Goal: Task Accomplishment & Management: Manage account settings

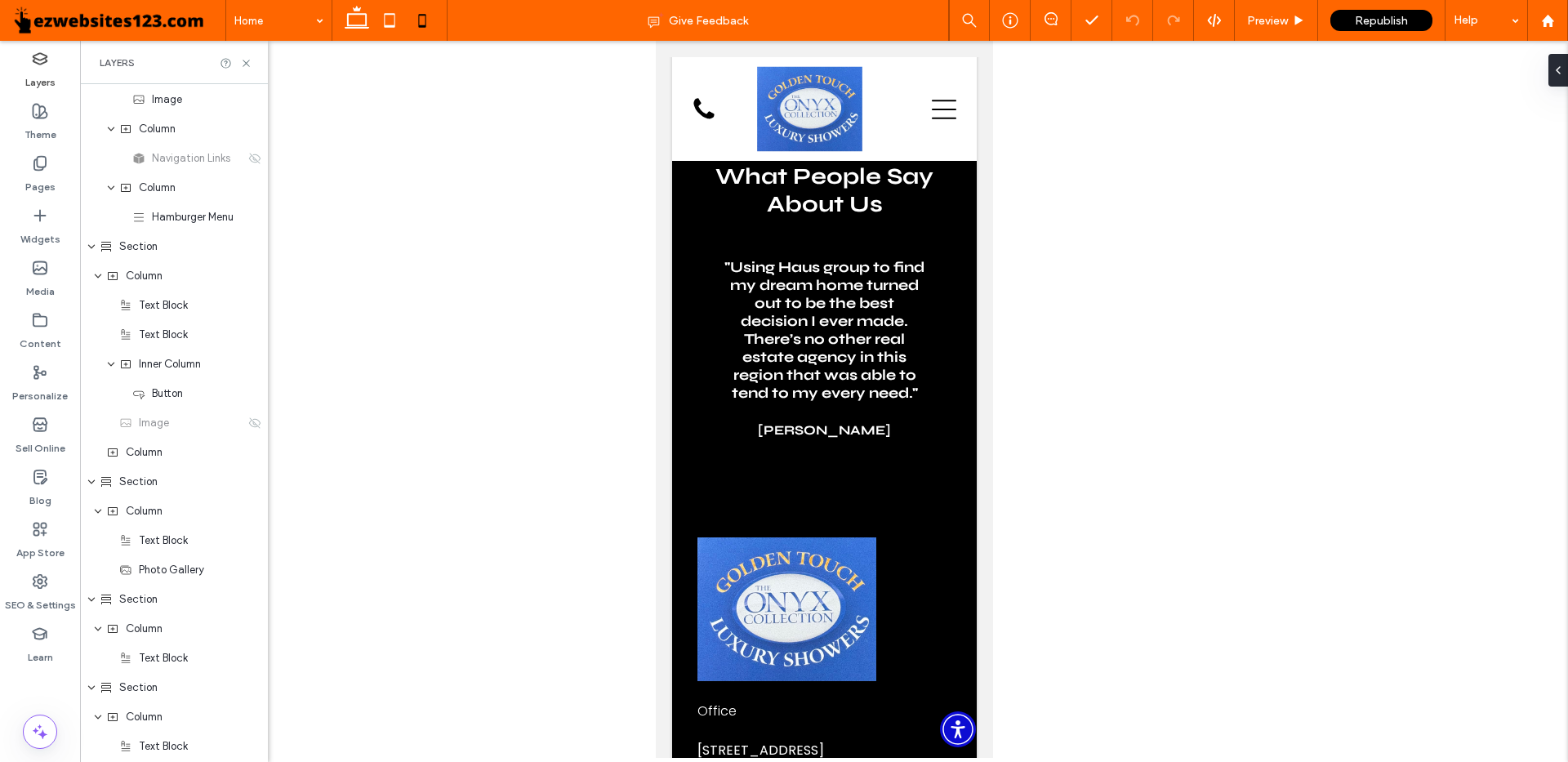
scroll to position [3116, 0]
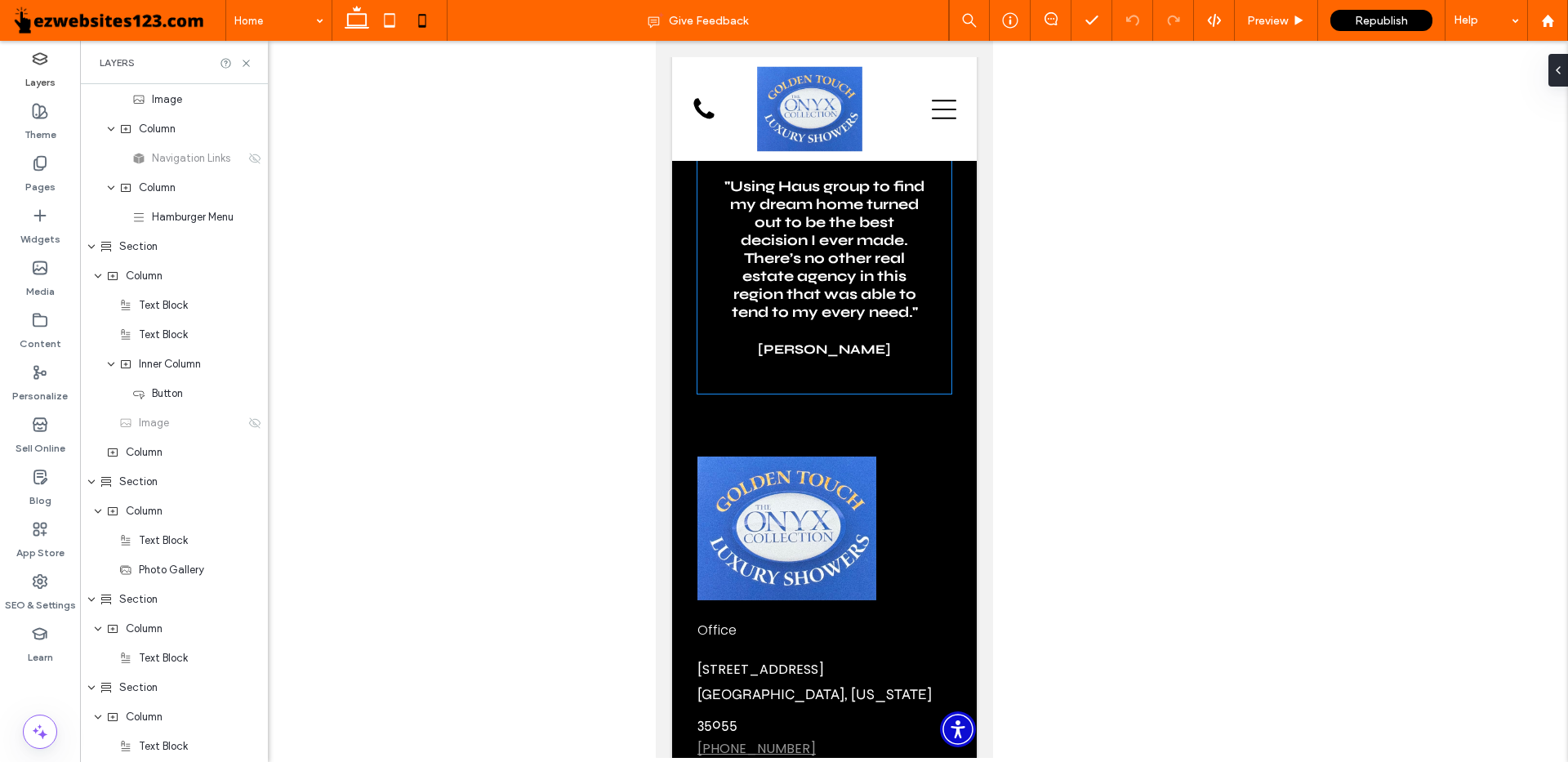
click at [843, 321] on h3 ""Using Haus group to find my dream home turned out to be the best decision I ev…" at bounding box center [823, 250] width 202 height 144
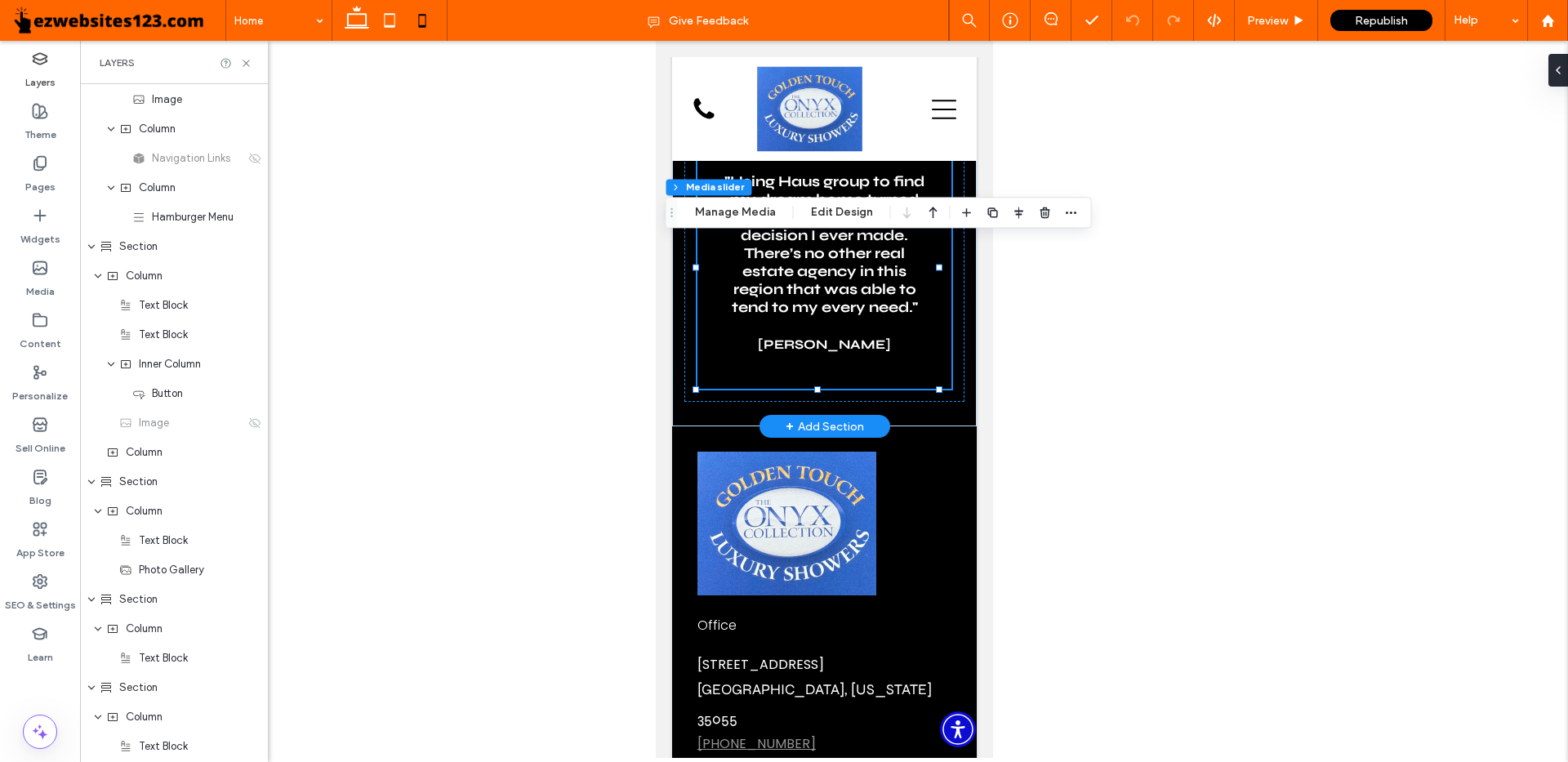
scroll to position [1264, 0]
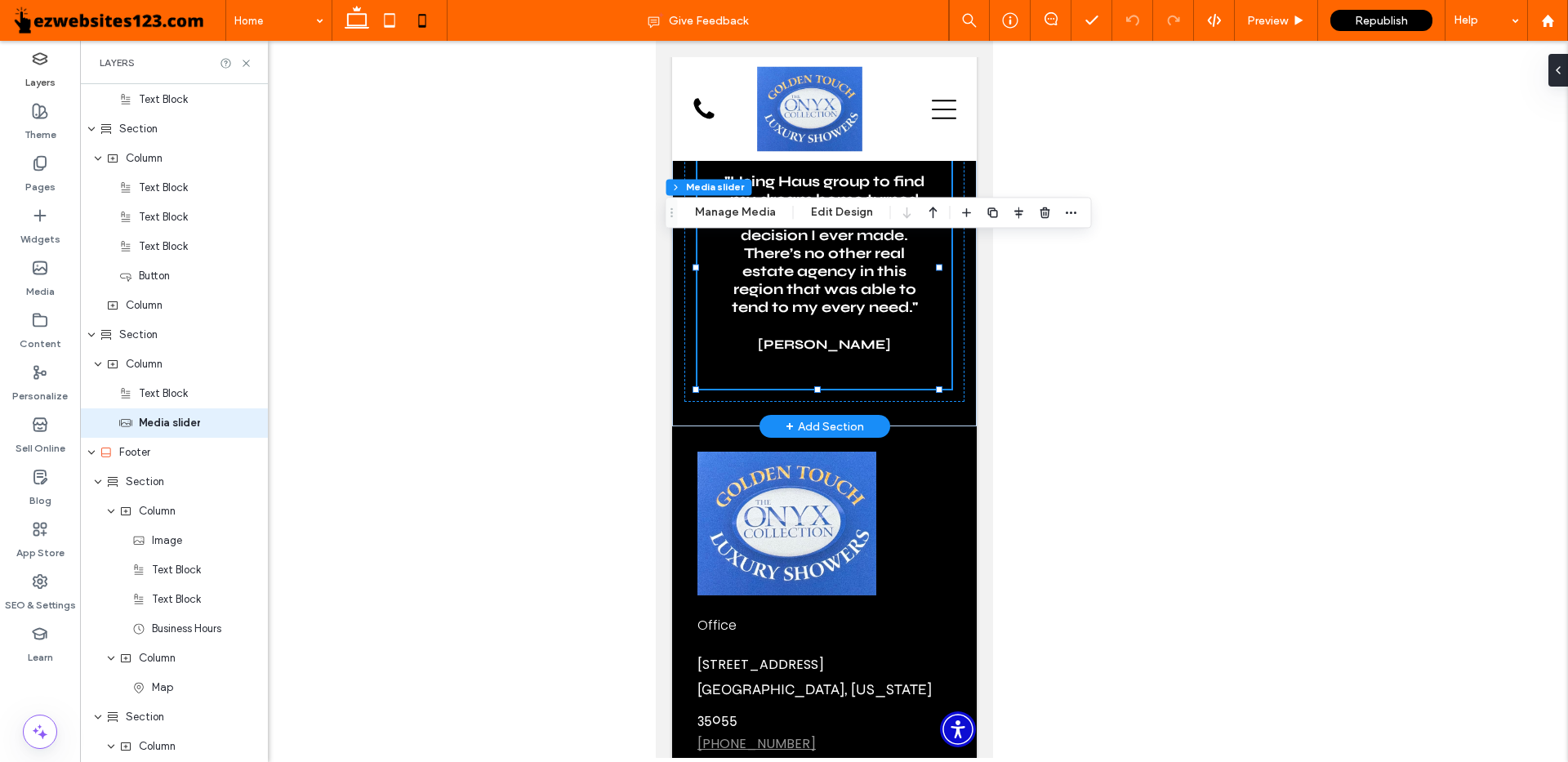
click at [832, 276] on h3 ""Using Haus group to find my dream home turned out to be the best decision I ev…" at bounding box center [823, 245] width 202 height 144
click at [741, 214] on button "Manage Media" at bounding box center [735, 212] width 102 height 19
click at [839, 208] on button "Edit Design" at bounding box center [842, 212] width 83 height 19
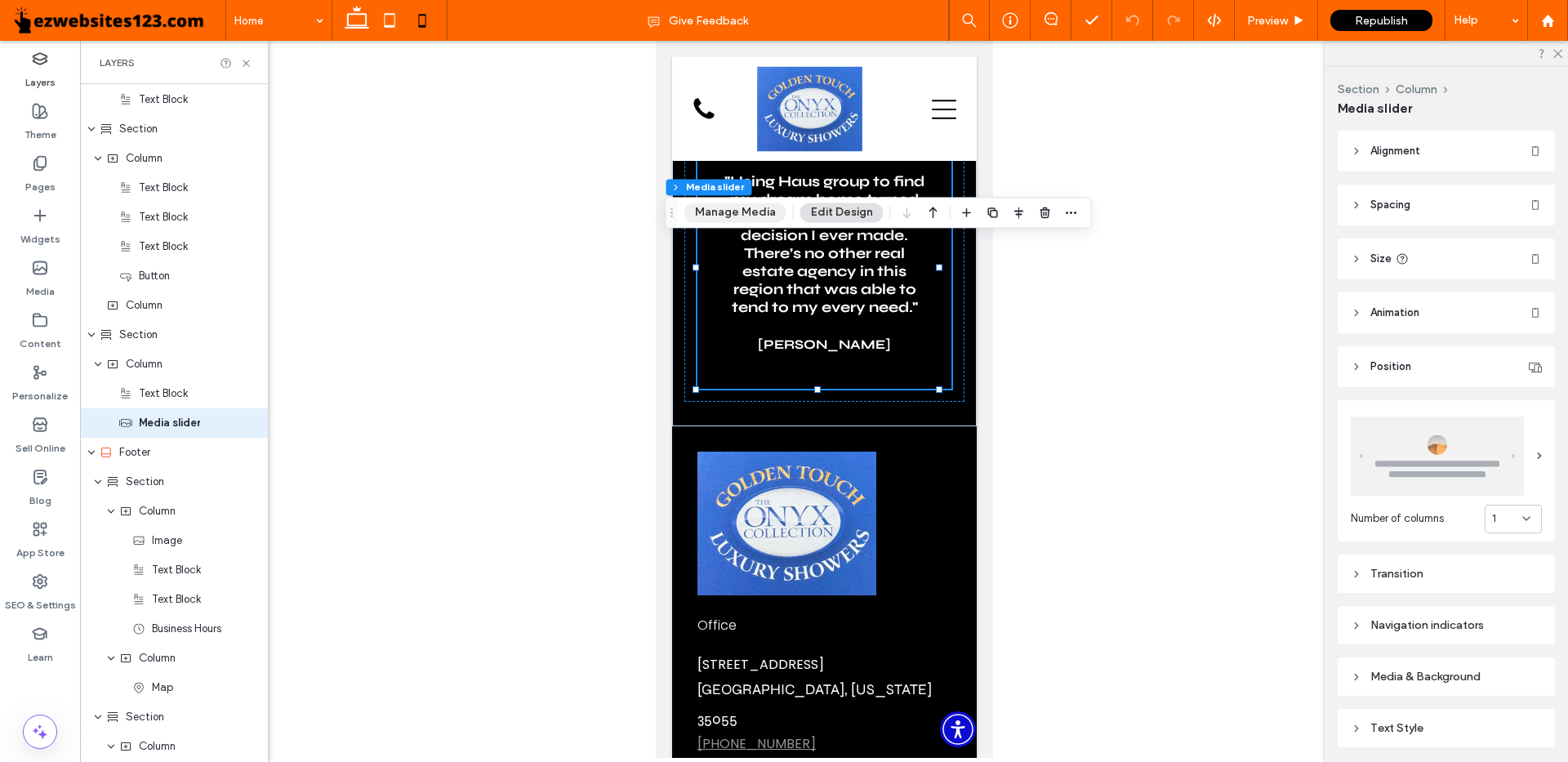
click at [745, 214] on button "Manage Media" at bounding box center [735, 212] width 102 height 19
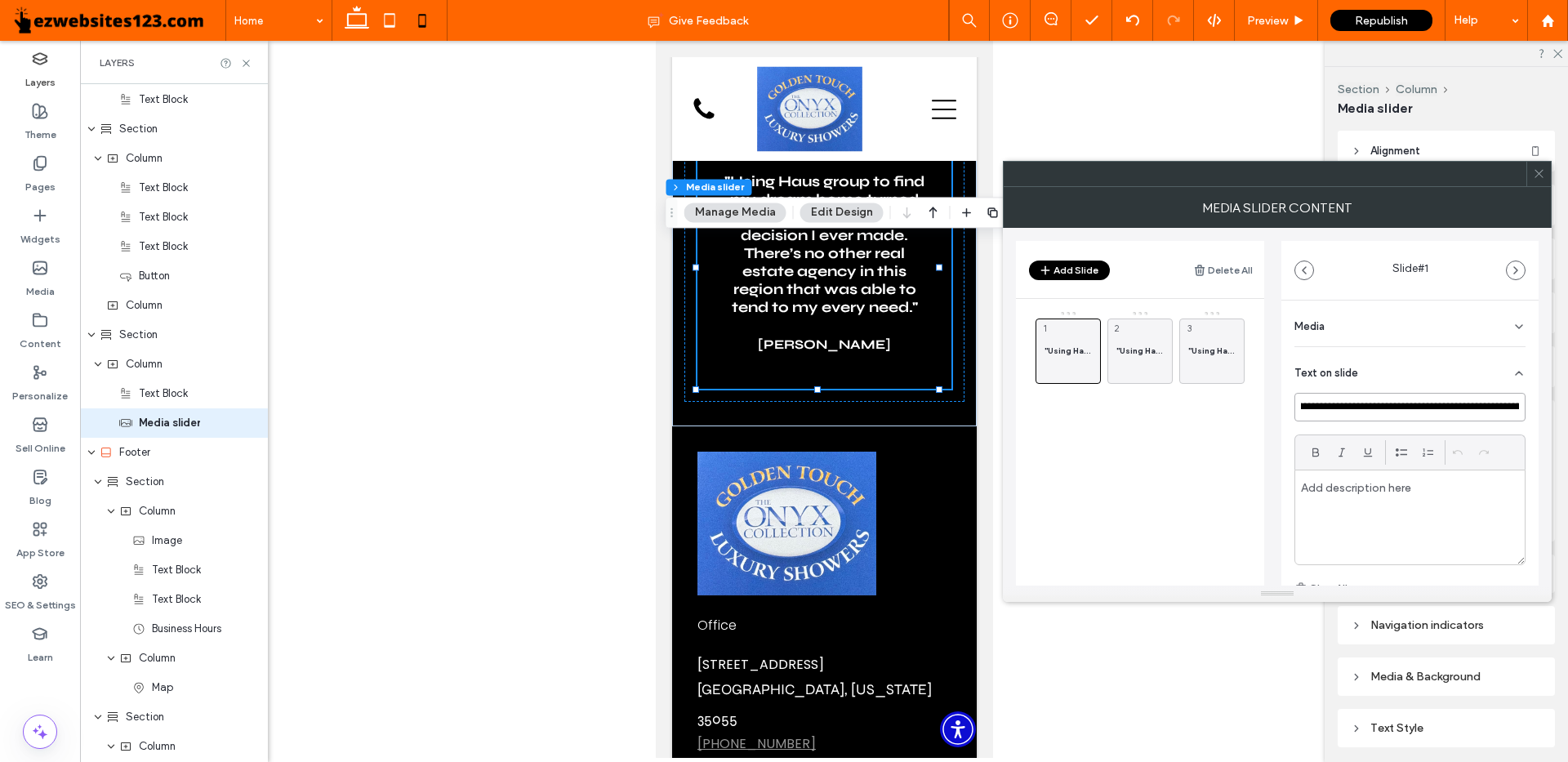
scroll to position [0, 665]
drag, startPoint x: 1338, startPoint y: 406, endPoint x: 1398, endPoint y: 390, distance: 62.1
click at [1398, 390] on section "**********" at bounding box center [1410, 479] width 231 height 264
click at [1539, 178] on icon at bounding box center [1539, 174] width 12 height 12
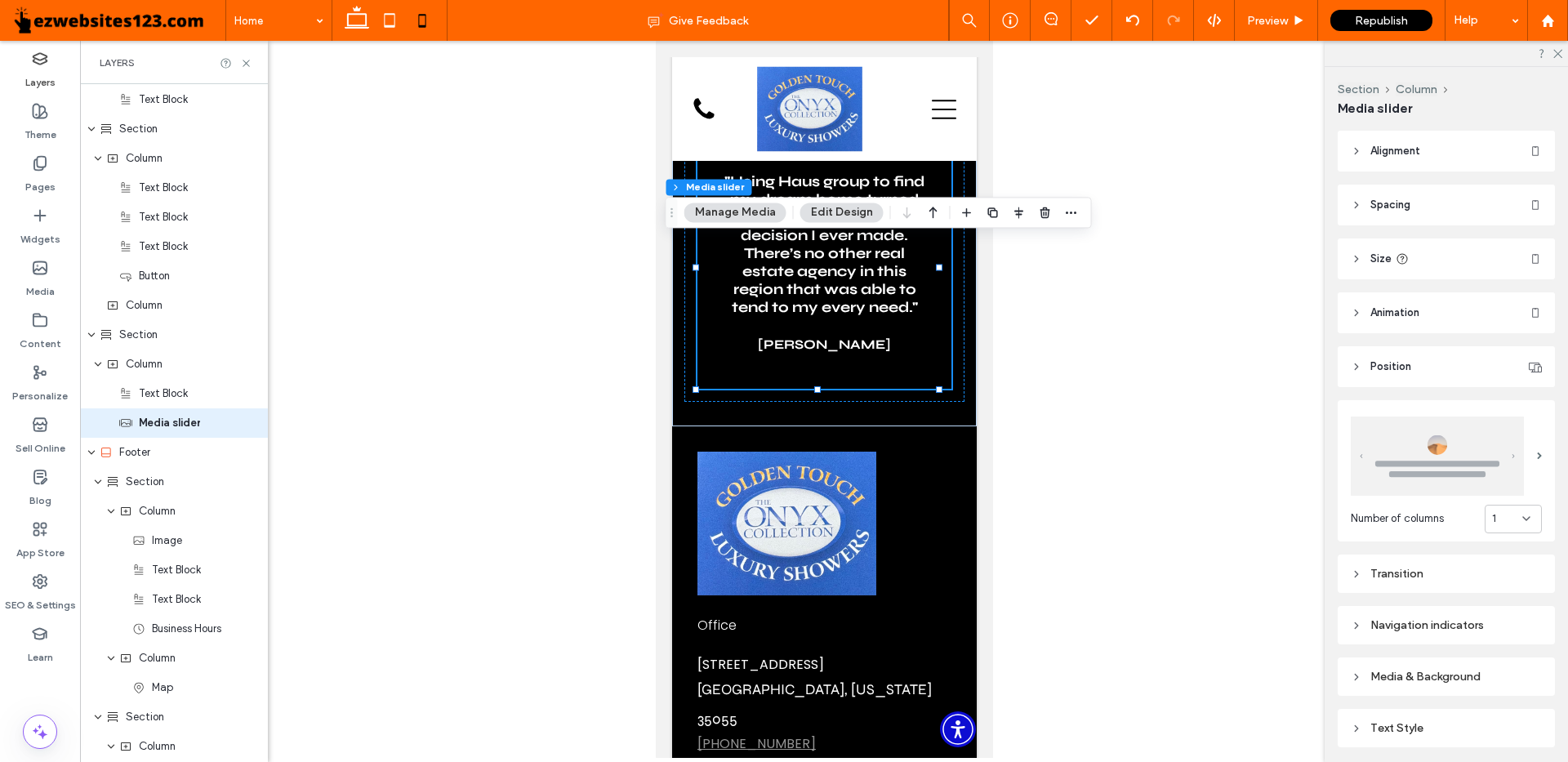
scroll to position [0, 0]
click at [807, 299] on h3 ""Using Haus group to find my dream home turned out to be the best decision I ev…" at bounding box center [823, 245] width 202 height 144
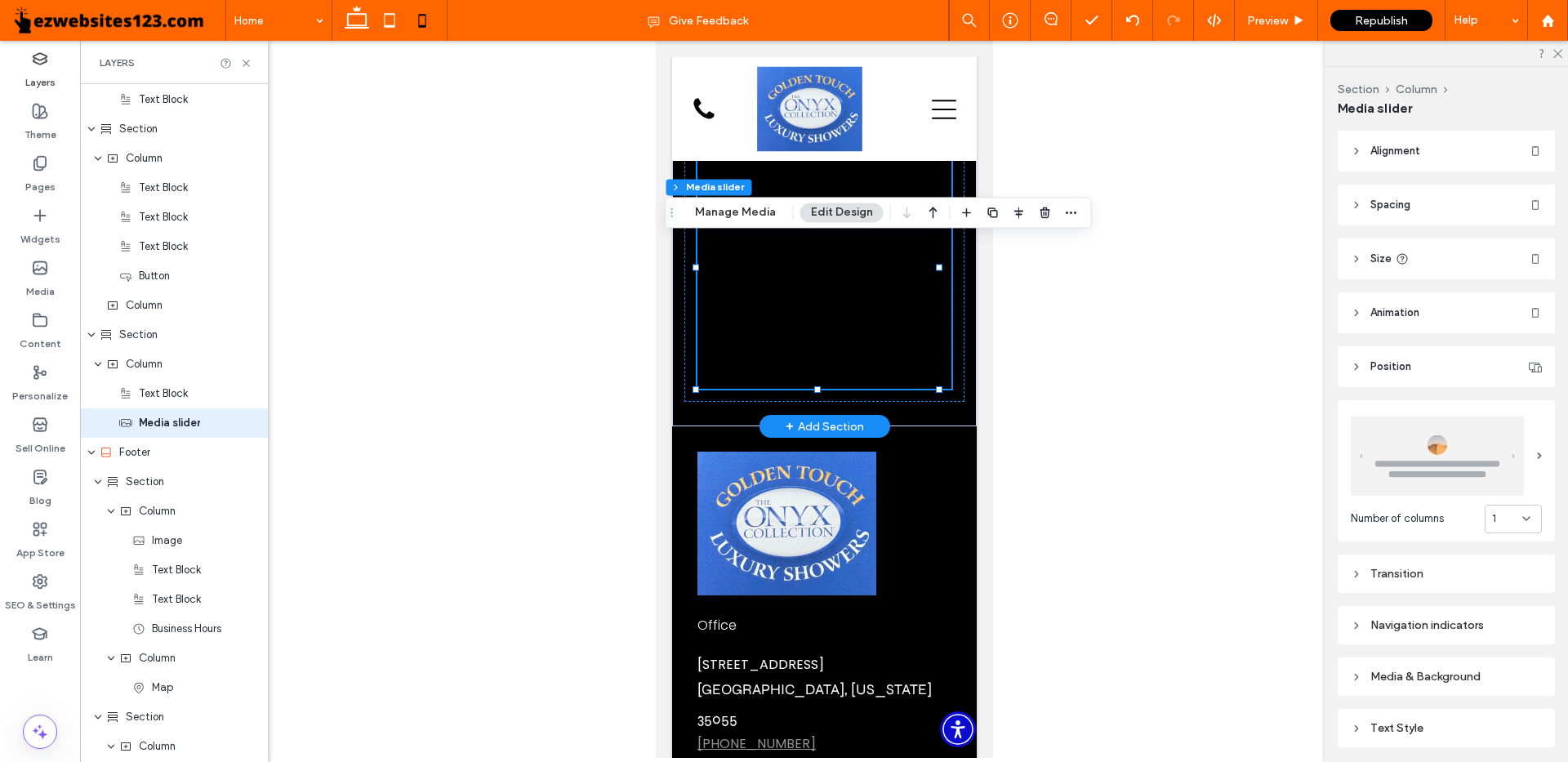
click at [848, 316] on h3 ""Using Haus group to find my dream home turned out to be the best decision I ev…" at bounding box center [823, 245] width 202 height 144
drag, startPoint x: 848, startPoint y: 360, endPoint x: 1390, endPoint y: 263, distance: 550.6
click at [848, 316] on h3 ""Using Haus group to find my dream home turned out to be the best decision I ev…" at bounding box center [823, 245] width 202 height 144
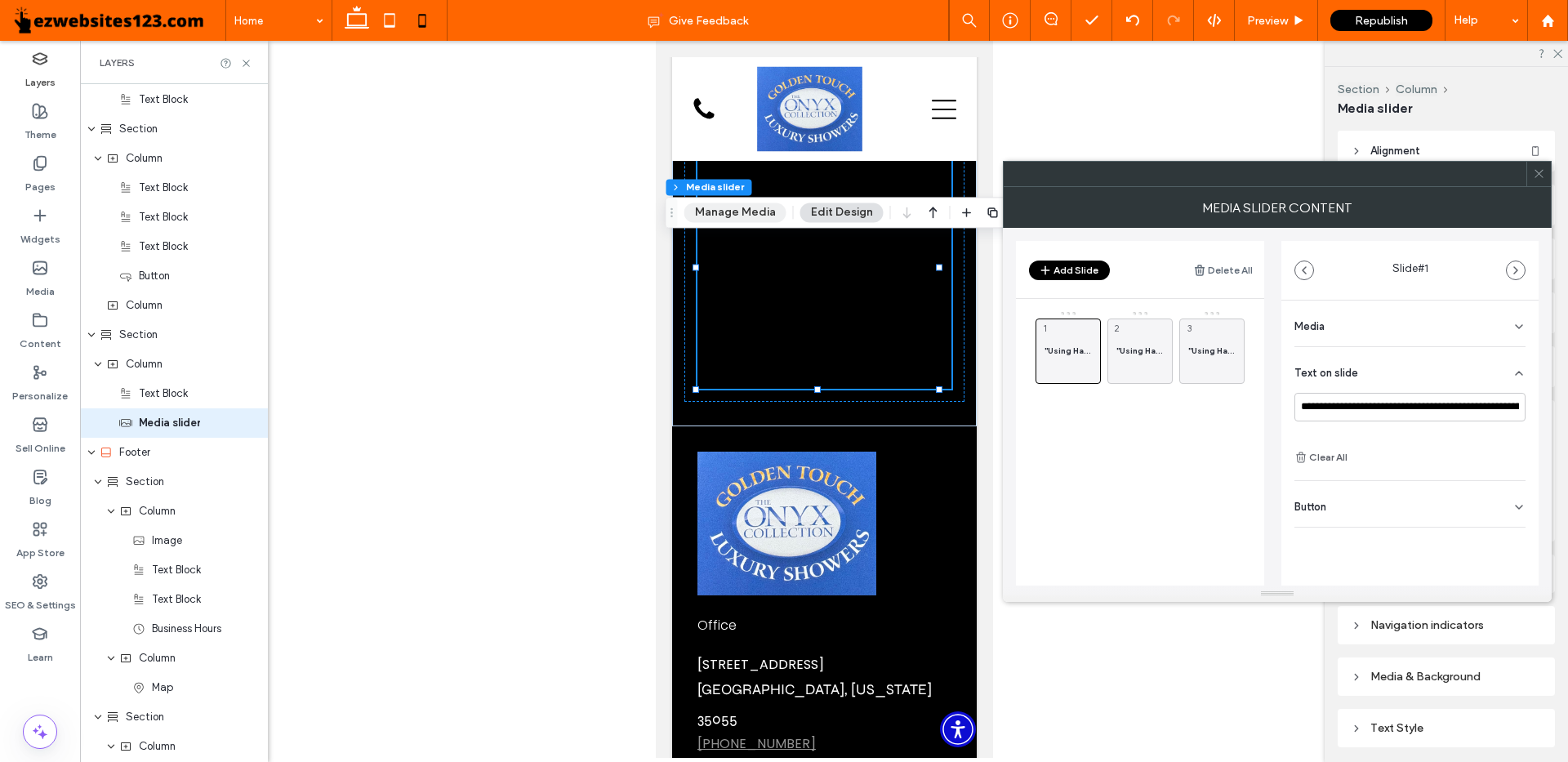
click at [735, 214] on button "Manage Media" at bounding box center [735, 212] width 102 height 19
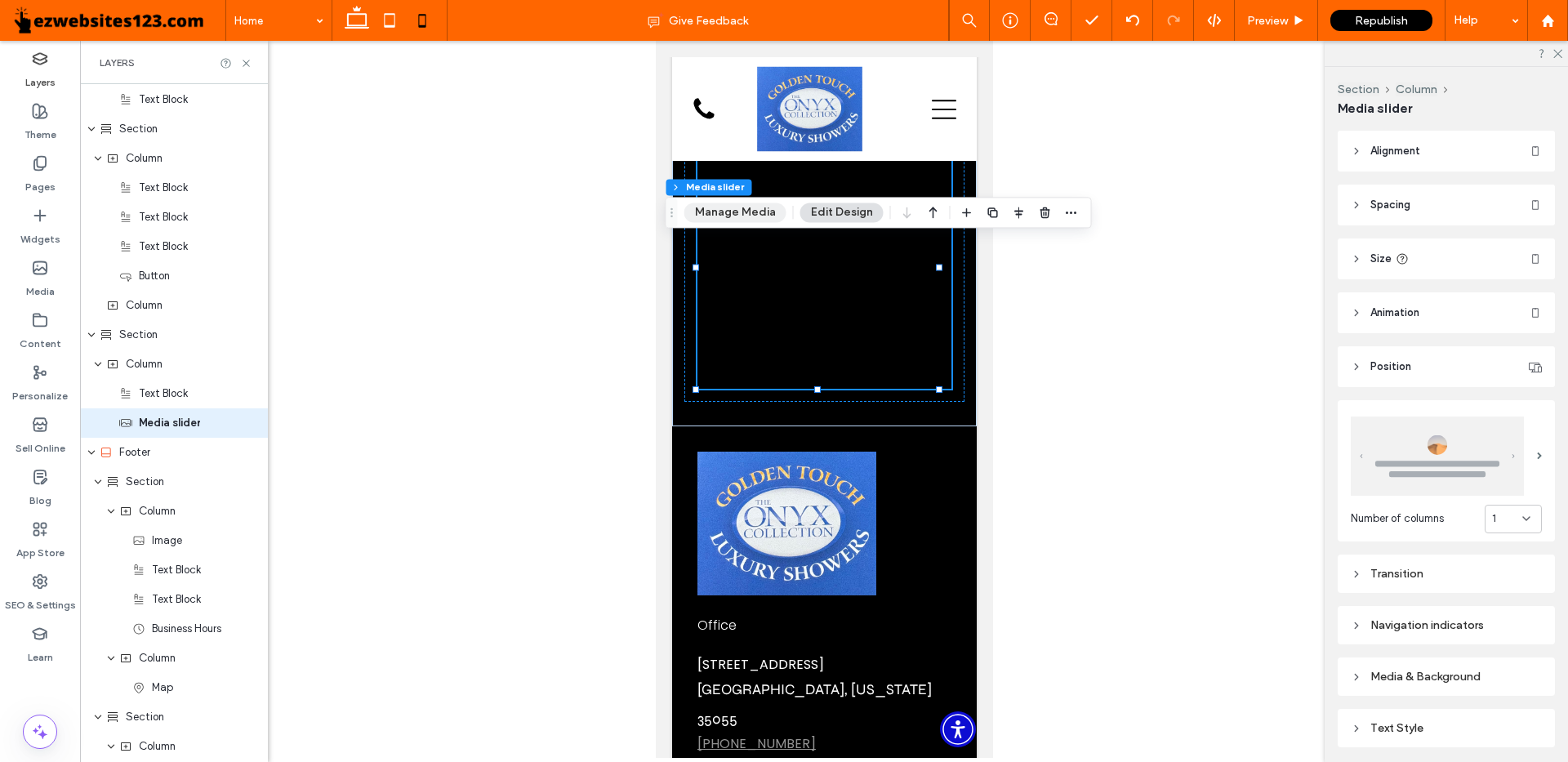
click at [727, 212] on button "Manage Media" at bounding box center [735, 212] width 102 height 19
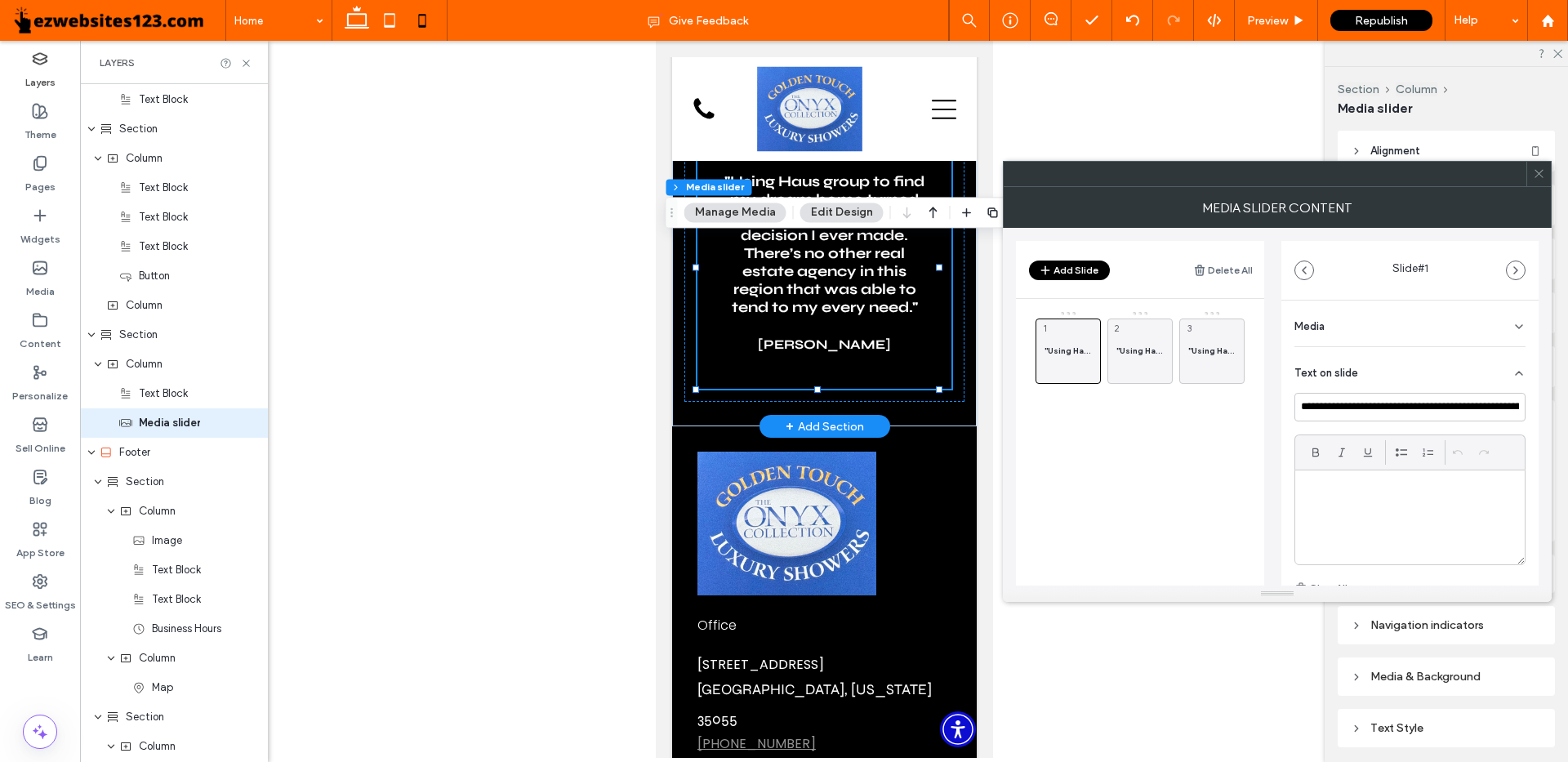
click at [744, 274] on h3 ""Using Haus group to find my dream home turned out to be the best decision I ev…" at bounding box center [823, 245] width 202 height 144
click at [742, 211] on button "Manage Media" at bounding box center [735, 212] width 102 height 19
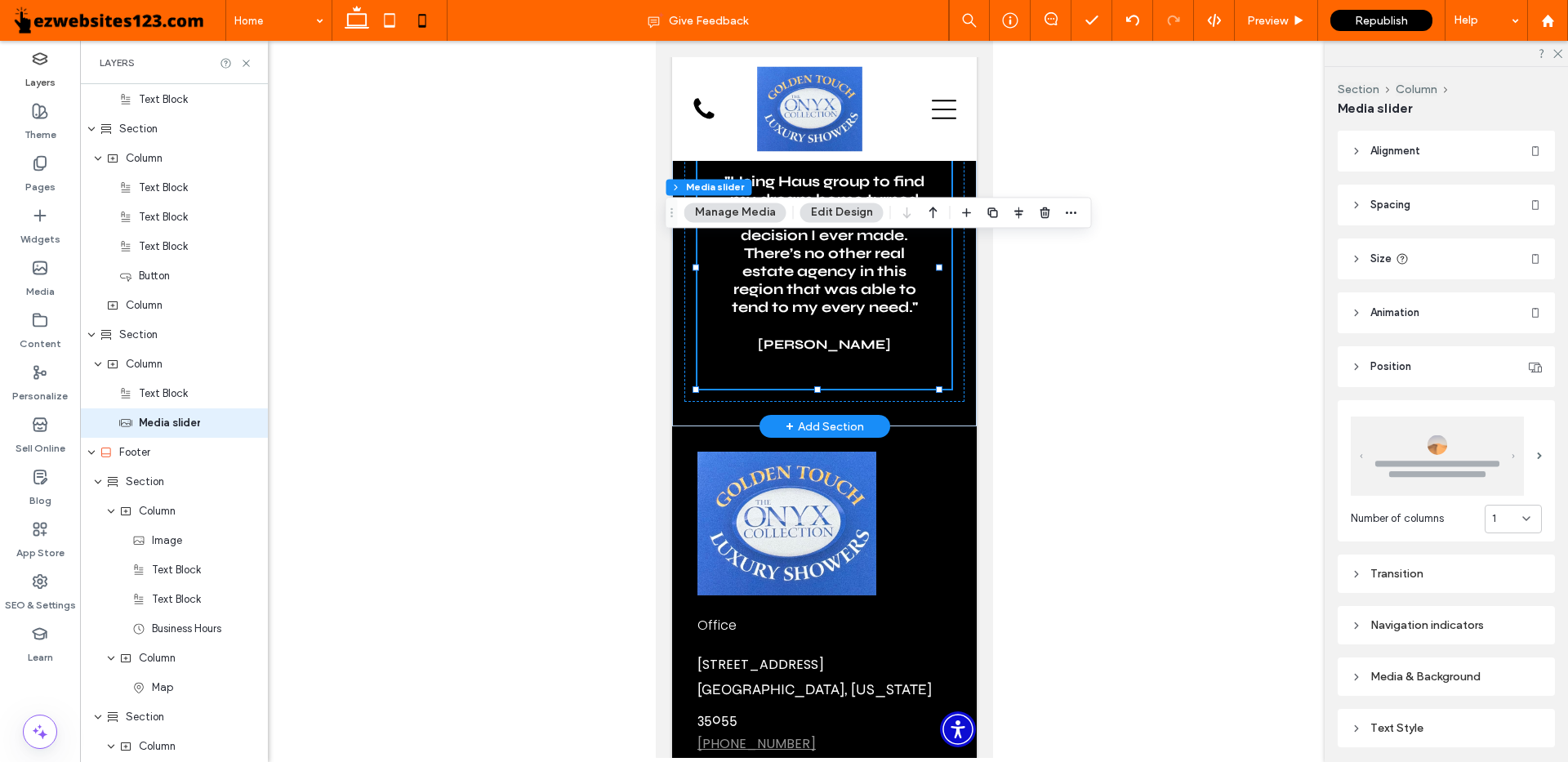
click at [762, 217] on button "Manage Media" at bounding box center [735, 212] width 102 height 19
click at [756, 211] on button "Manage Media" at bounding box center [735, 212] width 102 height 19
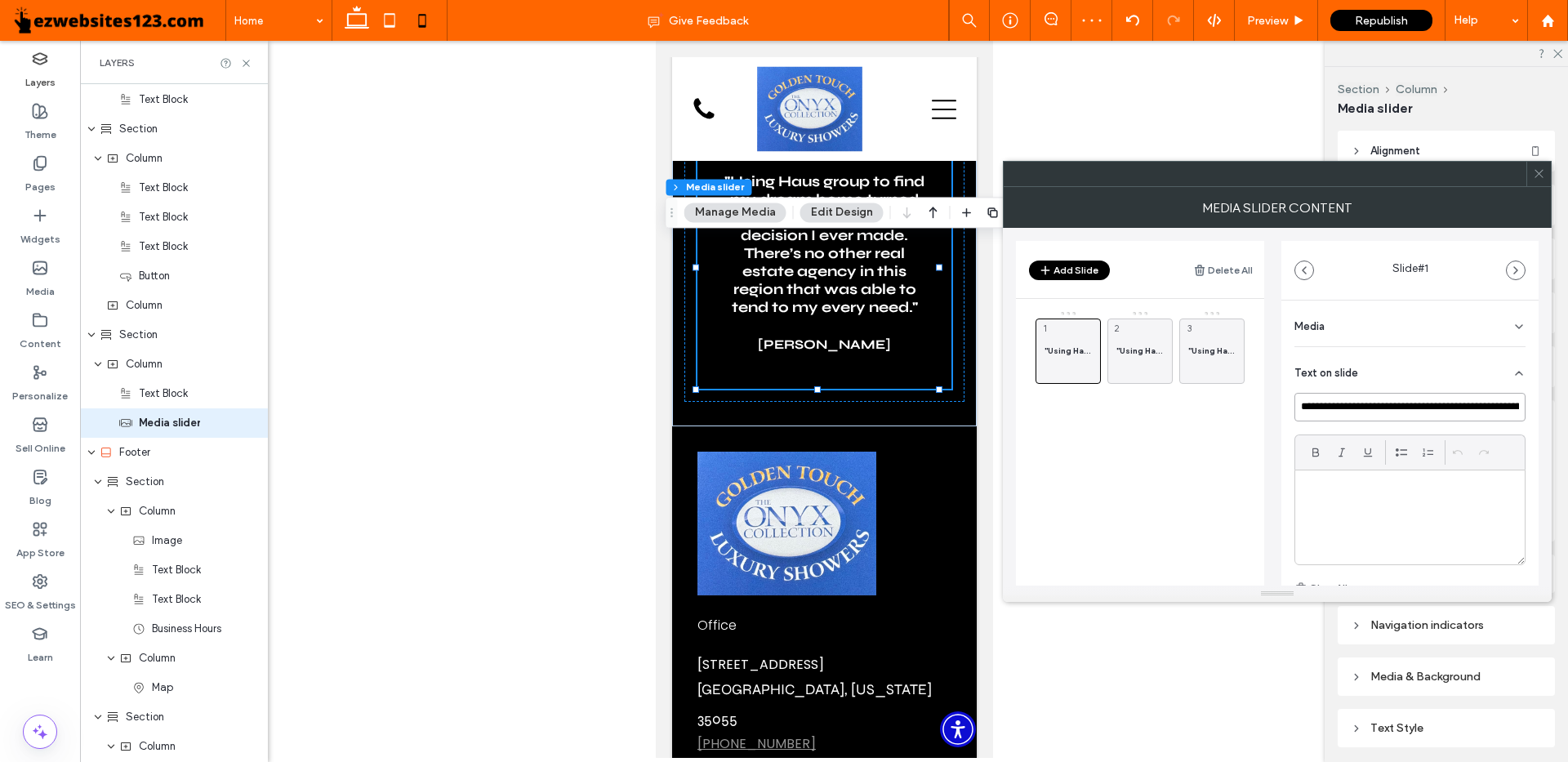
scroll to position [0, 665]
drag, startPoint x: 1308, startPoint y: 409, endPoint x: 1568, endPoint y: 396, distance: 260.3
click at [1568, 396] on body ".wqwq-1{fill:#231f20;} .cls-1q, .cls-2q { fill-rule: evenodd; } .cls-2q { fill:…" at bounding box center [784, 381] width 1568 height 762
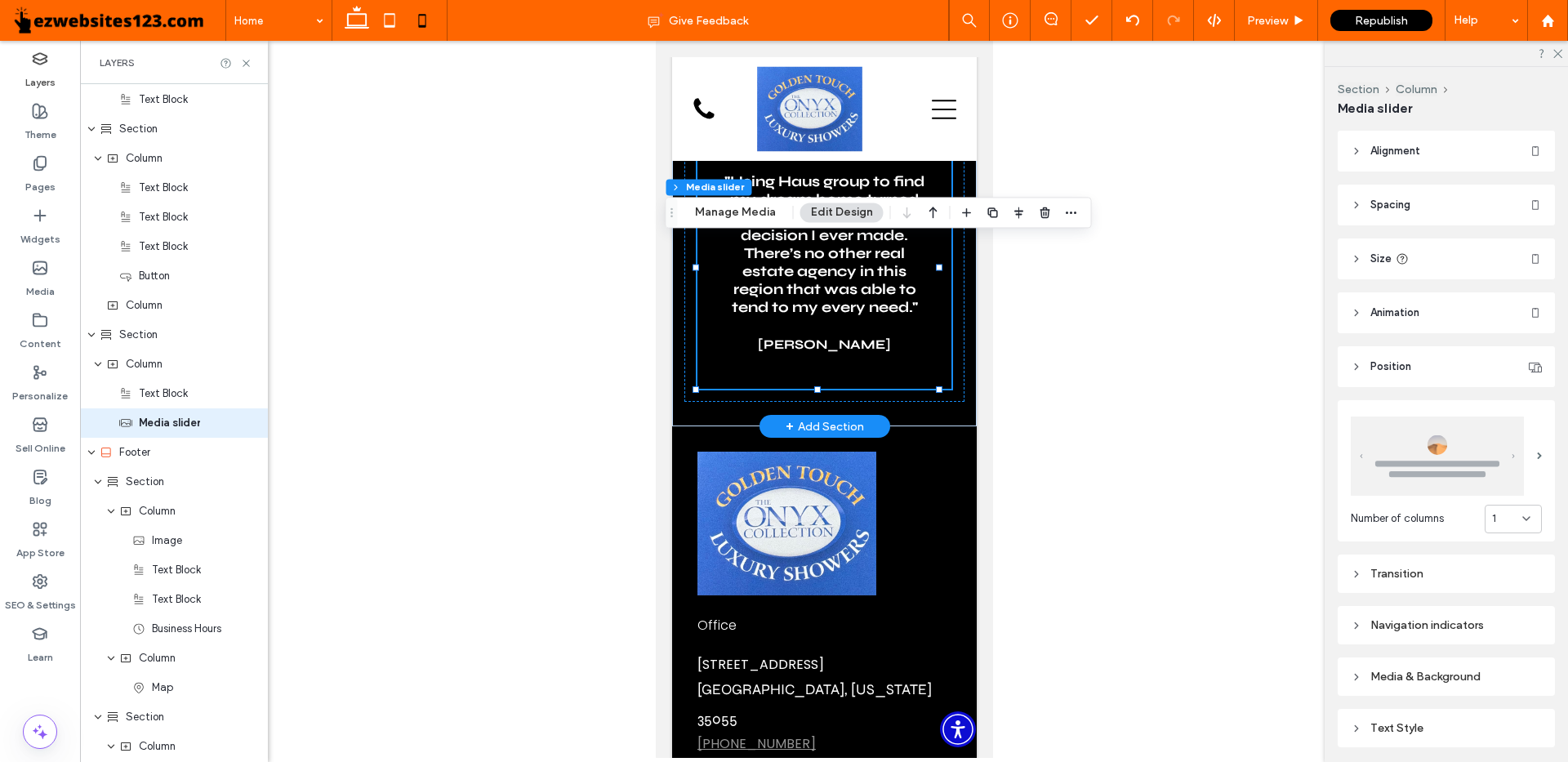
drag, startPoint x: 2138, startPoint y: 446, endPoint x: 957, endPoint y: 353, distance: 1184.7
click at [793, 316] on h3 ""Using Haus group to find my dream home turned out to be the best decision I ev…" at bounding box center [823, 245] width 202 height 144
click at [1560, 56] on div at bounding box center [1447, 54] width 244 height 25
click at [1555, 53] on icon at bounding box center [1556, 52] width 11 height 11
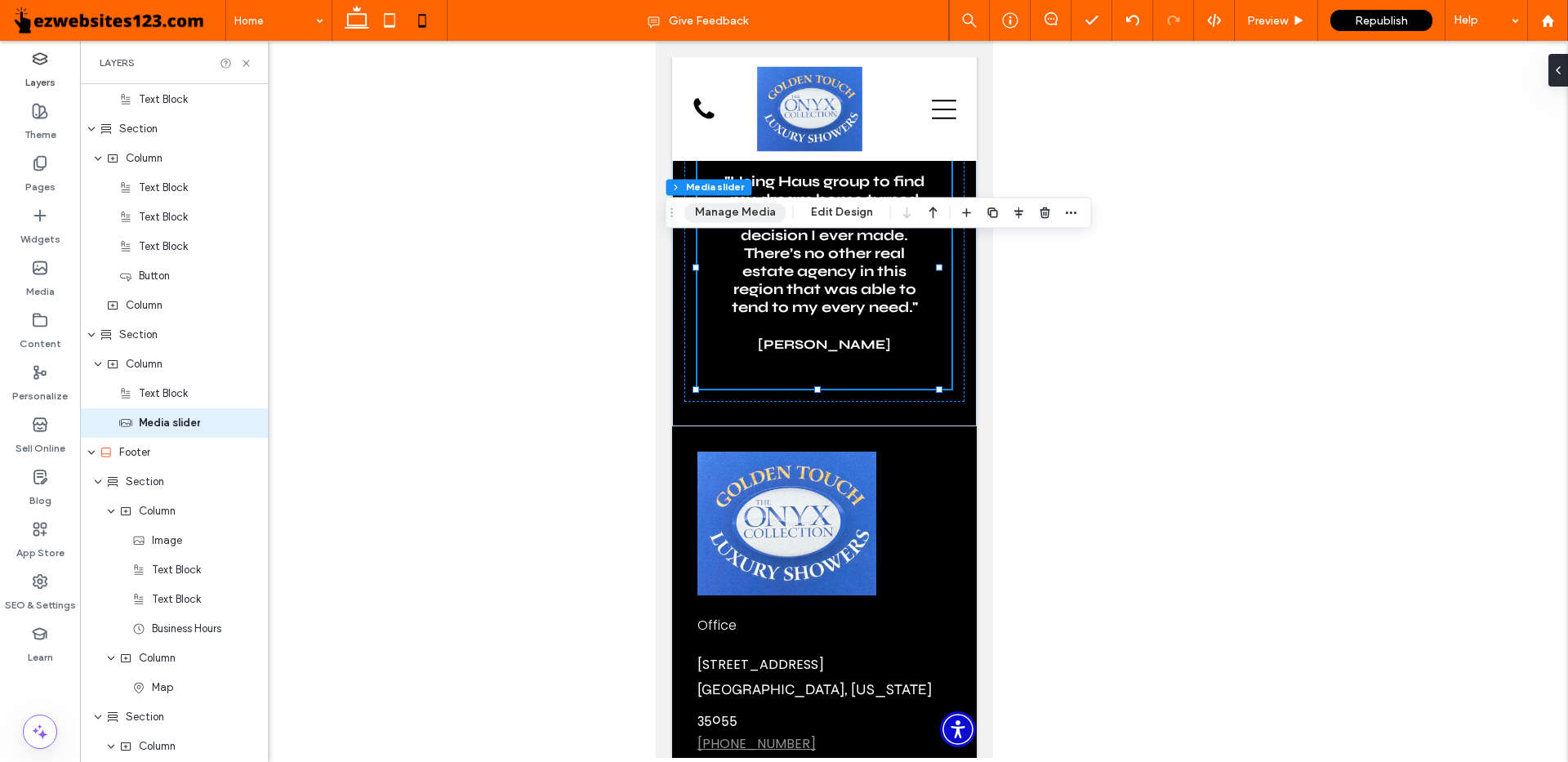
click at [721, 211] on button "Manage Media" at bounding box center [735, 212] width 102 height 19
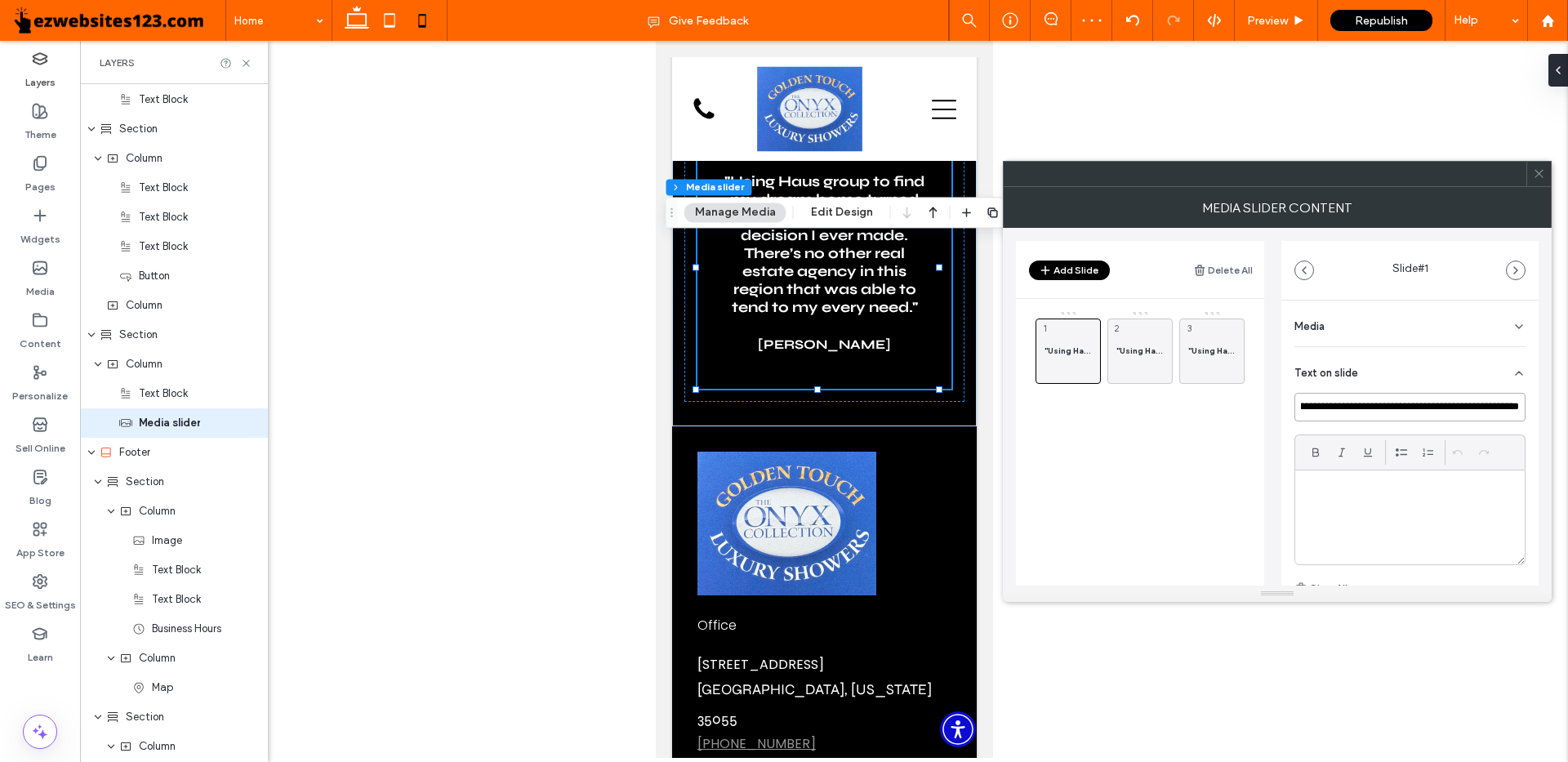
drag, startPoint x: 1306, startPoint y: 405, endPoint x: 1568, endPoint y: 398, distance: 262.1
click at [1568, 398] on body ".wqwq-1{fill:#231f20;} .cls-1q, .cls-2q { fill-rule: evenodd; } .cls-2q { fill:…" at bounding box center [784, 381] width 1568 height 762
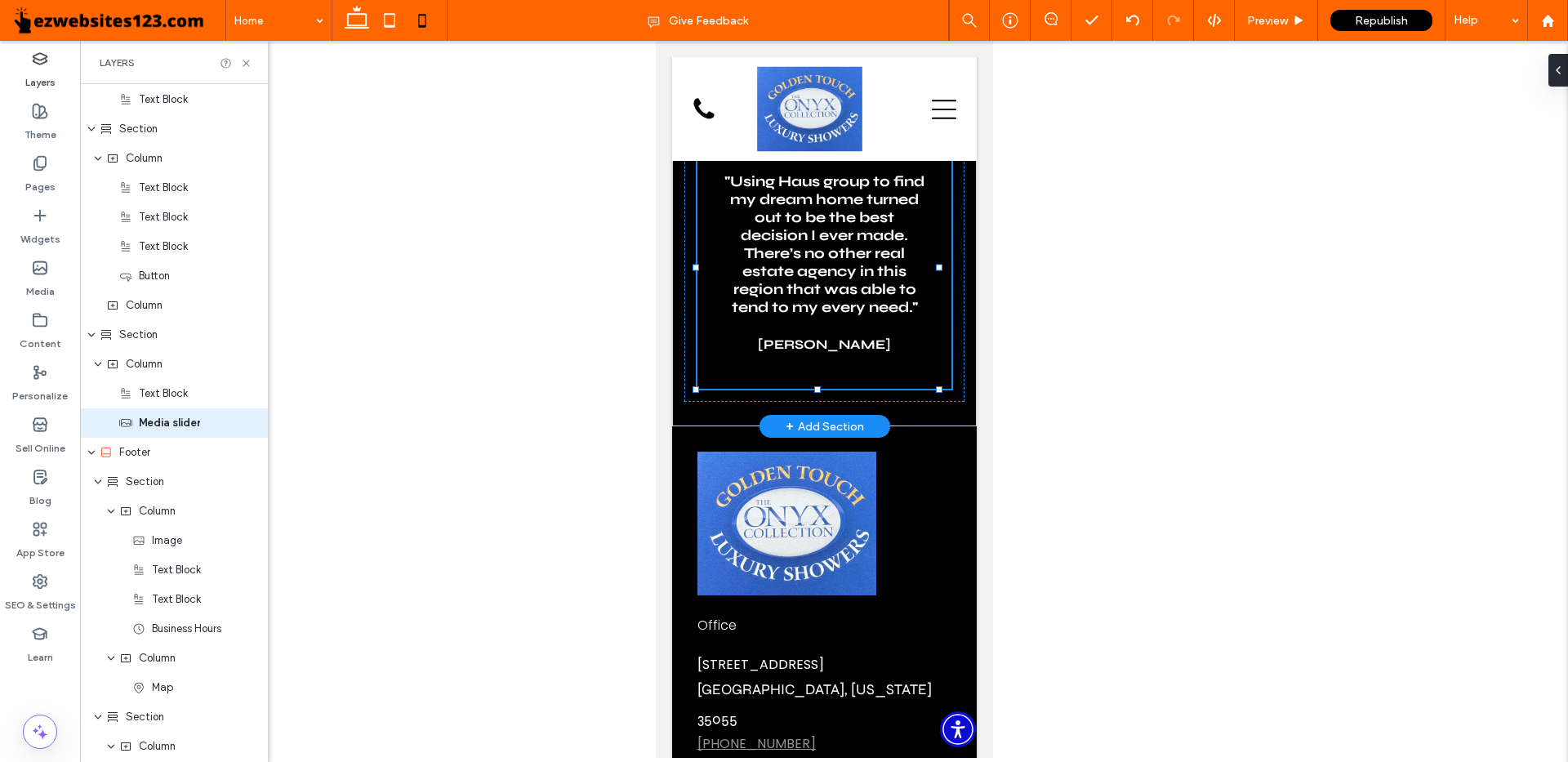
click at [844, 316] on h3 ""Using Haus group to find my dream home turned out to be the best decision I ev…" at bounding box center [823, 245] width 202 height 144
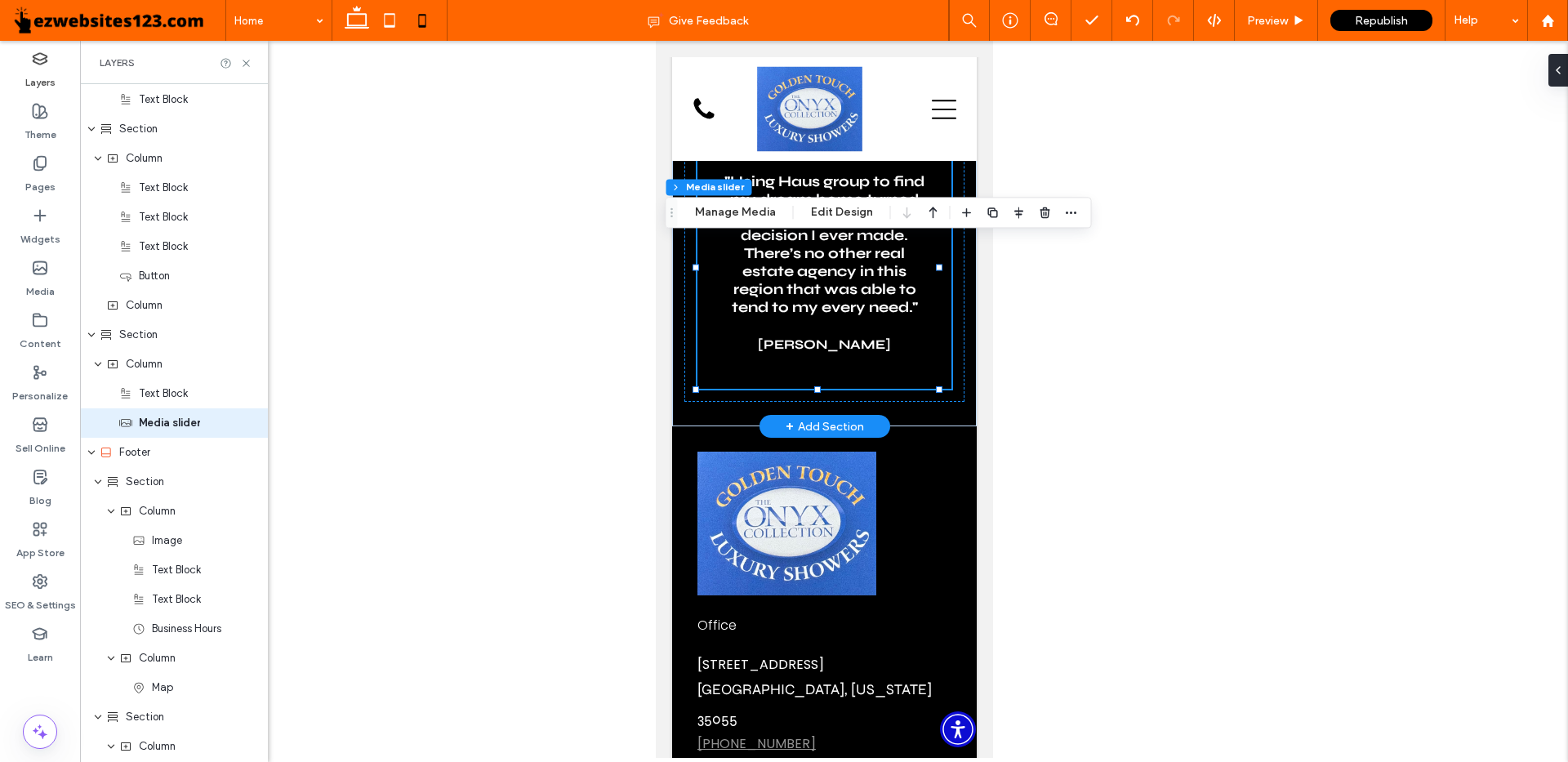
click at [772, 273] on h3 ""Using Haus group to find my dream home turned out to be the best decision I ev…" at bounding box center [823, 245] width 202 height 144
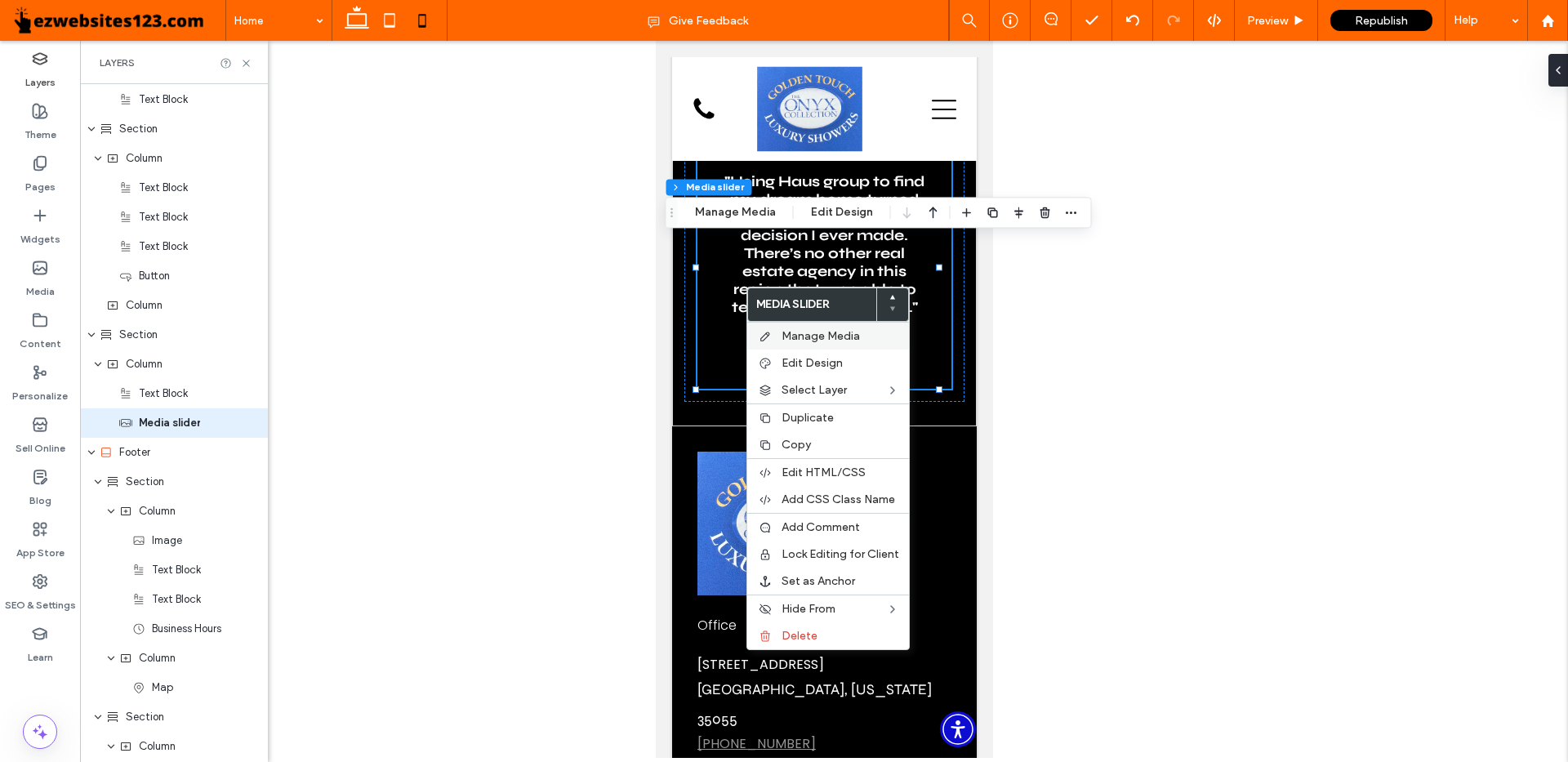
click at [794, 328] on div "Manage Media" at bounding box center [828, 335] width 162 height 28
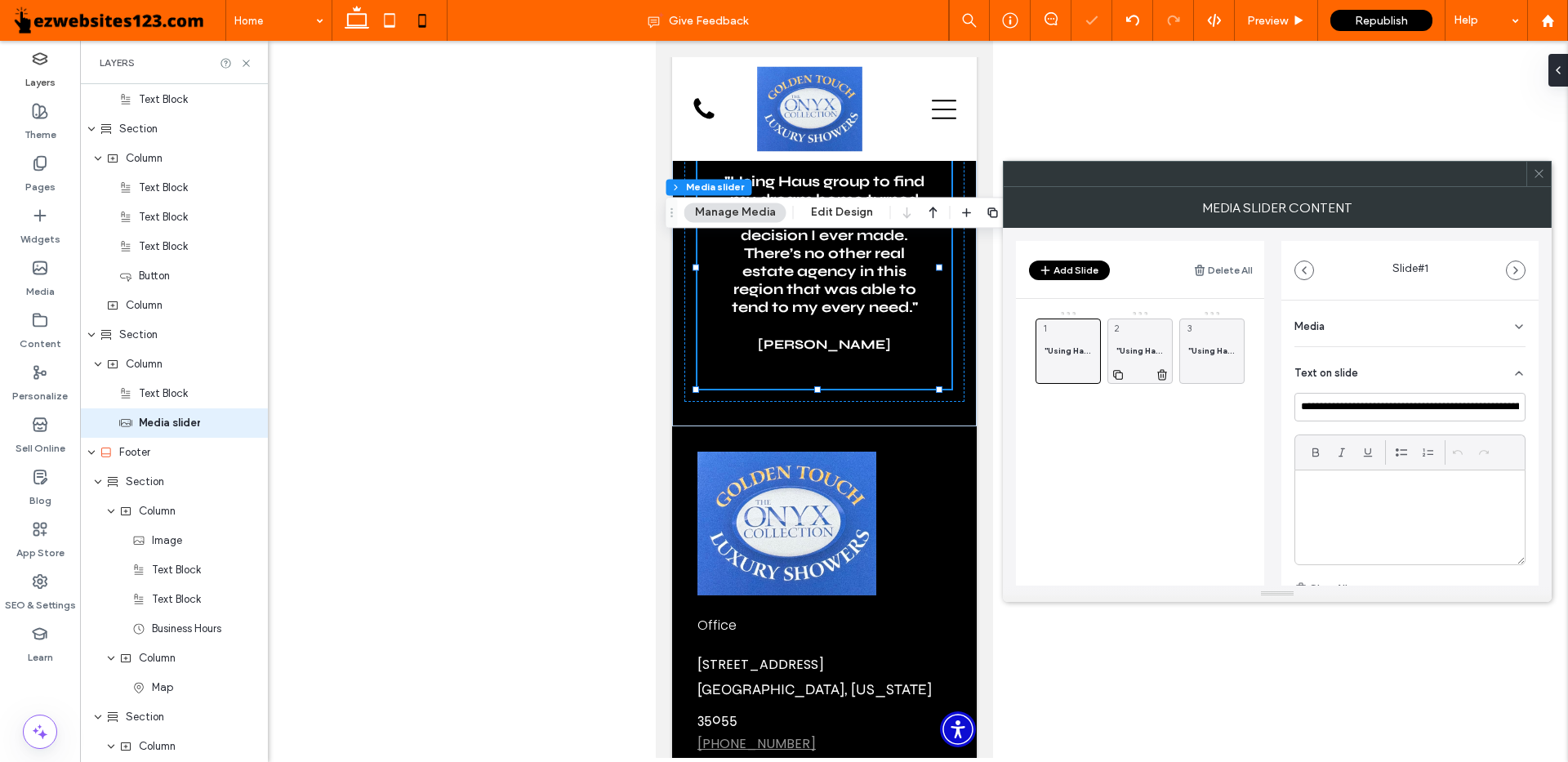
click at [1131, 369] on div at bounding box center [1140, 374] width 63 height 18
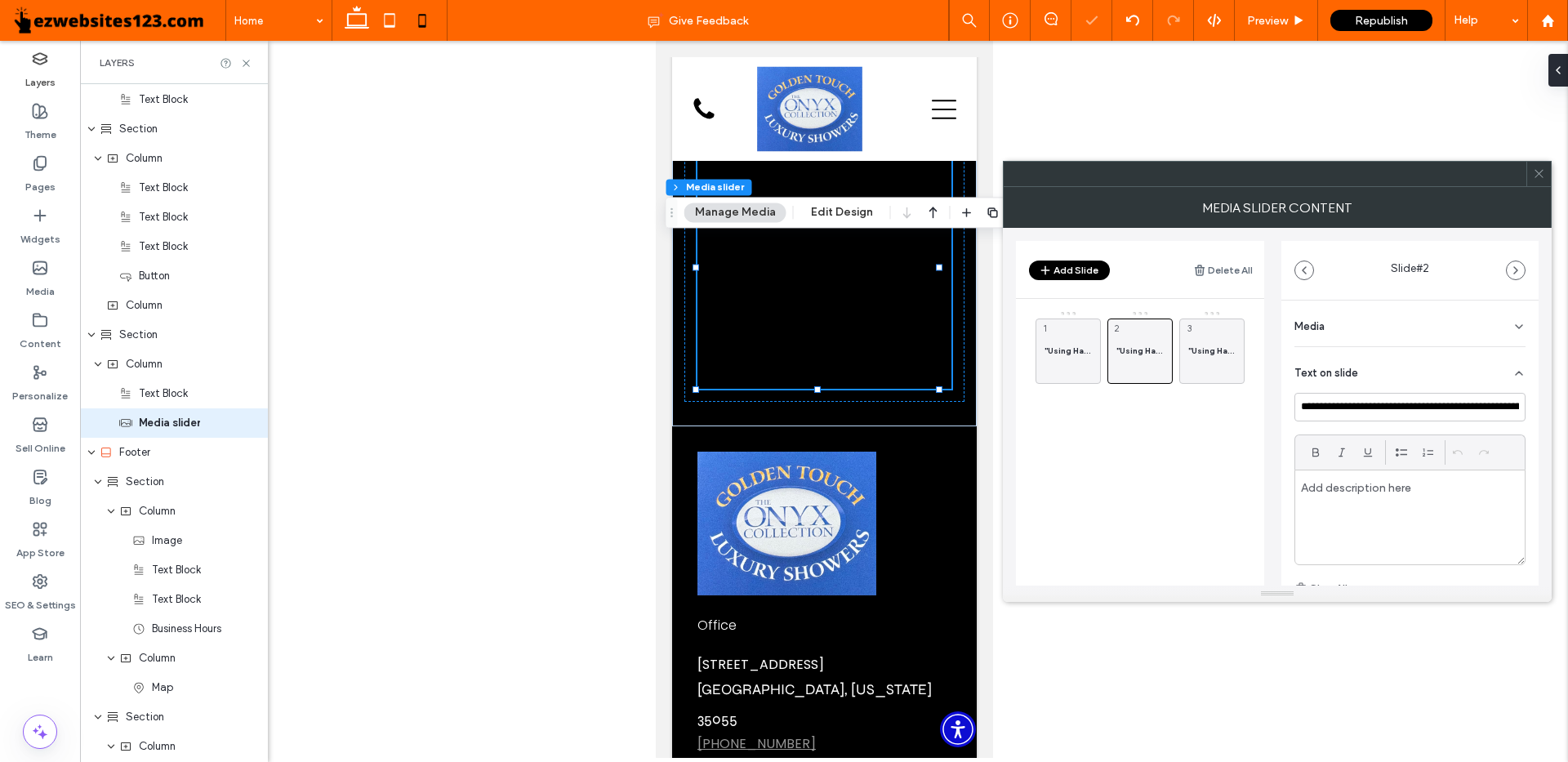
click at [1346, 499] on div at bounding box center [1410, 517] width 229 height 94
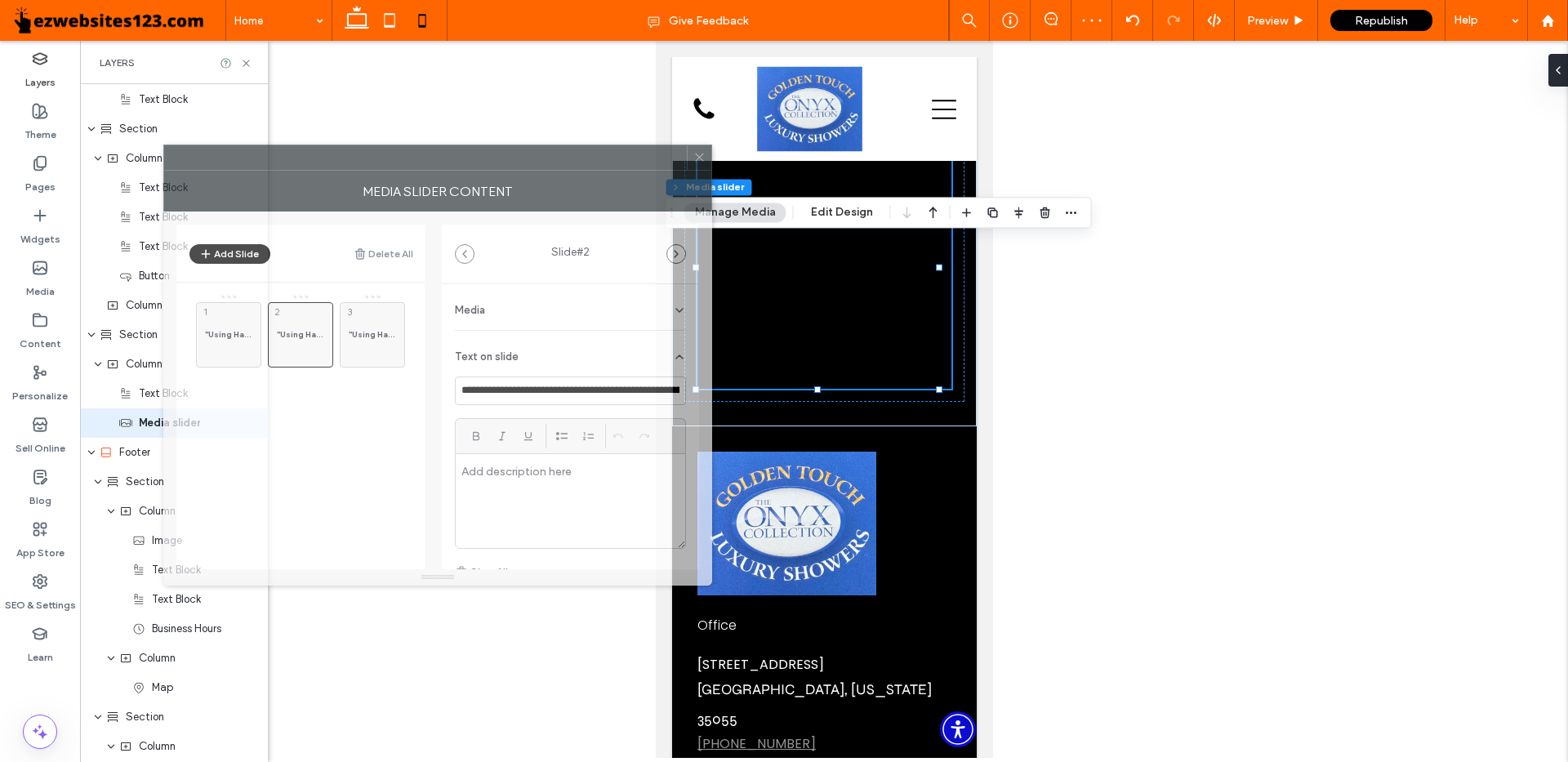
drag, startPoint x: 1424, startPoint y: 176, endPoint x: 584, endPoint y: 159, distance: 840.2
click at [584, 159] on div at bounding box center [425, 158] width 523 height 25
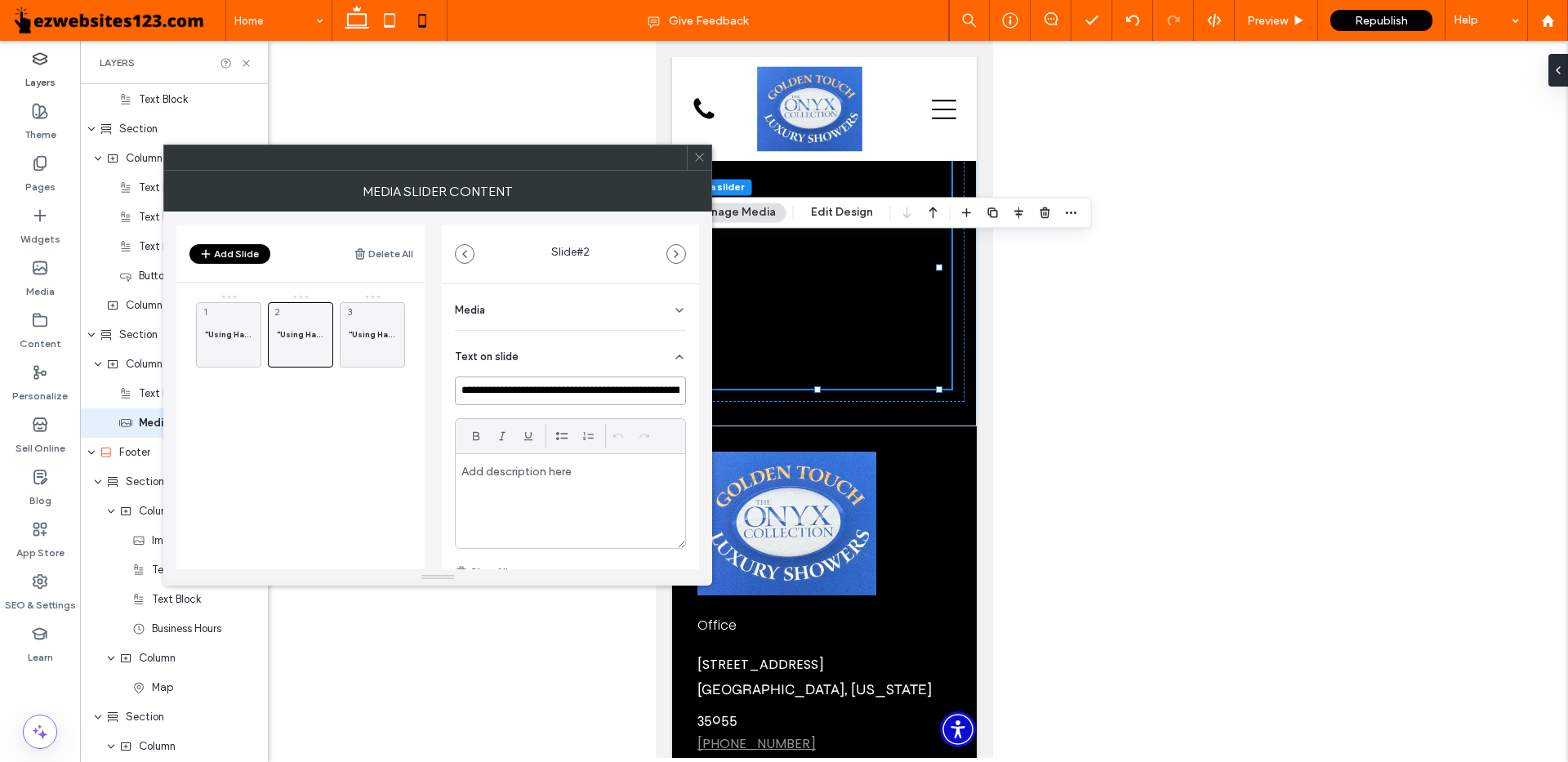
click at [632, 397] on input "**********" at bounding box center [570, 391] width 231 height 29
paste input "**********"
type input "**********"
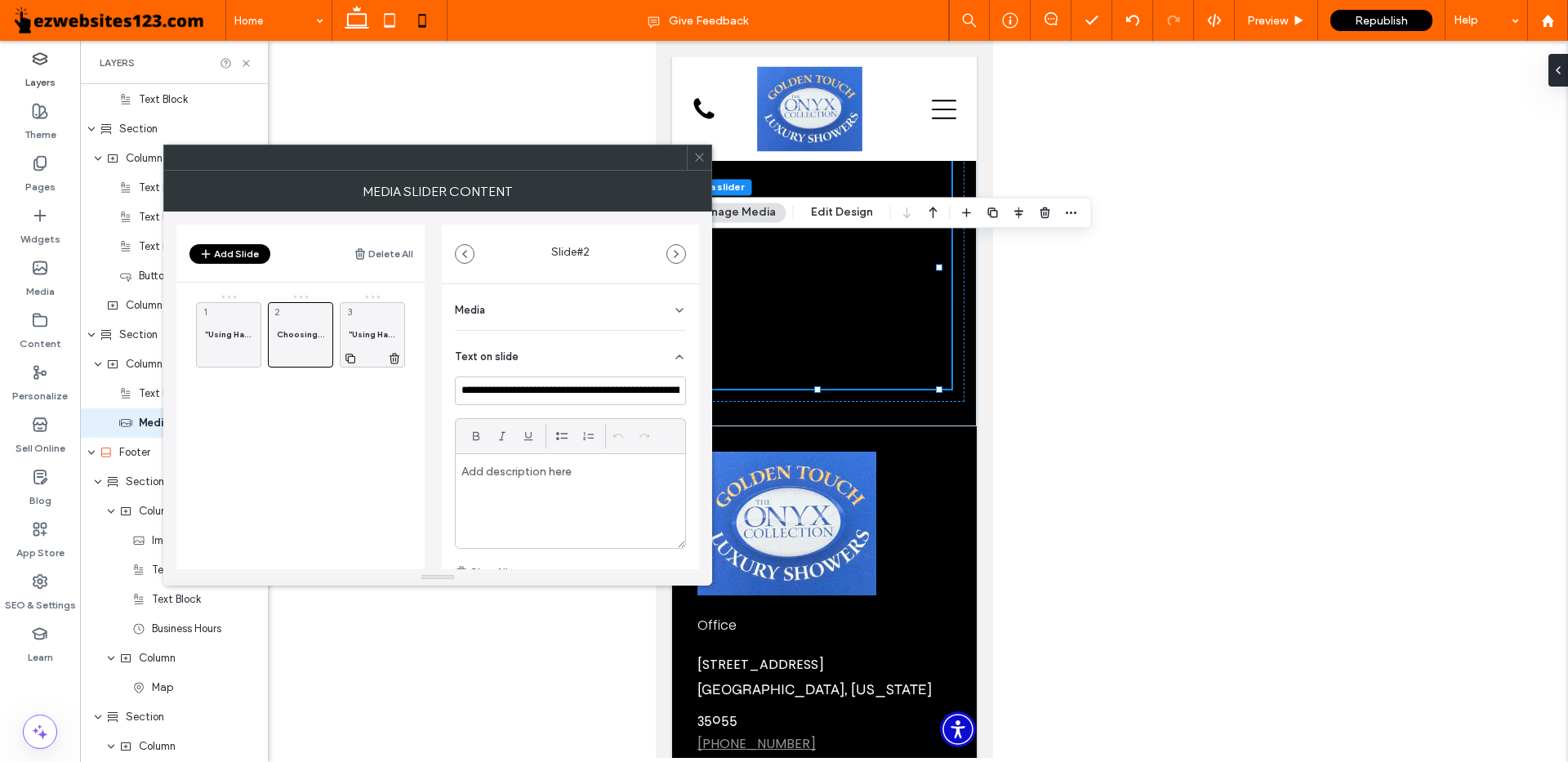
click at [380, 321] on div ""Using Haus group to find my dream home turned out to be the best decision I ev…" at bounding box center [372, 335] width 65 height 65
click at [519, 386] on input "**********" at bounding box center [570, 391] width 231 height 29
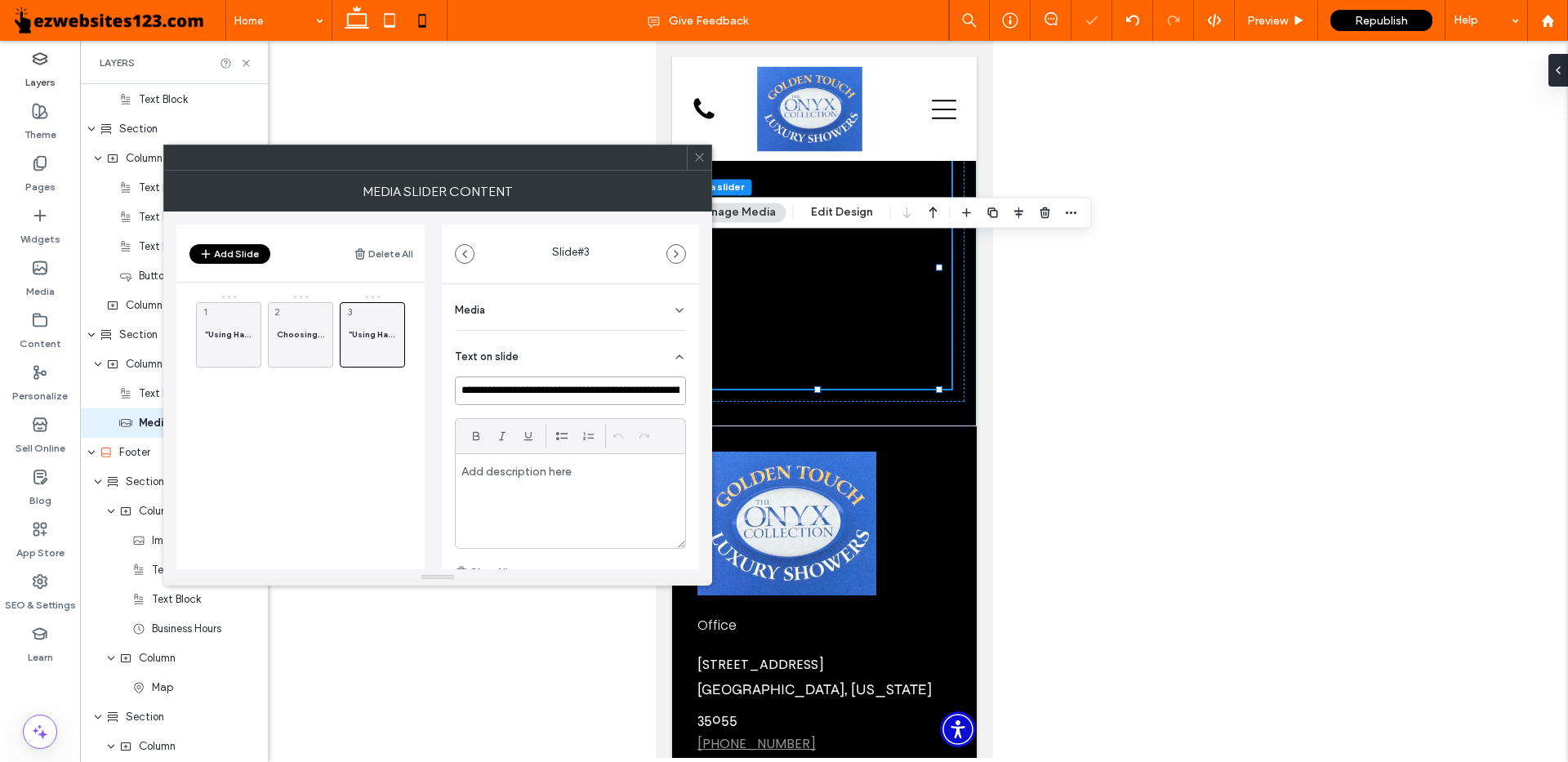
paste input "**********"
type input "**********"
click at [305, 331] on span "Choosing Golden Luxury Showers was one of the best decisions I’ve ever made. No…" at bounding box center [300, 334] width 47 height 11
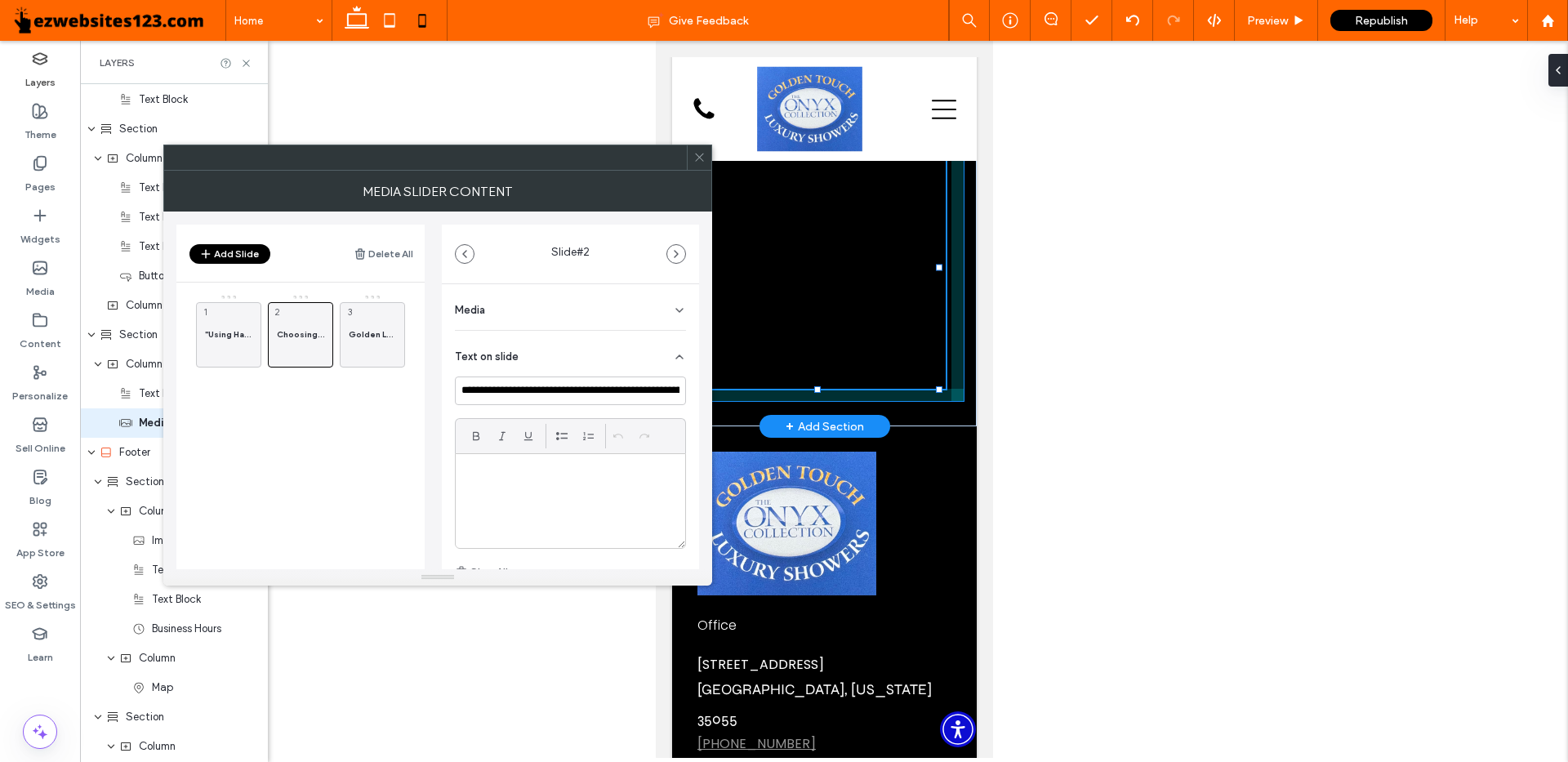
click at [816, 393] on div at bounding box center [817, 389] width 7 height 7
click at [786, 252] on div "Golden Luxury Showers turned my bathroom into the retreat I’d always imagined. …" at bounding box center [823, 267] width 254 height 243
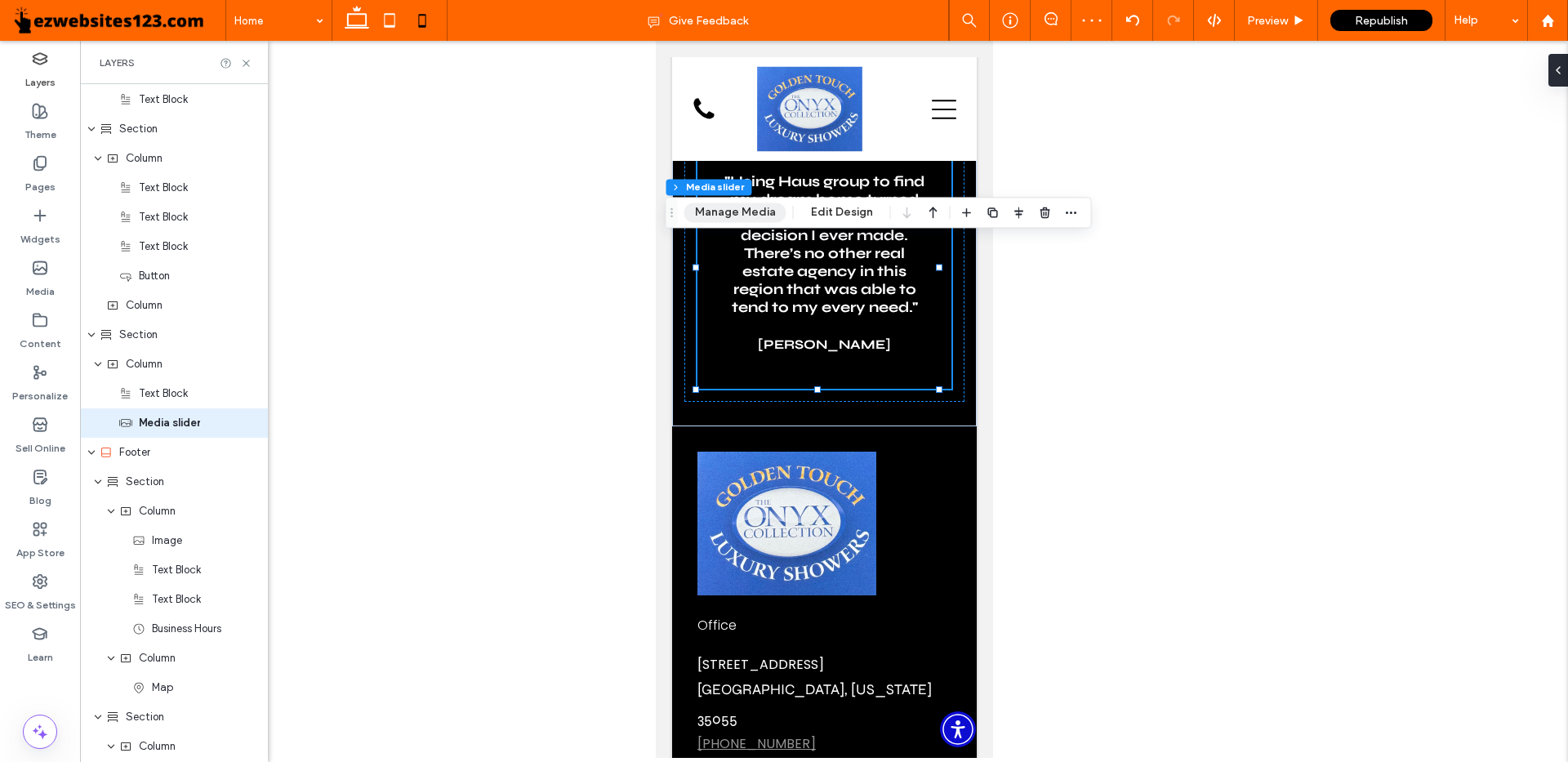
click at [744, 214] on button "Manage Media" at bounding box center [735, 212] width 102 height 19
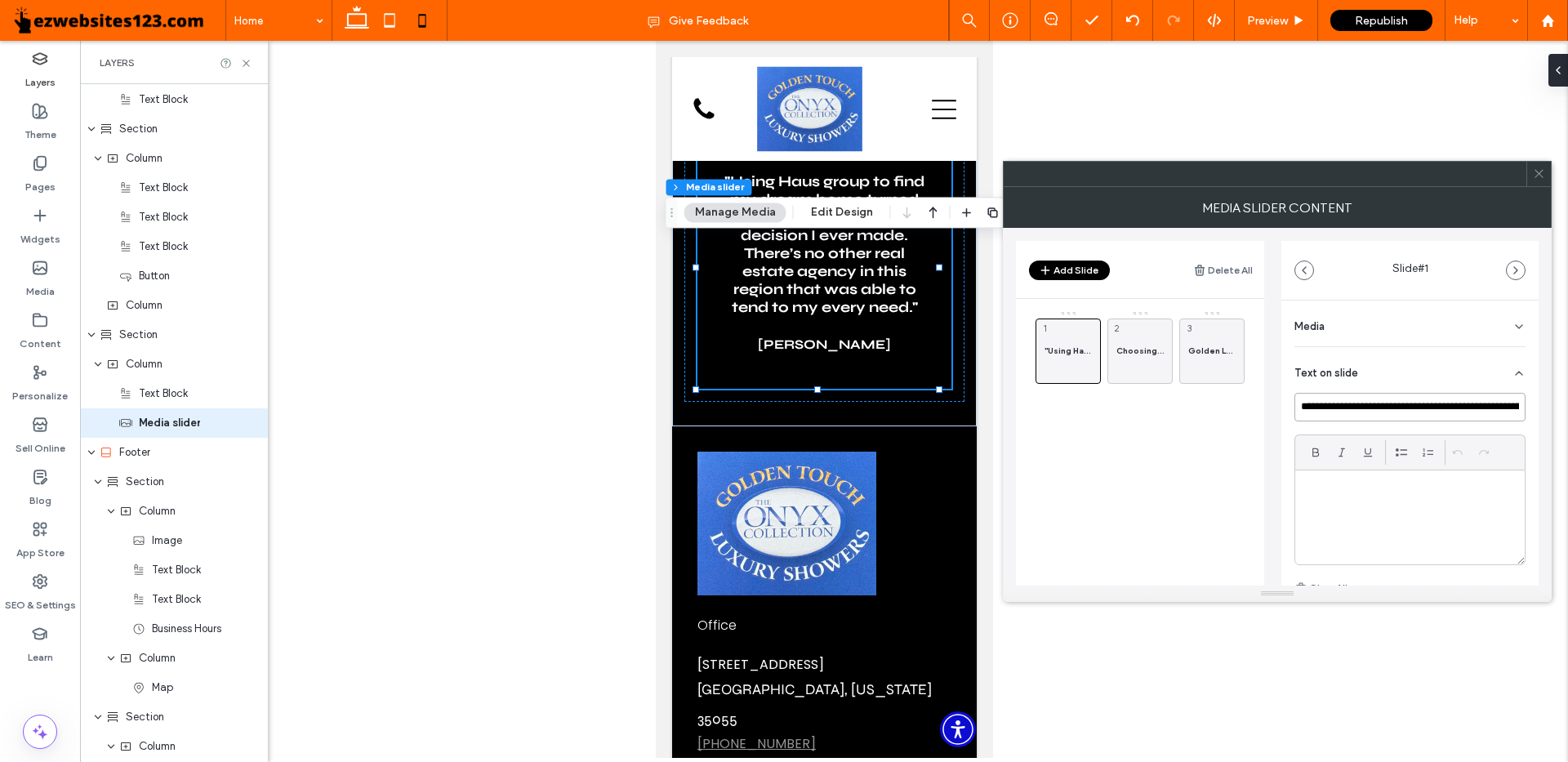
click at [1356, 400] on input "**********" at bounding box center [1410, 407] width 231 height 29
paste input "**********"
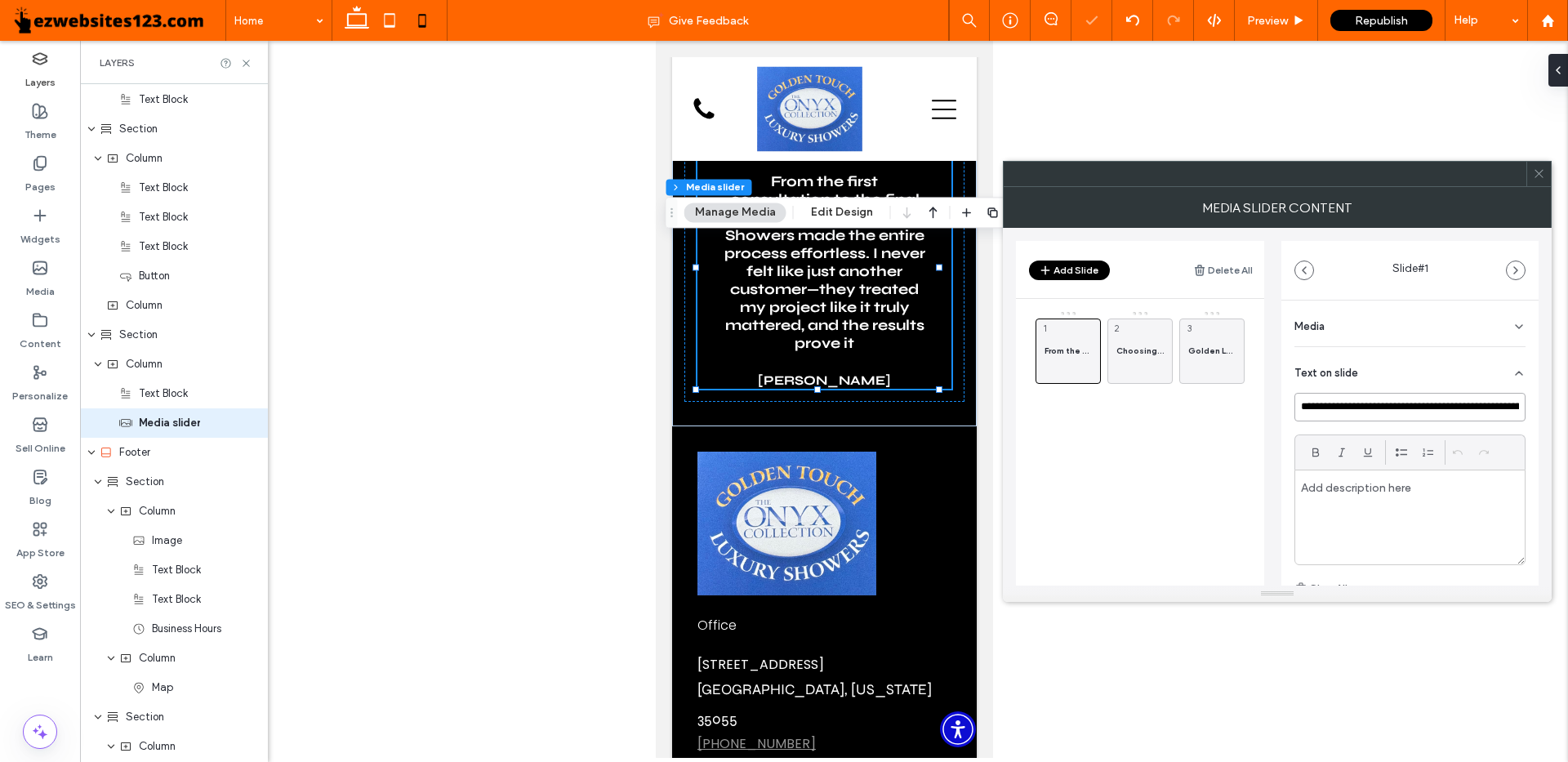
scroll to position [0, 826]
type input "**********"
click at [1357, 504] on div at bounding box center [1410, 517] width 229 height 94
click at [1185, 495] on main "From the first consultation to the final install, Golden Luxury Showers made th…" at bounding box center [1140, 477] width 249 height 356
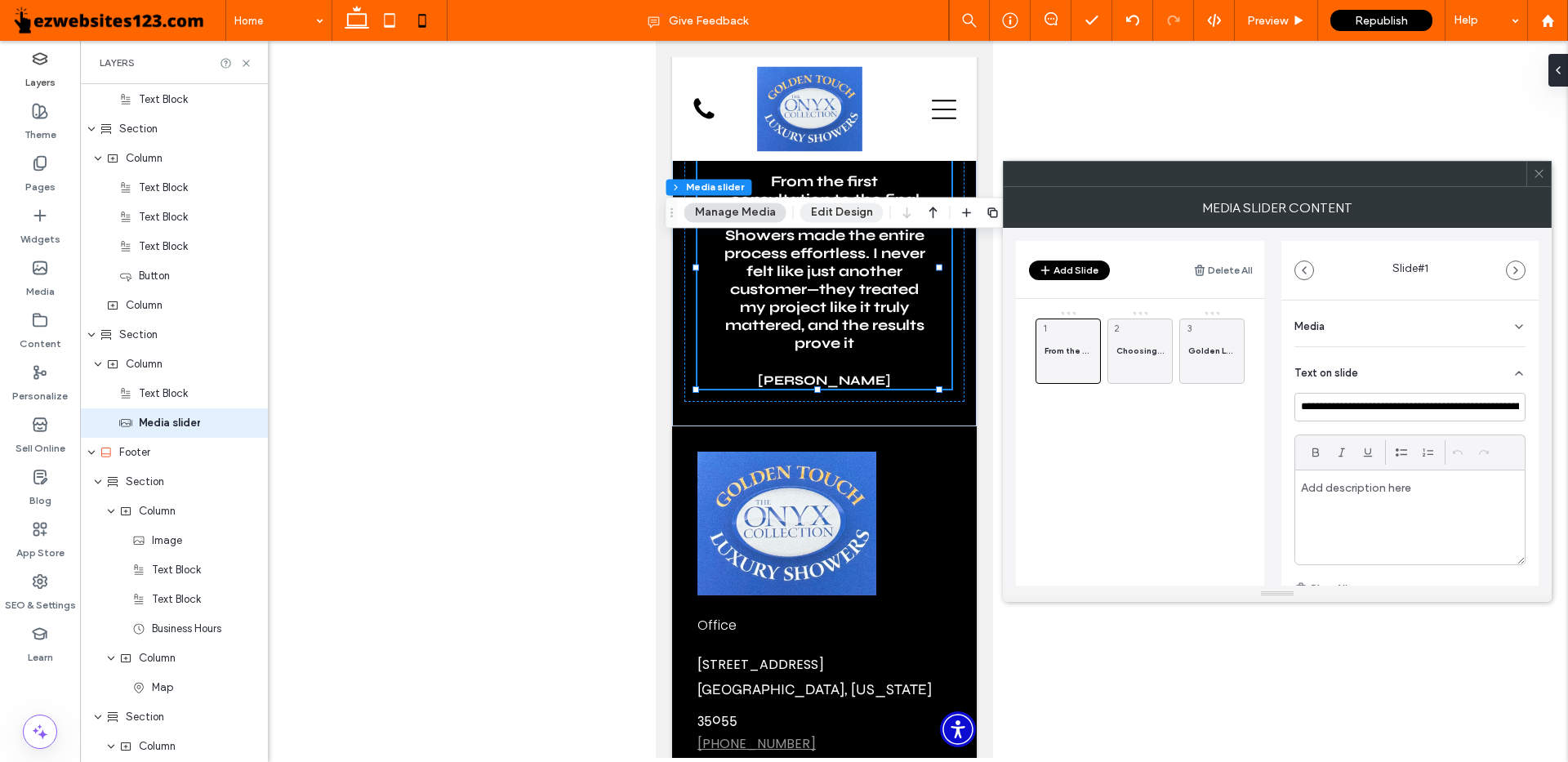
click at [843, 218] on button "Edit Design" at bounding box center [842, 212] width 83 height 19
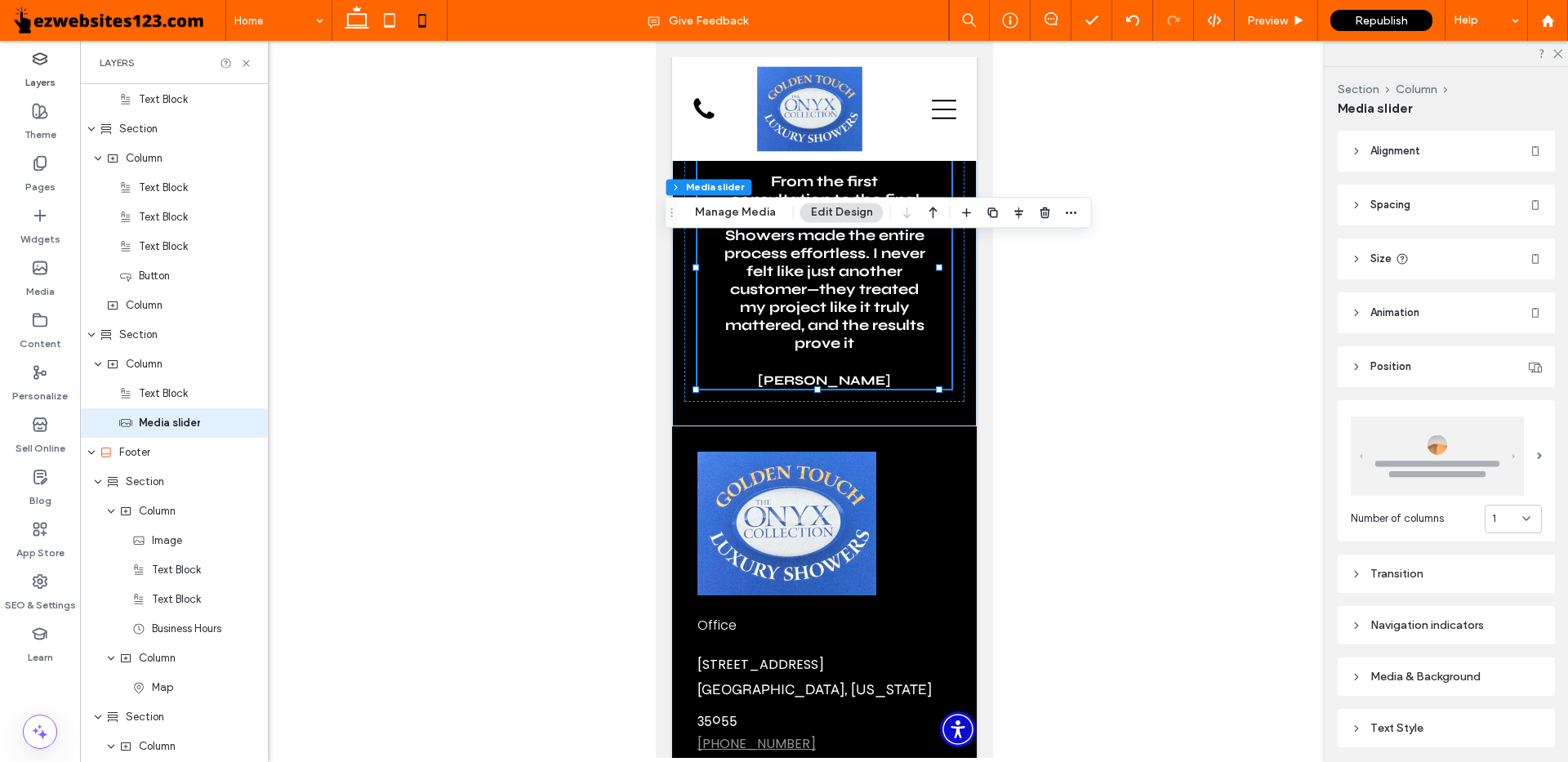
click at [1376, 250] on header "Size" at bounding box center [1446, 259] width 217 height 41
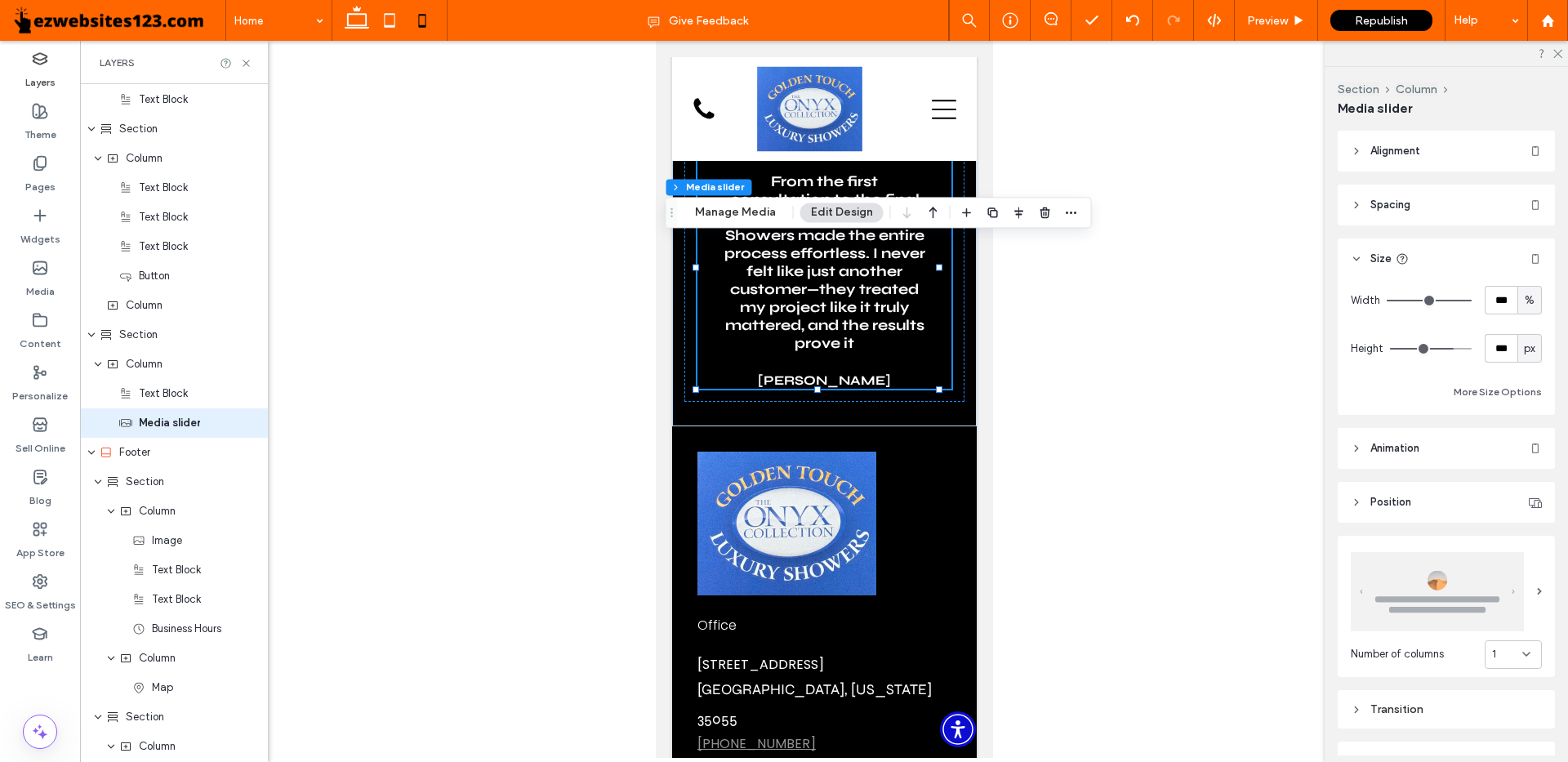
click at [1374, 209] on span "Spacing" at bounding box center [1390, 204] width 40 height 16
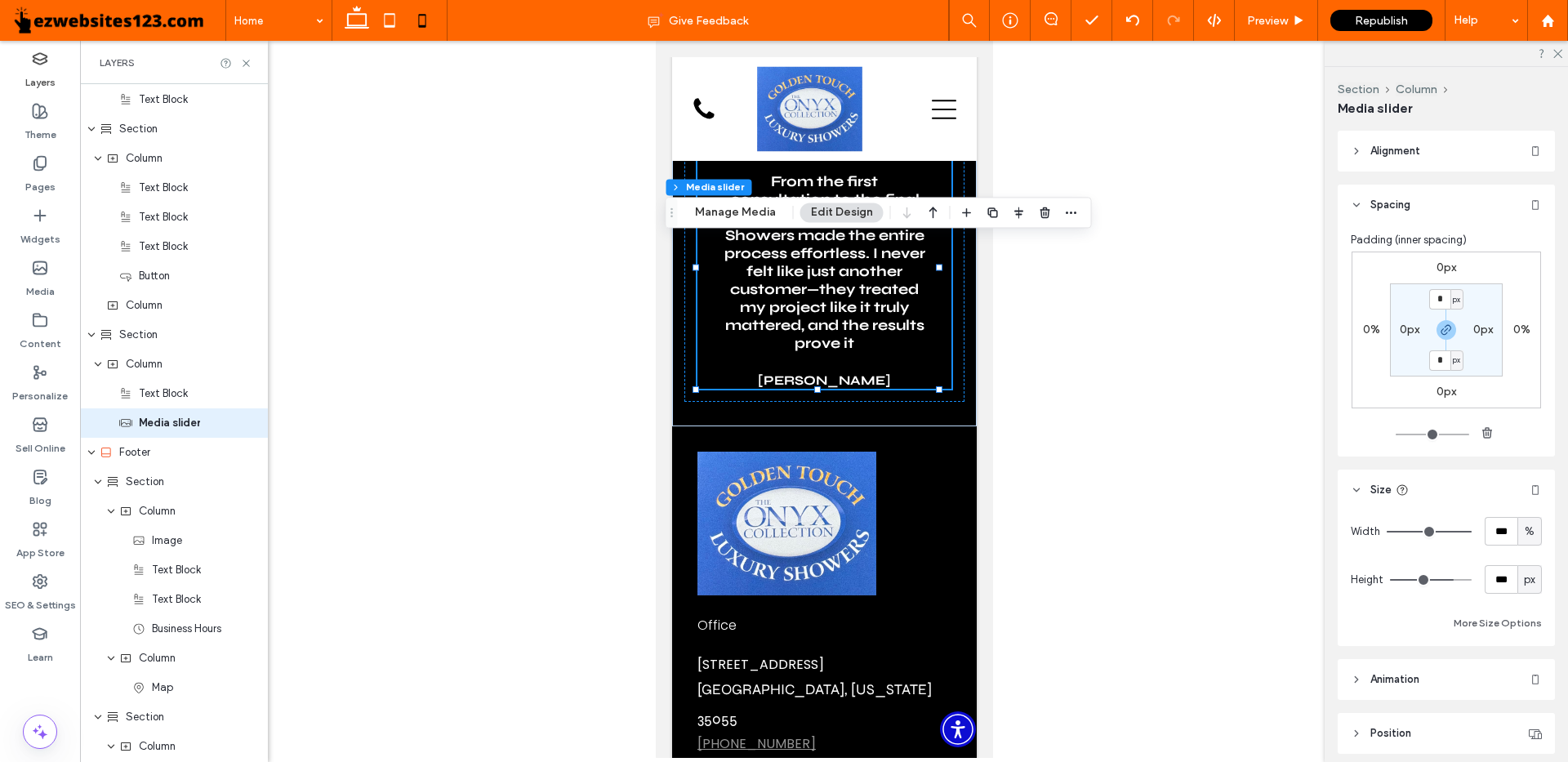
click at [1376, 160] on header "Alignment" at bounding box center [1446, 151] width 217 height 41
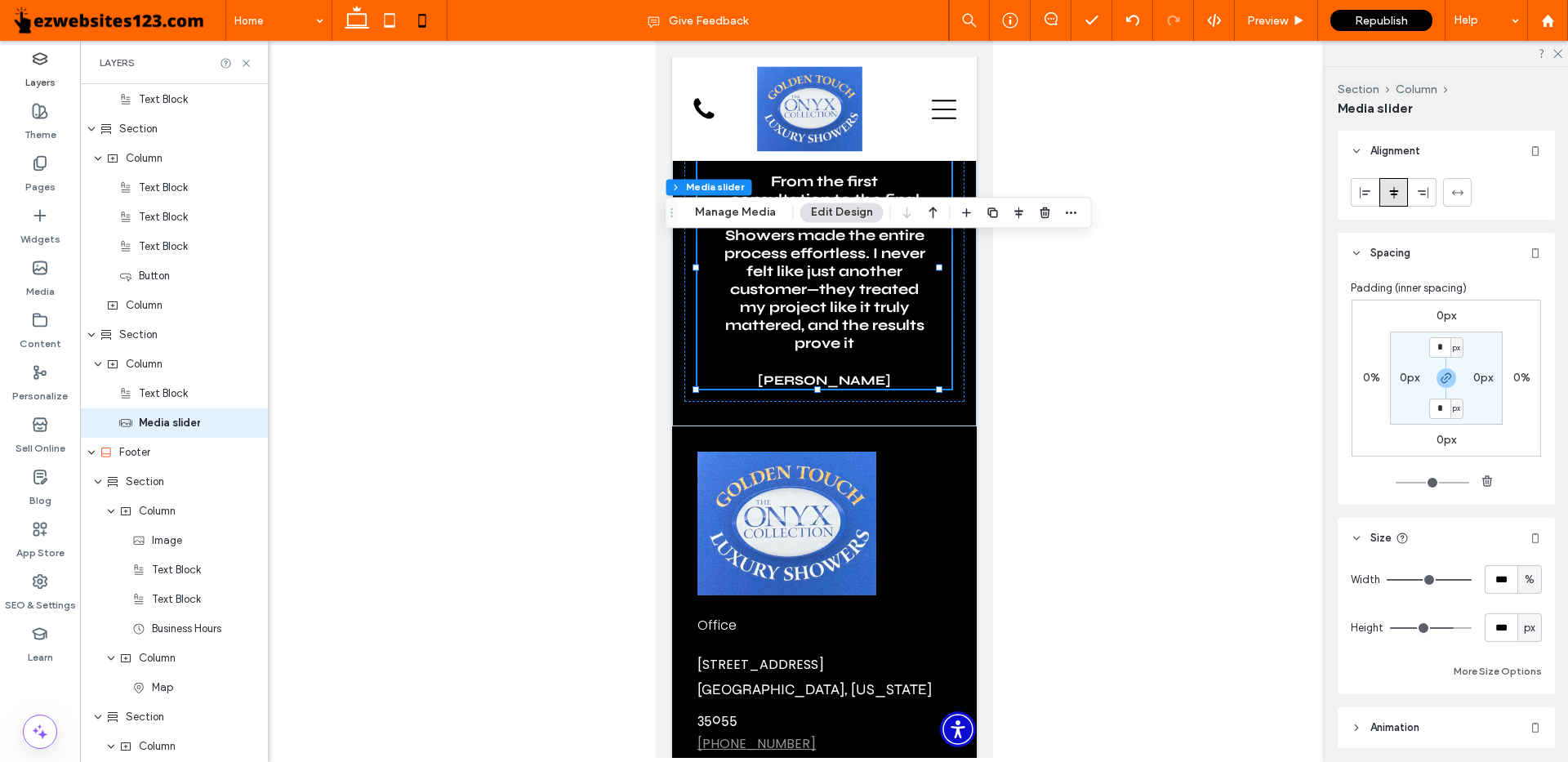
click at [1368, 250] on header "Spacing" at bounding box center [1446, 253] width 217 height 41
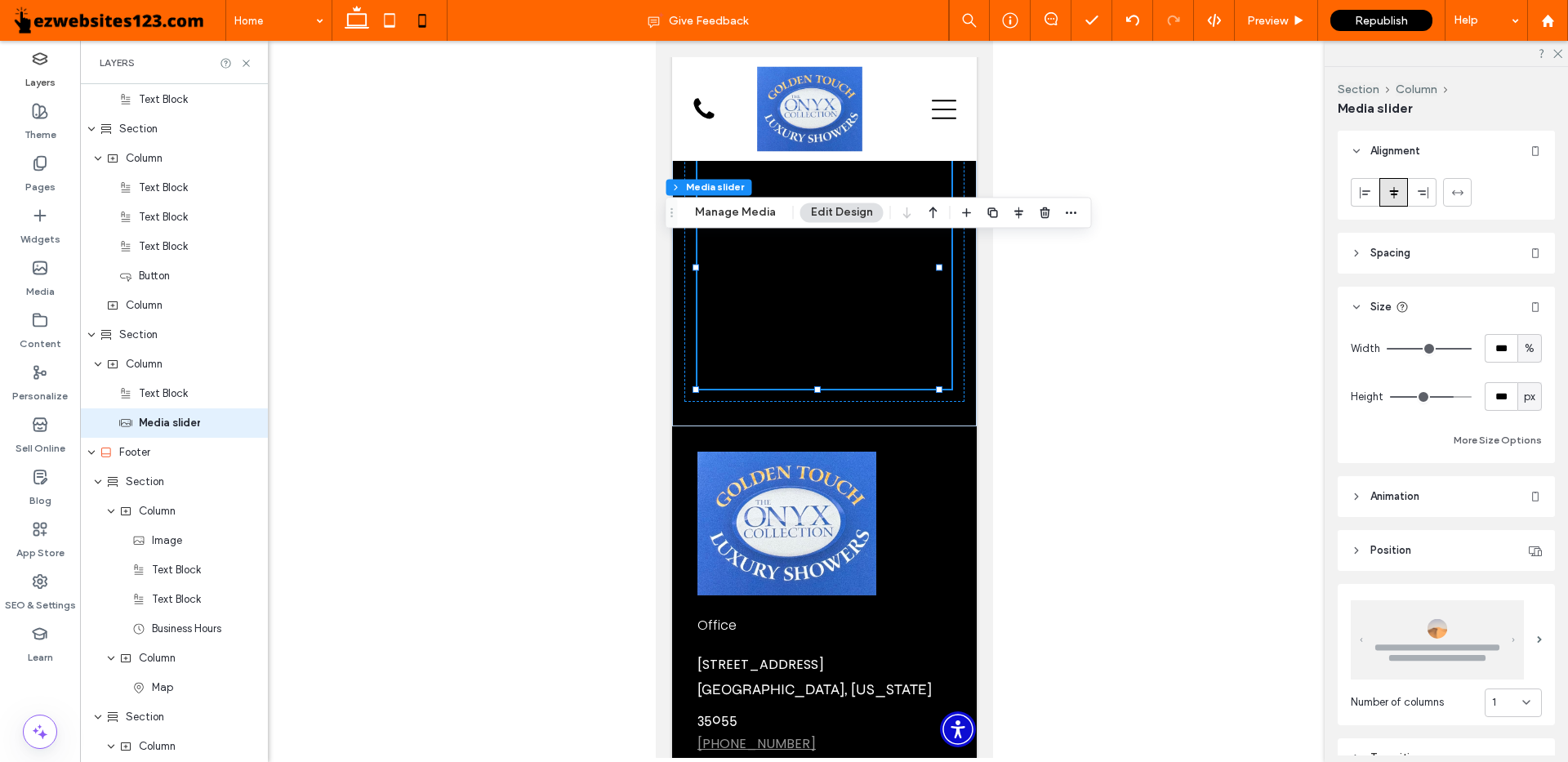
scroll to position [245, 0]
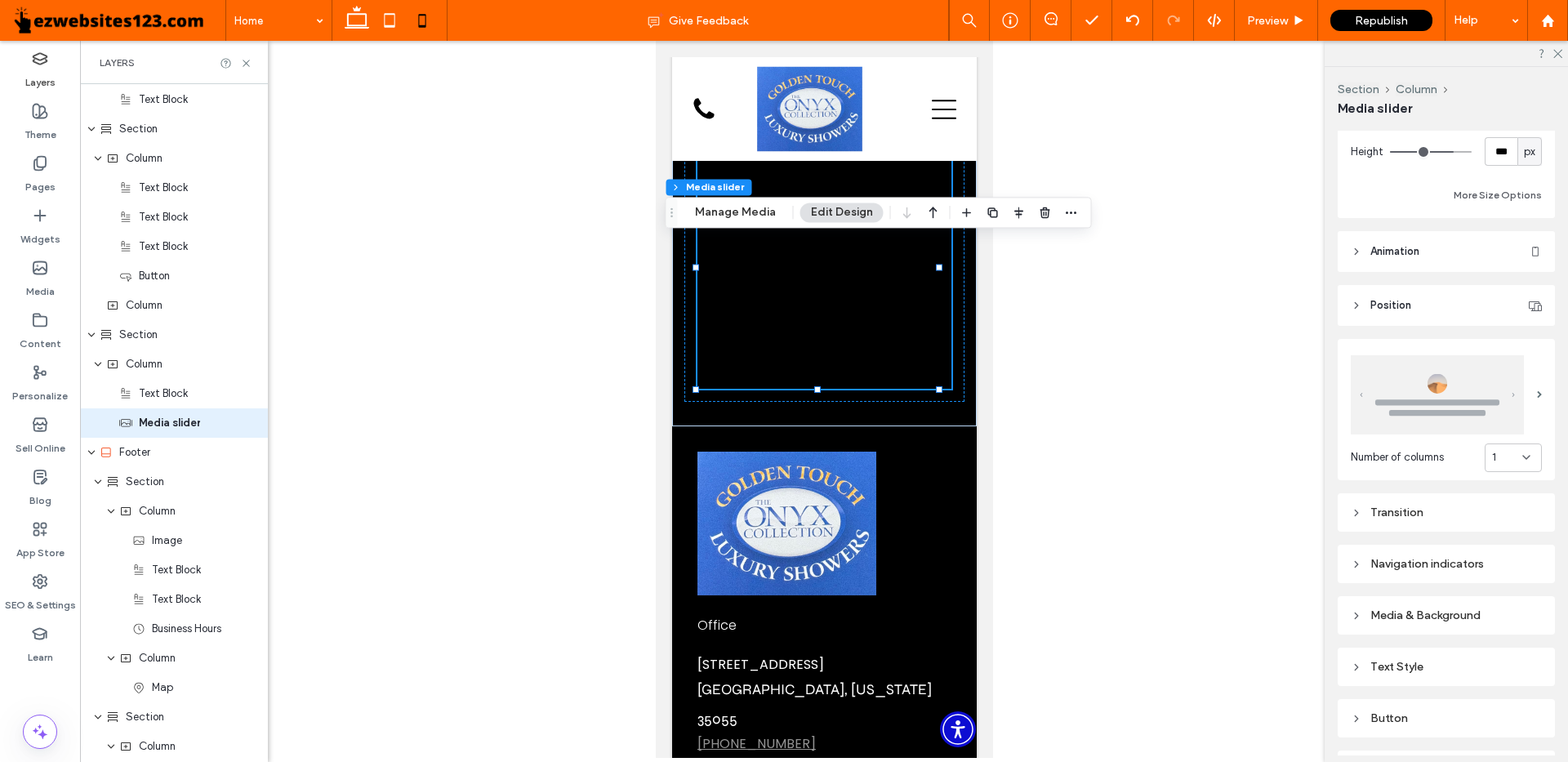
click at [1366, 660] on div "Text Style" at bounding box center [1446, 667] width 191 height 13
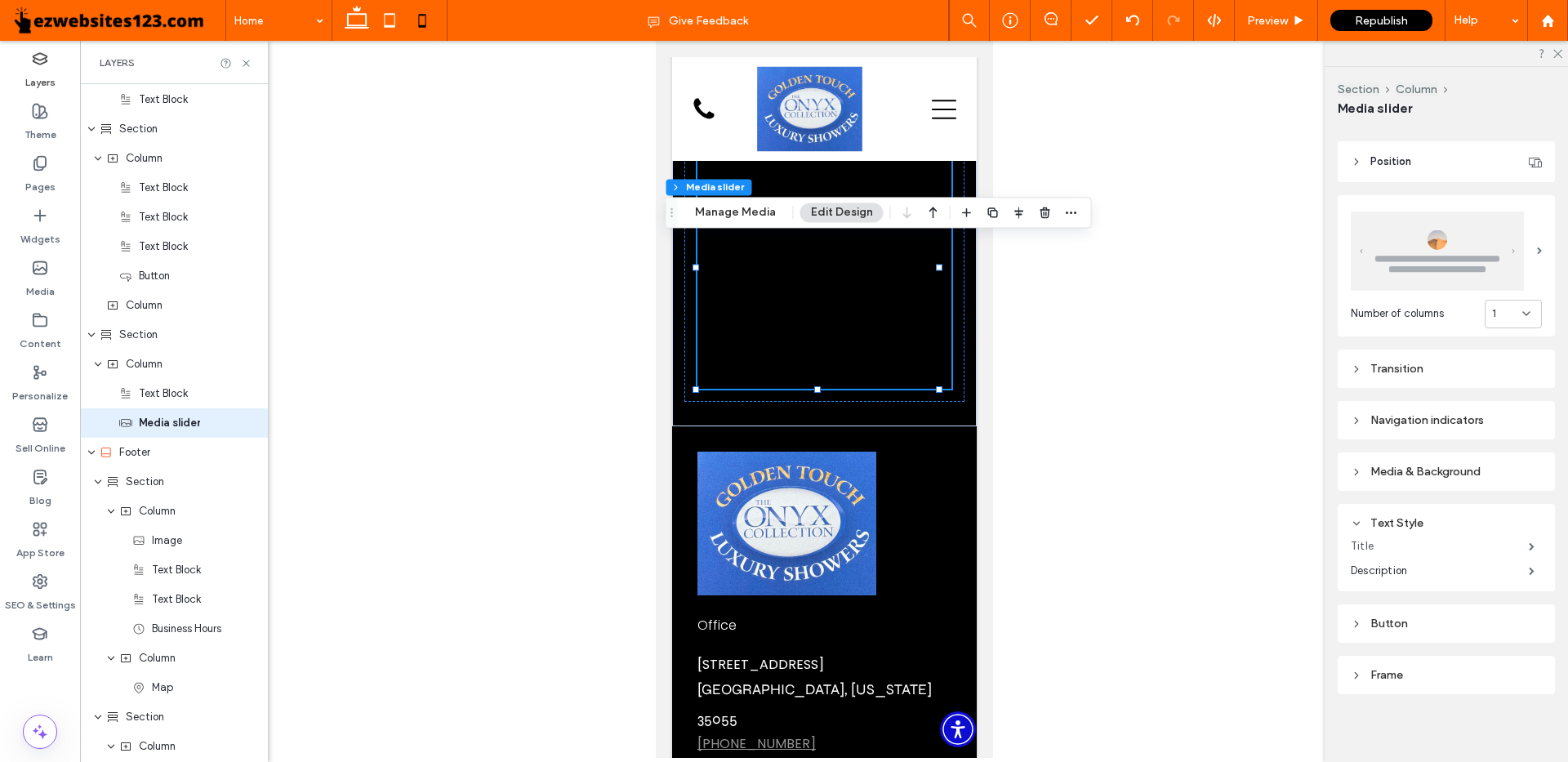
click at [1390, 550] on label "Title" at bounding box center [1440, 546] width 178 height 33
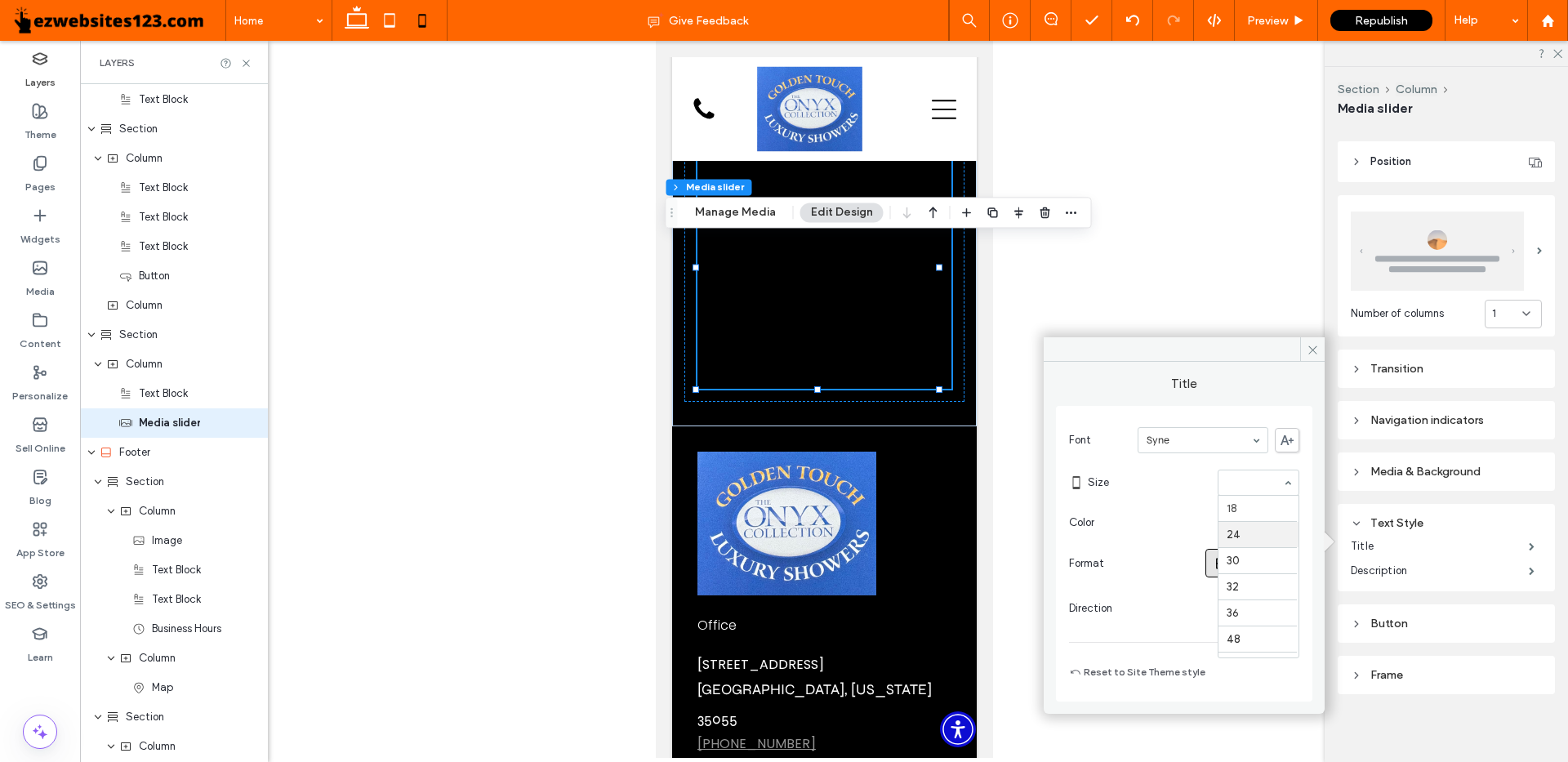
scroll to position [19, 0]
click at [1227, 305] on div at bounding box center [823, 399] width 1488 height 717
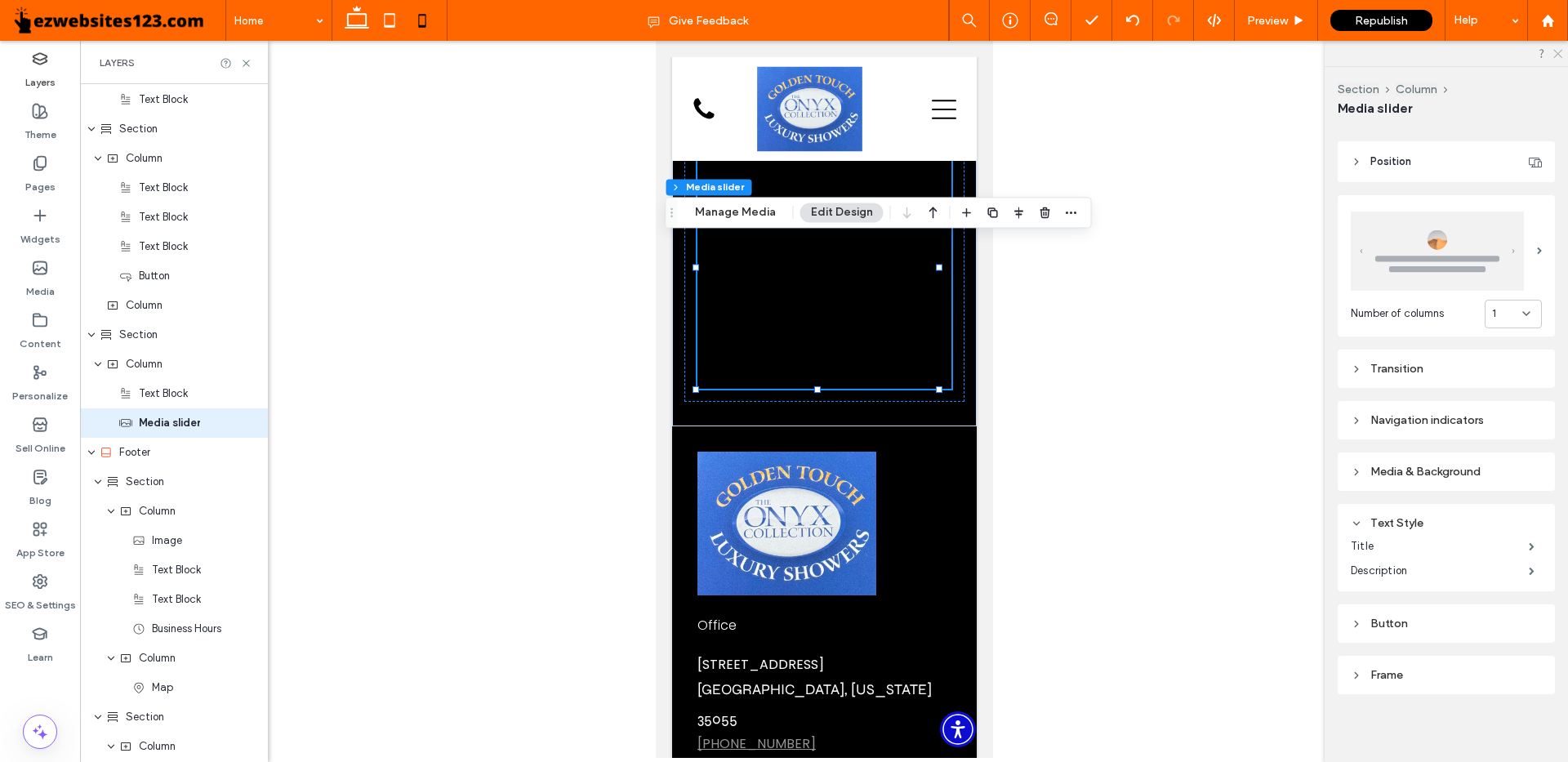
click at [1557, 52] on icon at bounding box center [1556, 52] width 11 height 11
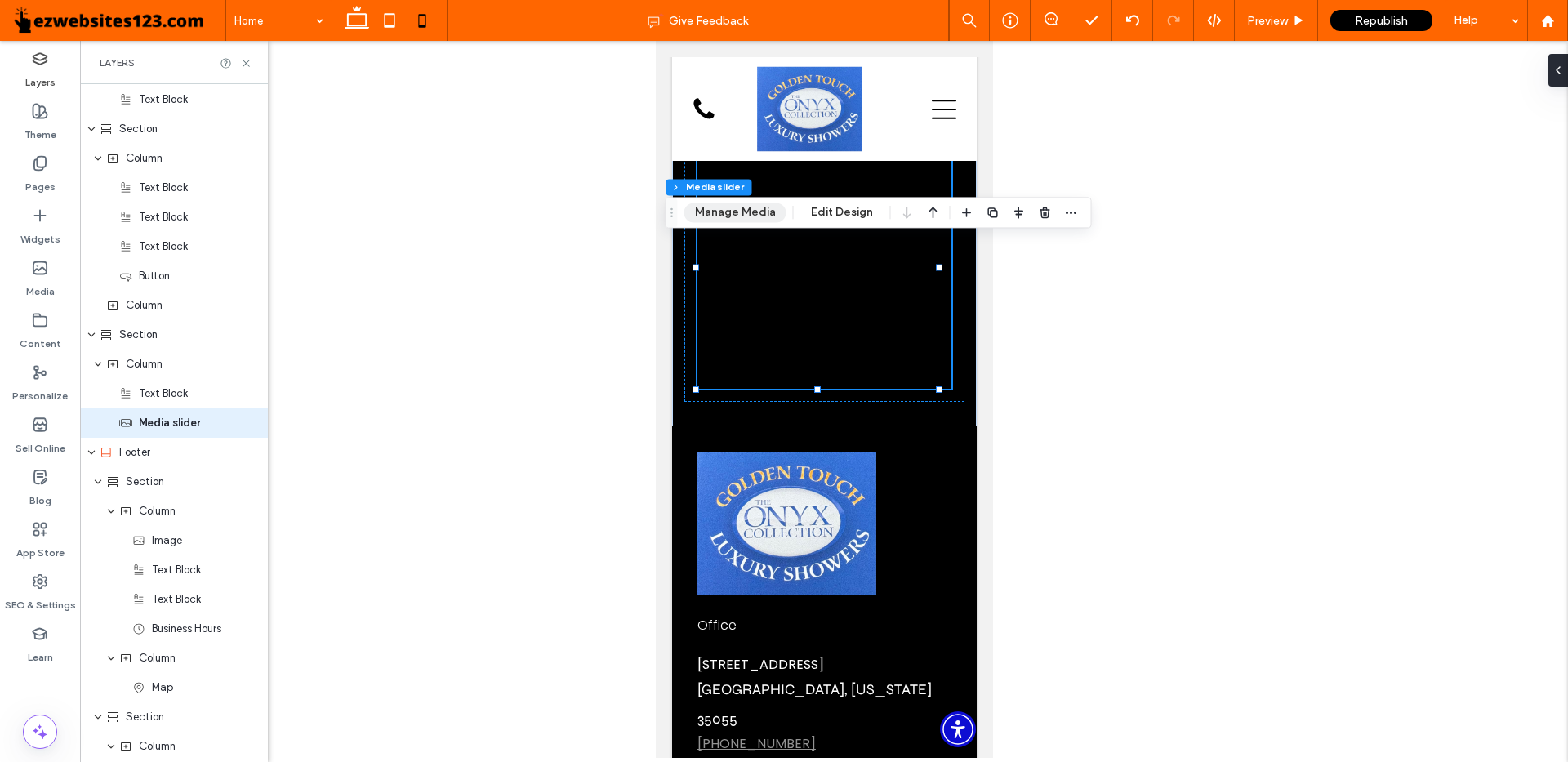
click at [743, 206] on button "Manage Media" at bounding box center [735, 212] width 102 height 19
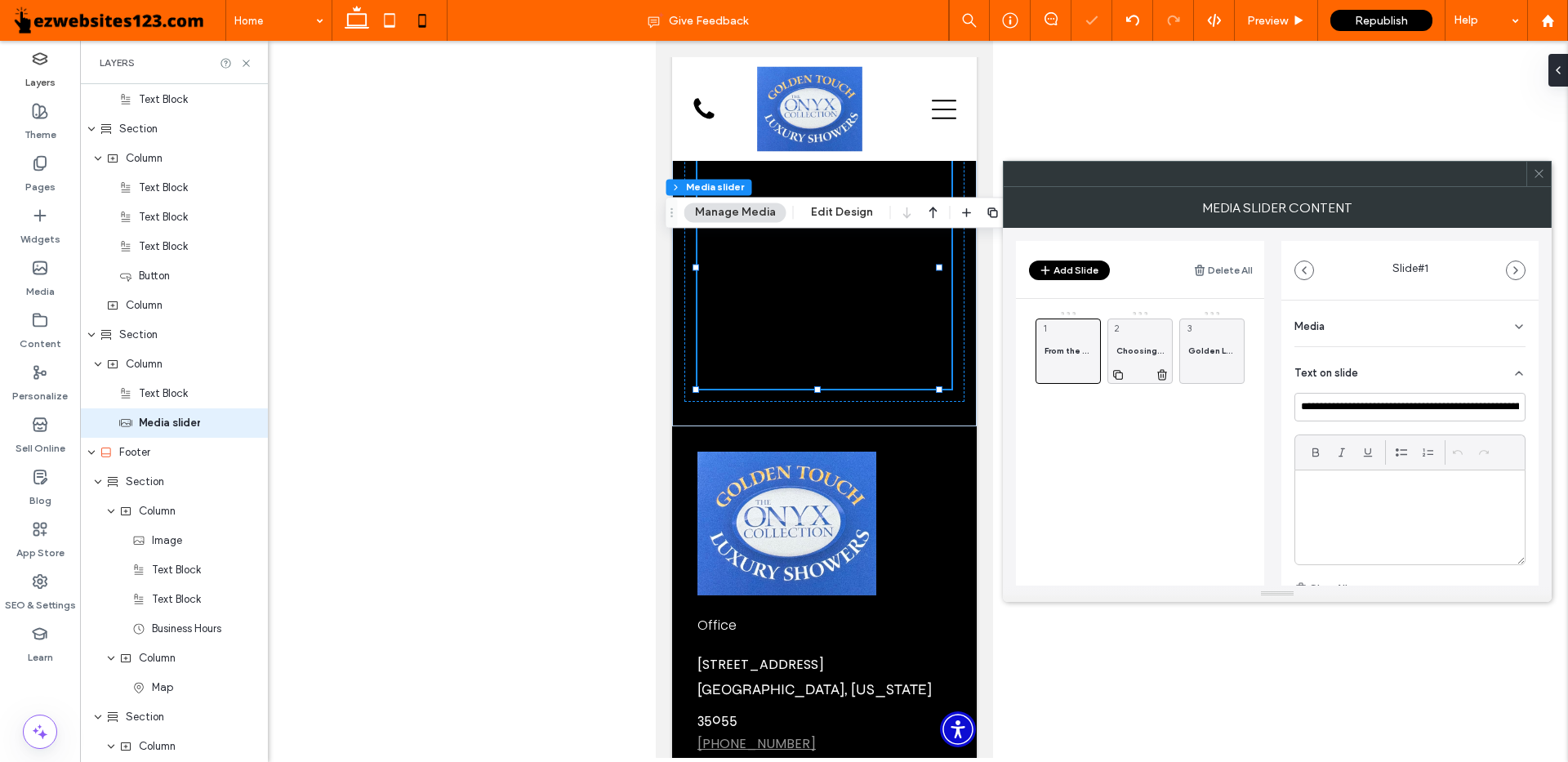
click at [1140, 360] on div "Choosing Golden Luxury Showers was one of the best decisions I’ve ever made. No…" at bounding box center [1140, 351] width 65 height 65
drag, startPoint x: 1462, startPoint y: 402, endPoint x: 1556, endPoint y: 402, distance: 94.0
click at [1556, 402] on body ".wqwq-1{fill:#231f20;} .cls-1q, .cls-2q { fill-rule: evenodd; } .cls-2q { fill:…" at bounding box center [784, 381] width 1568 height 762
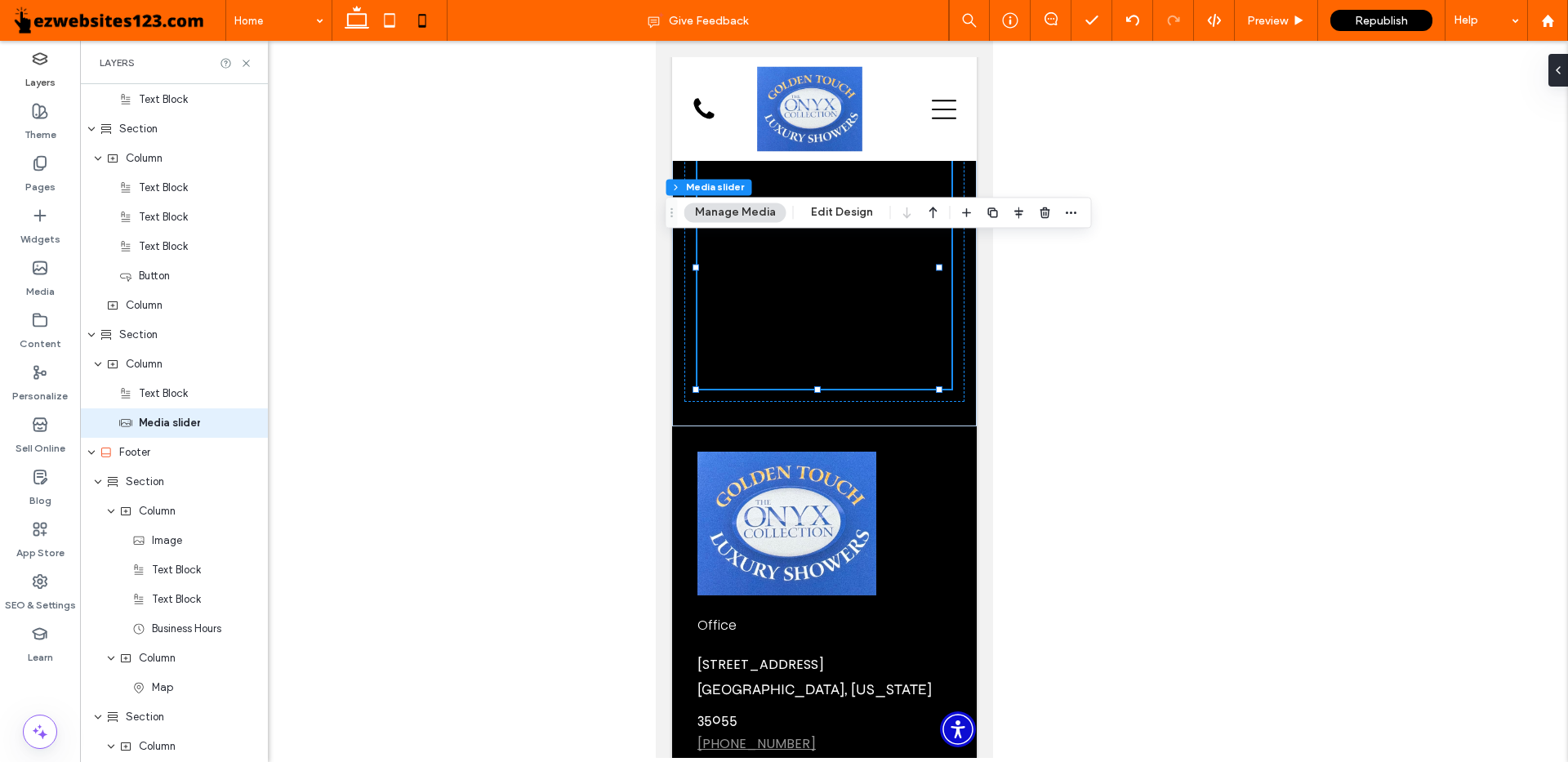
click at [1495, 405] on input "**********" at bounding box center [1410, 407] width 231 height 29
click at [850, 389] on div "Golden Luxury Showers turned my bathroom into the retreat I’d always imagined. …" at bounding box center [1078, 281] width 1271 height 217
click at [749, 216] on button "Manage Media" at bounding box center [735, 212] width 102 height 19
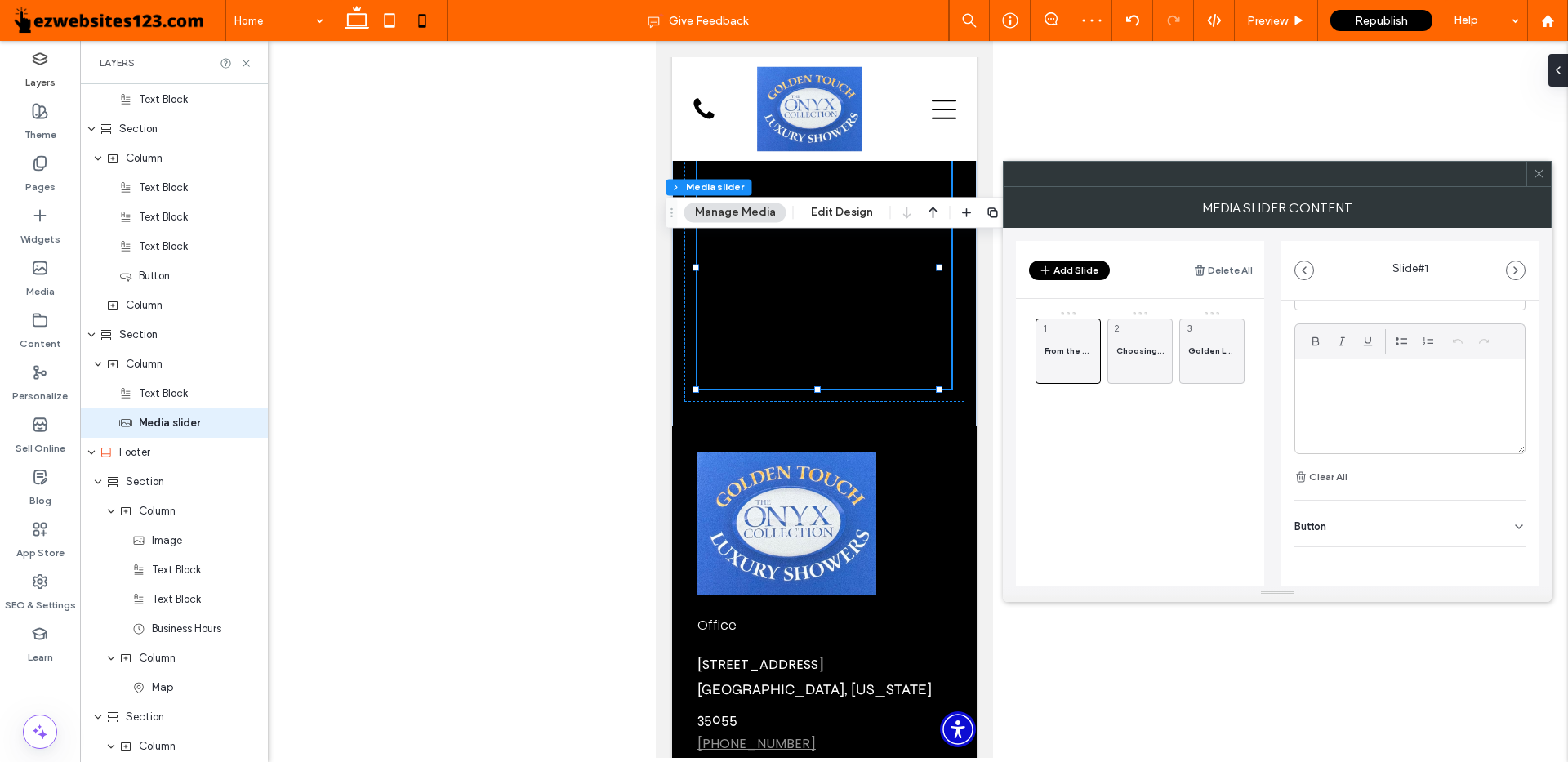
scroll to position [0, 0]
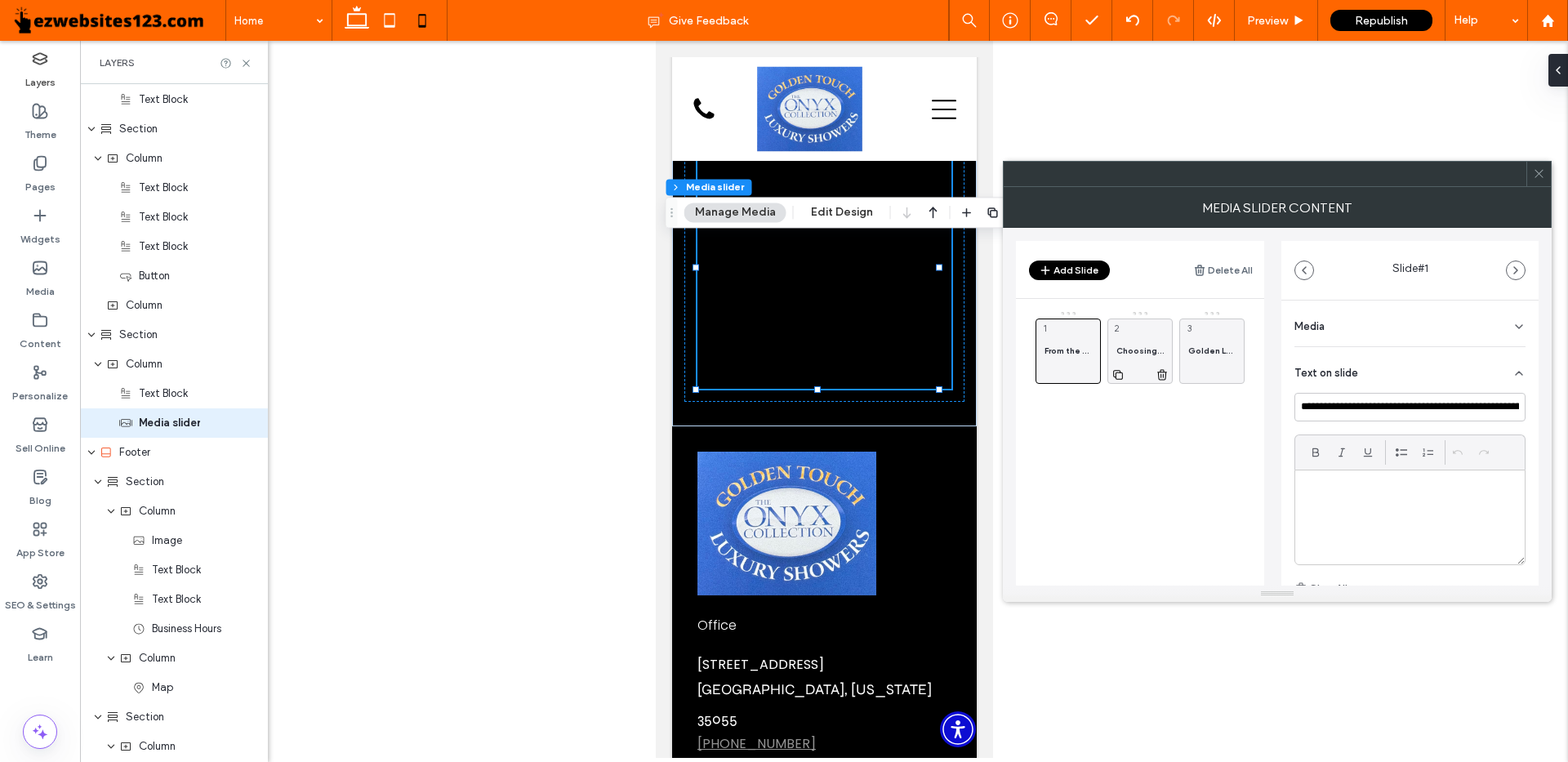
click at [1120, 348] on span "Choosing Golden Luxury Showers was one of the best decisions I’ve ever made. No…" at bounding box center [1140, 350] width 47 height 11
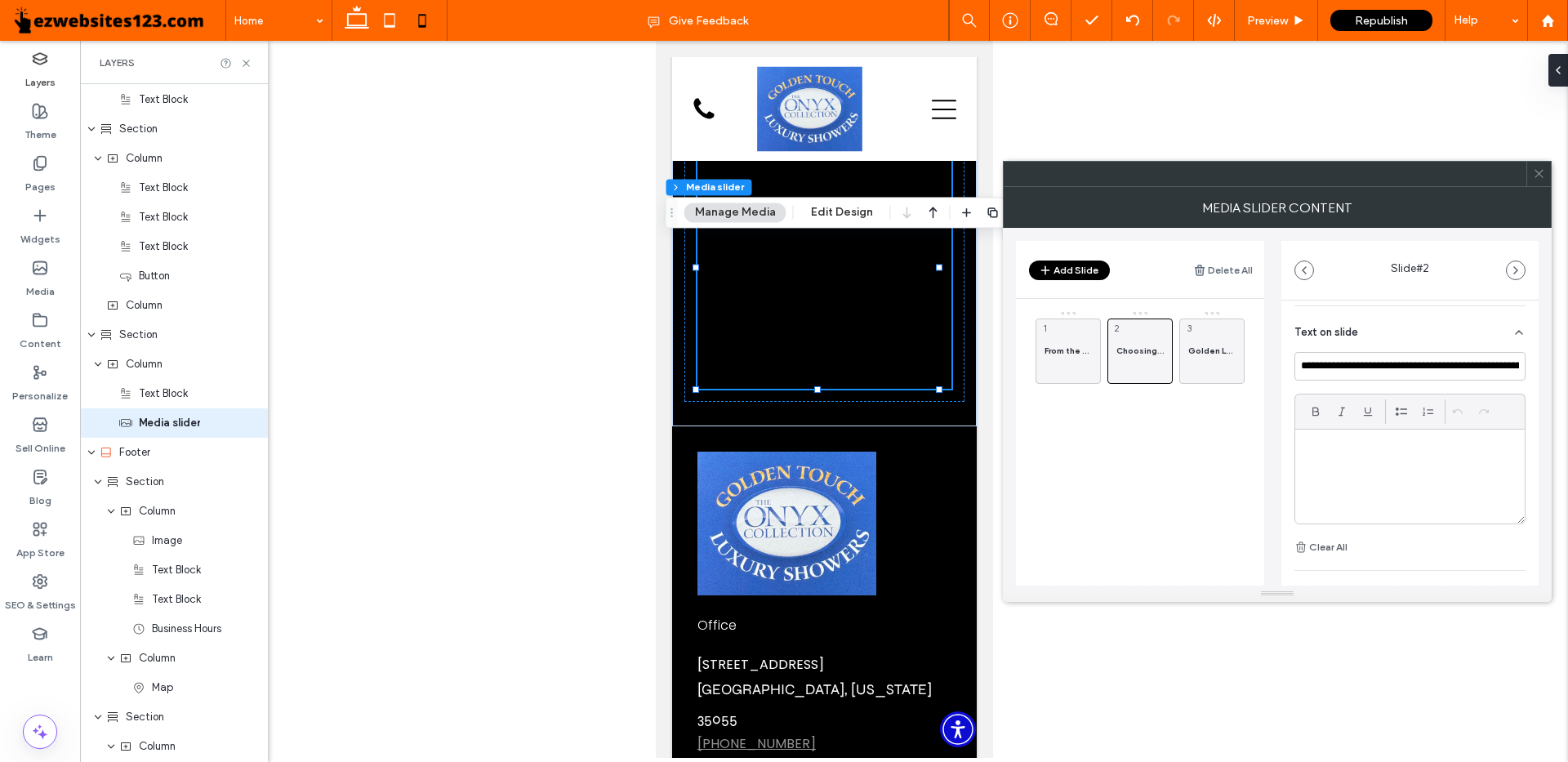
scroll to position [31, 0]
drag, startPoint x: 1367, startPoint y: 453, endPoint x: 1382, endPoint y: 456, distance: 15.3
click at [1382, 456] on p at bounding box center [1410, 456] width 218 height 14
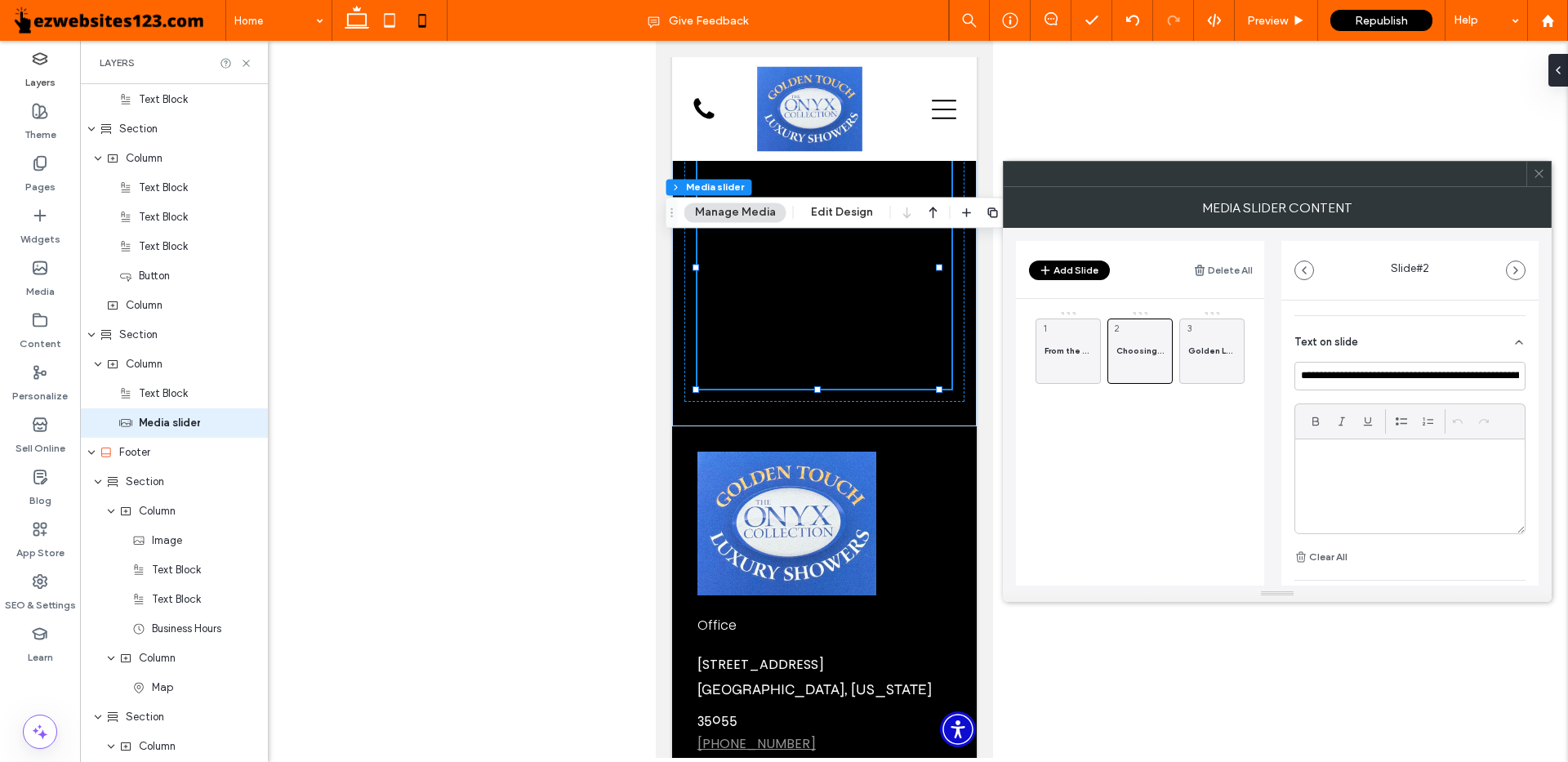
click at [1382, 456] on p at bounding box center [1410, 456] width 218 height 14
click at [1312, 463] on p at bounding box center [1410, 456] width 218 height 14
click at [1329, 380] on input "**********" at bounding box center [1410, 376] width 231 height 29
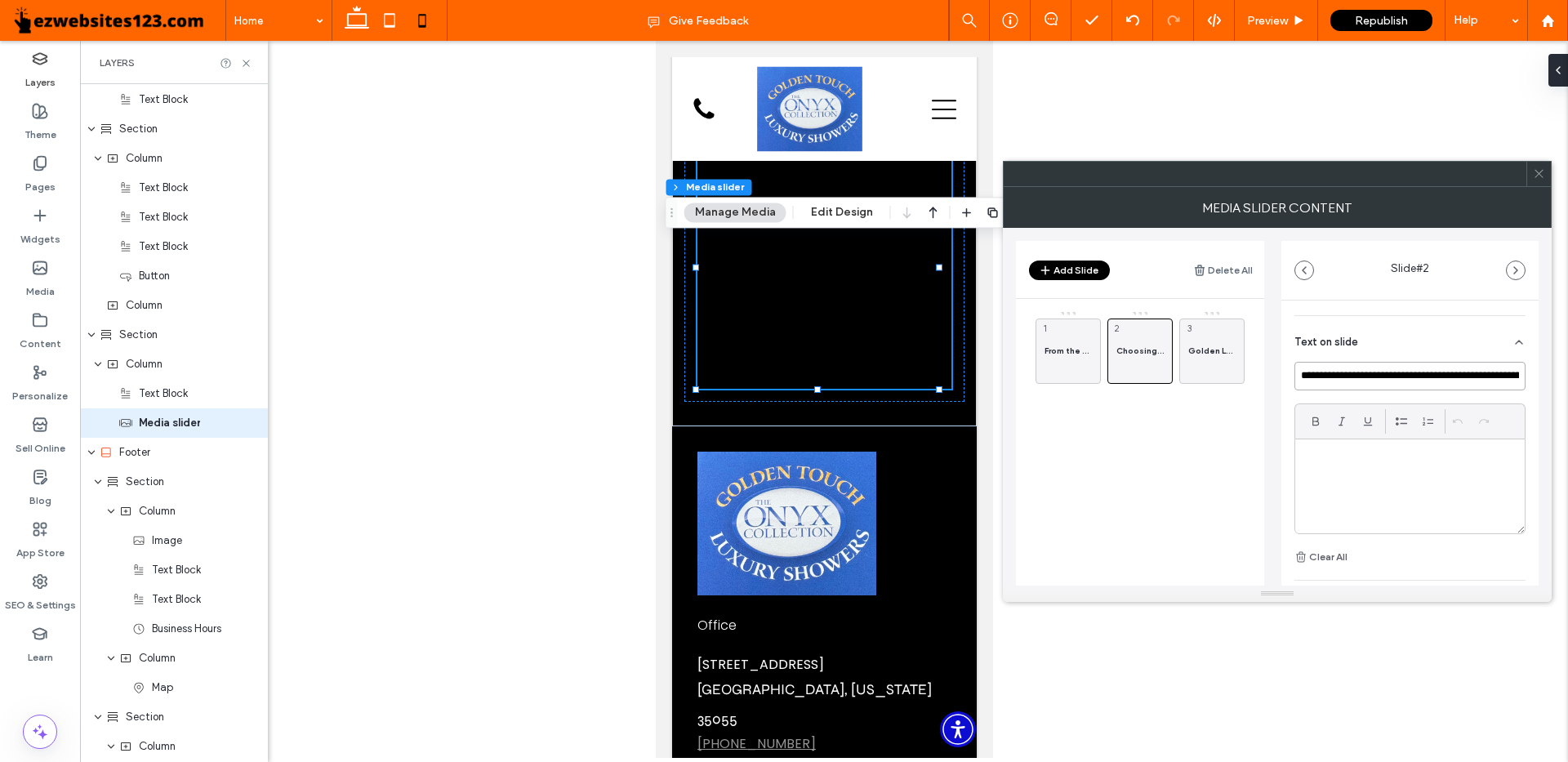
click at [1329, 380] on input "**********" at bounding box center [1410, 376] width 231 height 29
click at [1200, 333] on div "Golden Luxury Showers turned my bathroom into the retreat I’d always imagined. …" at bounding box center [1212, 351] width 65 height 65
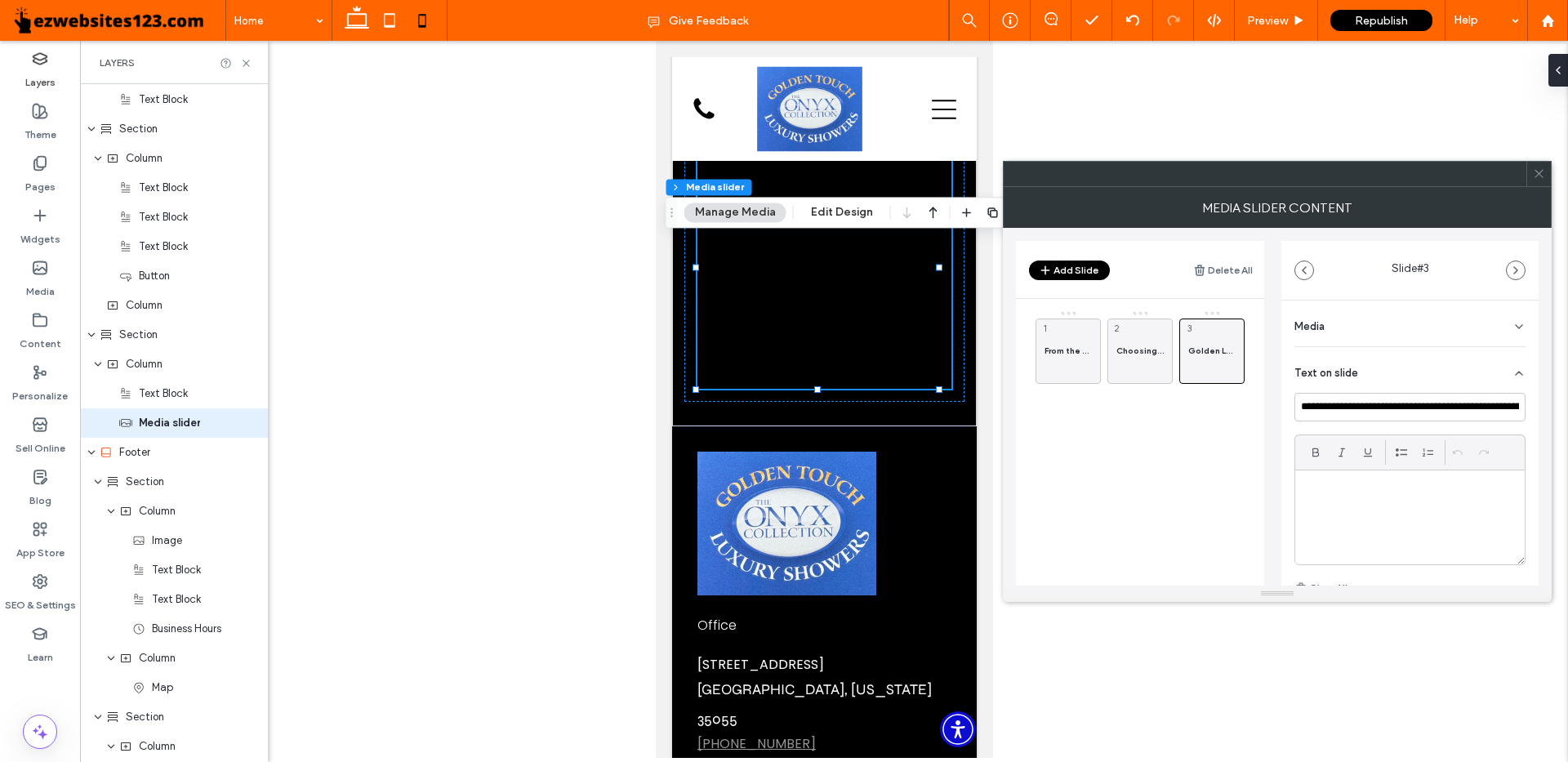
click at [1522, 321] on icon at bounding box center [1520, 327] width 13 height 13
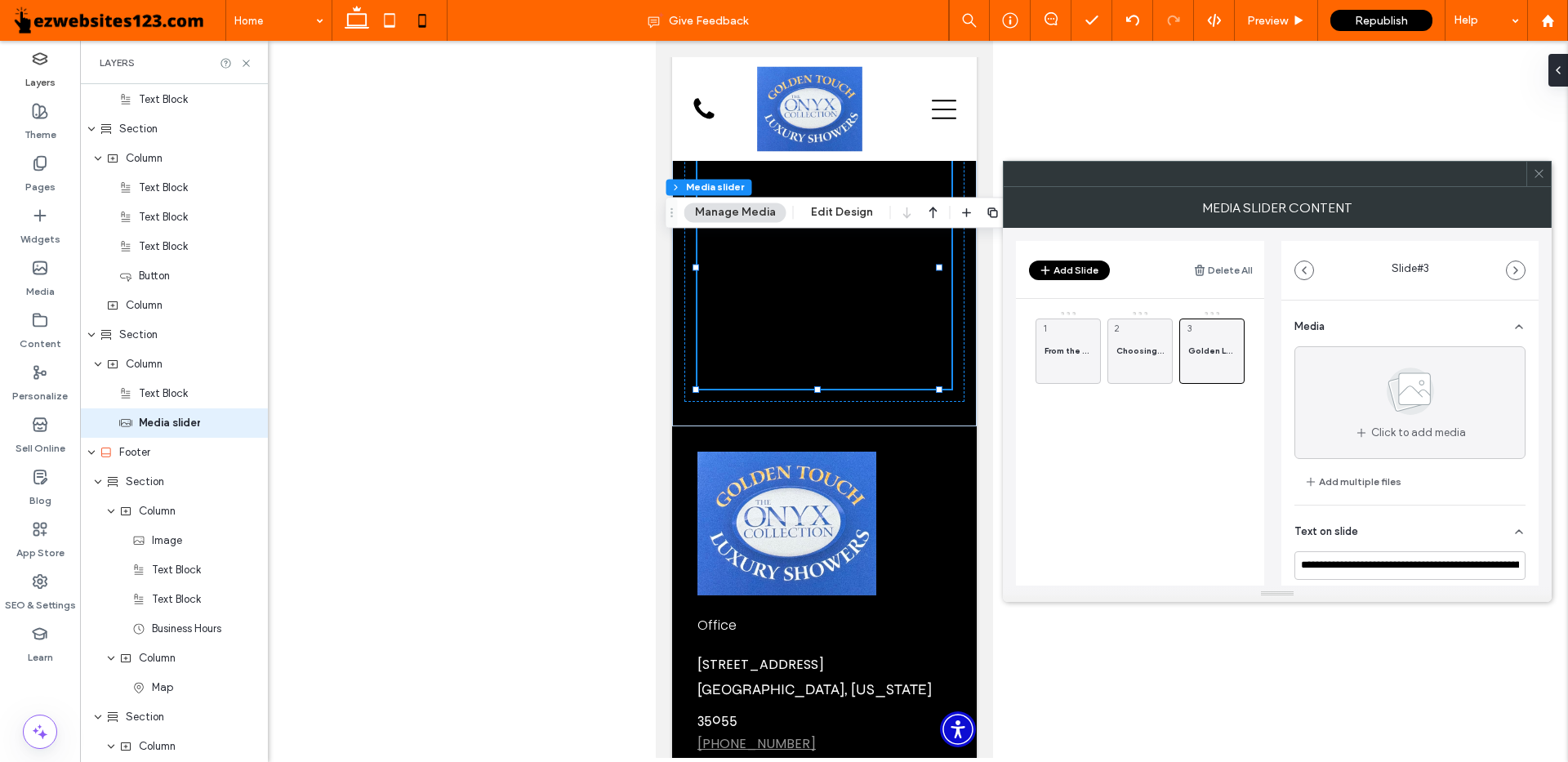
click at [1518, 325] on icon at bounding box center [1520, 327] width 13 height 13
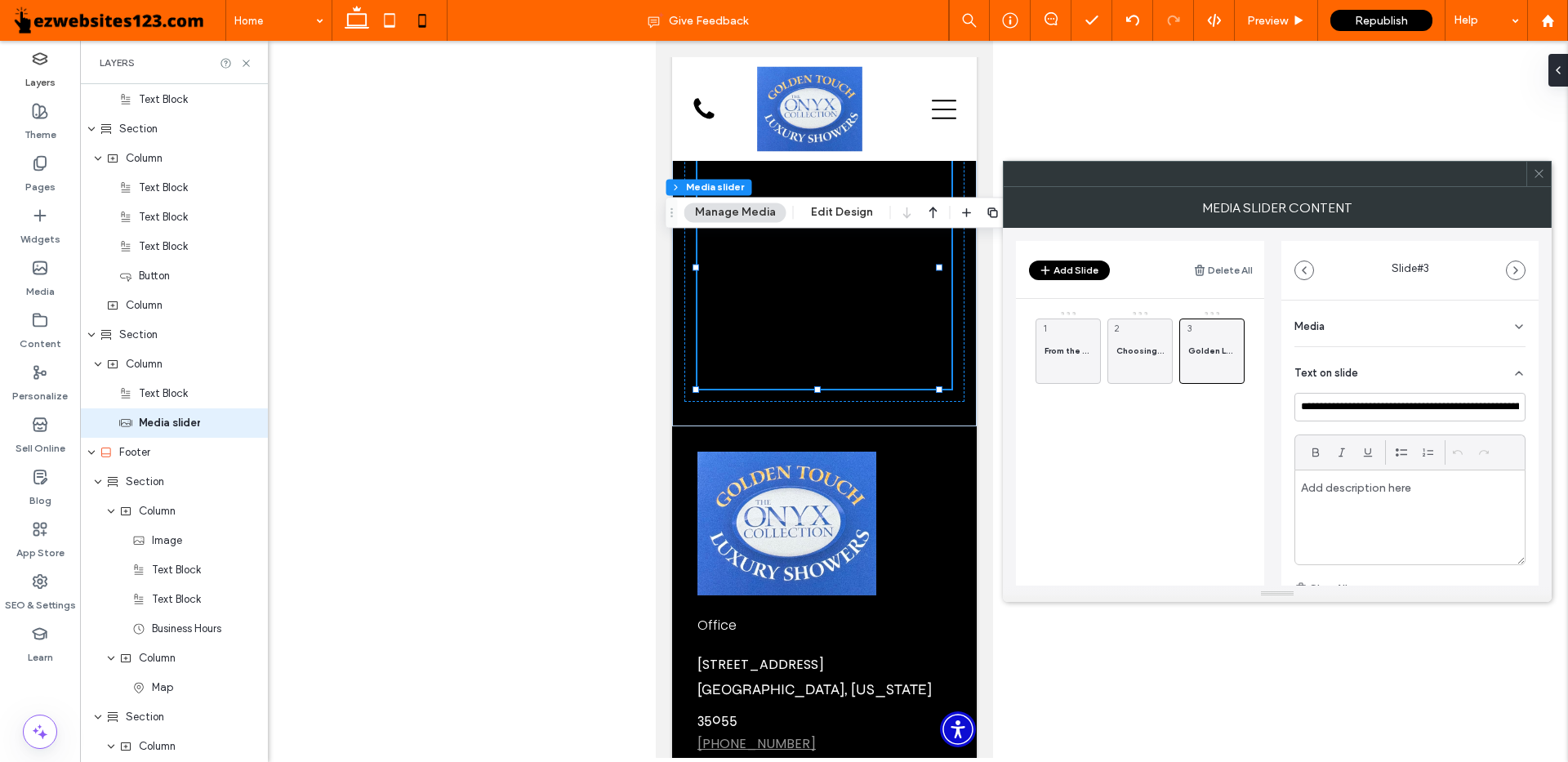
click at [1368, 369] on div "Text on slide" at bounding box center [1410, 370] width 231 height 46
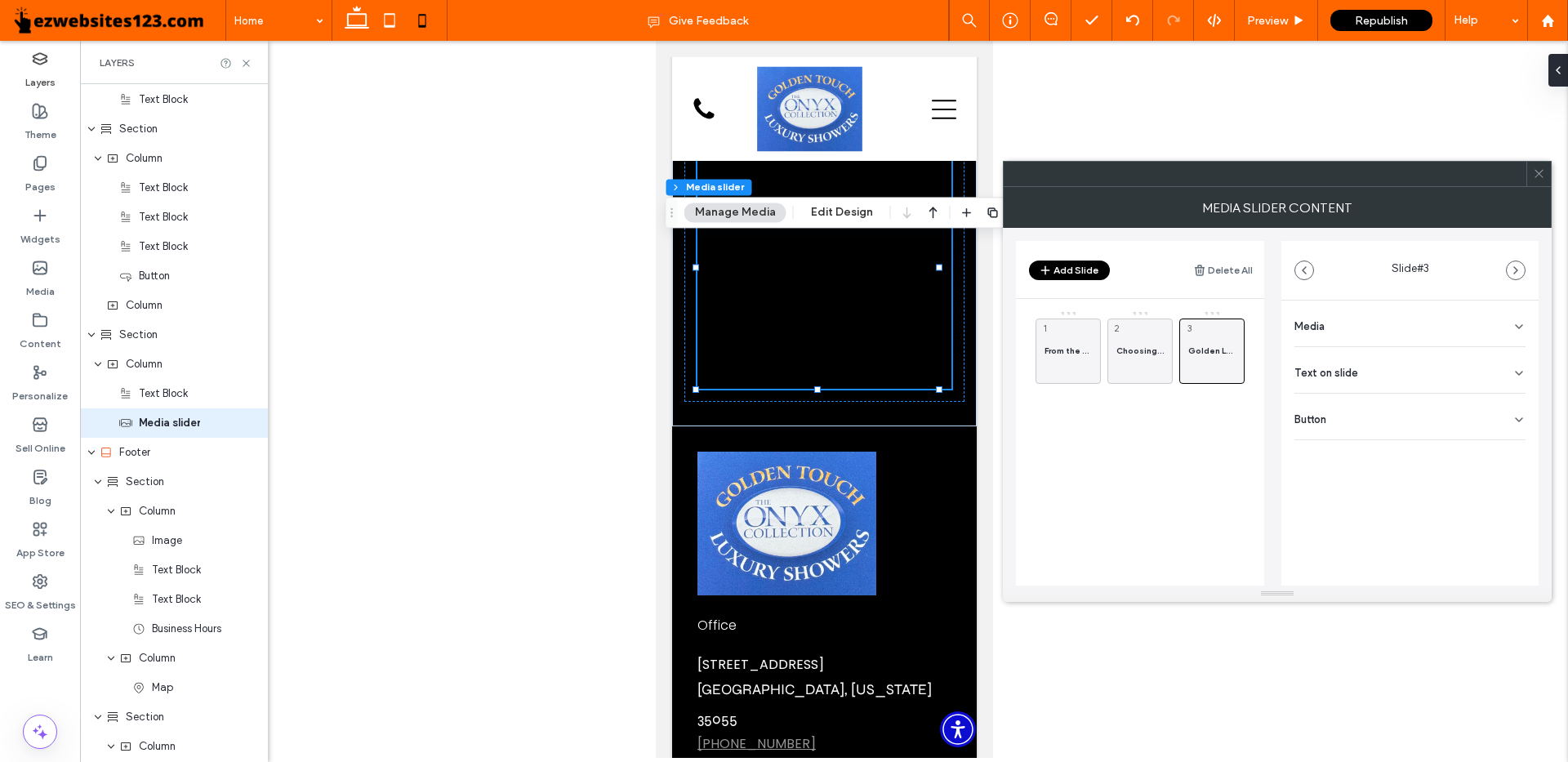
click at [1349, 425] on div "Button" at bounding box center [1410, 417] width 231 height 46
drag, startPoint x: 1346, startPoint y: 452, endPoint x: 1290, endPoint y: 453, distance: 56.0
click at [1290, 453] on div "**********" at bounding box center [1411, 458] width 257 height 316
type input "*"
click at [1307, 455] on input "******" at bounding box center [1391, 454] width 195 height 29
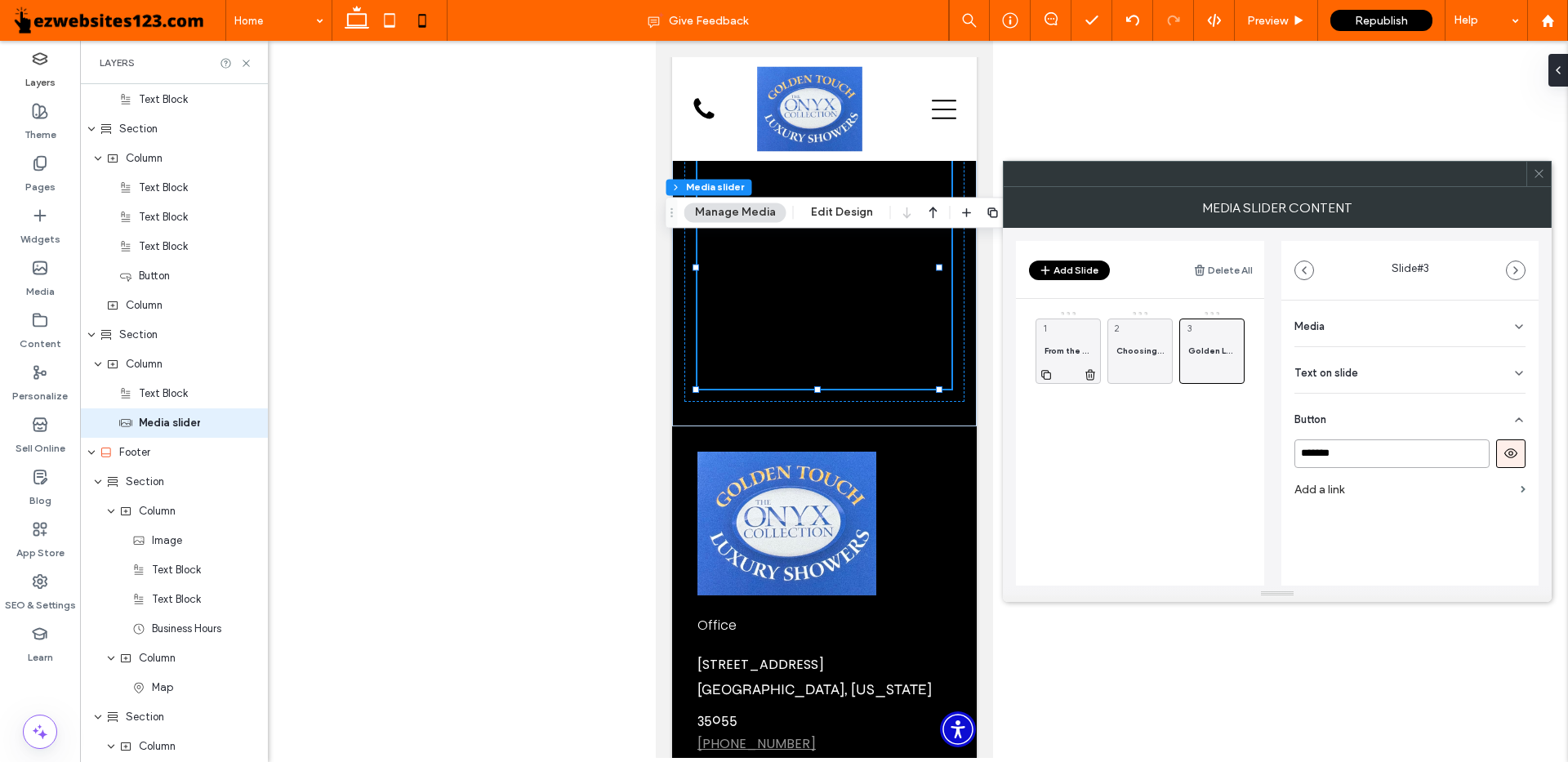
type input "*******"
click at [1063, 355] on span "From the first consultation to the final install, Golden Luxury Showers made th…" at bounding box center [1068, 350] width 47 height 11
click at [1519, 369] on icon at bounding box center [1520, 373] width 13 height 13
click at [1403, 431] on div "Button" at bounding box center [1410, 417] width 231 height 46
drag, startPoint x: 1343, startPoint y: 456, endPoint x: 1264, endPoint y: 452, distance: 79.1
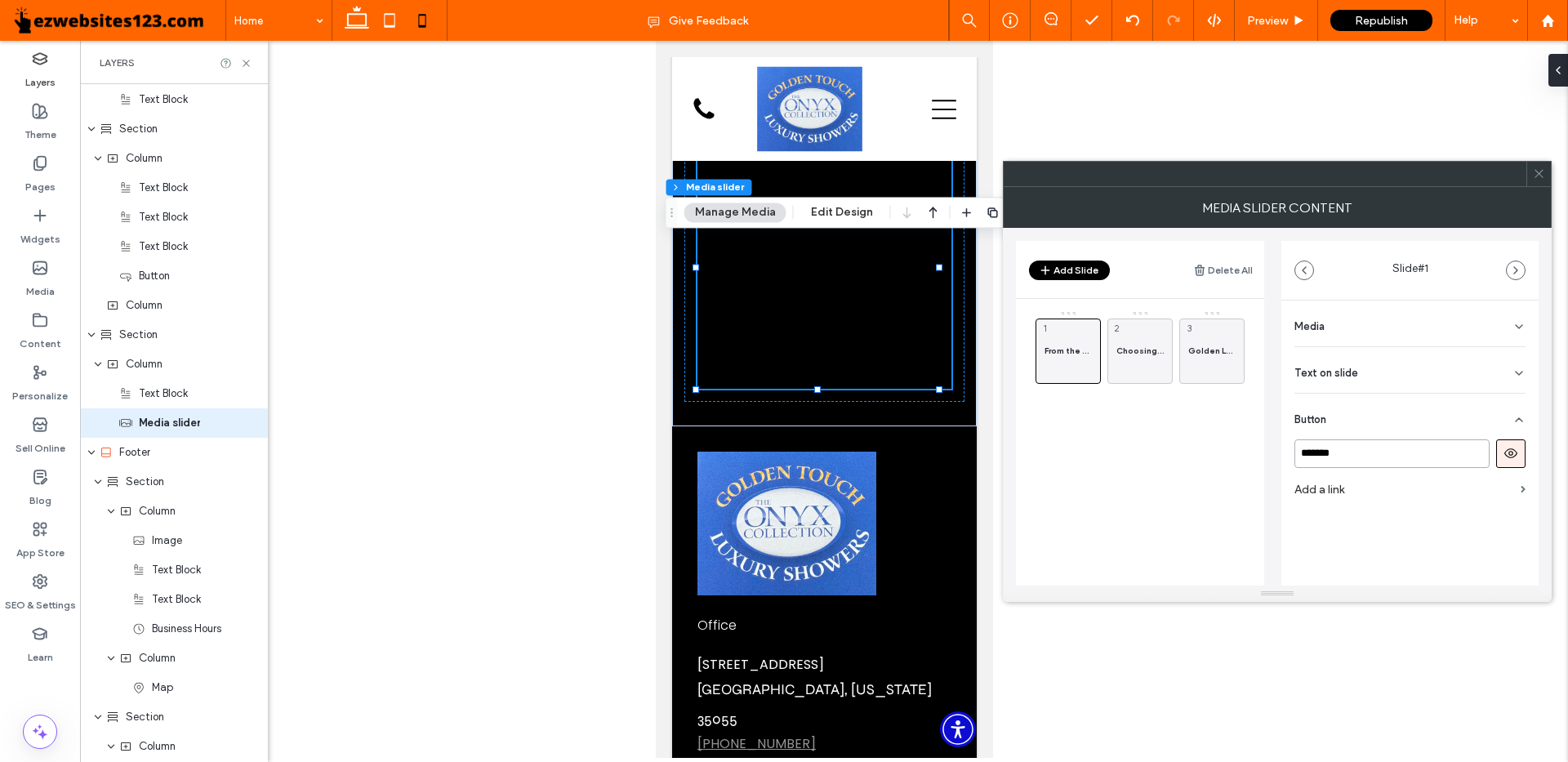
click at [1264, 452] on div "**********" at bounding box center [1277, 407] width 523 height 358
type input "*******"
click at [1115, 490] on main "From the first consultation to the final install, Golden Luxury Showers made th…" at bounding box center [1140, 477] width 249 height 356
click at [1390, 22] on span "Republish" at bounding box center [1381, 20] width 53 height 13
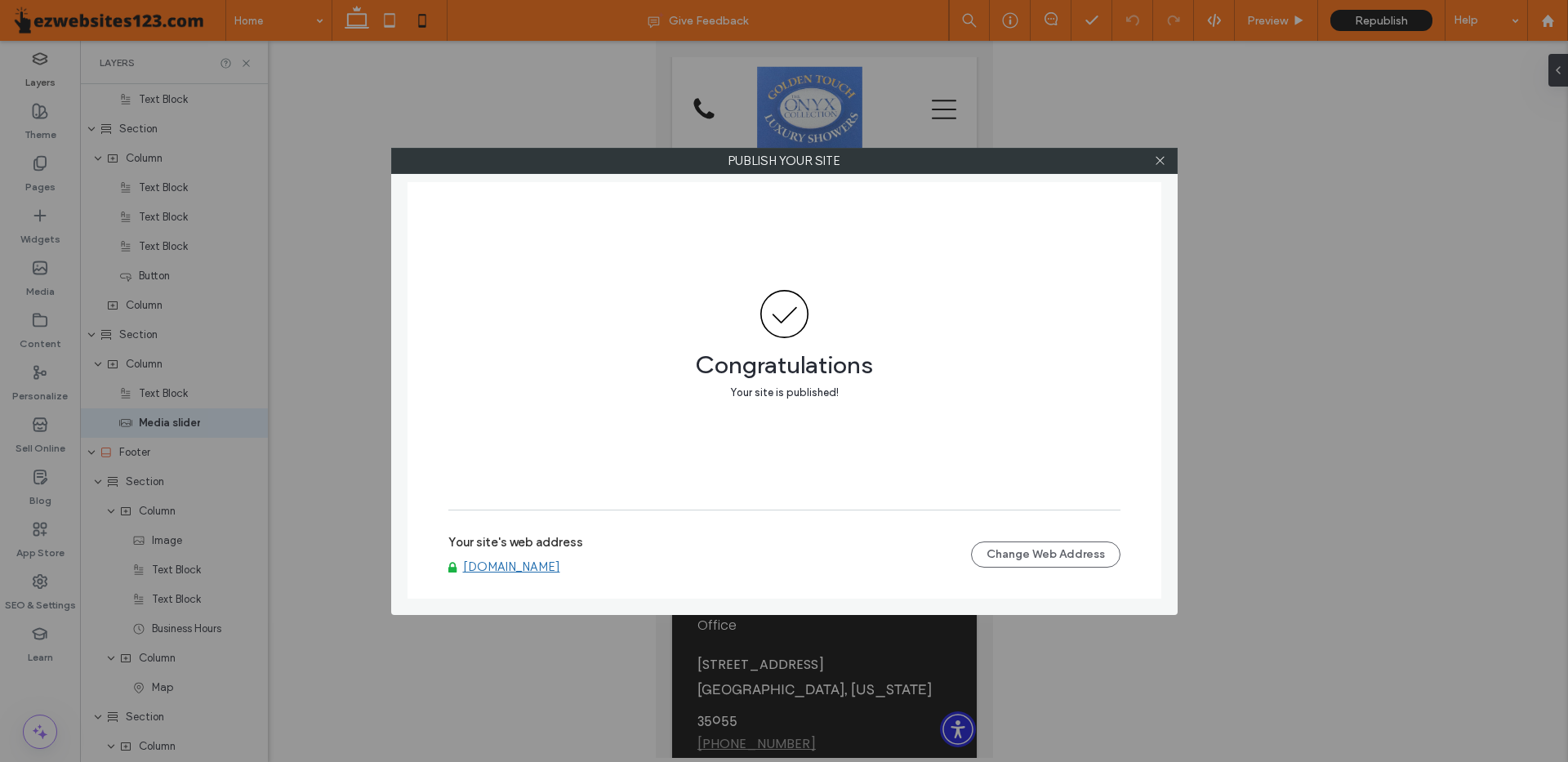
click at [520, 552] on div "Your site's web address www.goldentouchluxuryshowers.com" at bounding box center [709, 555] width 523 height 39
click at [1161, 162] on icon at bounding box center [1160, 160] width 12 height 12
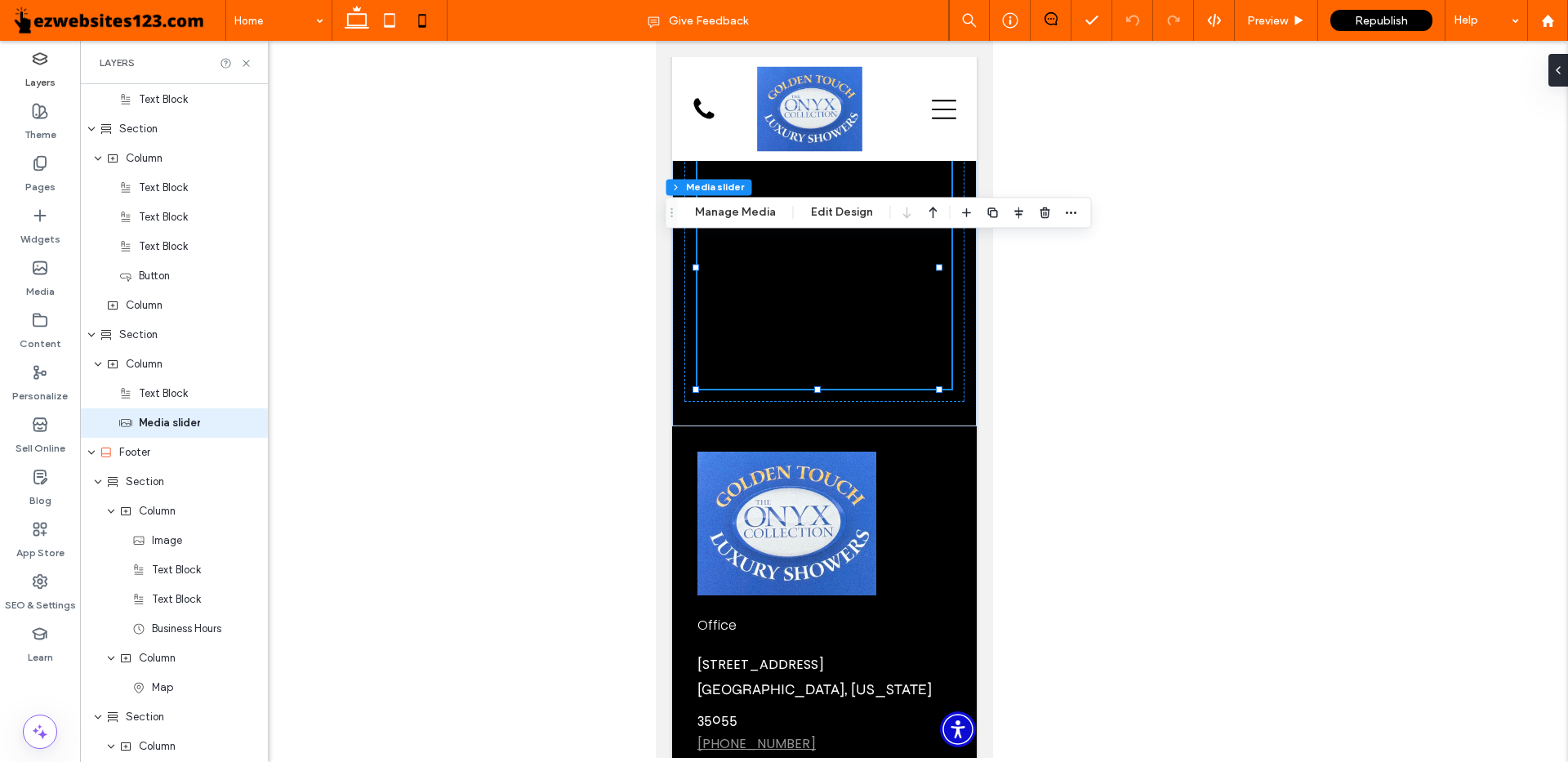
click at [1050, 19] on icon at bounding box center [1052, 19] width 13 height 13
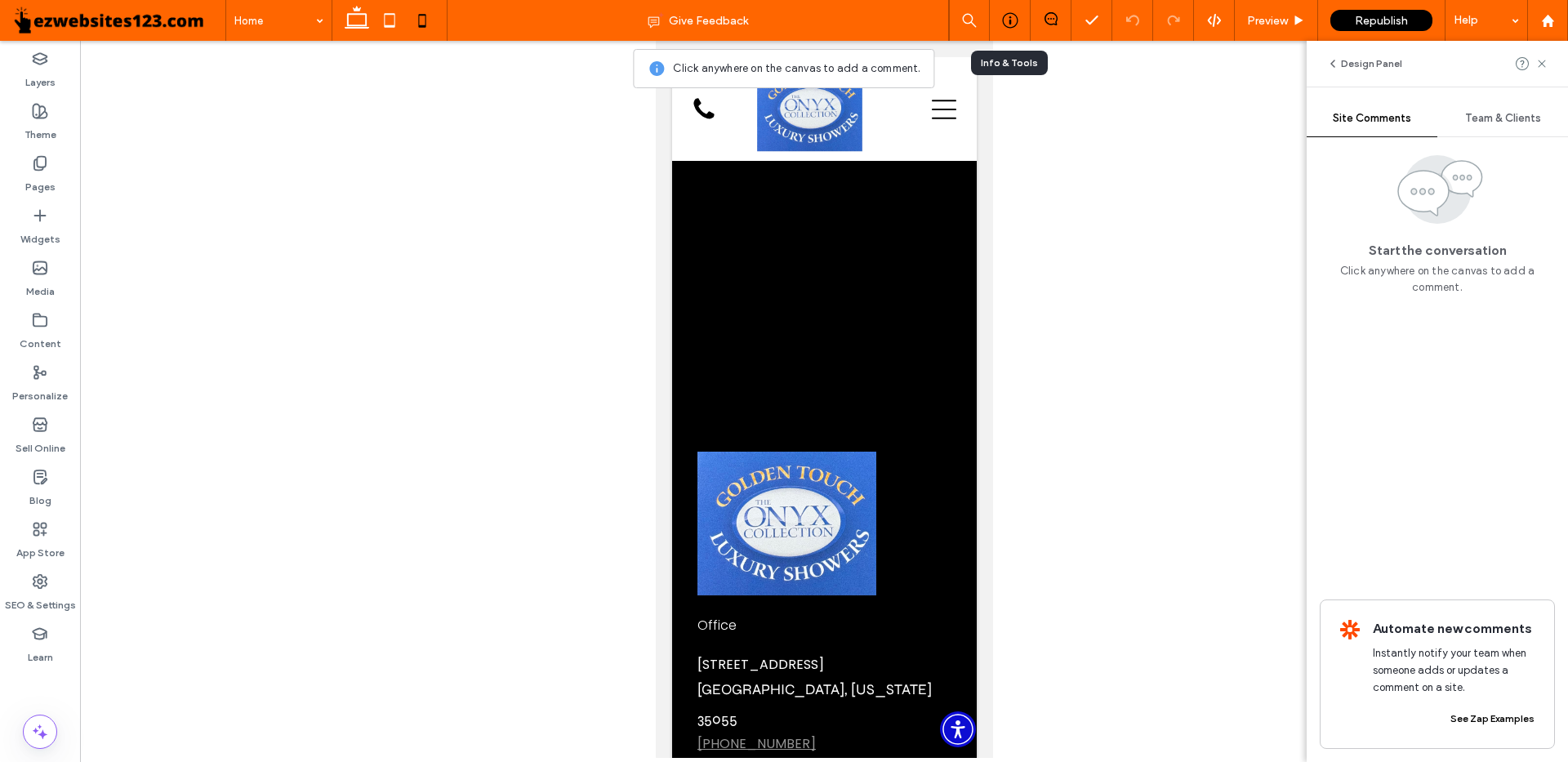
click at [1025, 21] on div at bounding box center [1010, 20] width 40 height 16
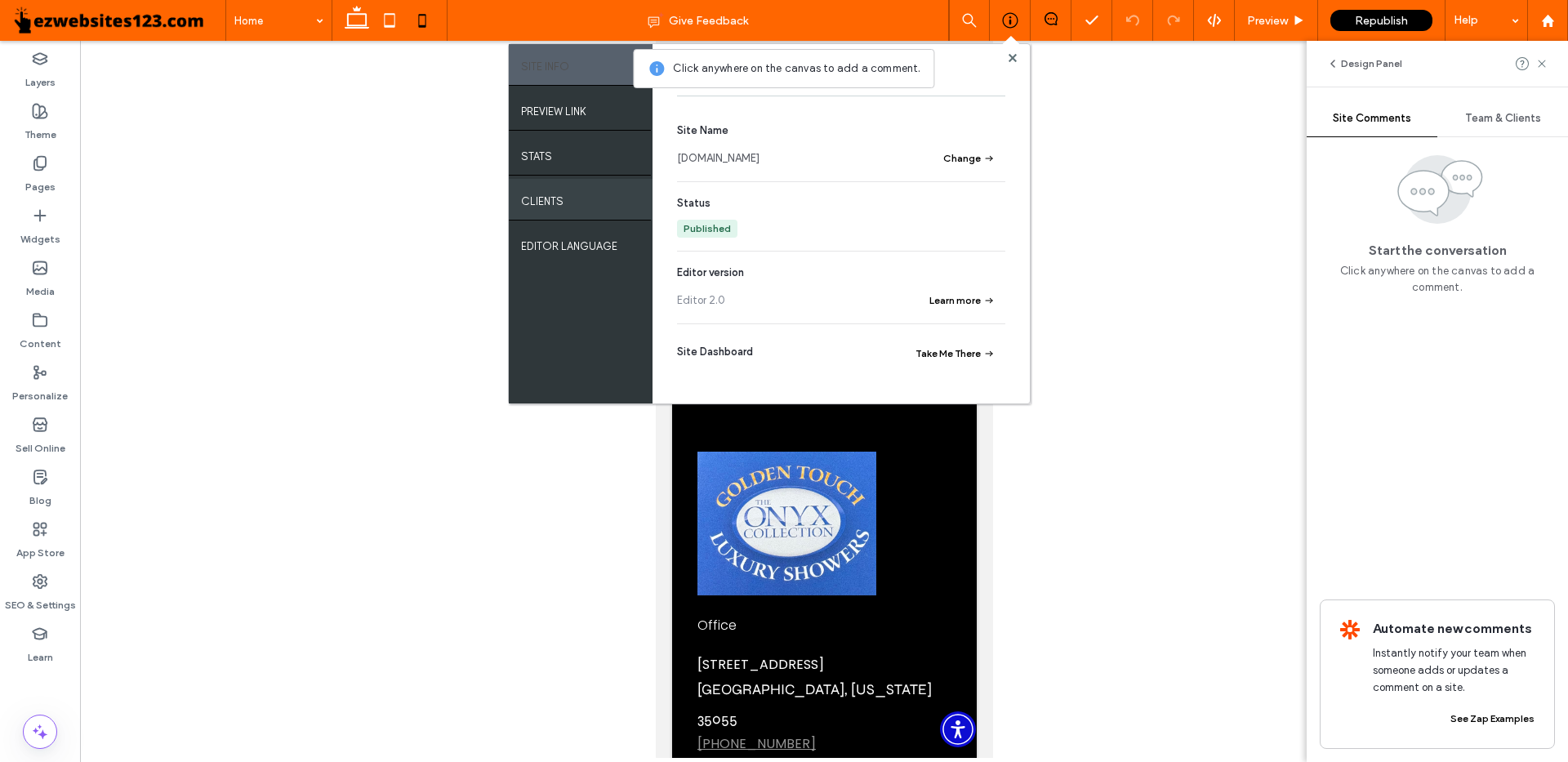
click at [559, 207] on div "Clients" at bounding box center [581, 199] width 144 height 41
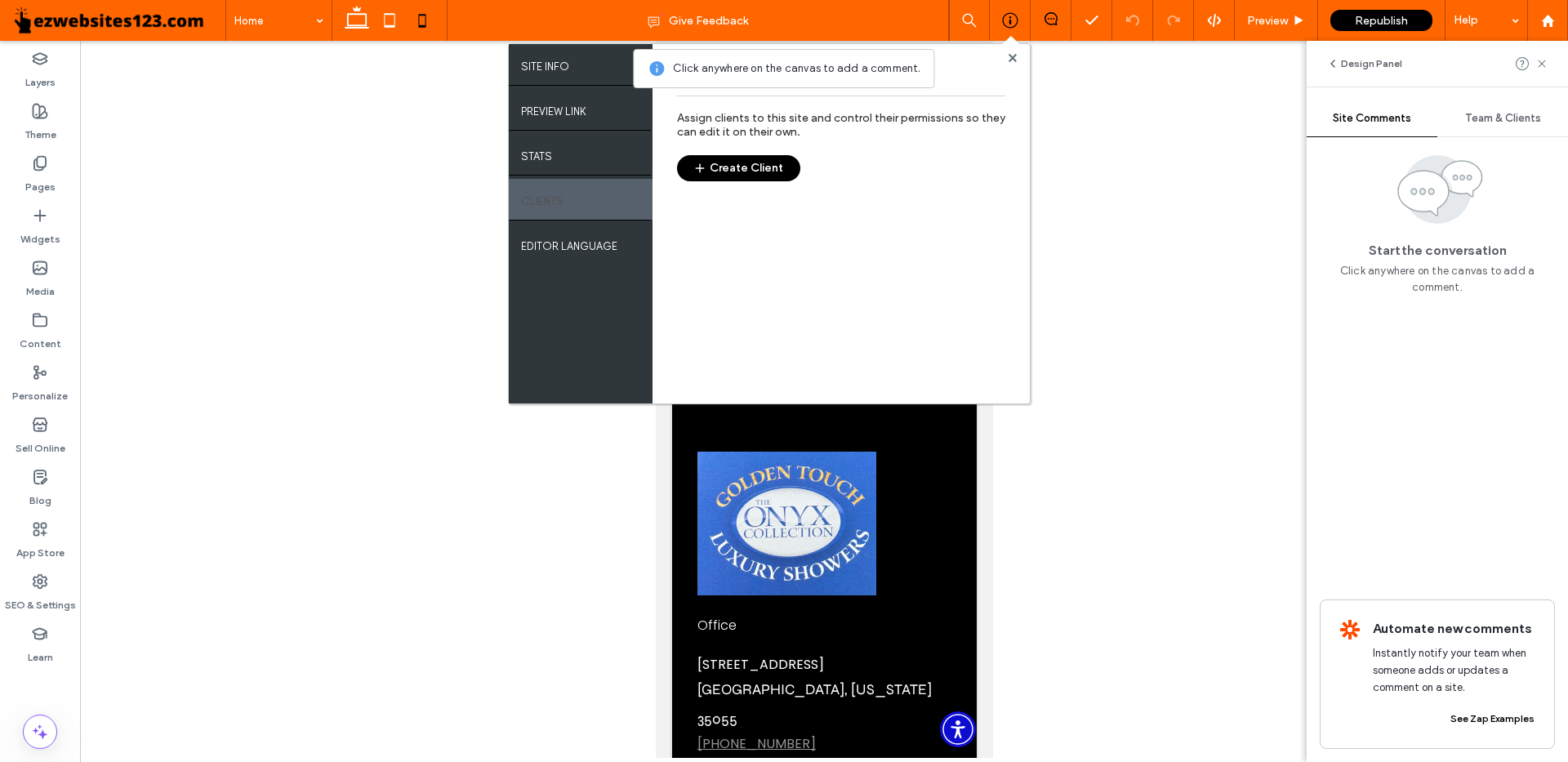
click at [714, 163] on button "Create Client" at bounding box center [739, 168] width 124 height 26
click at [1010, 54] on icon at bounding box center [1012, 58] width 9 height 9
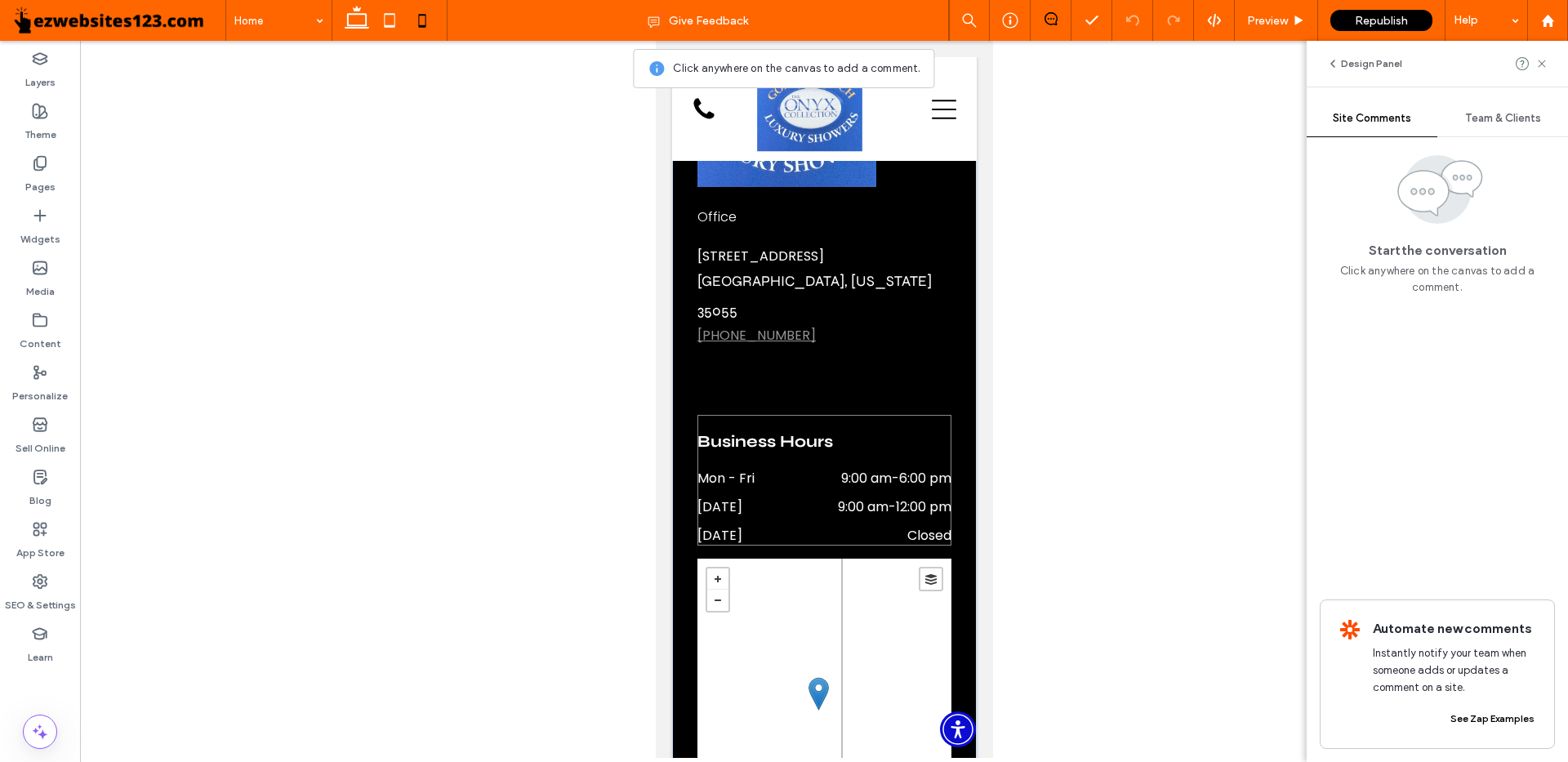
scroll to position [3837, 0]
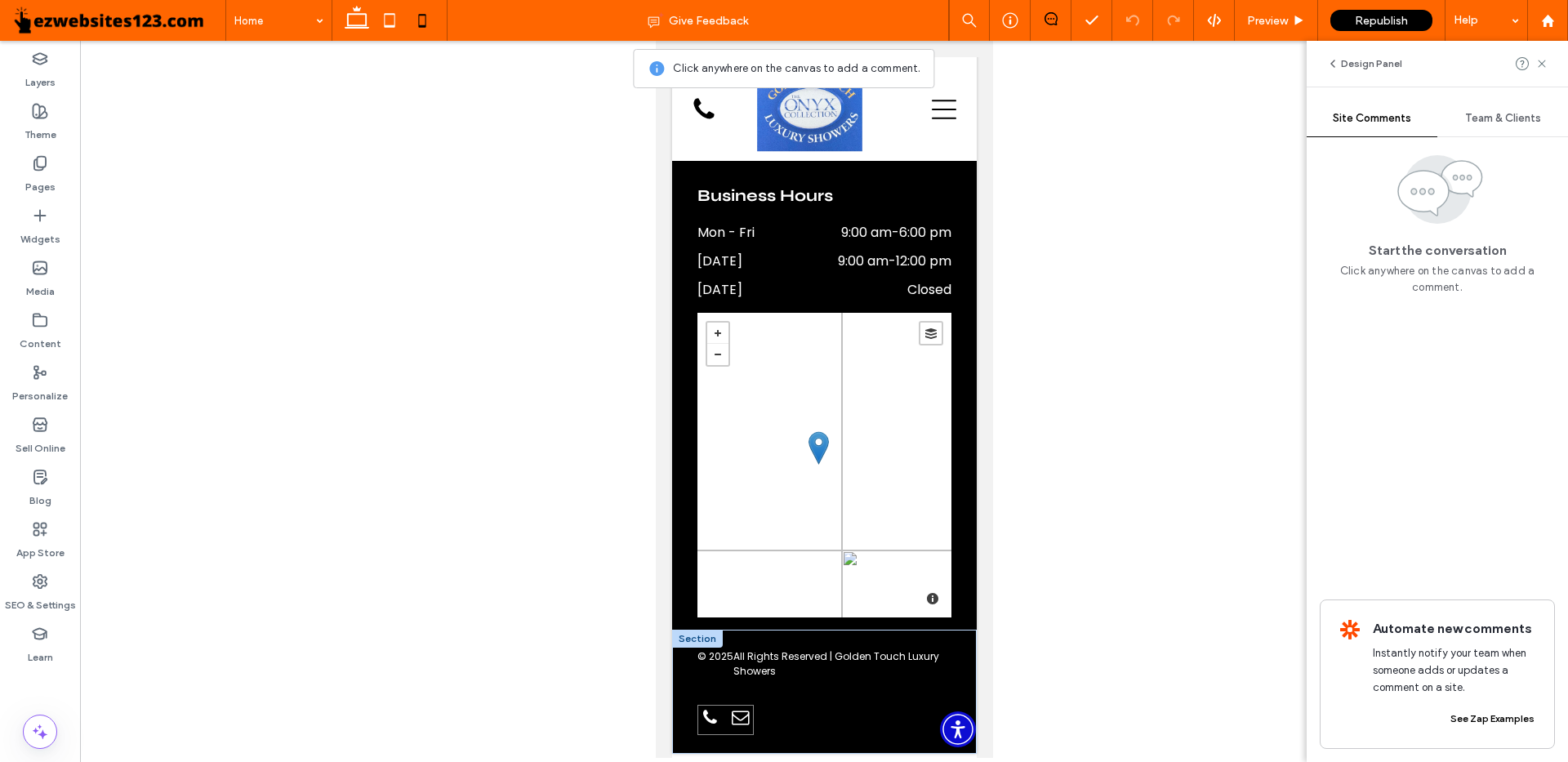
click at [739, 718] on span "email" at bounding box center [740, 718] width 26 height 26
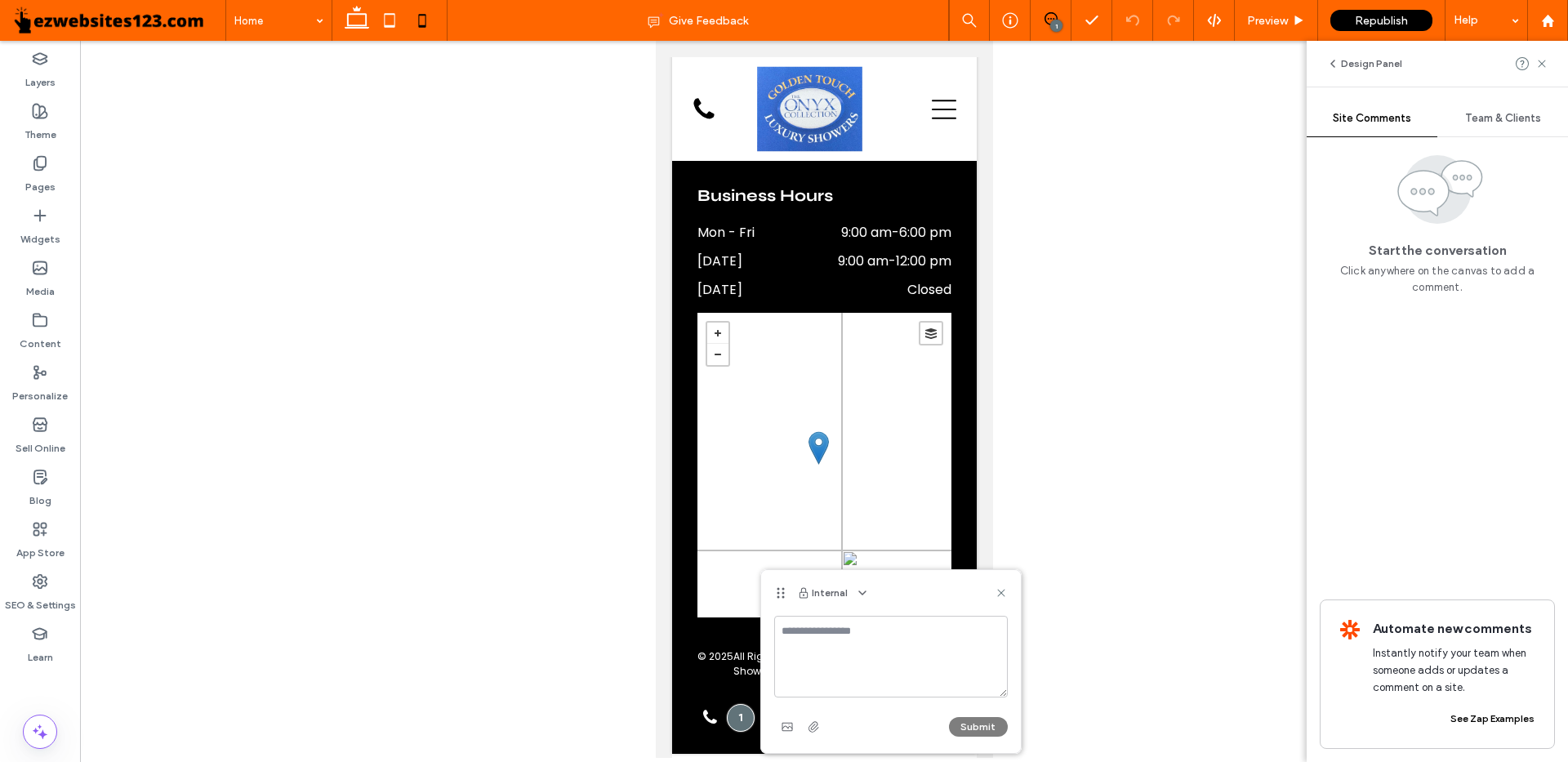
click at [829, 652] on textarea at bounding box center [891, 656] width 233 height 82
click at [1416, 431] on div "Start the conversation Click anywhere on the canvas to add a comment. Automate …" at bounding box center [1437, 449] width 261 height 625
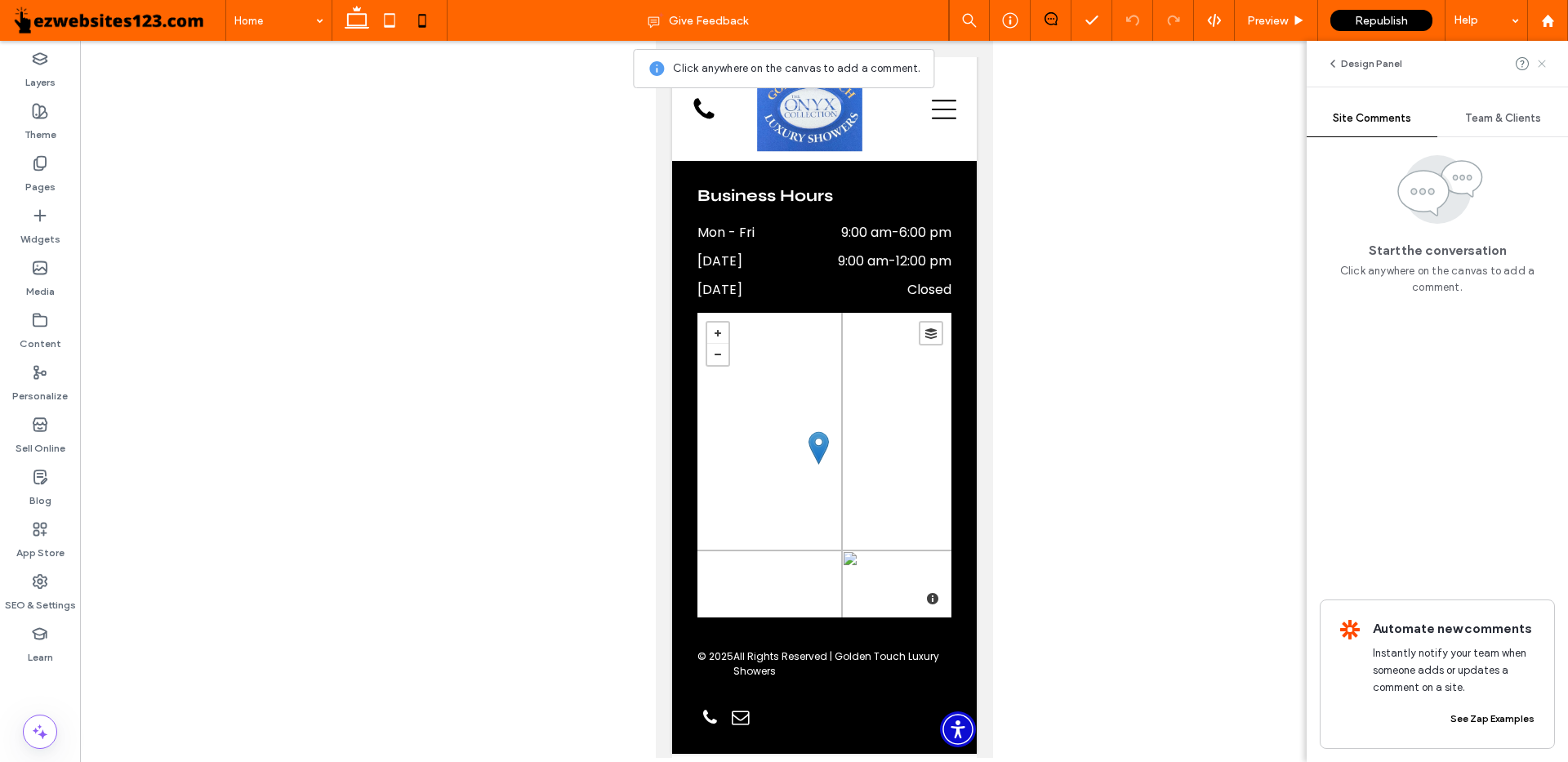
click at [1539, 60] on use at bounding box center [1542, 63] width 8 height 8
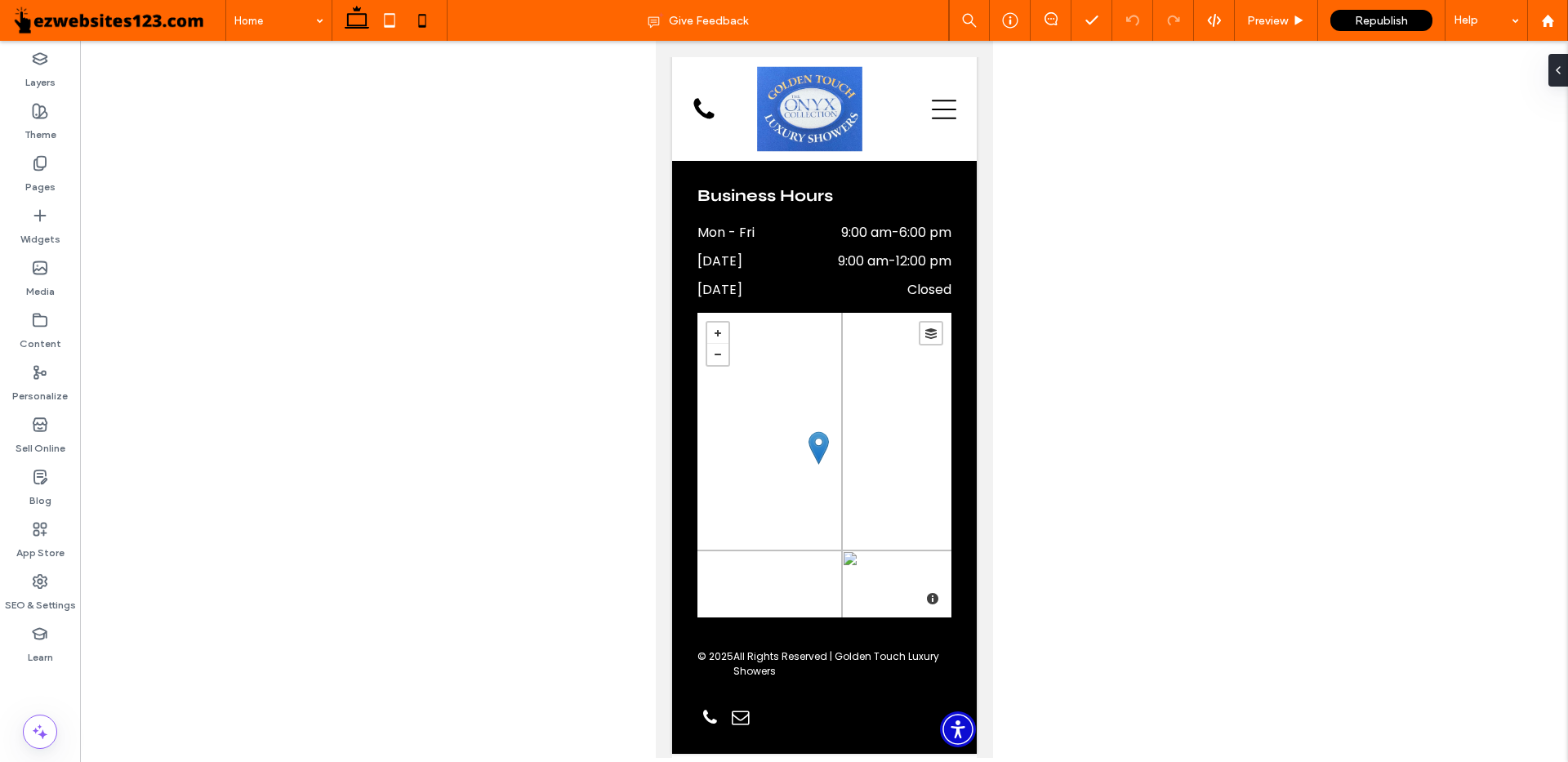
click at [366, 20] on use at bounding box center [357, 17] width 25 height 23
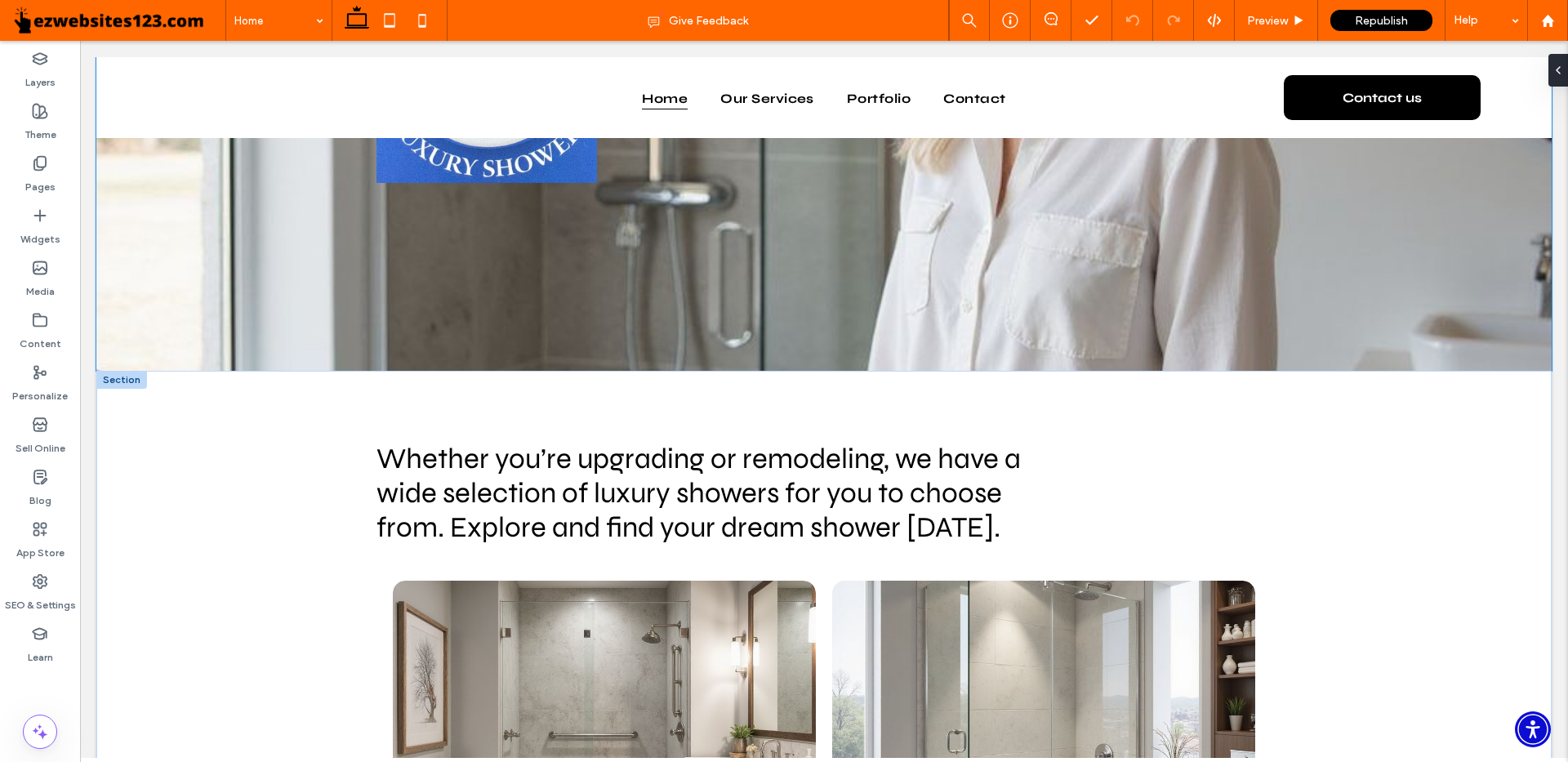
scroll to position [0, 0]
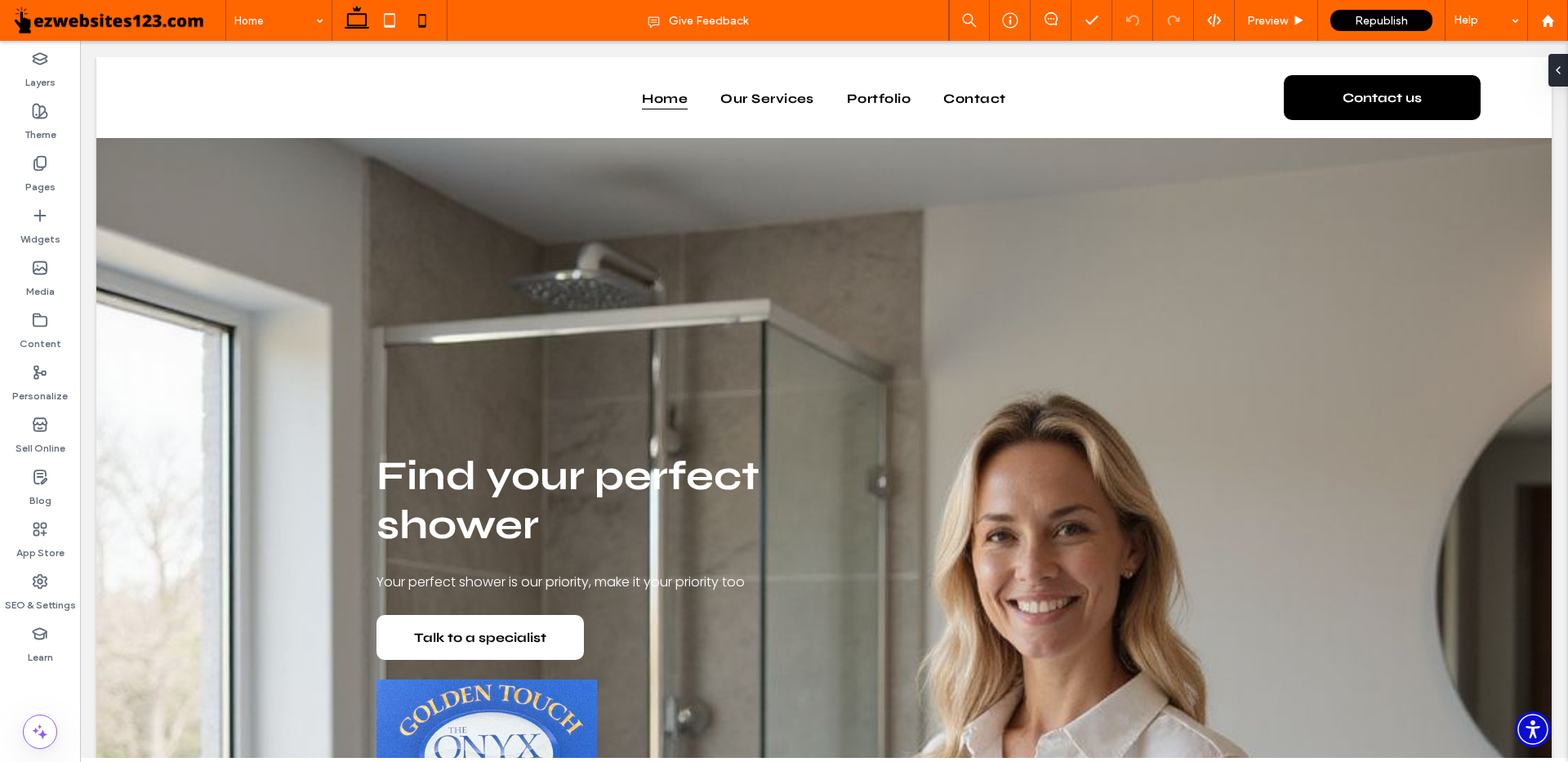
click at [418, 15] on icon at bounding box center [422, 20] width 33 height 33
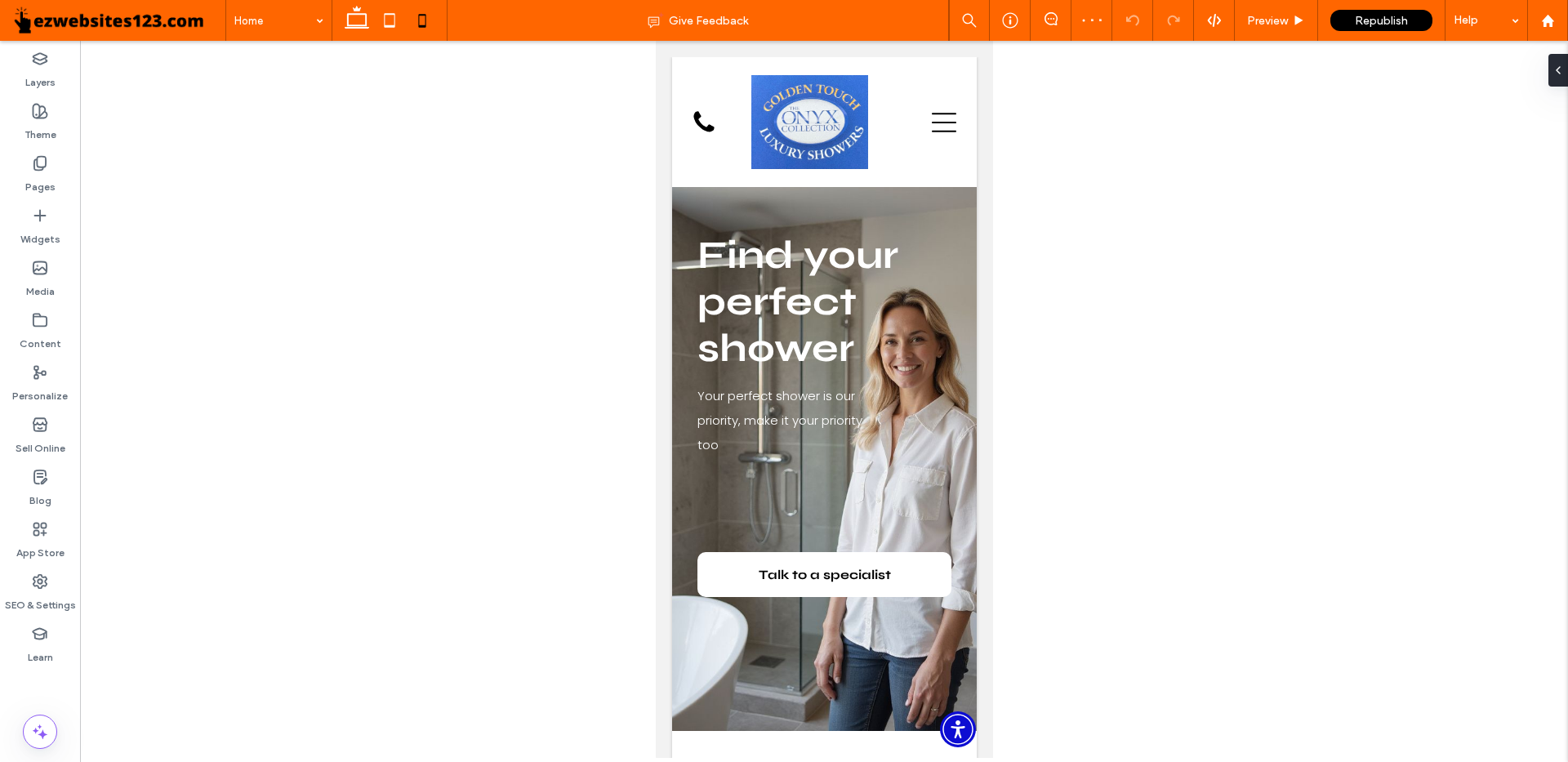
scroll to position [82, 0]
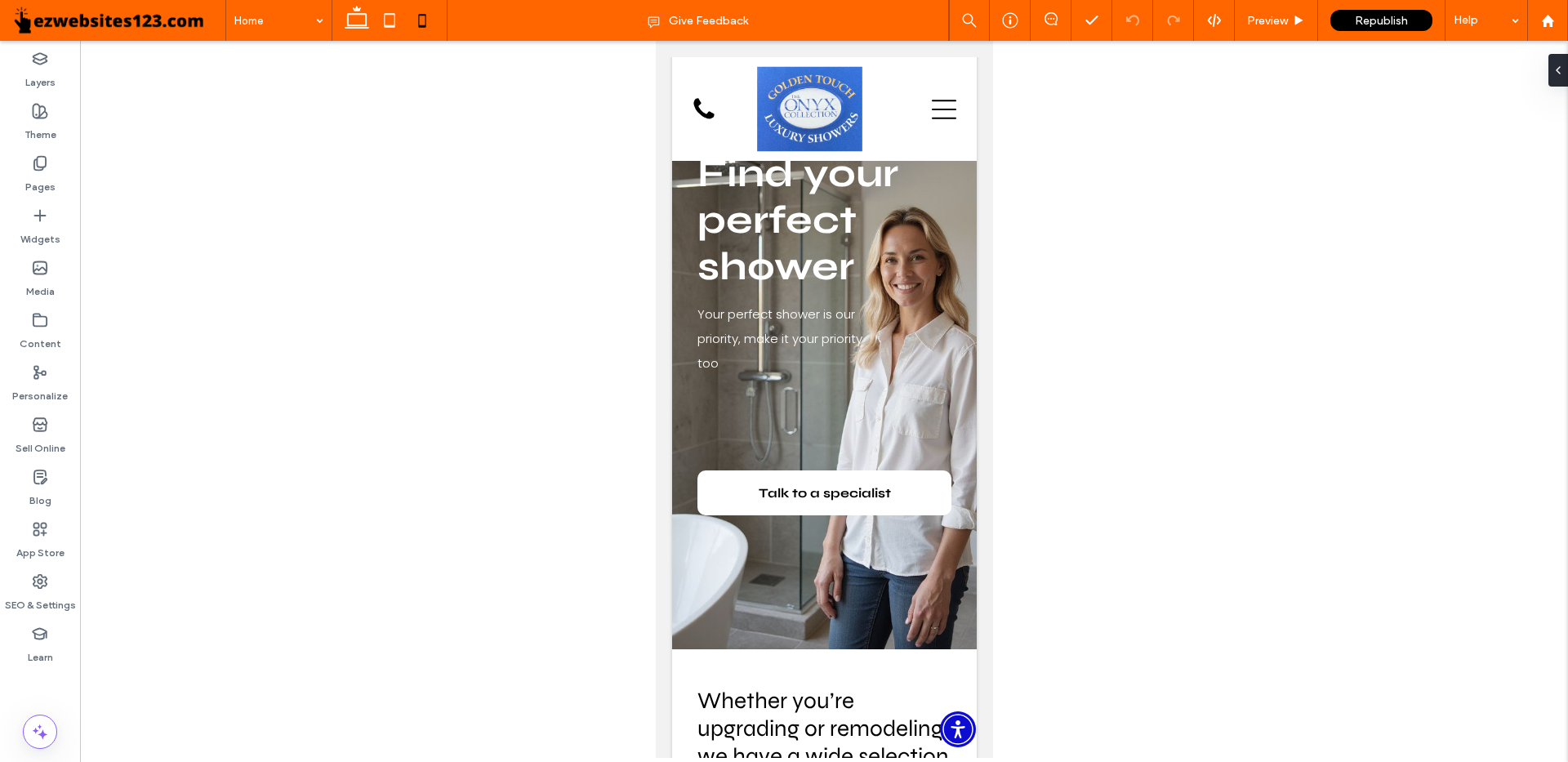
drag, startPoint x: 995, startPoint y: 120, endPoint x: 1001, endPoint y: 148, distance: 28.6
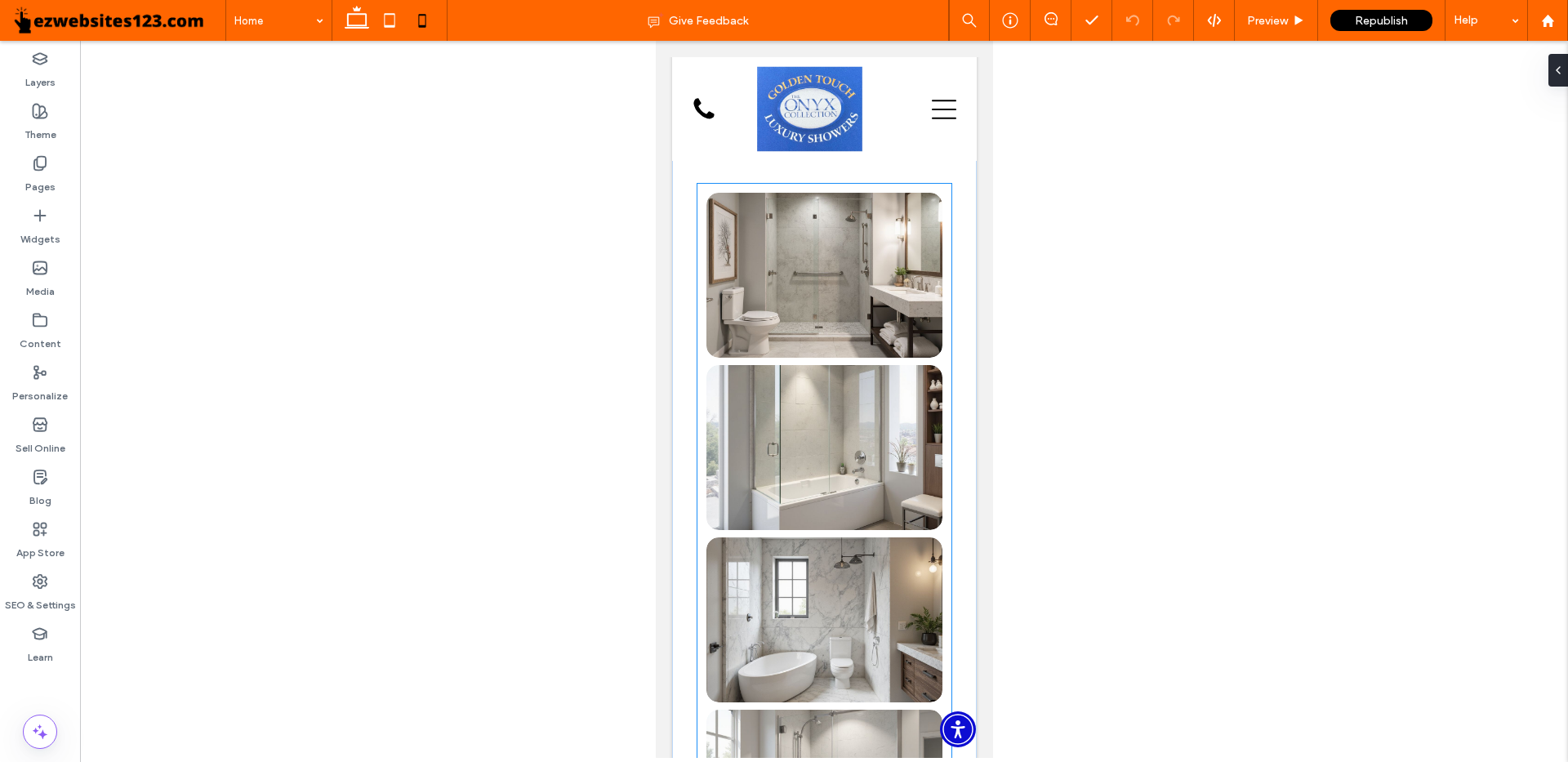
scroll to position [893, 0]
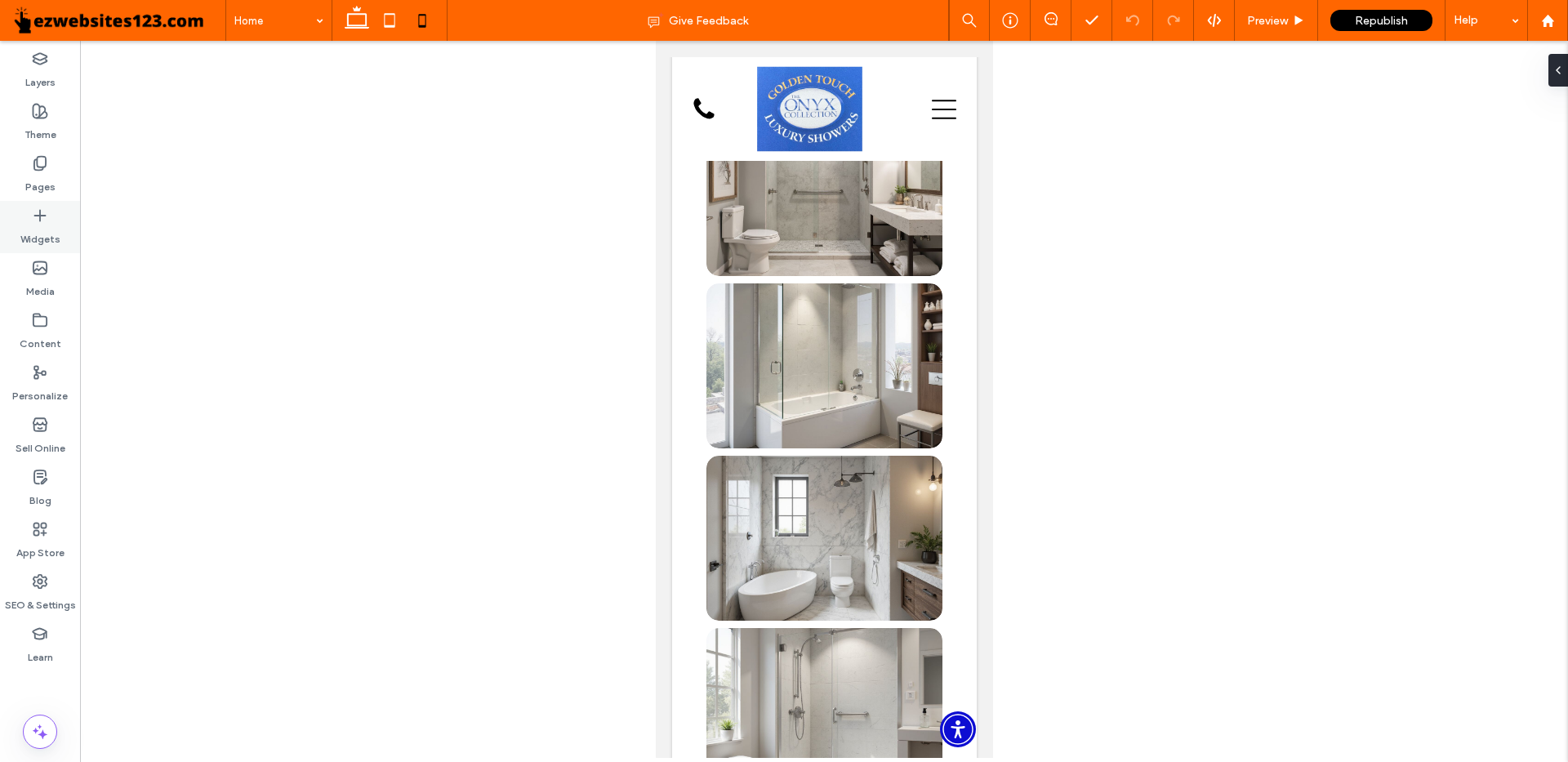
click at [40, 212] on use at bounding box center [39, 215] width 11 height 11
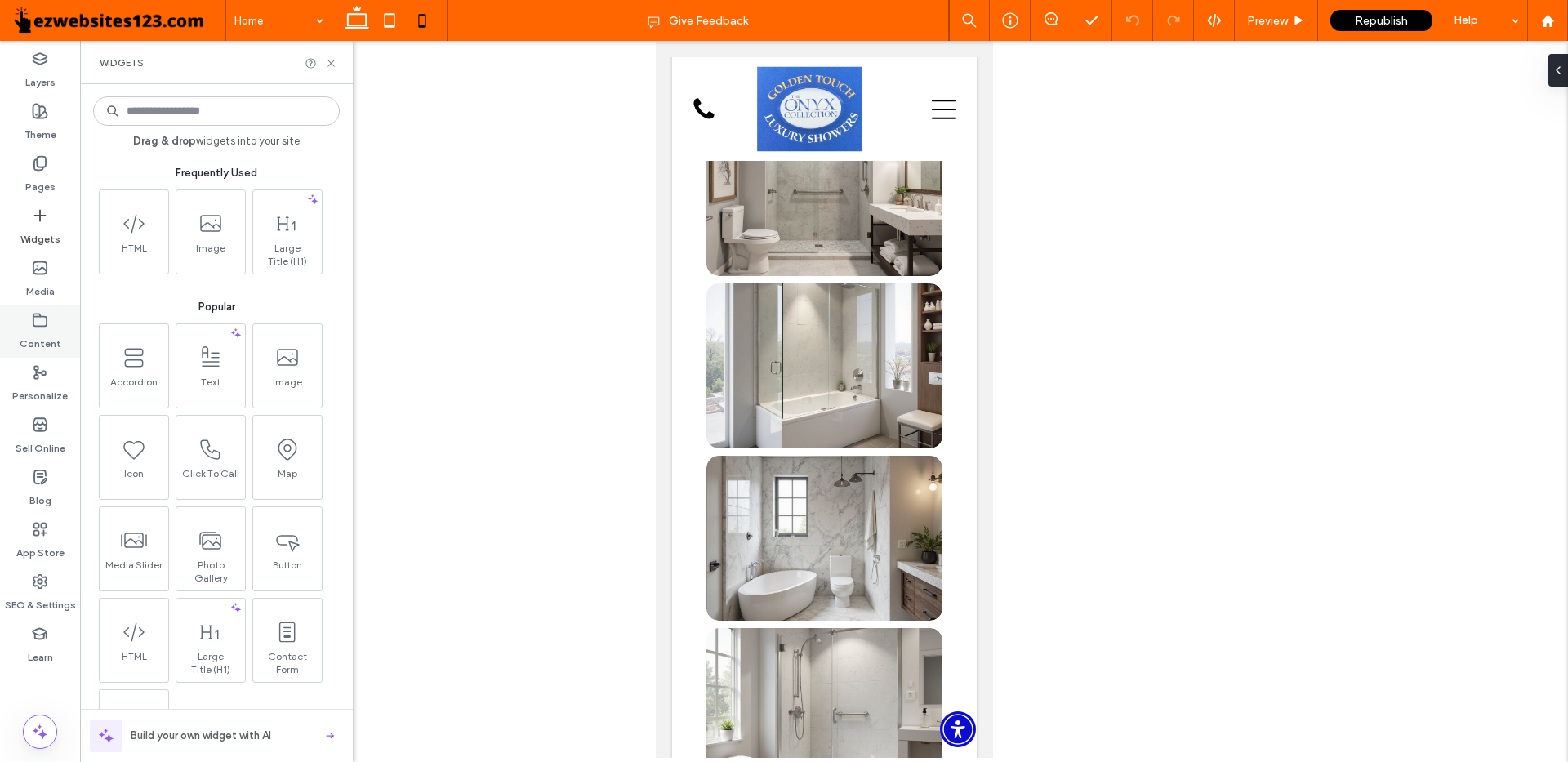
click at [35, 324] on icon at bounding box center [39, 320] width 16 height 16
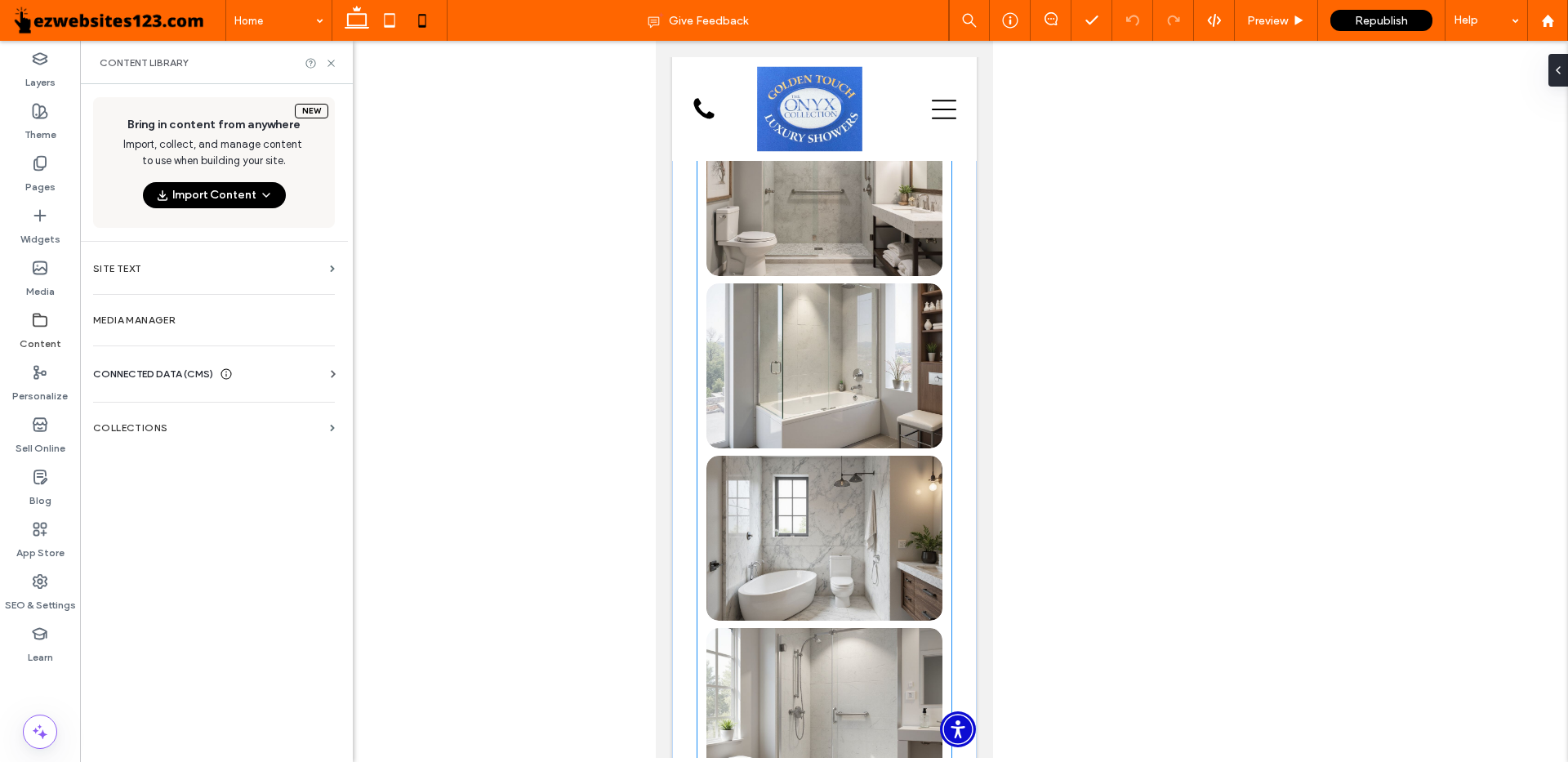
click at [800, 243] on link at bounding box center [823, 194] width 250 height 175
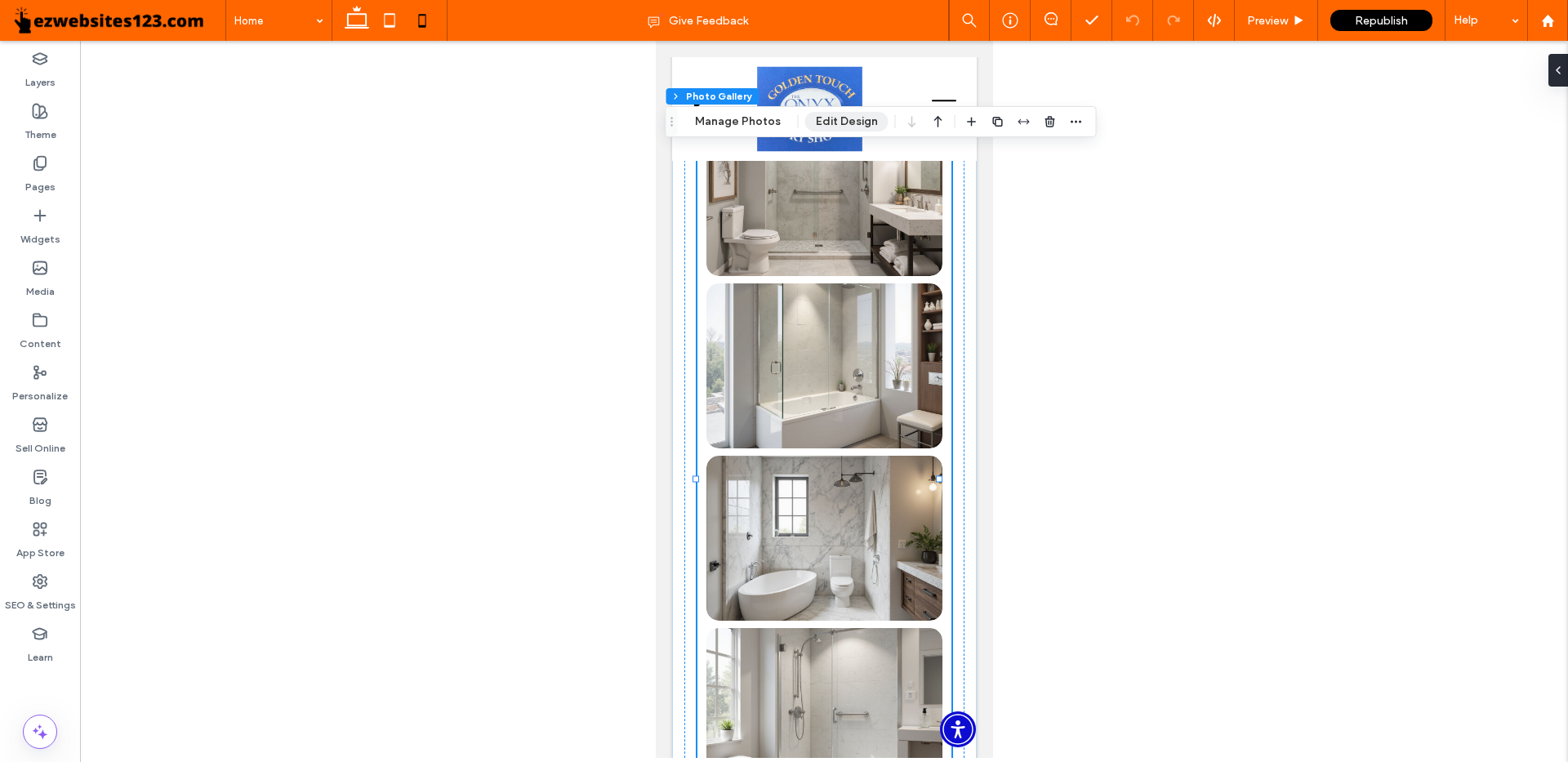
click at [854, 119] on button "Edit Design" at bounding box center [846, 122] width 83 height 19
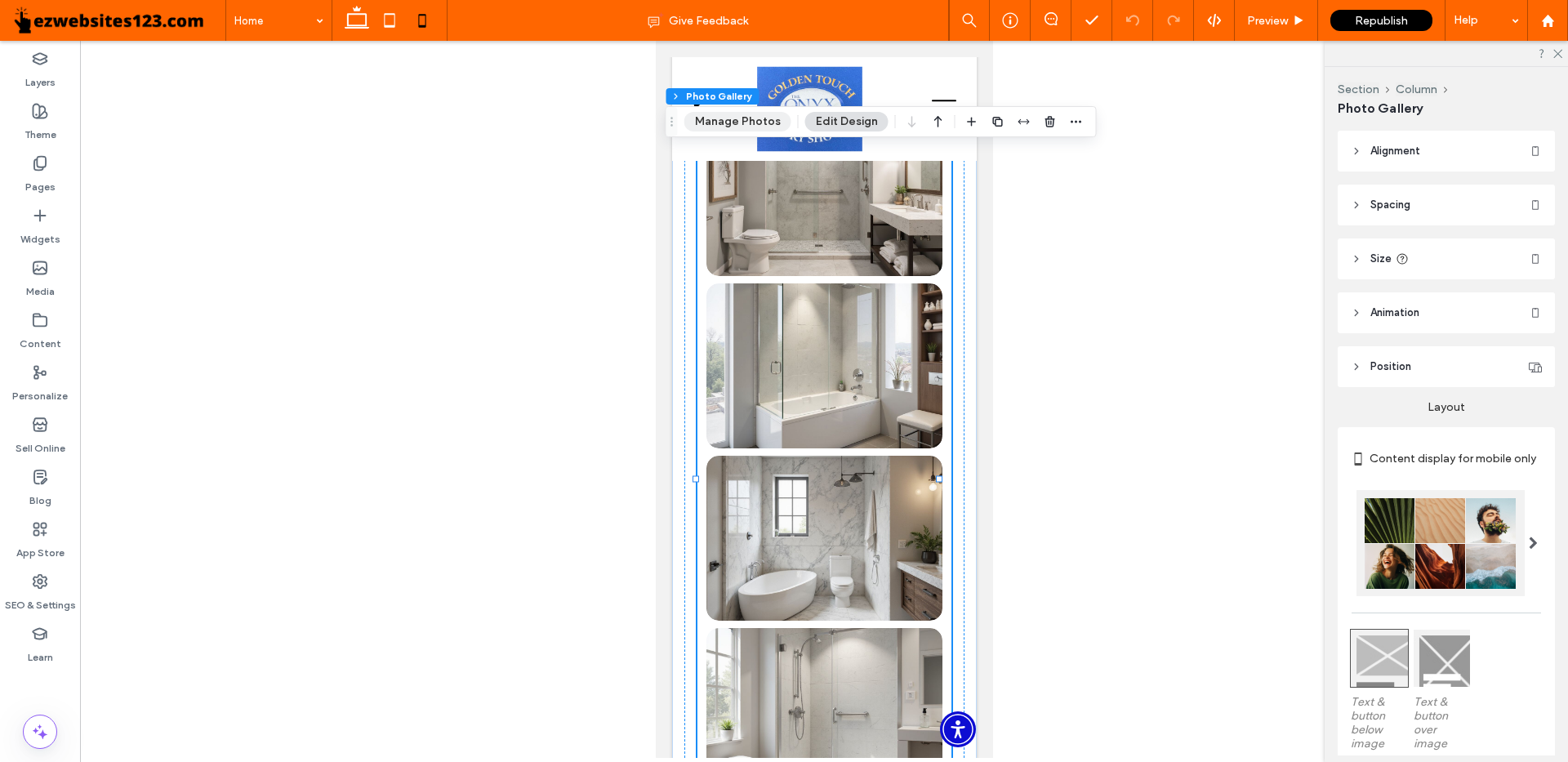
click at [733, 117] on button "Manage Photos" at bounding box center [738, 122] width 107 height 19
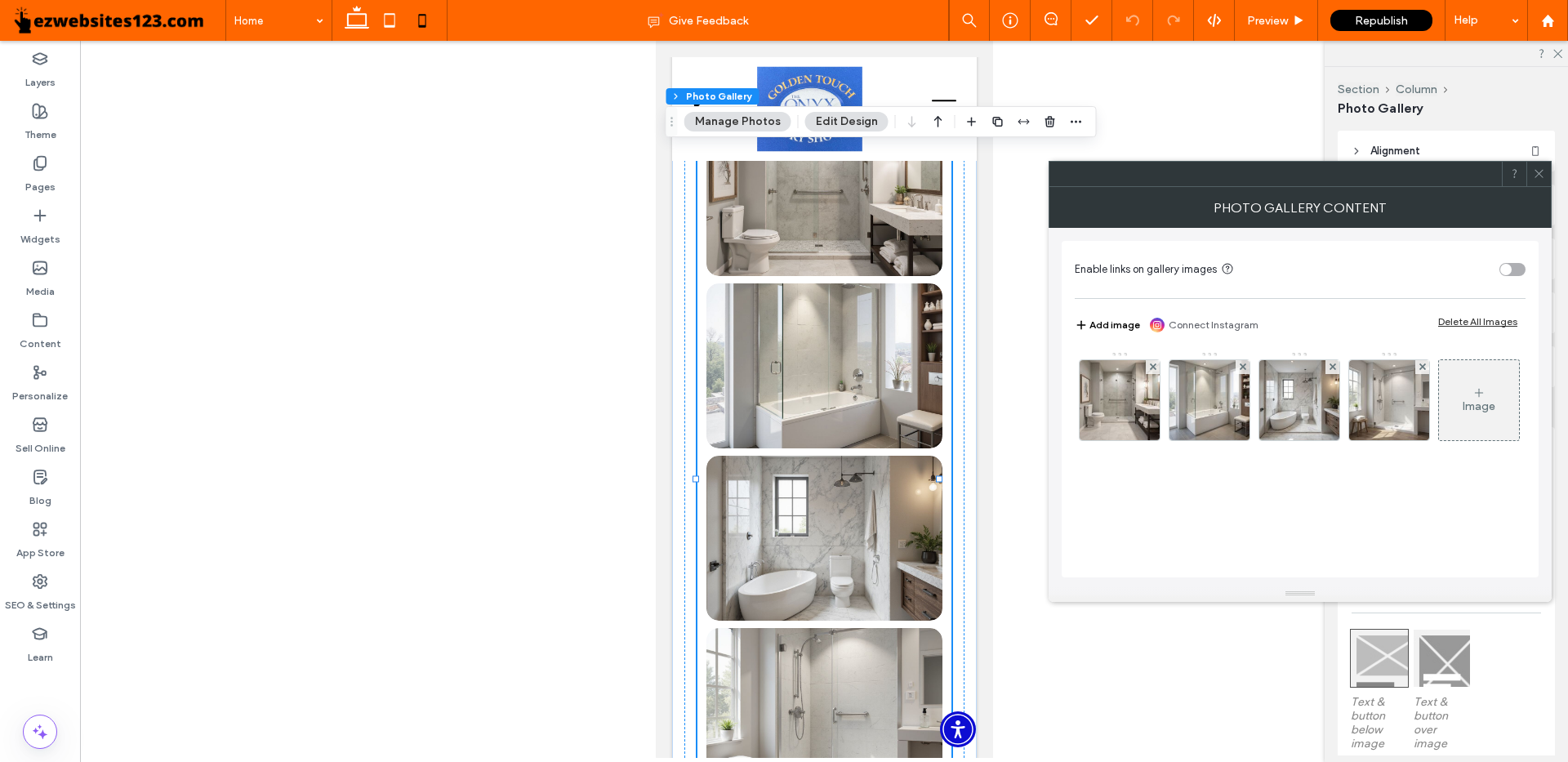
click at [1473, 399] on icon at bounding box center [1480, 393] width 13 height 13
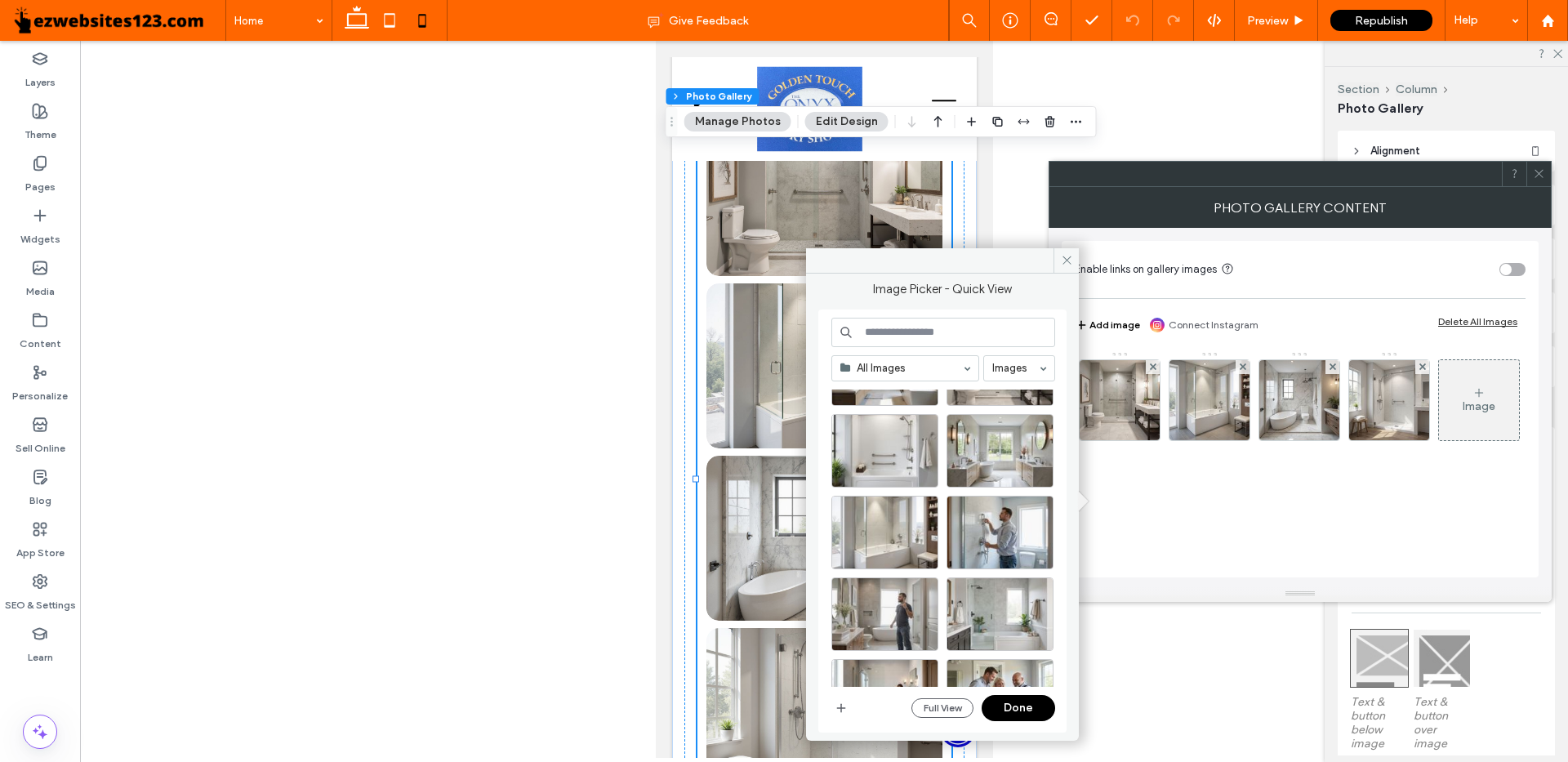
scroll to position [0, 0]
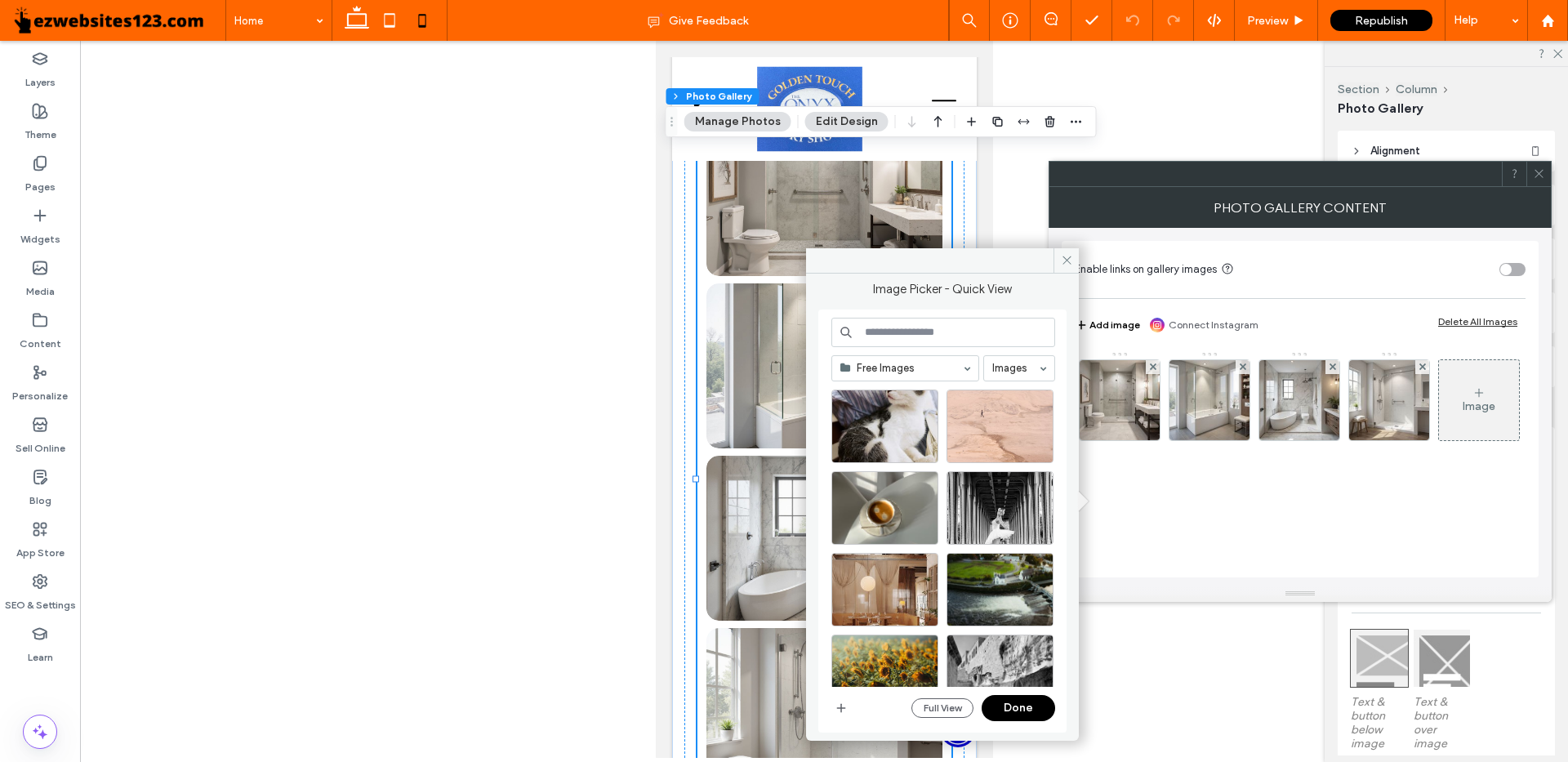
click at [895, 337] on input at bounding box center [943, 332] width 224 height 30
click at [1064, 260] on icon at bounding box center [1067, 260] width 12 height 12
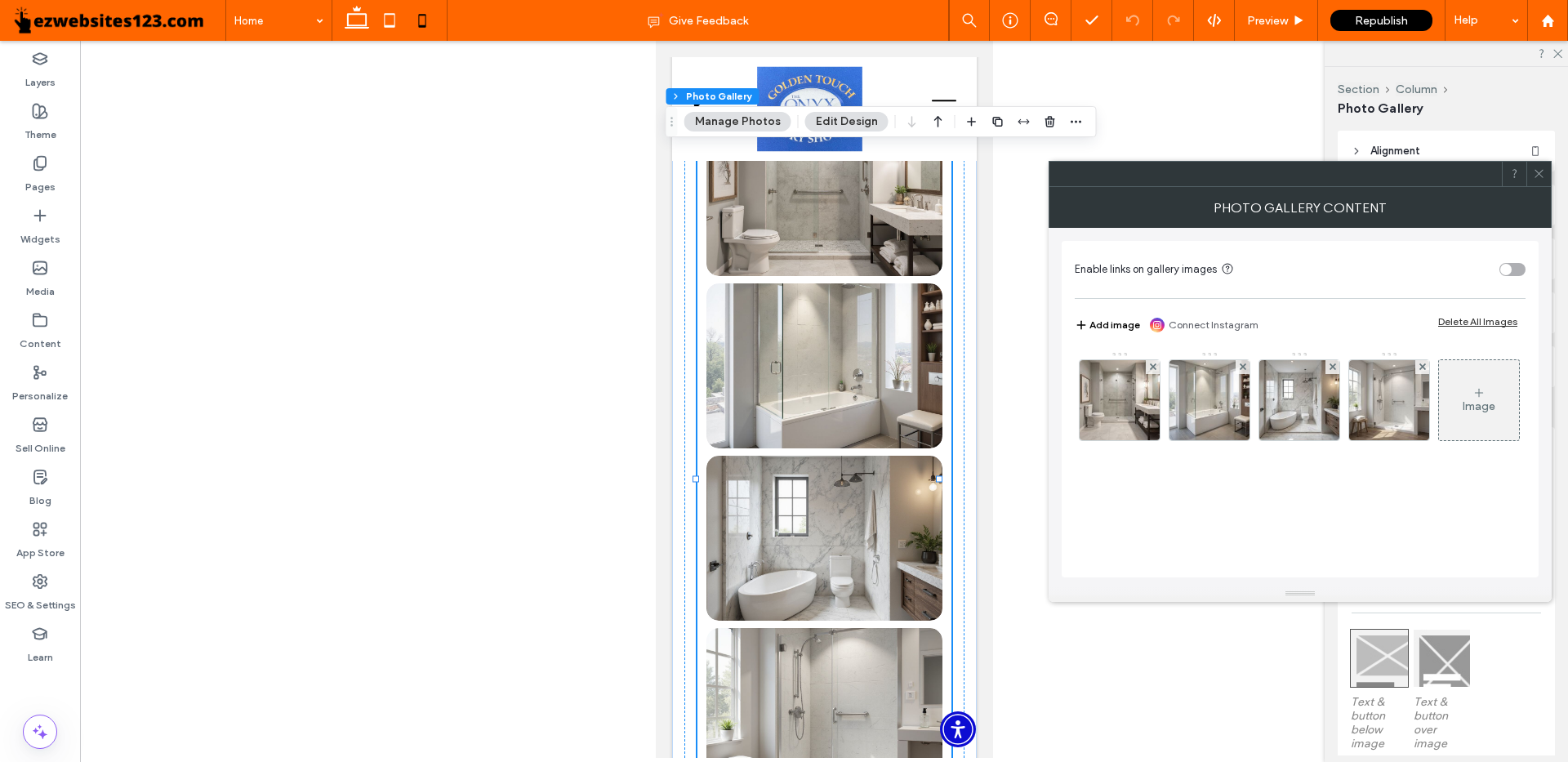
click at [1547, 177] on div at bounding box center [1539, 175] width 25 height 25
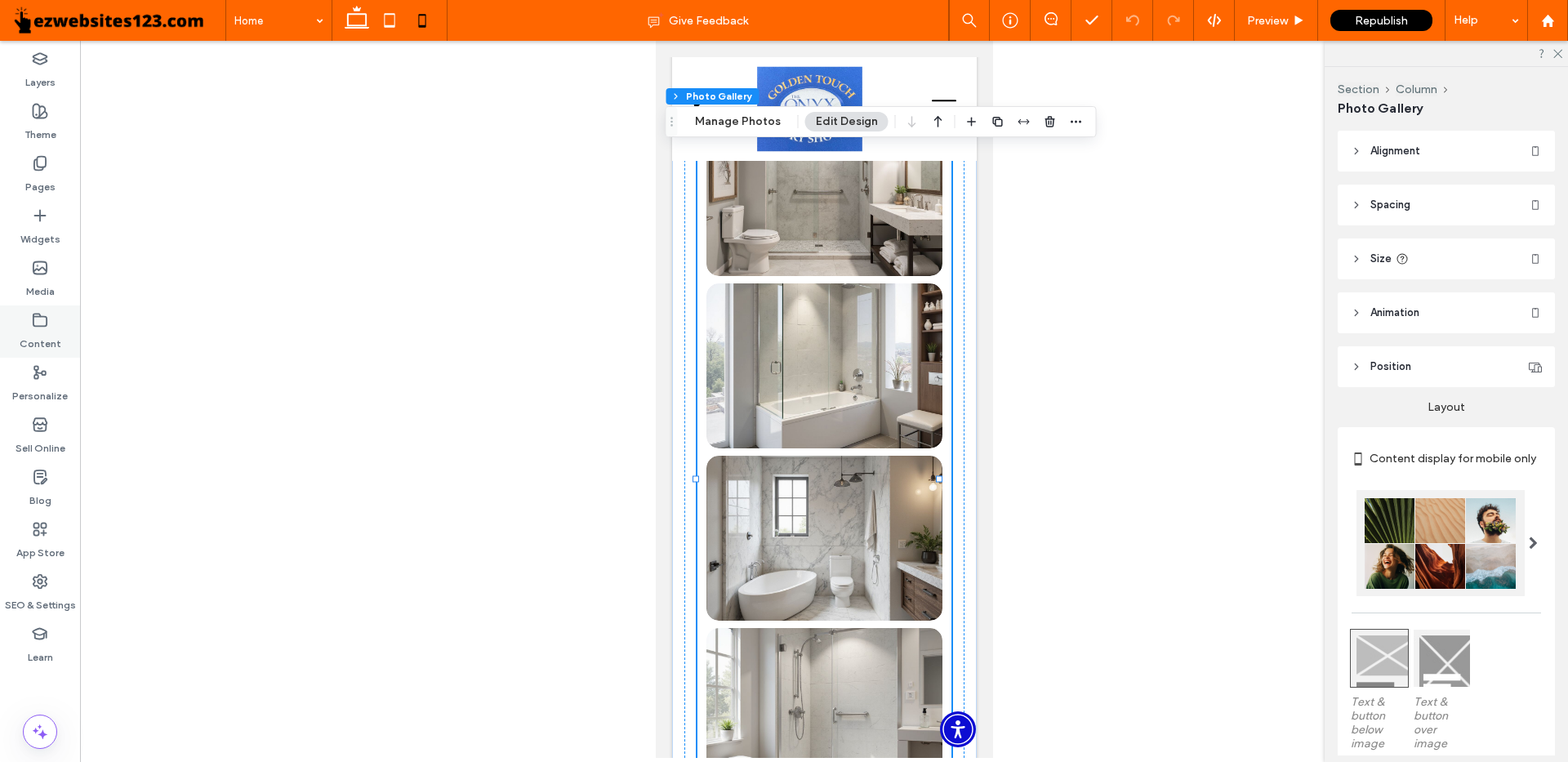
click at [51, 328] on label "Content" at bounding box center [39, 340] width 41 height 23
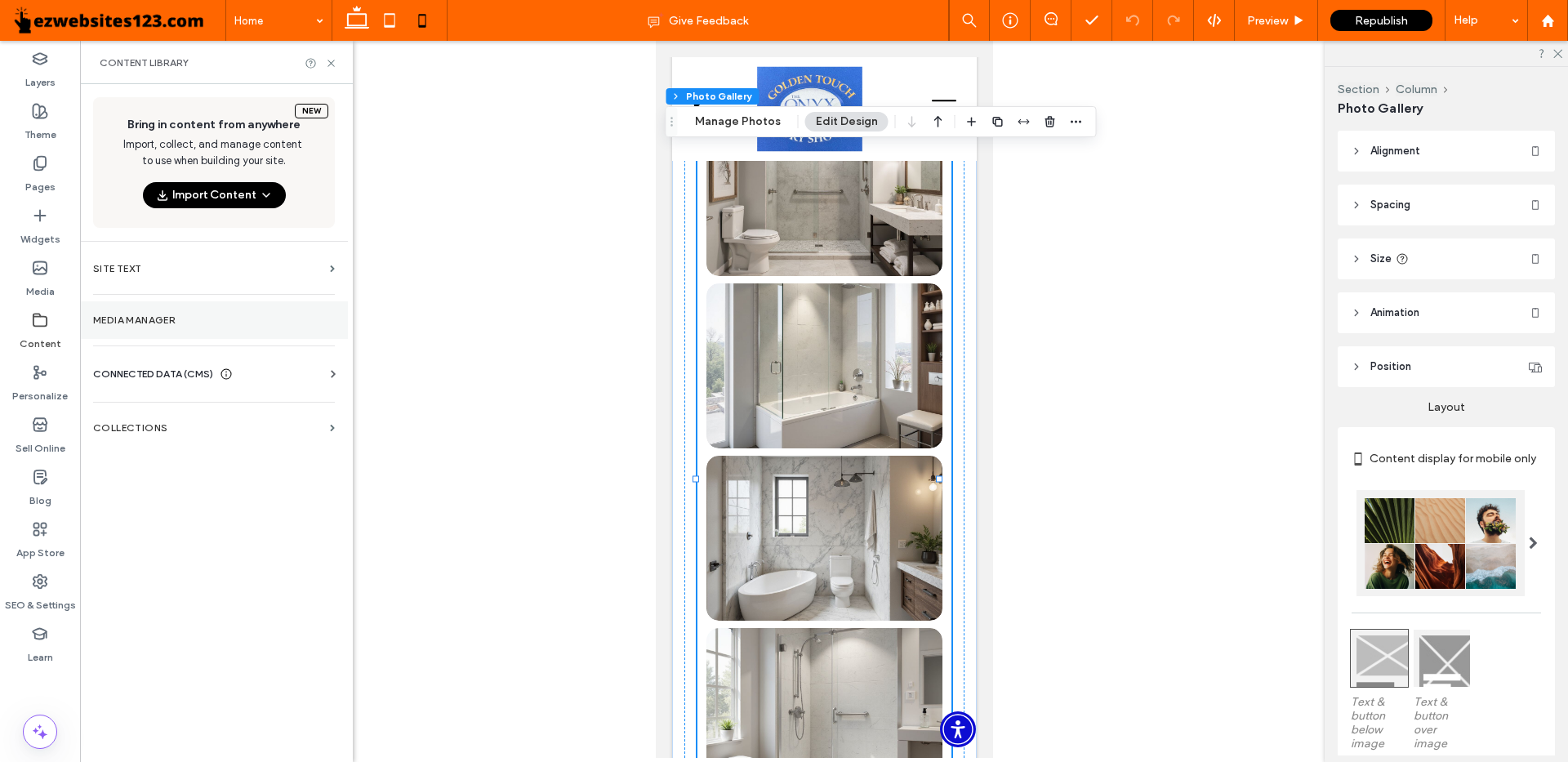
click at [184, 321] on label "Media Manager" at bounding box center [214, 321] width 242 height 12
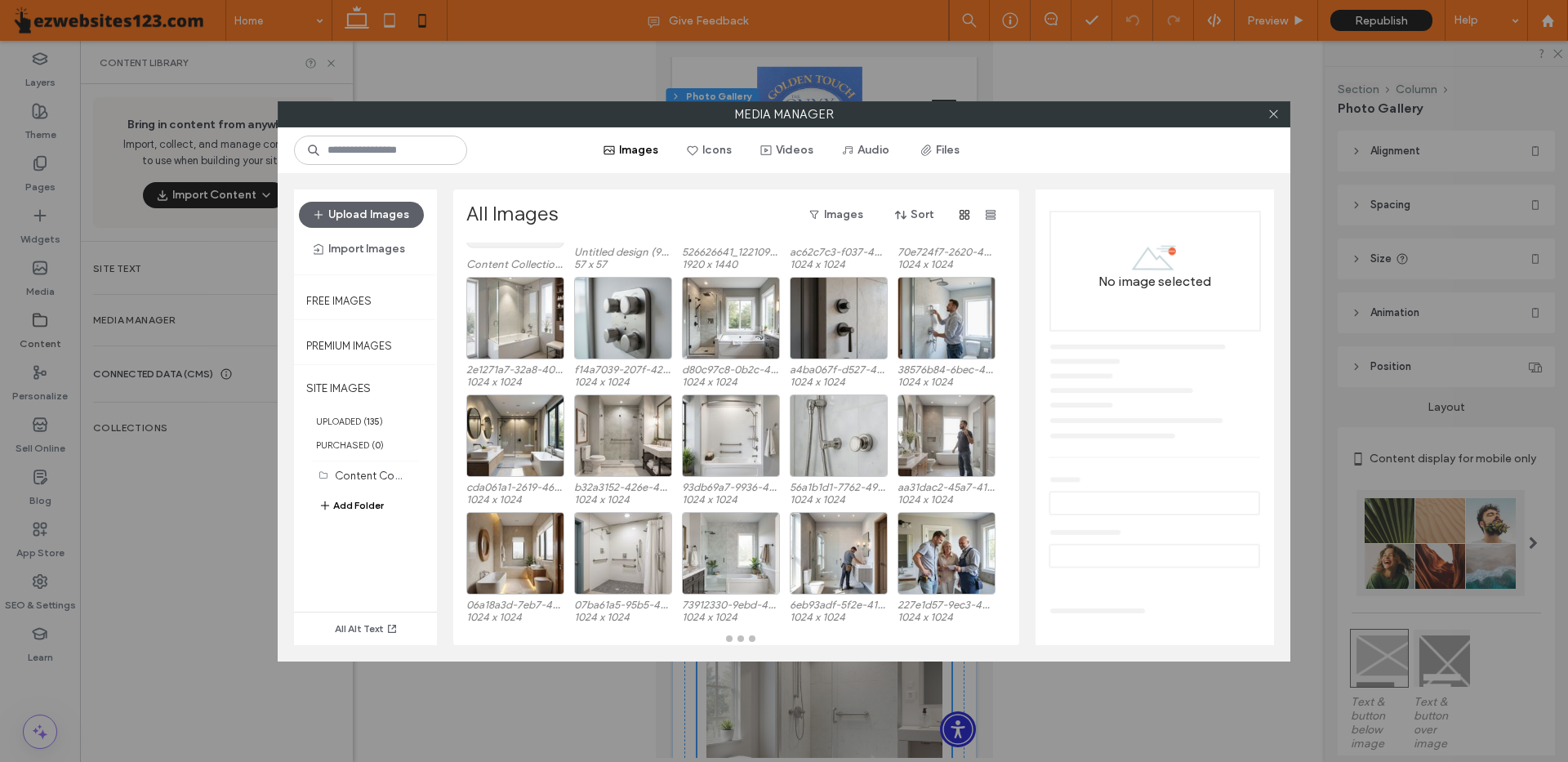
scroll to position [116, 0]
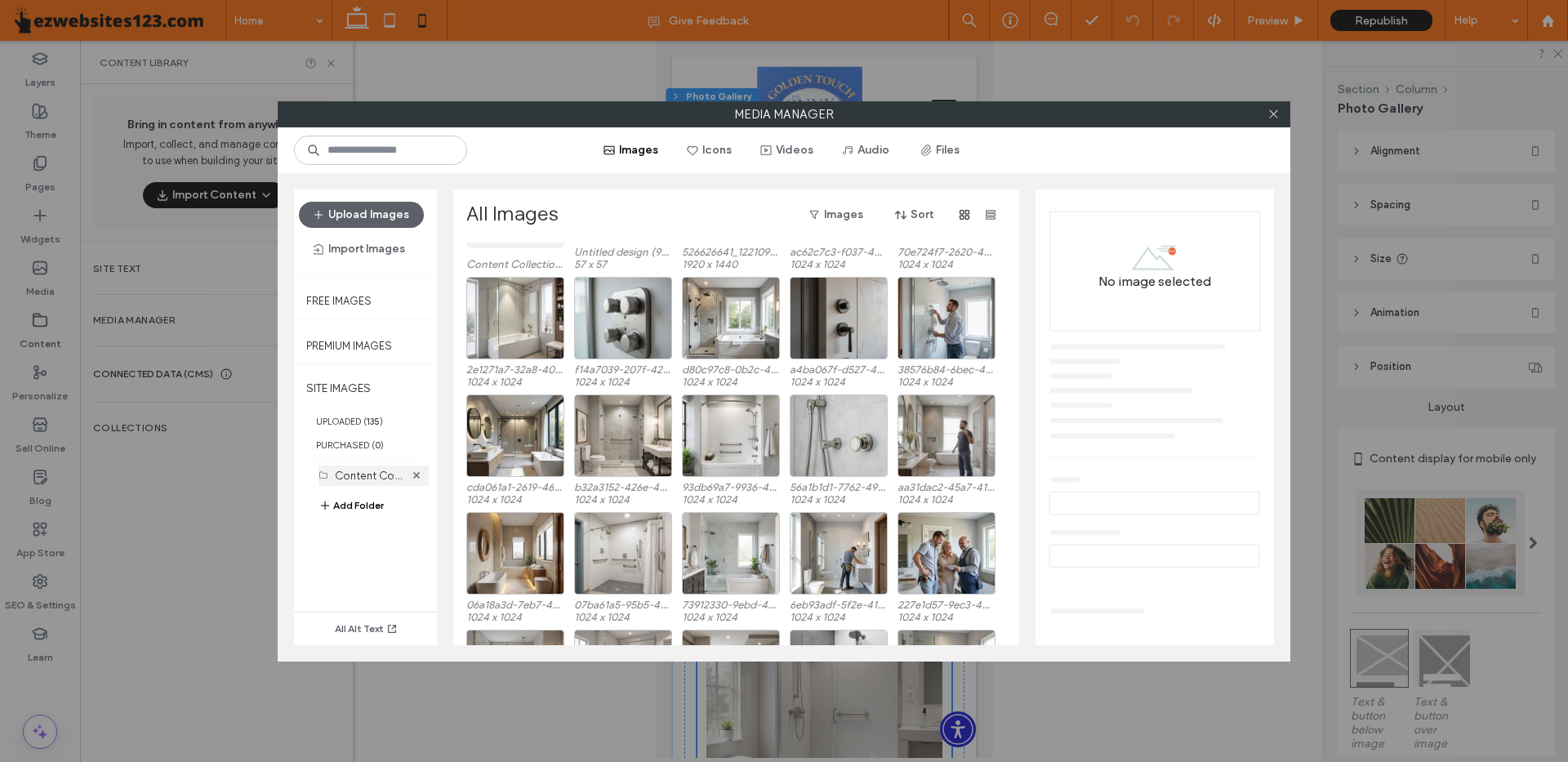
click at [374, 468] on div "Content Collection Uploads (25)" at bounding box center [369, 476] width 69 height 17
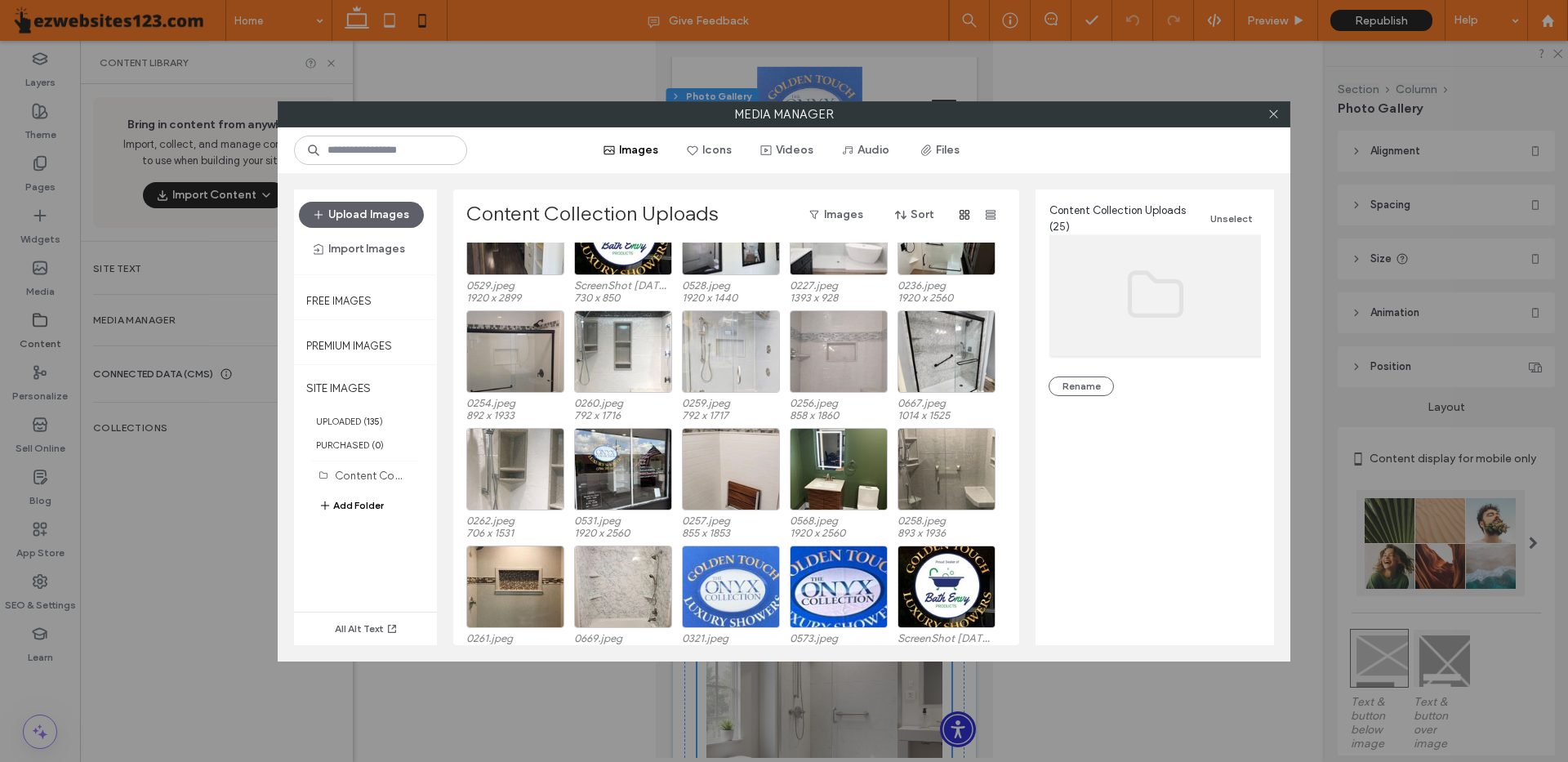
scroll to position [185, 0]
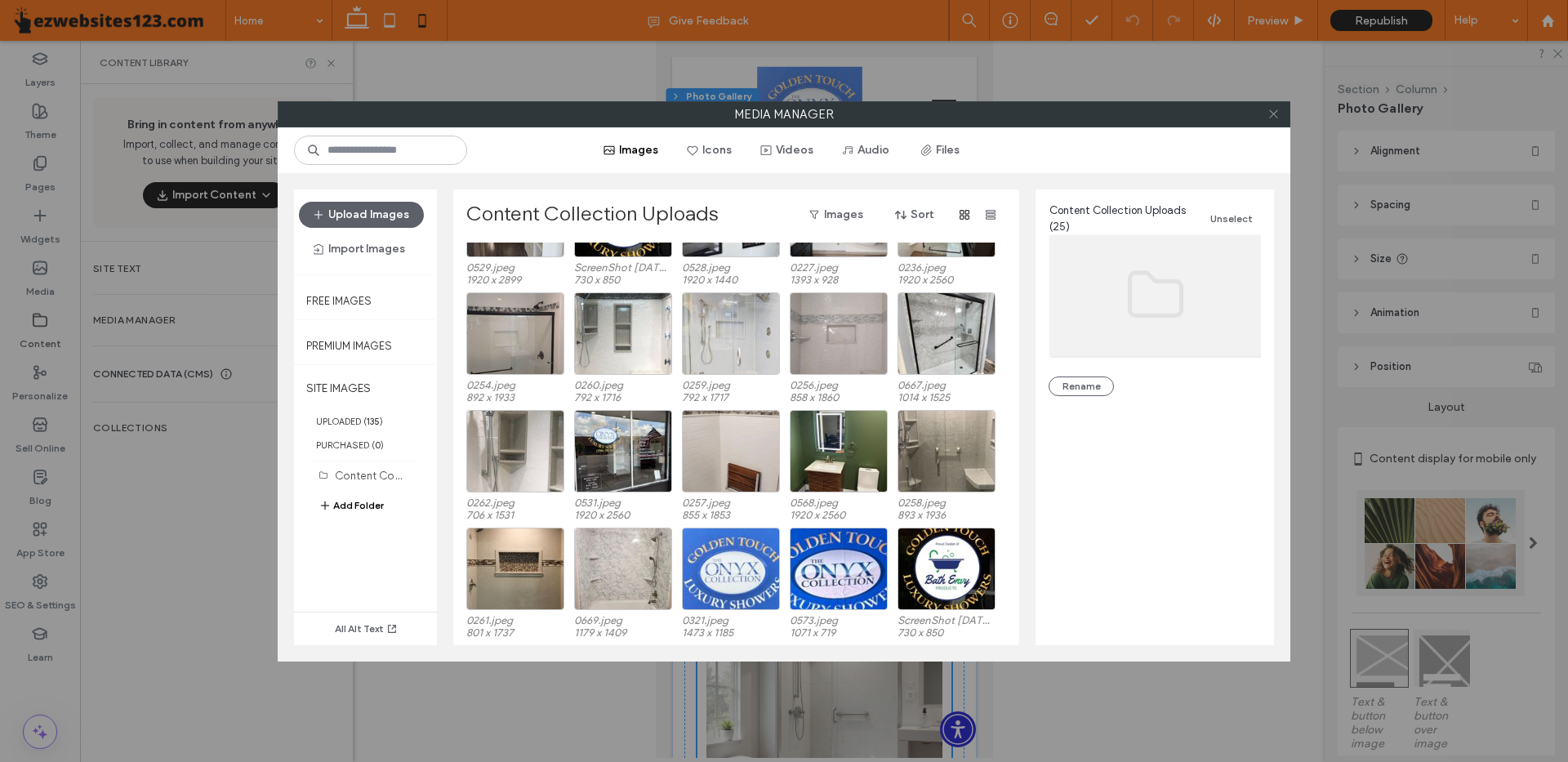
click at [1274, 120] on span at bounding box center [1273, 114] width 12 height 25
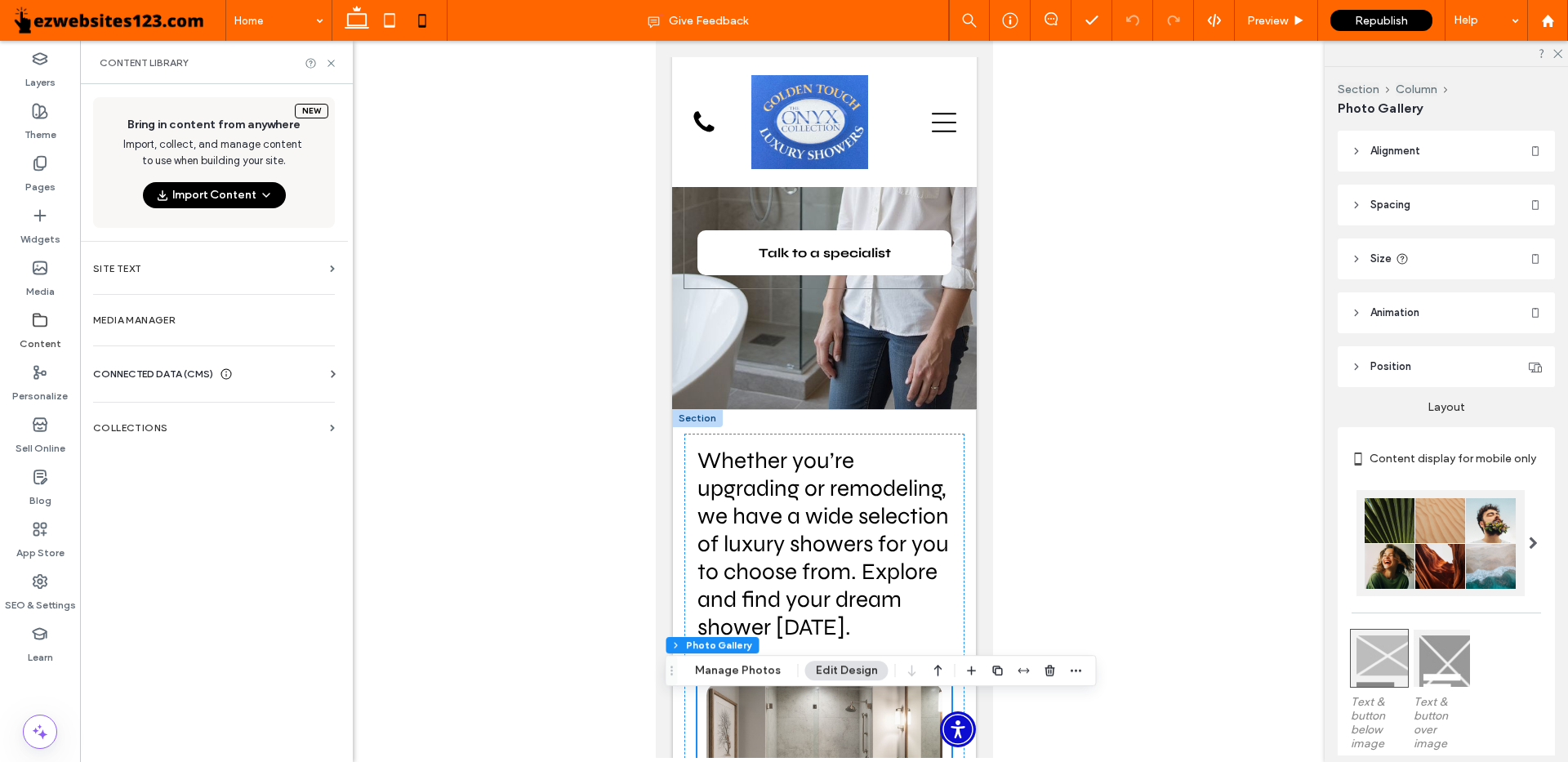
scroll to position [0, 0]
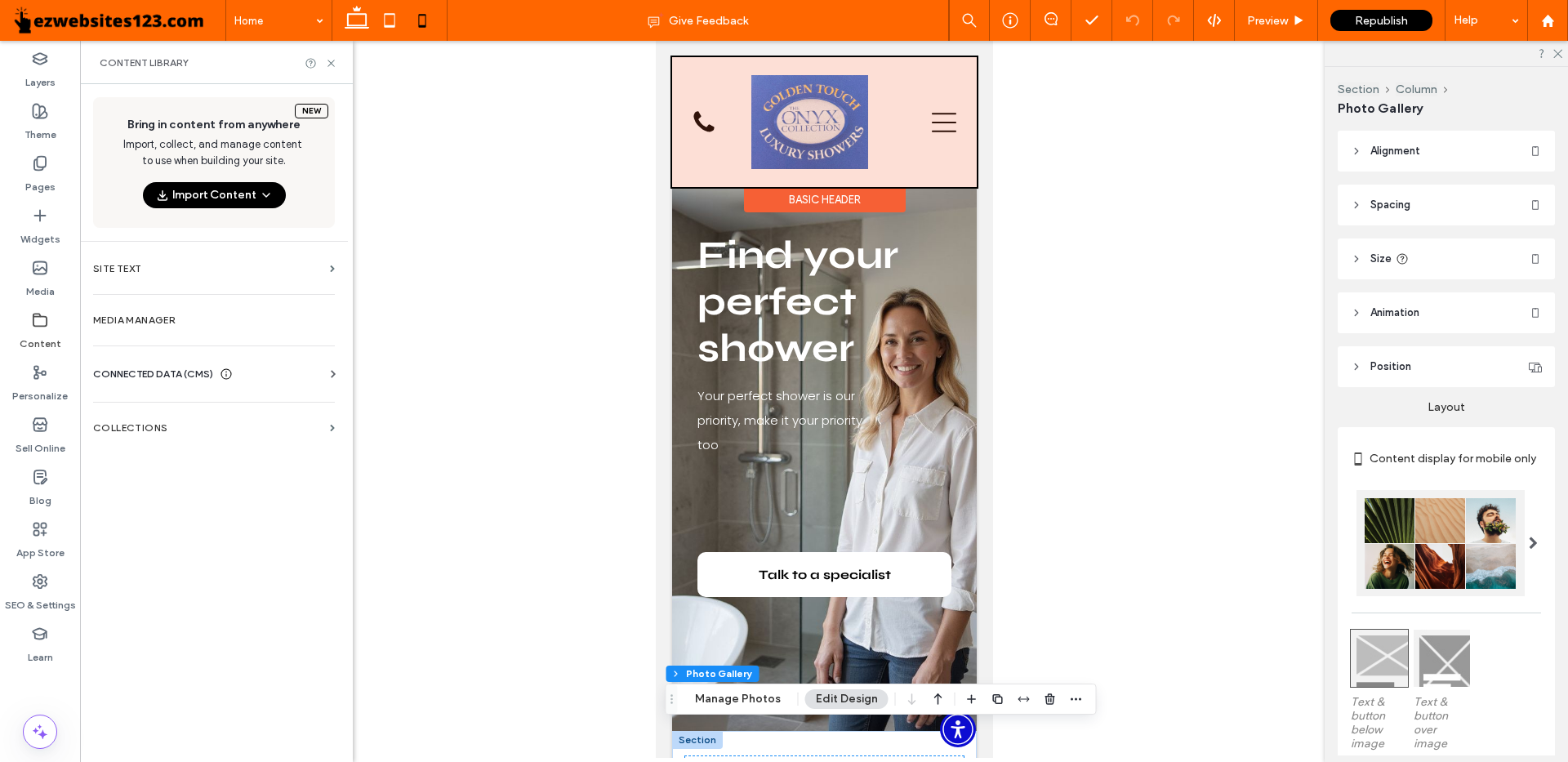
click at [904, 137] on div at bounding box center [824, 122] width 305 height 130
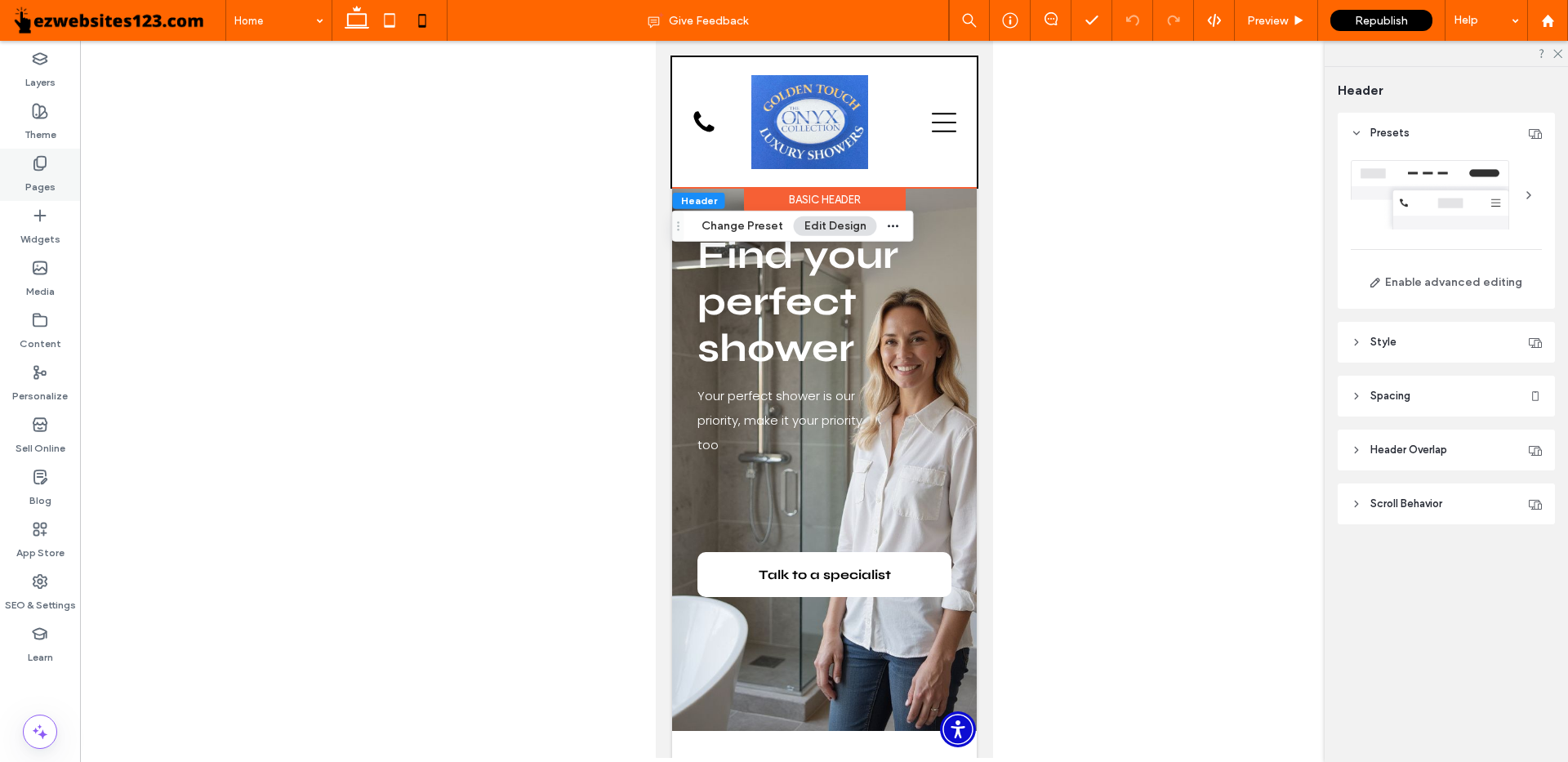
click at [40, 163] on icon at bounding box center [39, 163] width 16 height 16
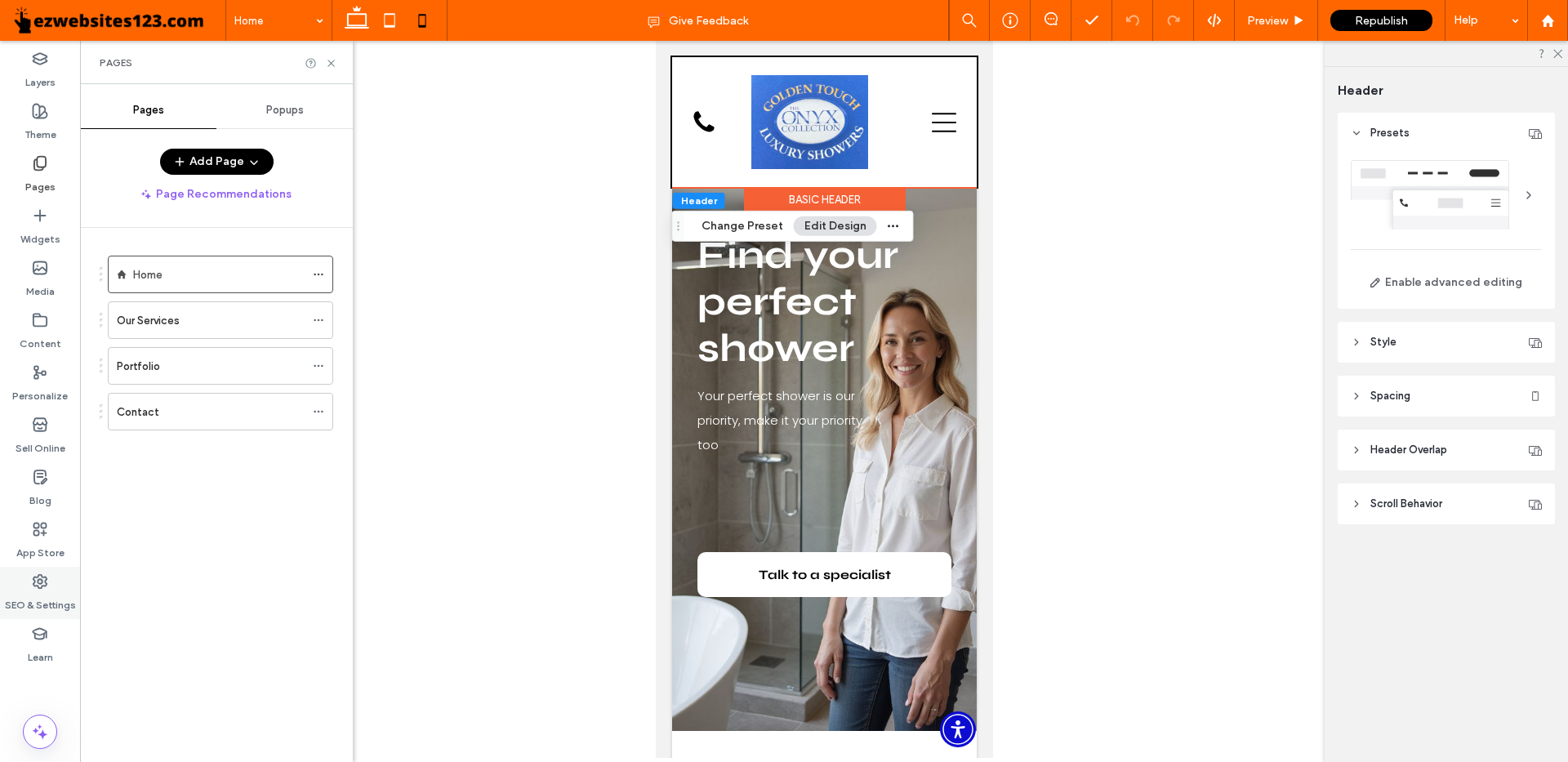
click at [41, 590] on label "SEO & Settings" at bounding box center [40, 602] width 71 height 23
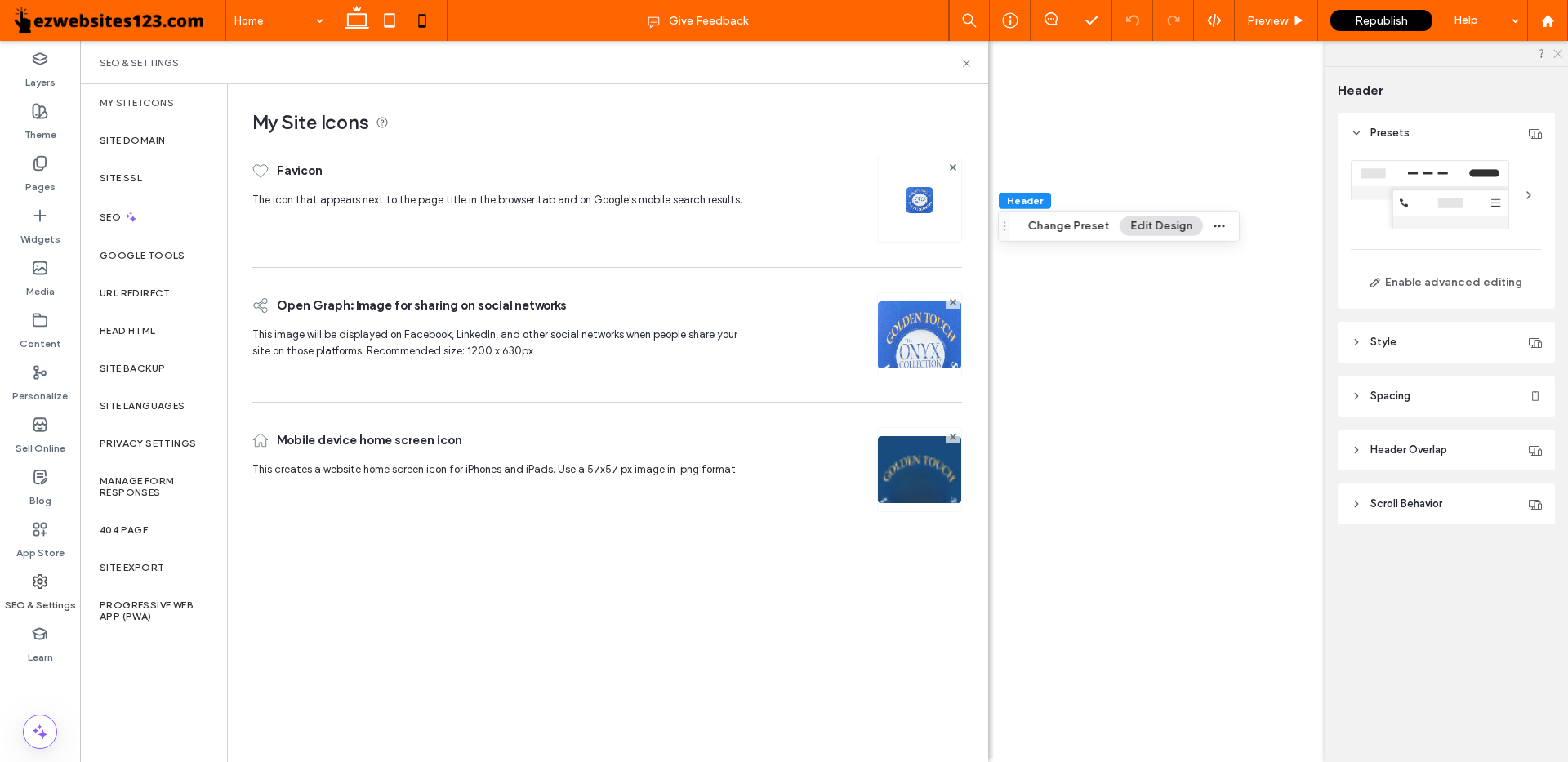
click at [1559, 54] on icon at bounding box center [1556, 52] width 11 height 11
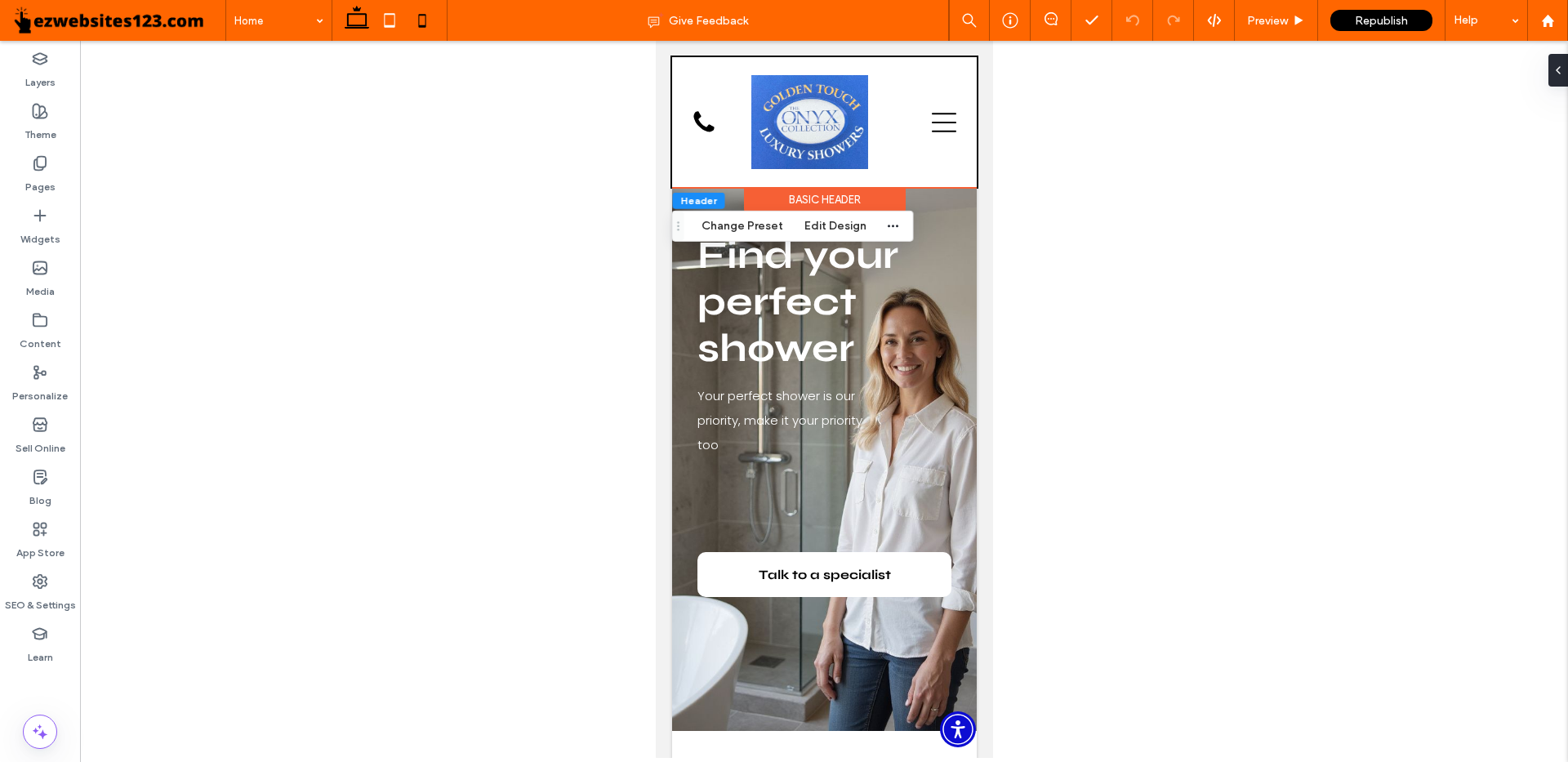
click at [354, 20] on icon at bounding box center [357, 20] width 33 height 33
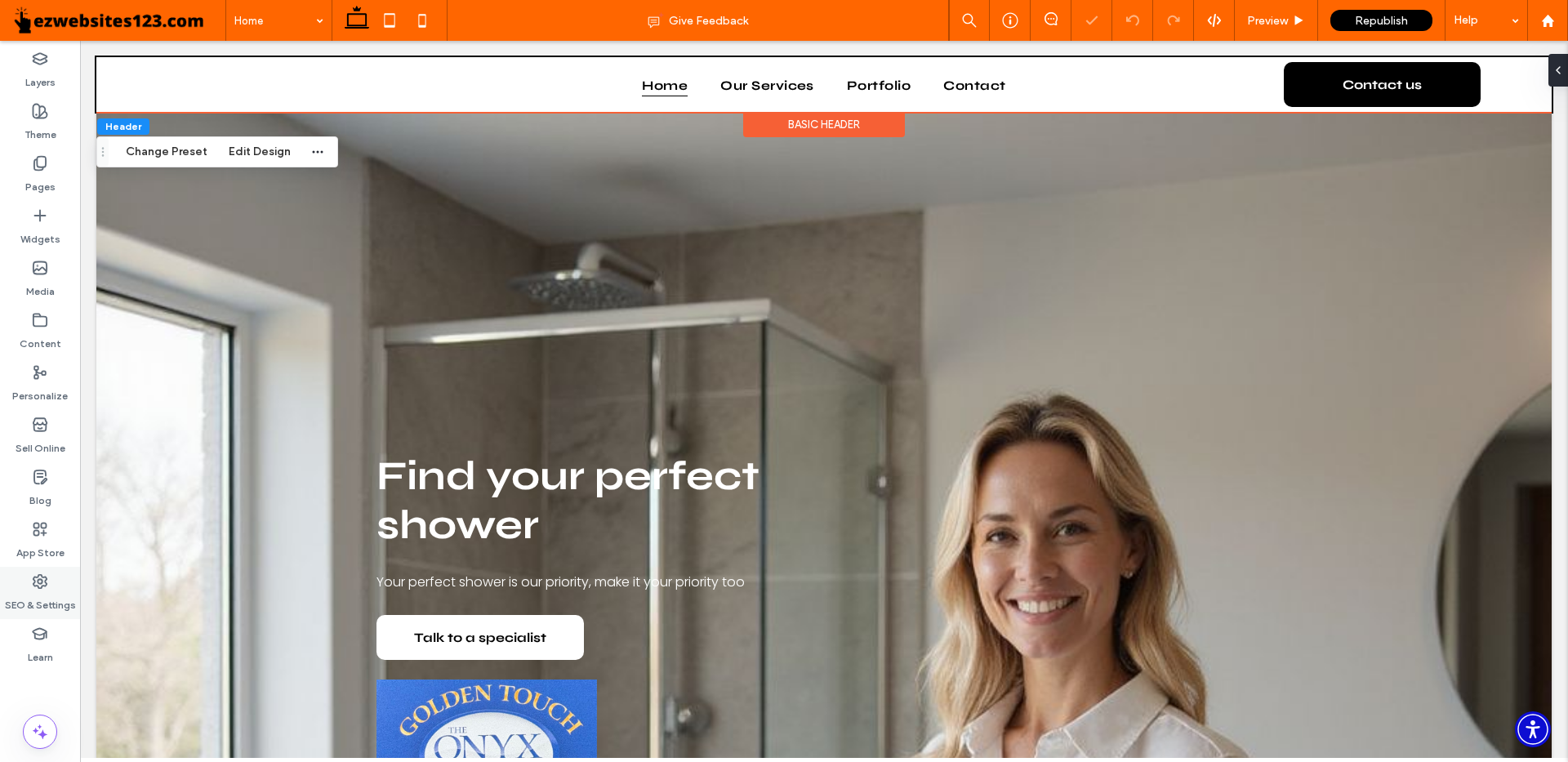
click at [30, 585] on div "SEO & Settings" at bounding box center [39, 593] width 80 height 52
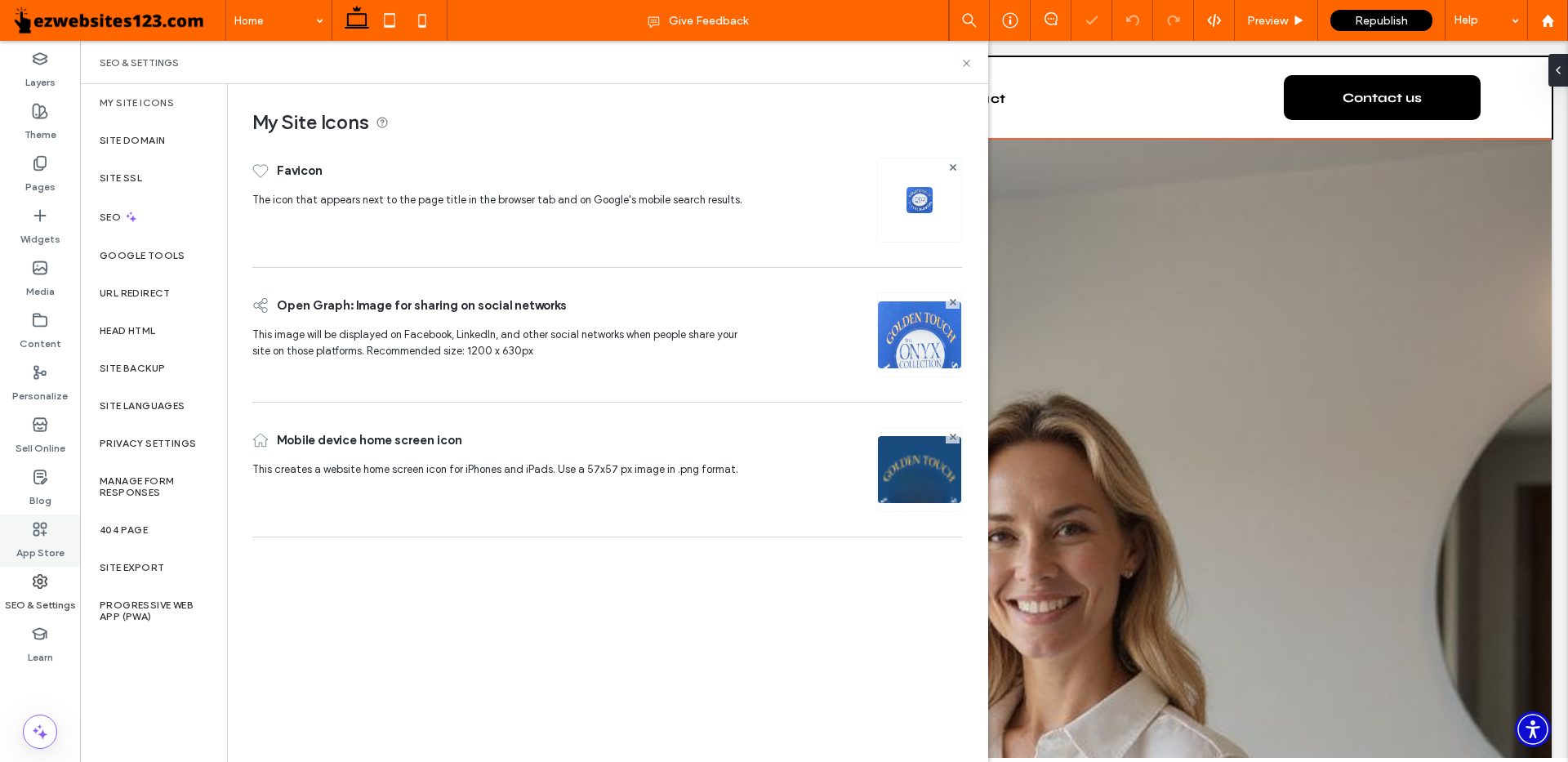
scroll to position [17, 0]
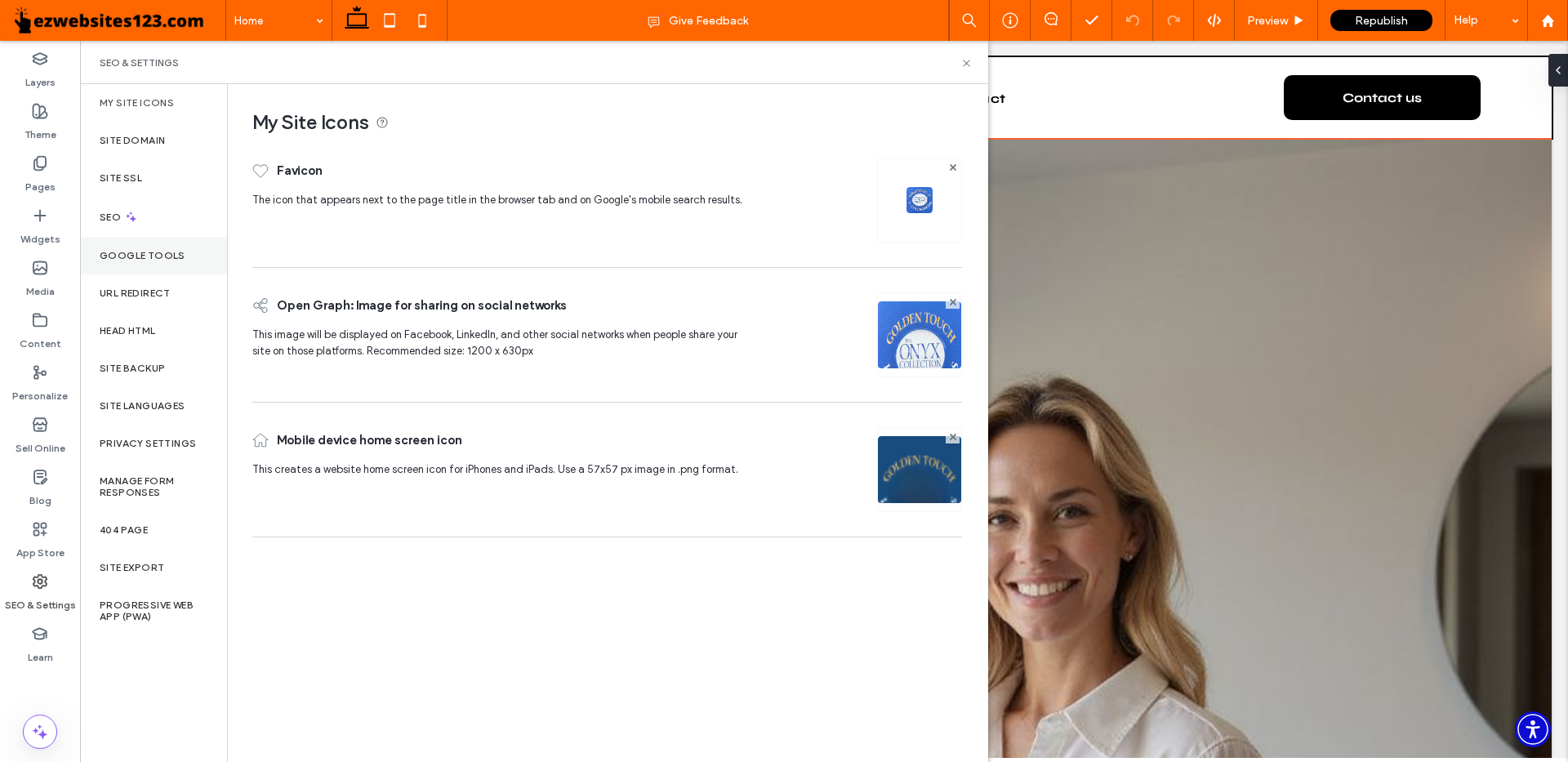
click at [116, 248] on div "Google Tools" at bounding box center [153, 255] width 147 height 37
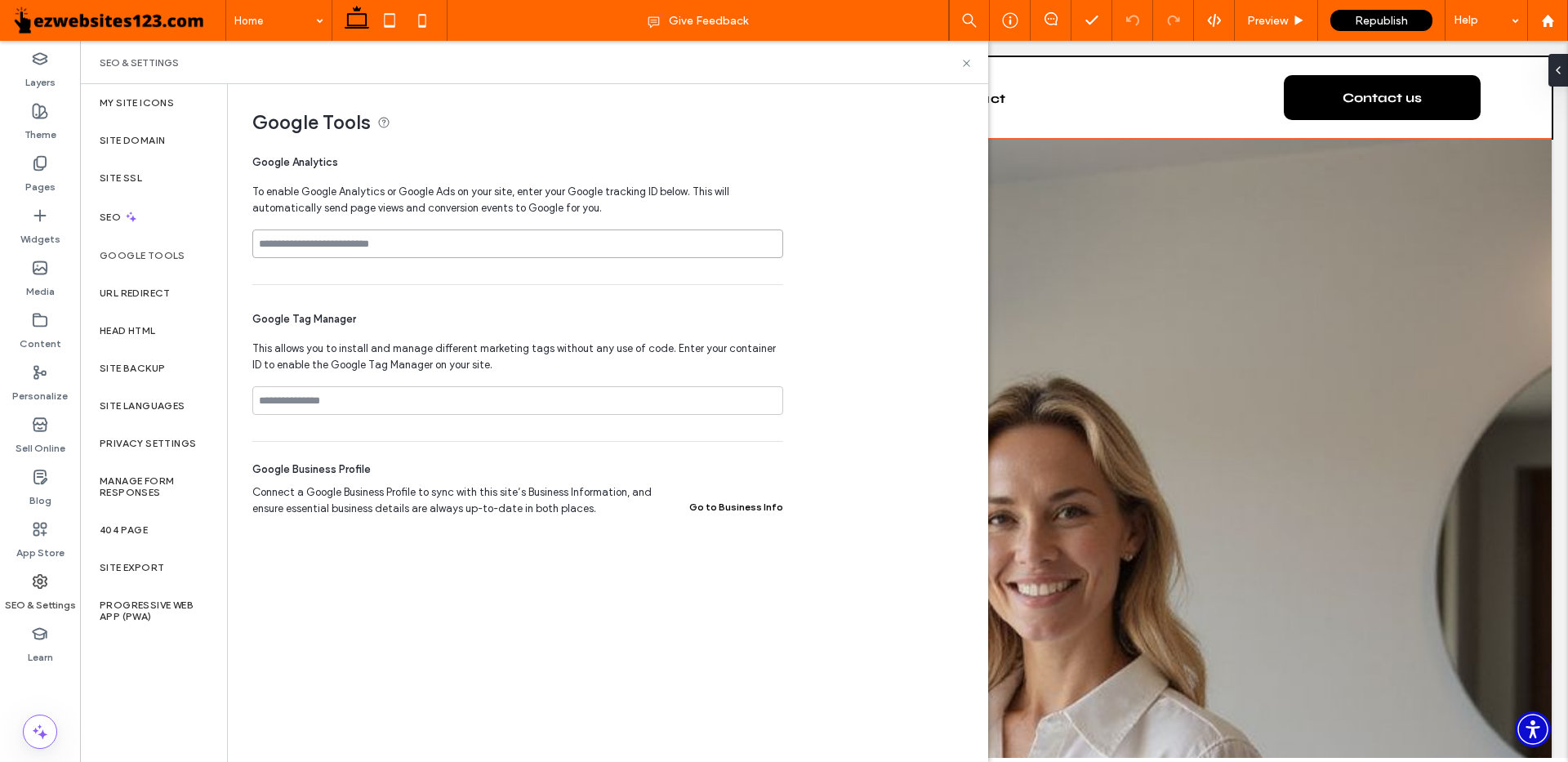
drag, startPoint x: 294, startPoint y: 239, endPoint x: 453, endPoint y: 223, distance: 159.8
click at [453, 223] on div "Google Analytics To enable Google Analytics or Google Ads on your site, enter y…" at bounding box center [517, 212] width 531 height 143
click at [109, 215] on label "SEO" at bounding box center [112, 217] width 25 height 12
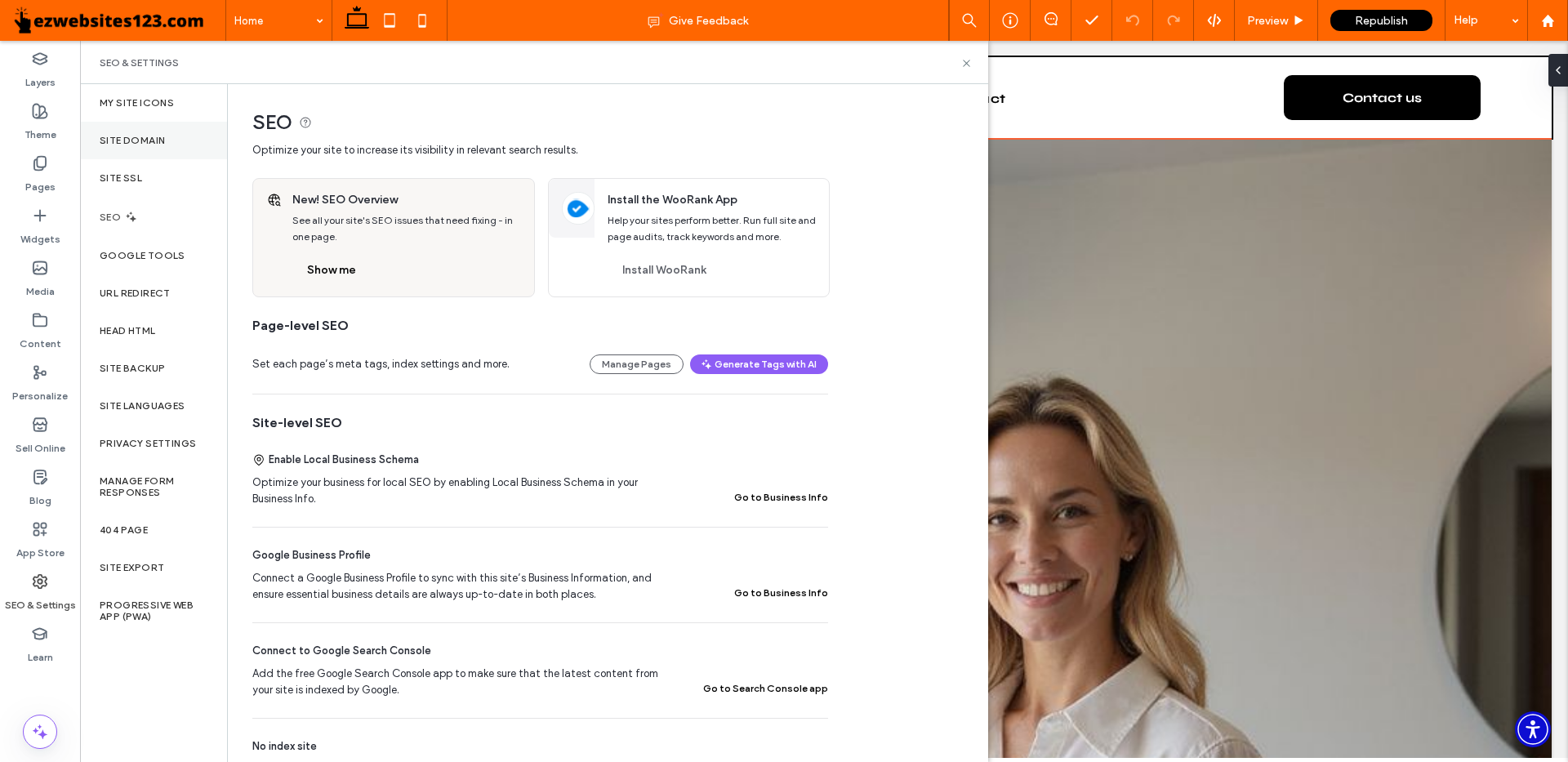
click at [135, 141] on label "Site Domain" at bounding box center [132, 140] width 65 height 12
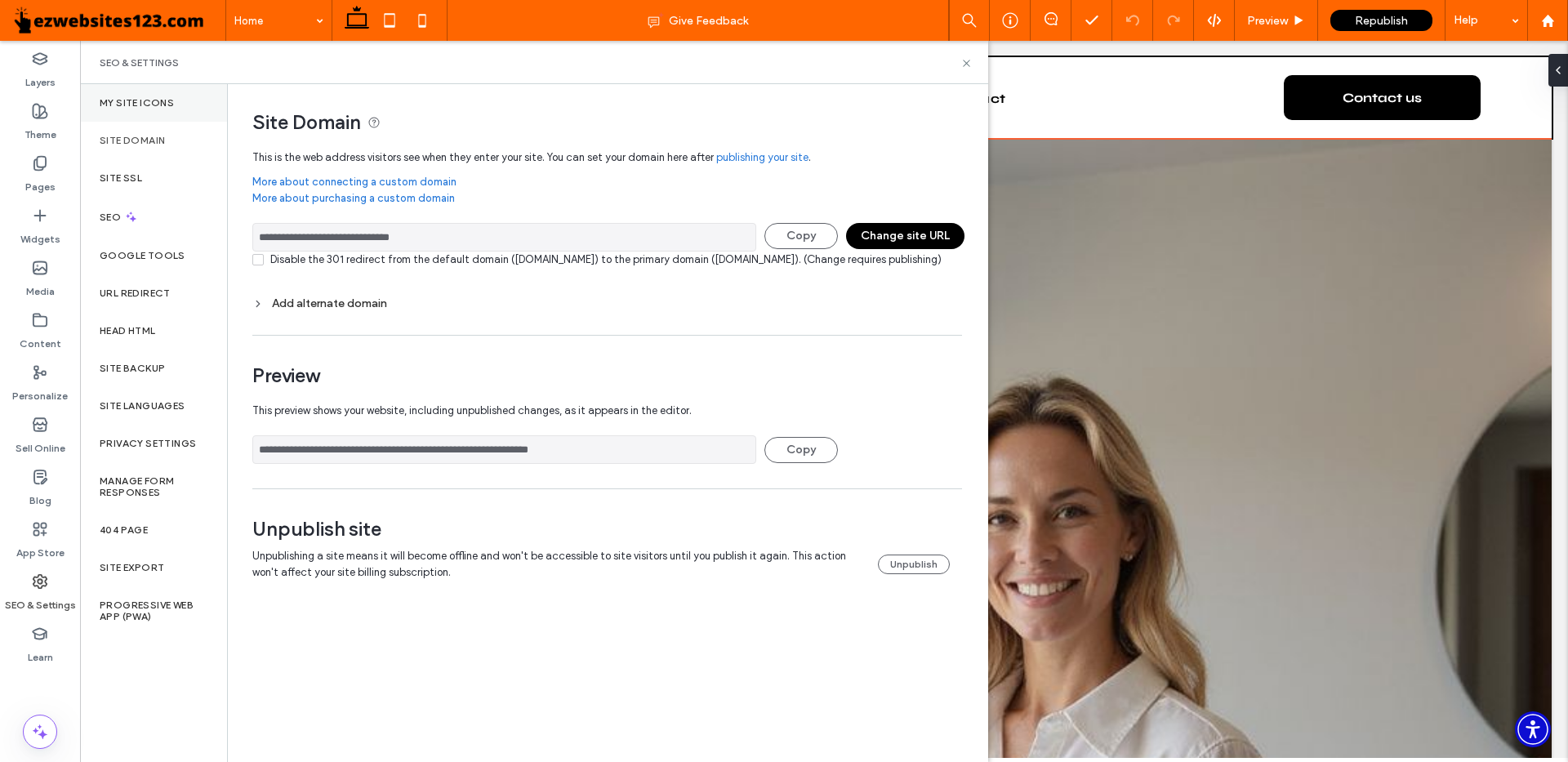
click at [131, 105] on label "My Site Icons" at bounding box center [136, 103] width 74 height 12
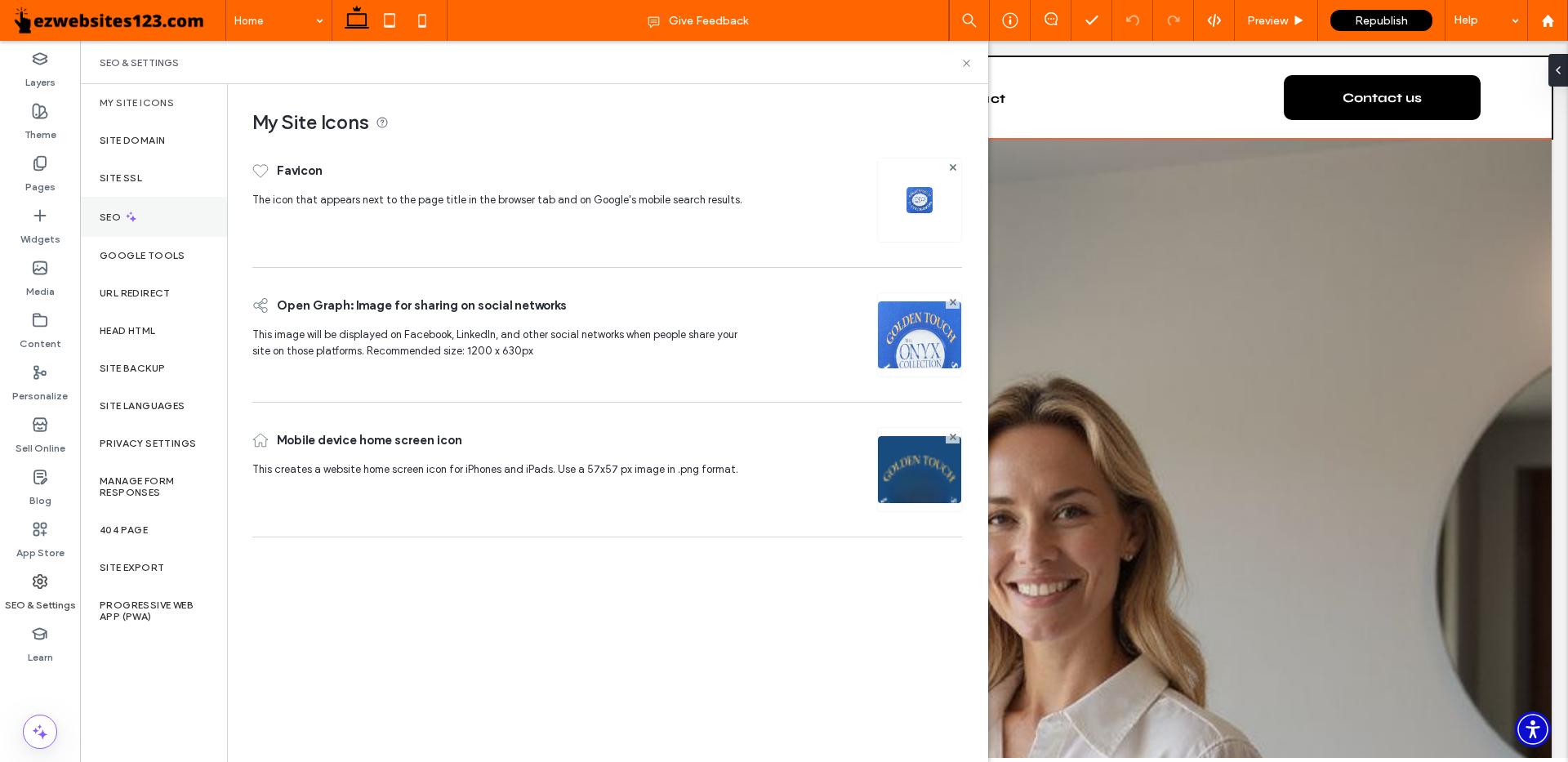
click at [123, 206] on div "SEO" at bounding box center [153, 217] width 147 height 40
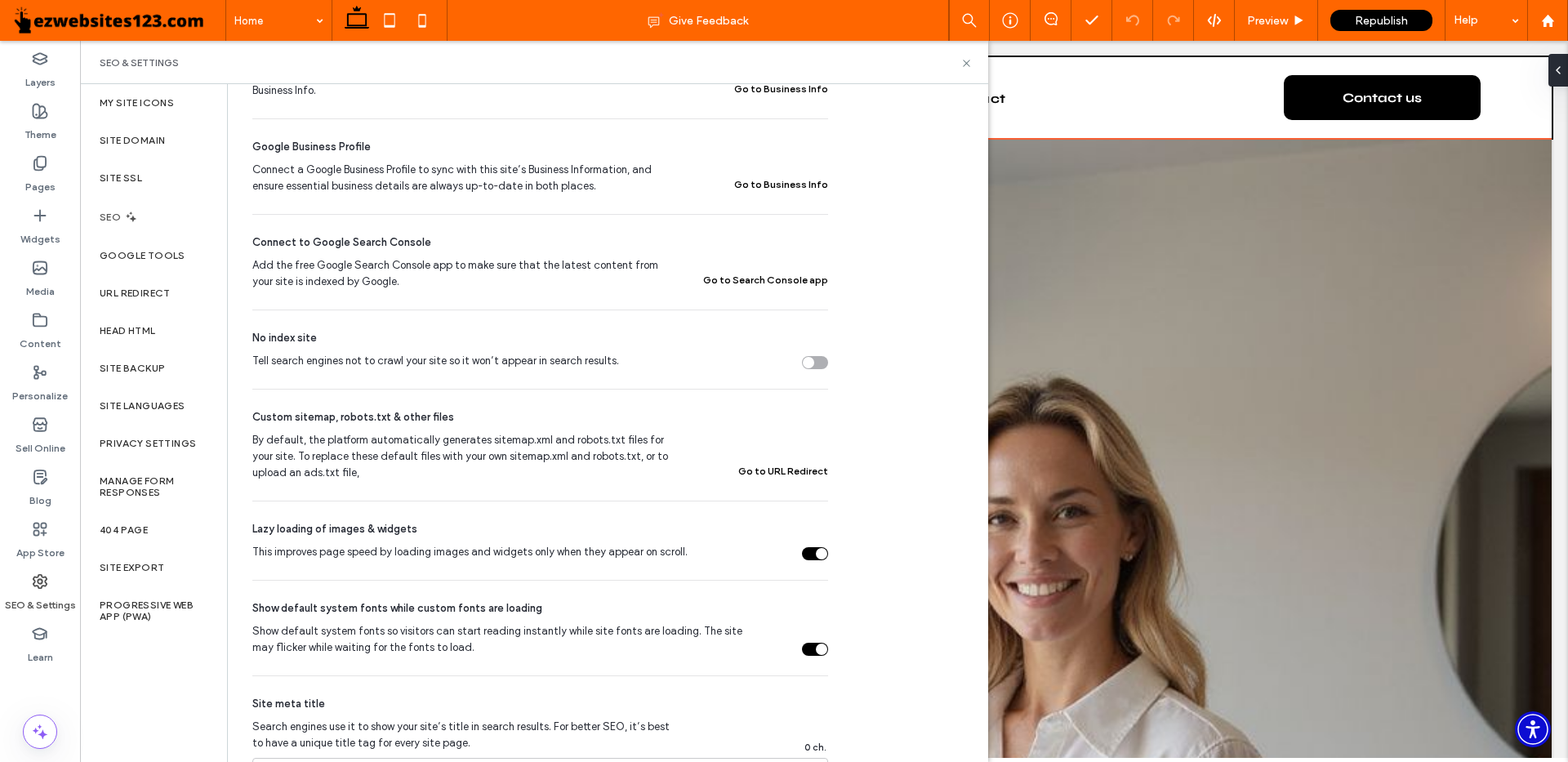
scroll to position [82, 0]
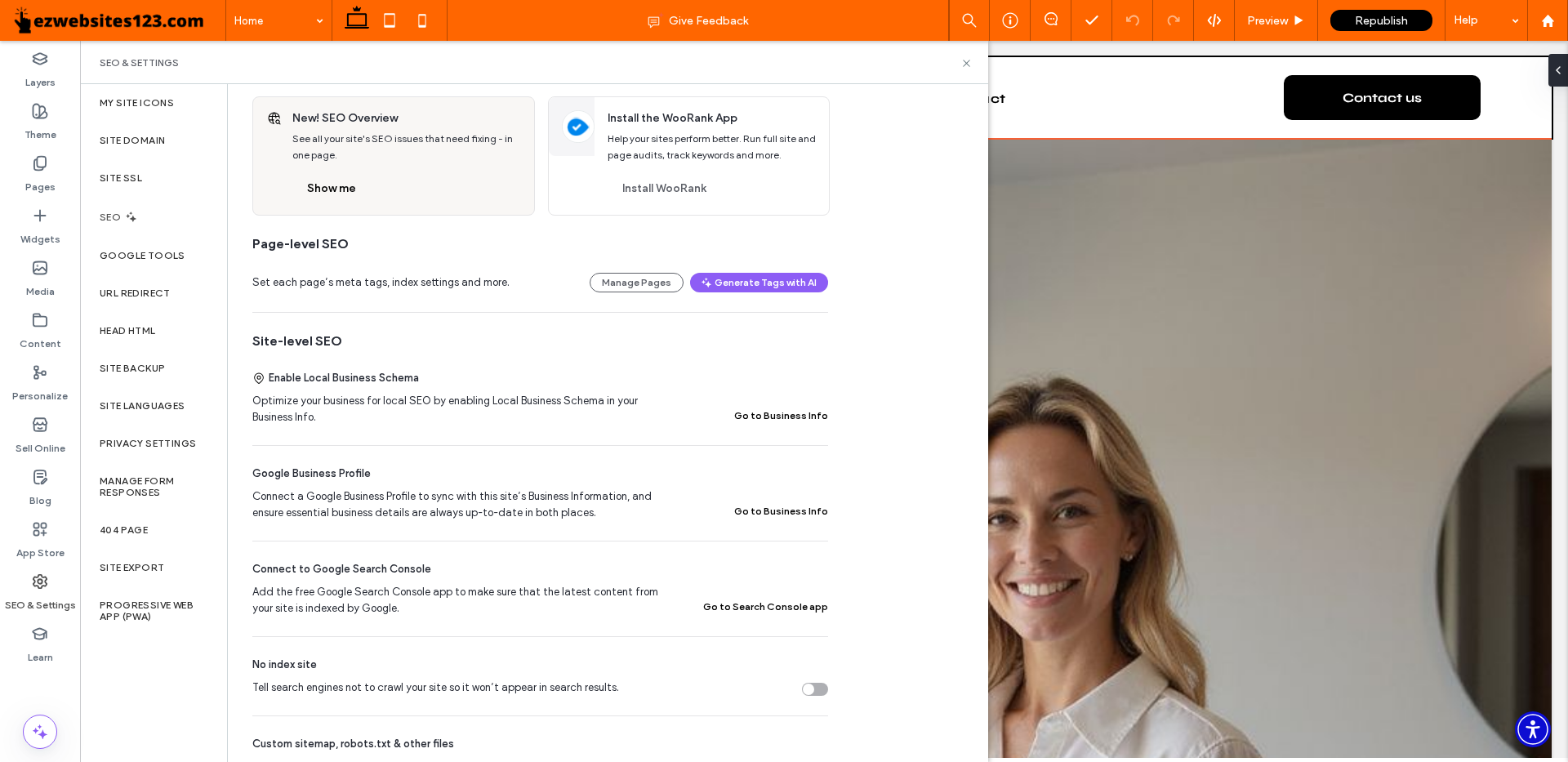
click at [805, 417] on button "Go to Business Info" at bounding box center [781, 416] width 94 height 19
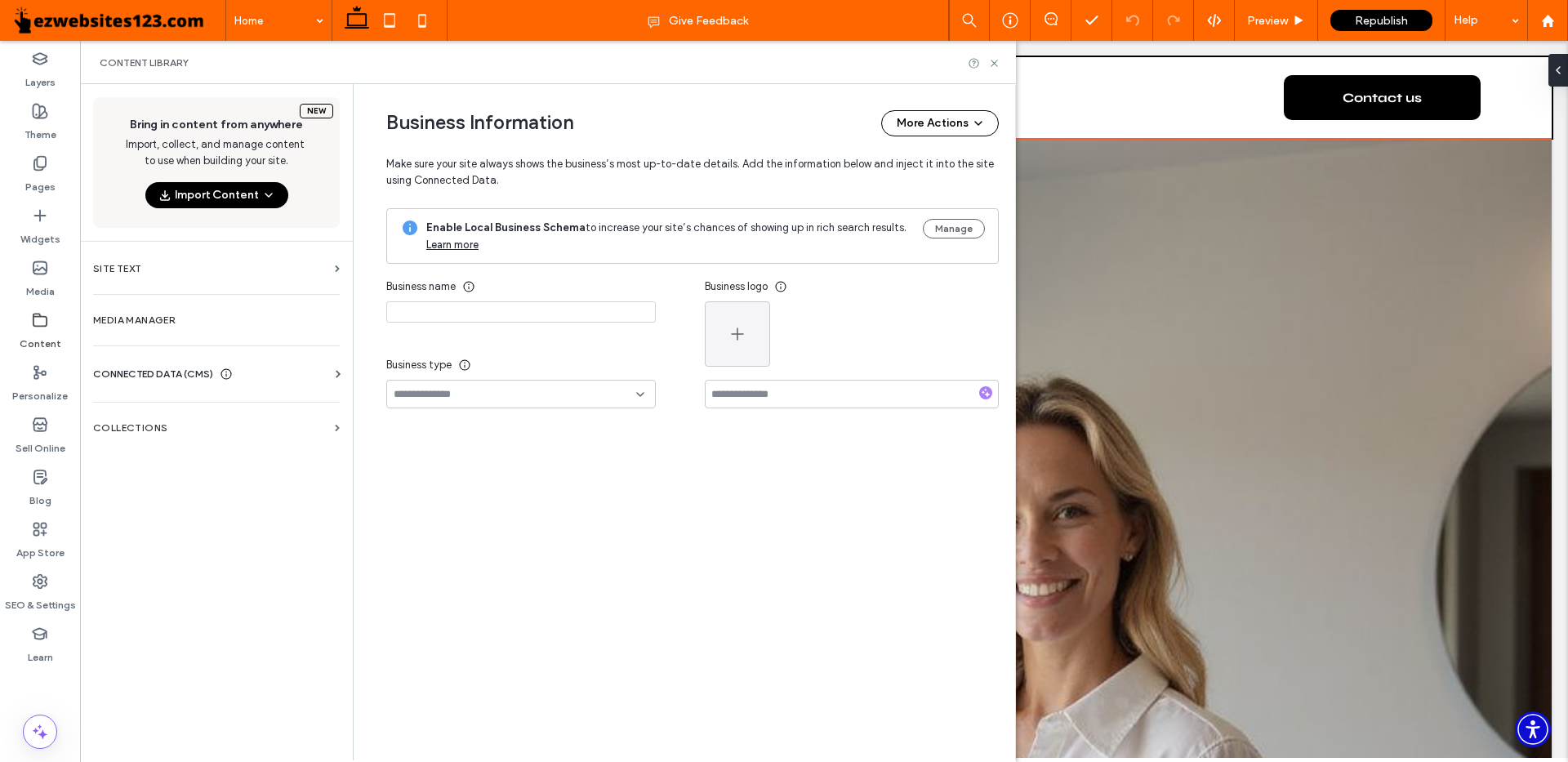
type input "**********"
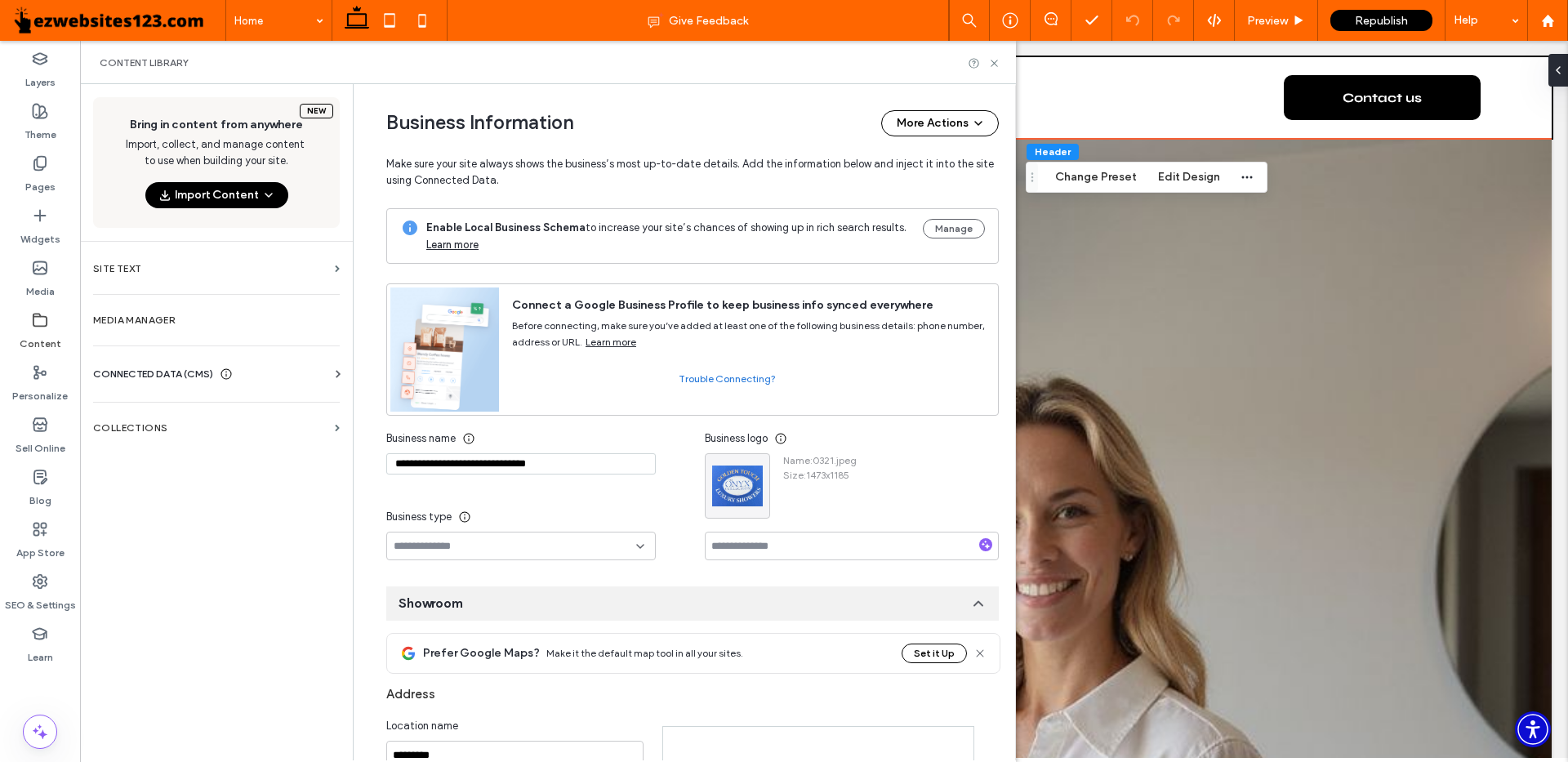
scroll to position [332, 0]
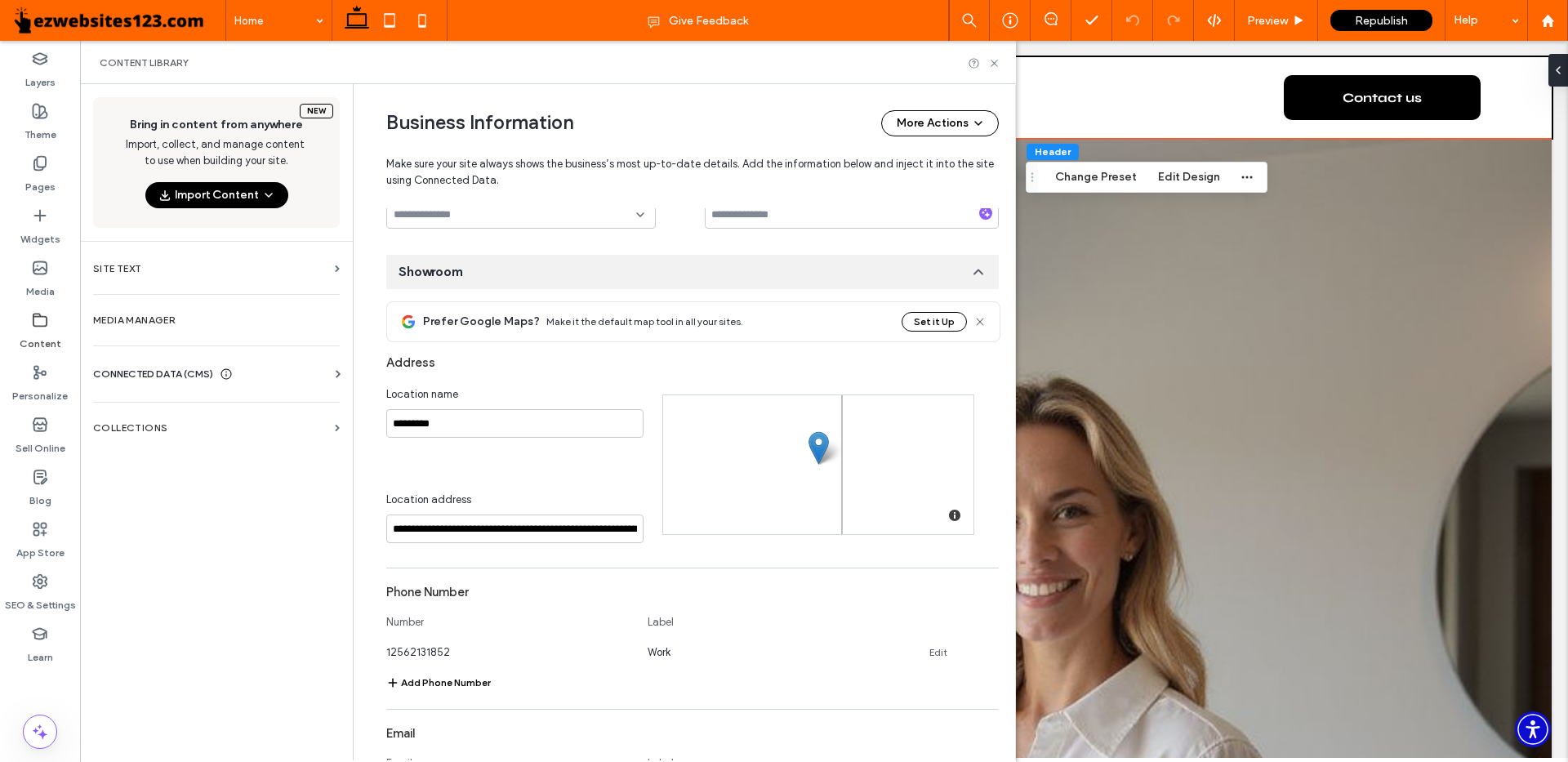
click at [463, 212] on input at bounding box center [514, 215] width 243 height 13
click at [822, 277] on div "Showroom" at bounding box center [693, 273] width 612 height 35
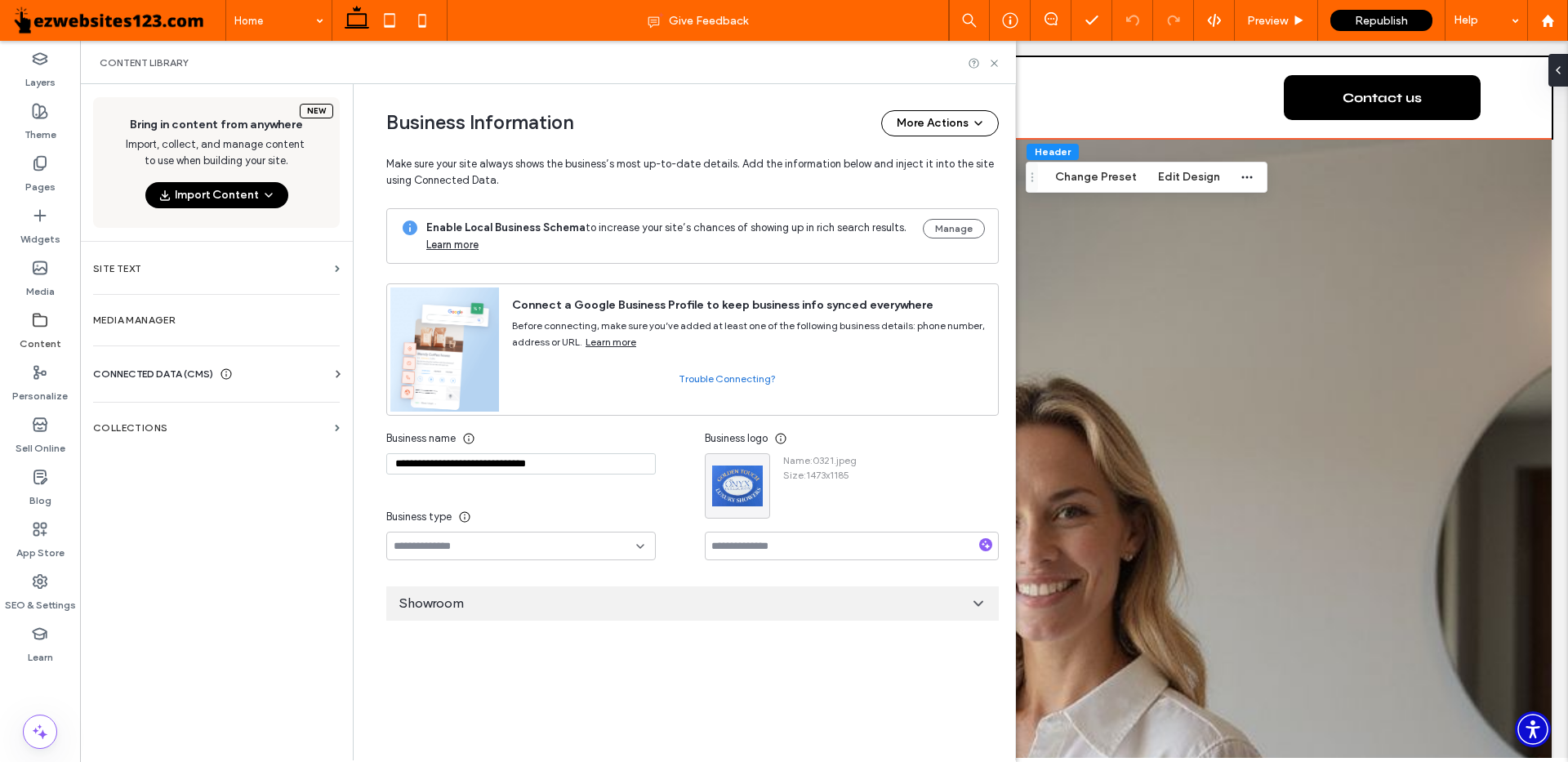
scroll to position [0, 0]
click at [685, 82] on div "Content Library" at bounding box center [548, 62] width 937 height 43
click at [51, 179] on label "Pages" at bounding box center [39, 183] width 30 height 23
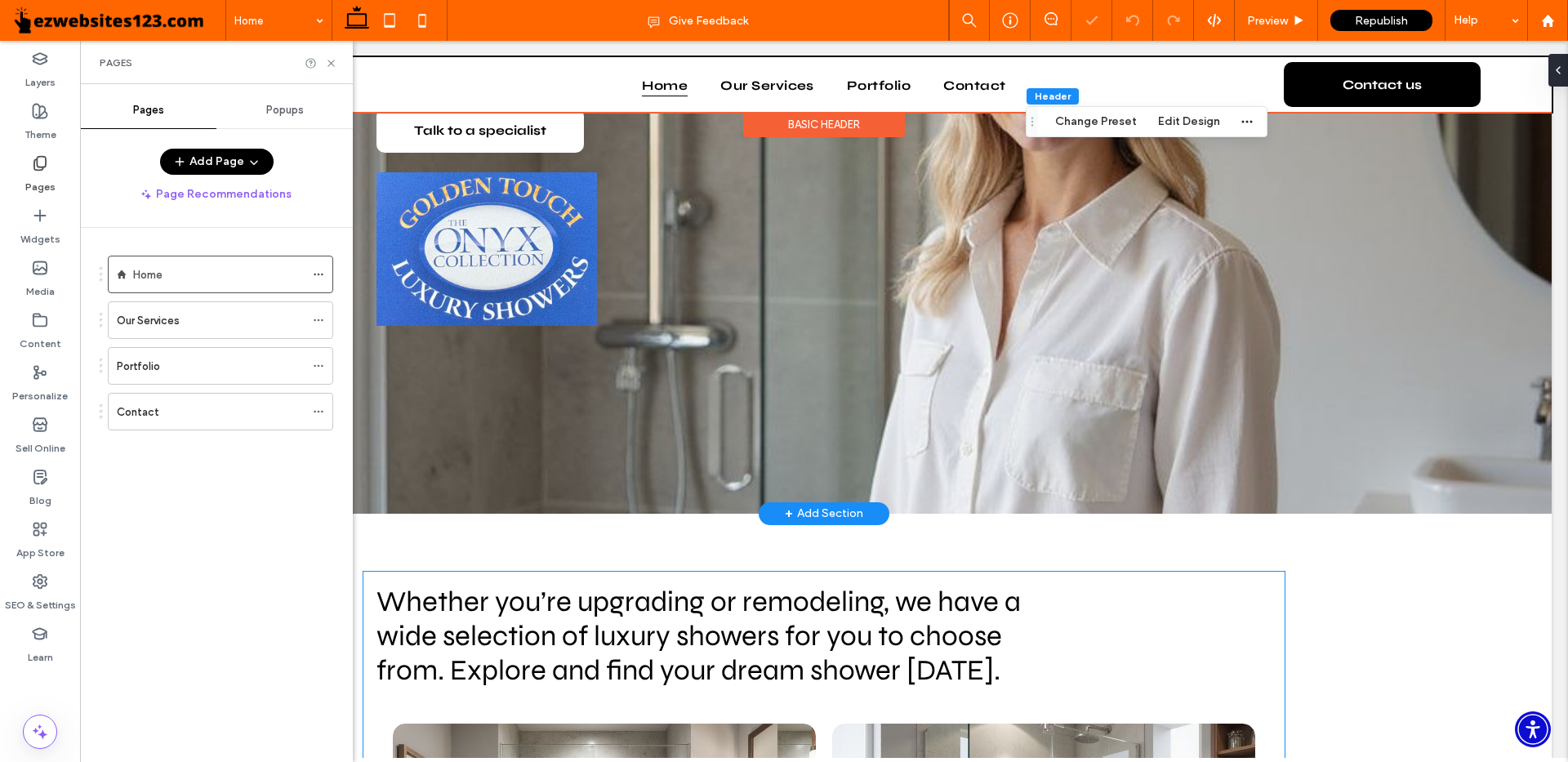
scroll to position [834, 0]
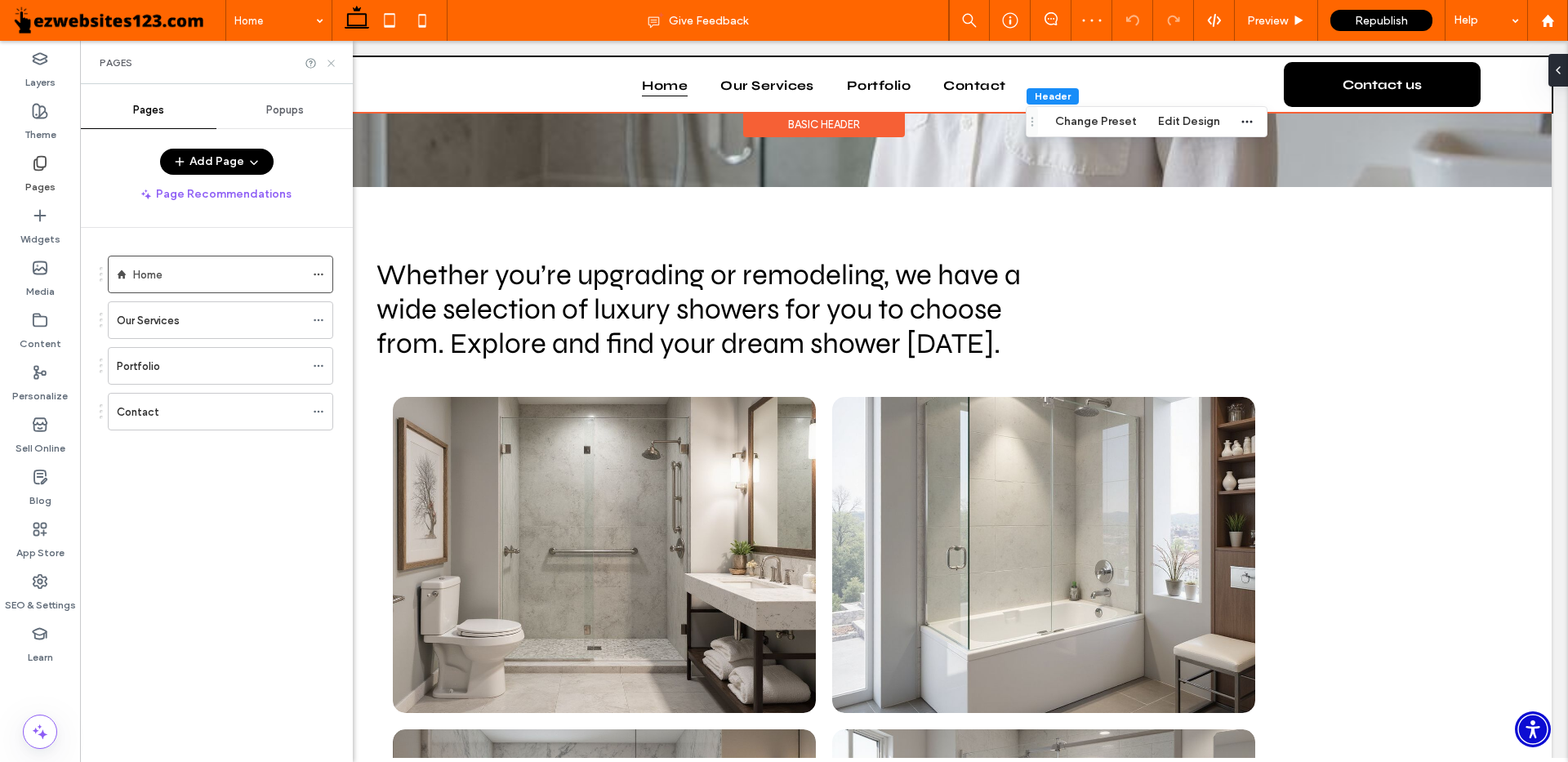
drag, startPoint x: 331, startPoint y: 61, endPoint x: 275, endPoint y: 161, distance: 114.6
click at [331, 61] on icon at bounding box center [331, 63] width 12 height 12
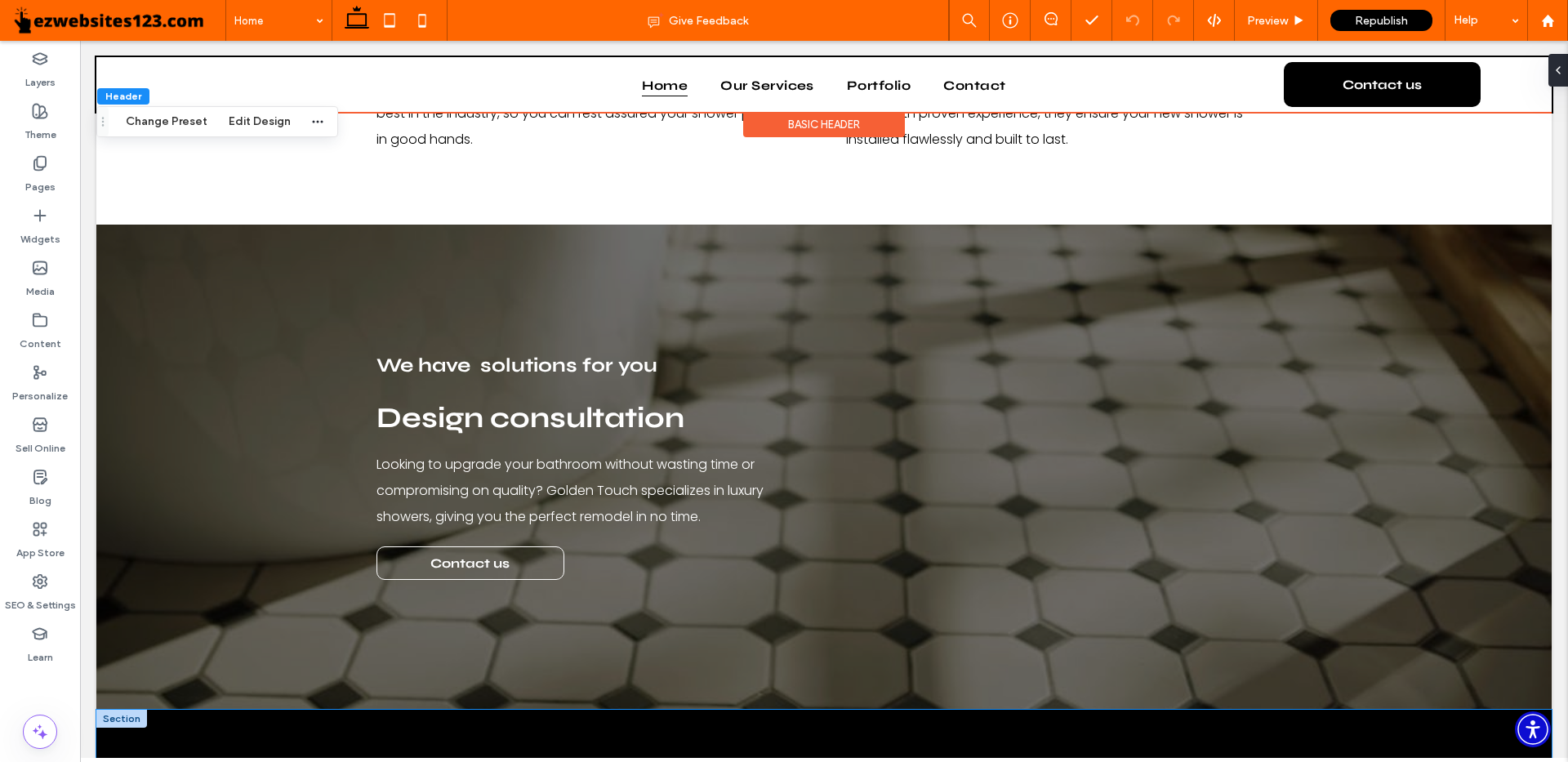
scroll to position [2958, 0]
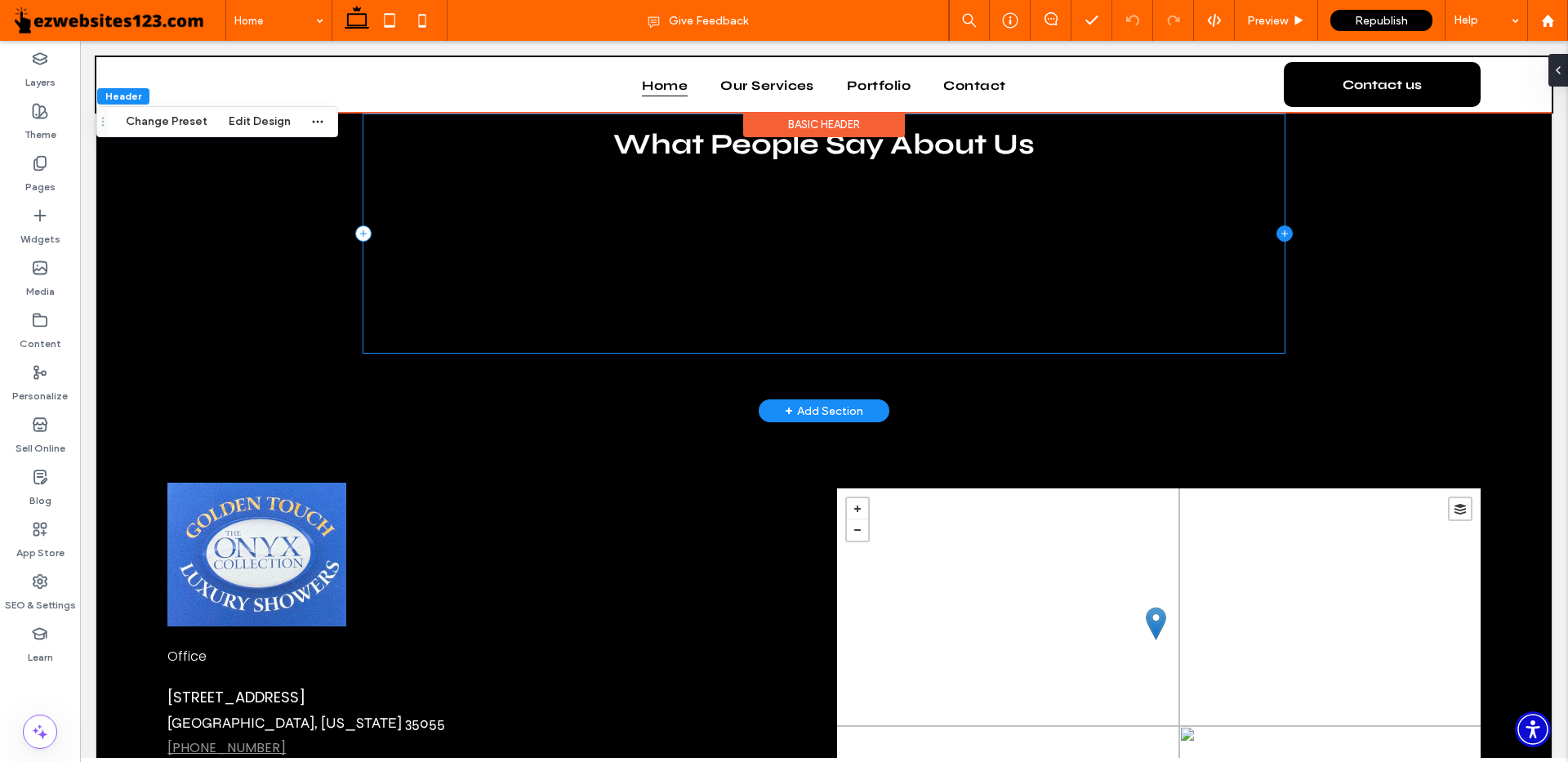
click at [1277, 226] on icon at bounding box center [1285, 233] width 16 height 16
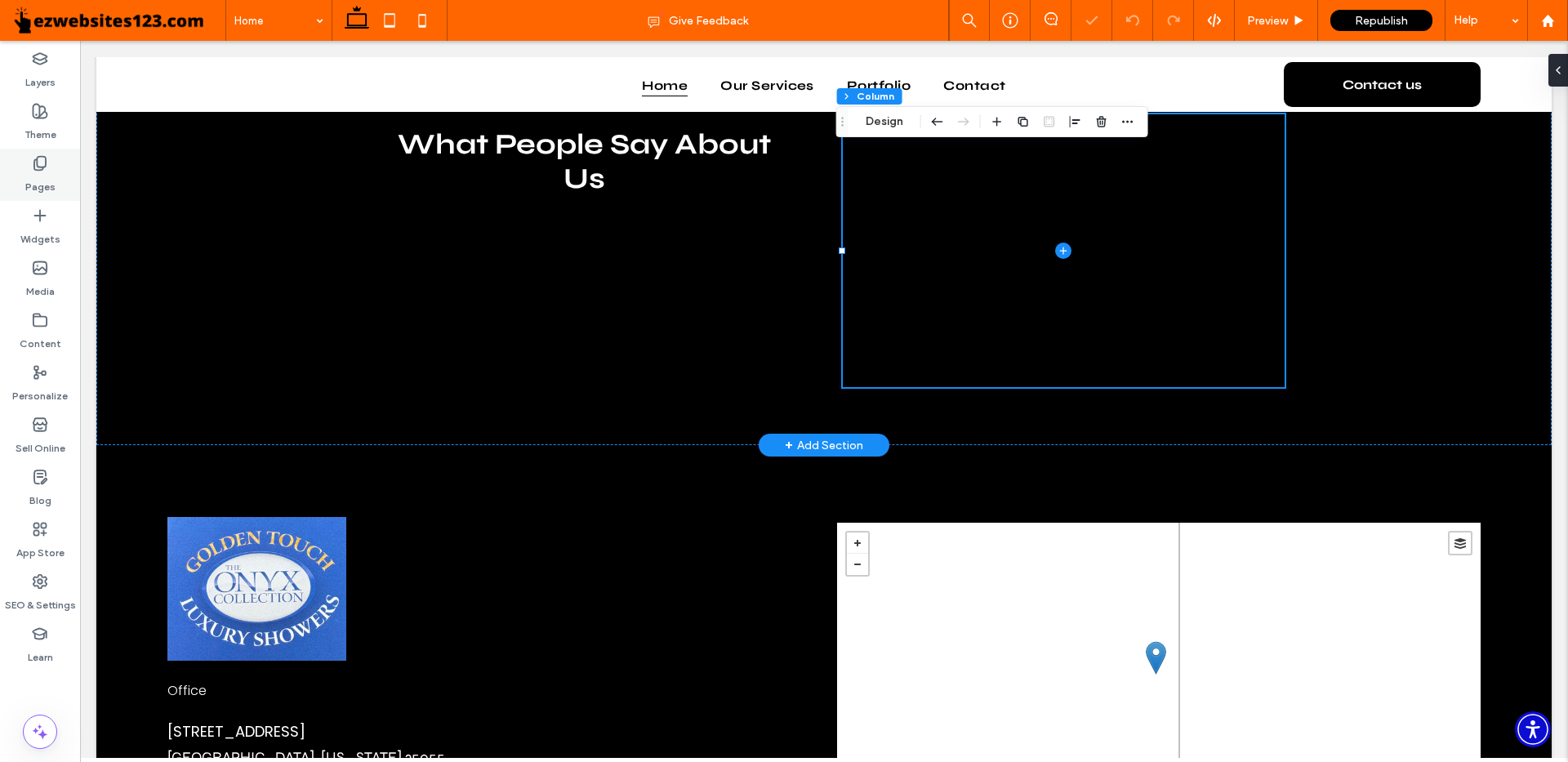
click at [53, 176] on label "Pages" at bounding box center [39, 183] width 30 height 23
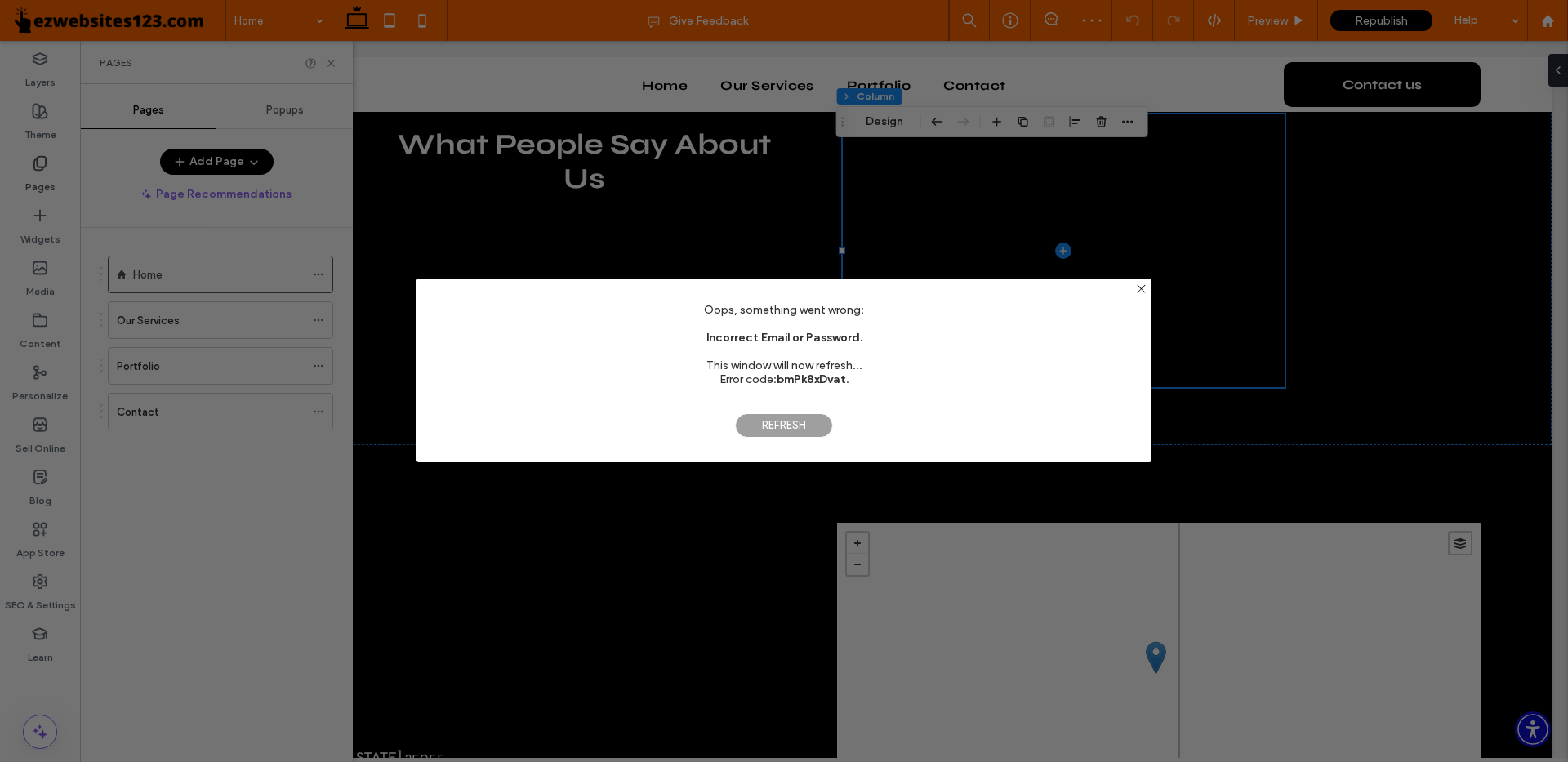
click at [788, 426] on span "Refresh" at bounding box center [784, 426] width 98 height 25
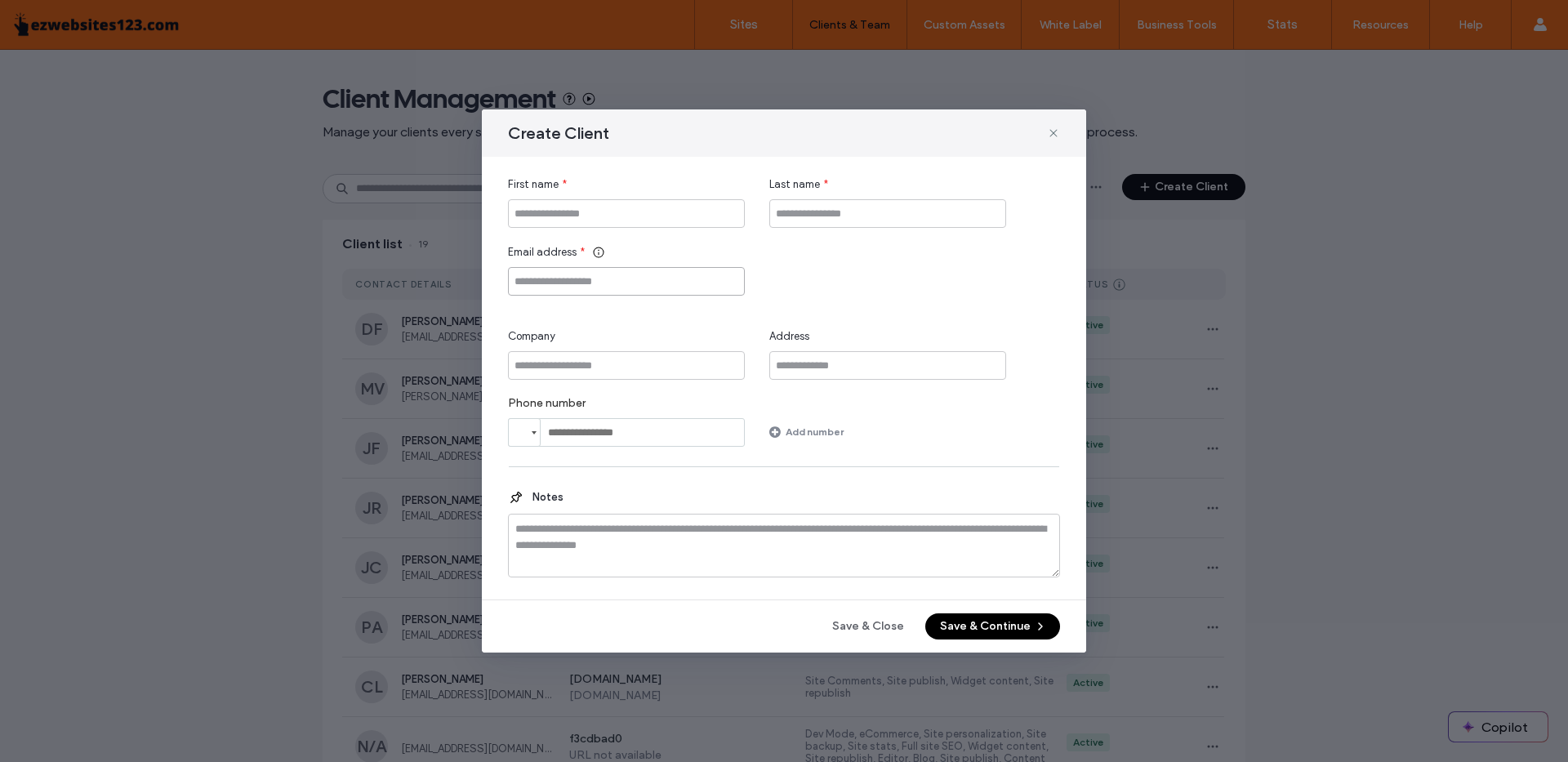
paste input "**********"
type input "**********"
click at [627, 369] on input "Company" at bounding box center [626, 366] width 237 height 29
click at [601, 209] on input "First name" at bounding box center [626, 214] width 237 height 29
paste input "**********"
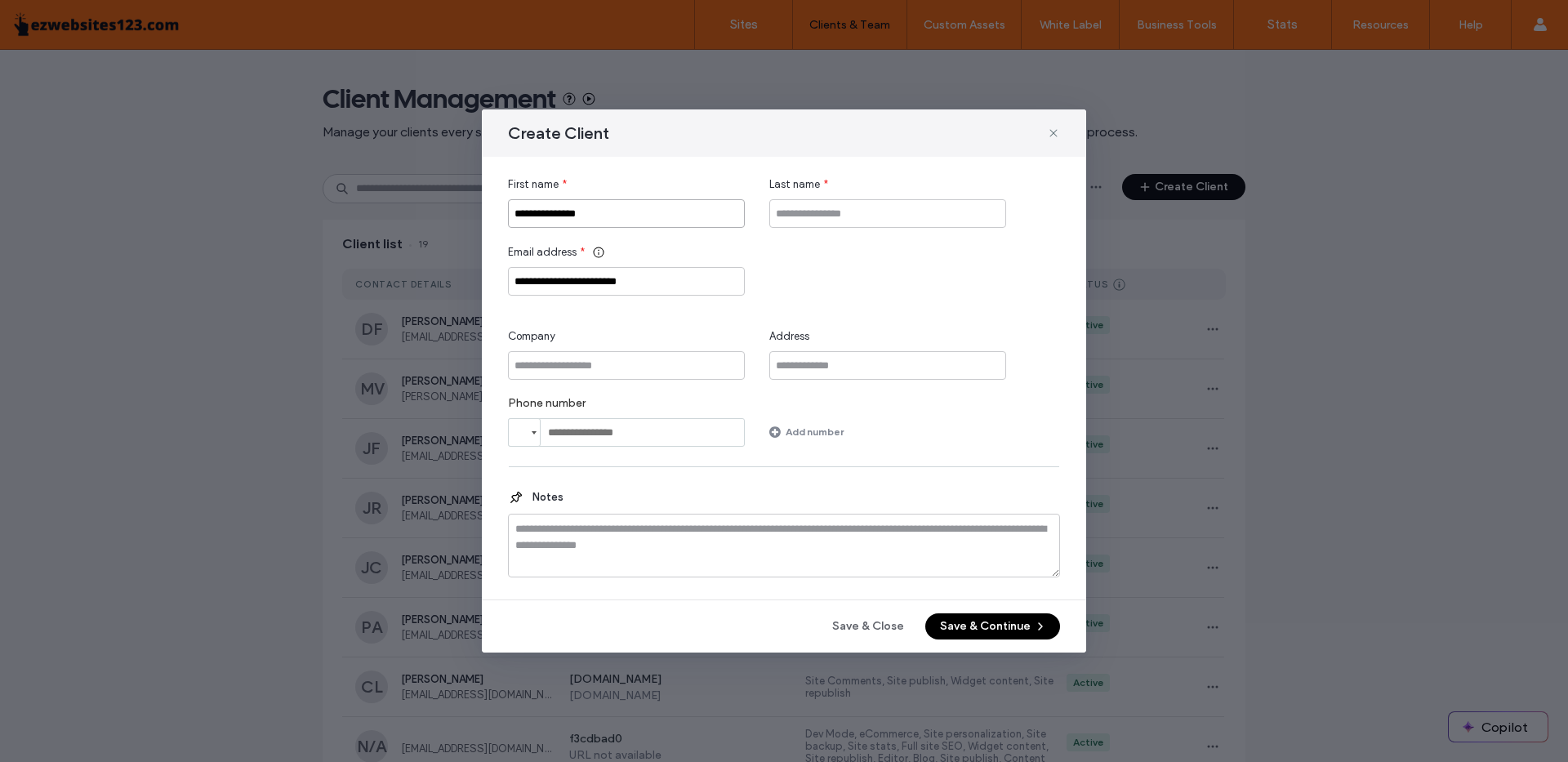
drag, startPoint x: 553, startPoint y: 212, endPoint x: 614, endPoint y: 212, distance: 61.0
click at [614, 212] on input "**********" at bounding box center [626, 214] width 237 height 29
type input "**********"
click at [803, 201] on input "Last name" at bounding box center [888, 214] width 237 height 29
paste input "******"
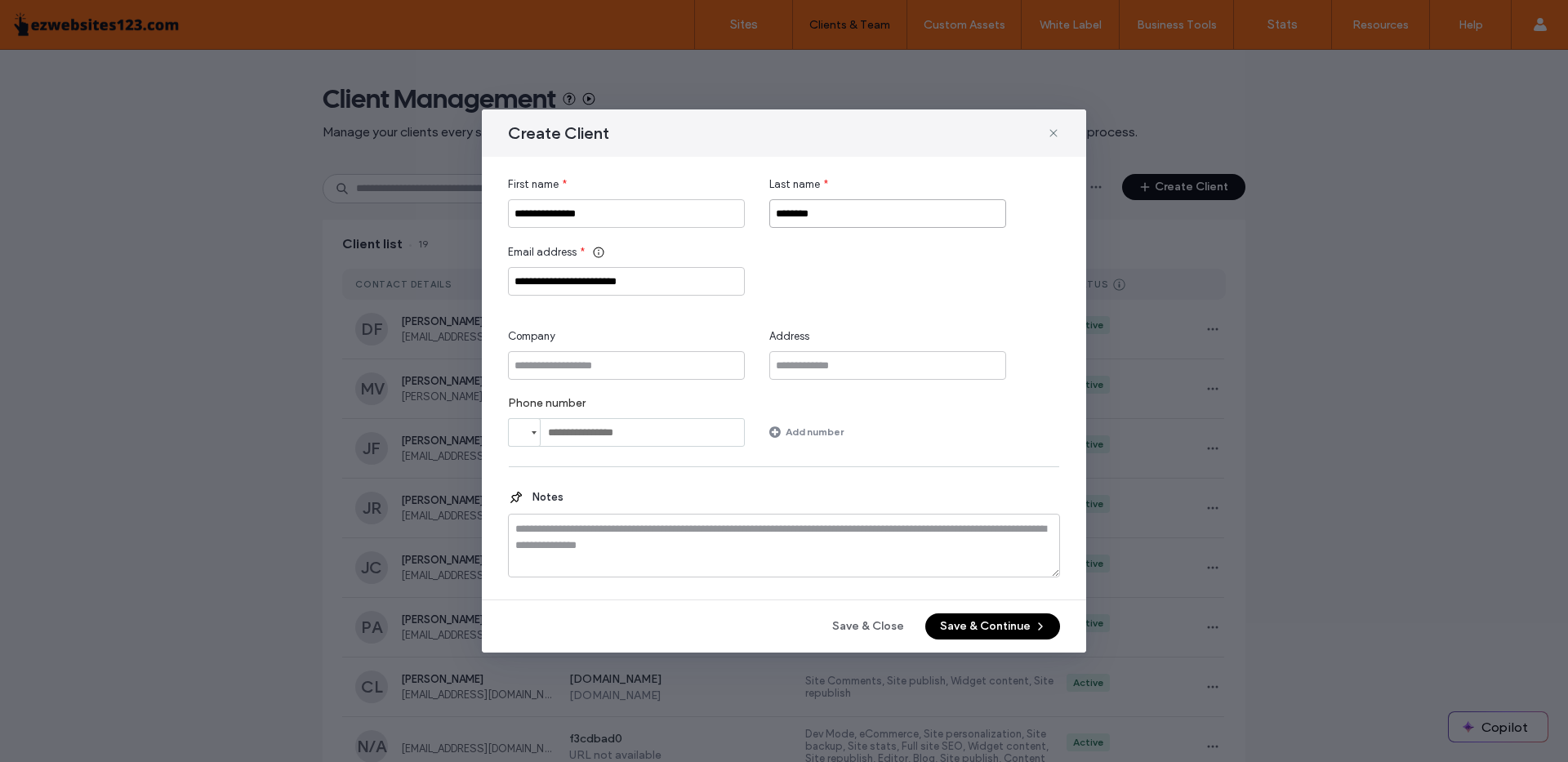
type input "******"
drag, startPoint x: 555, startPoint y: 212, endPoint x: 677, endPoint y: 213, distance: 122.0
click at [675, 213] on input "**********" at bounding box center [626, 214] width 237 height 29
type input "*******"
click at [613, 359] on input "Company" at bounding box center [626, 366] width 237 height 29
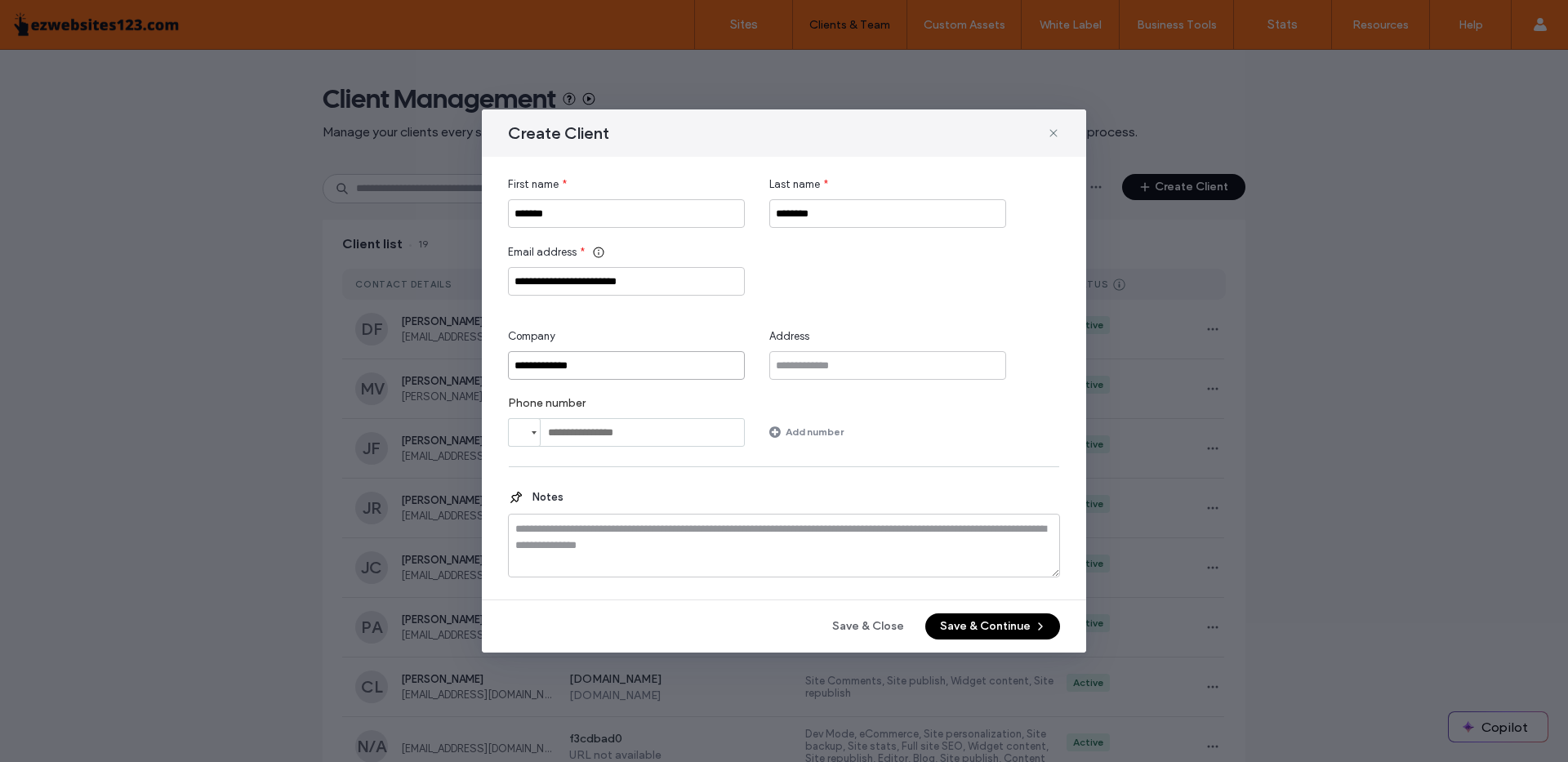
click at [577, 364] on input "**********" at bounding box center [626, 366] width 237 height 29
type input "**********"
click at [709, 462] on div "**********" at bounding box center [783, 378] width 552 height 404
click at [965, 616] on button "Save & Continue" at bounding box center [993, 626] width 134 height 26
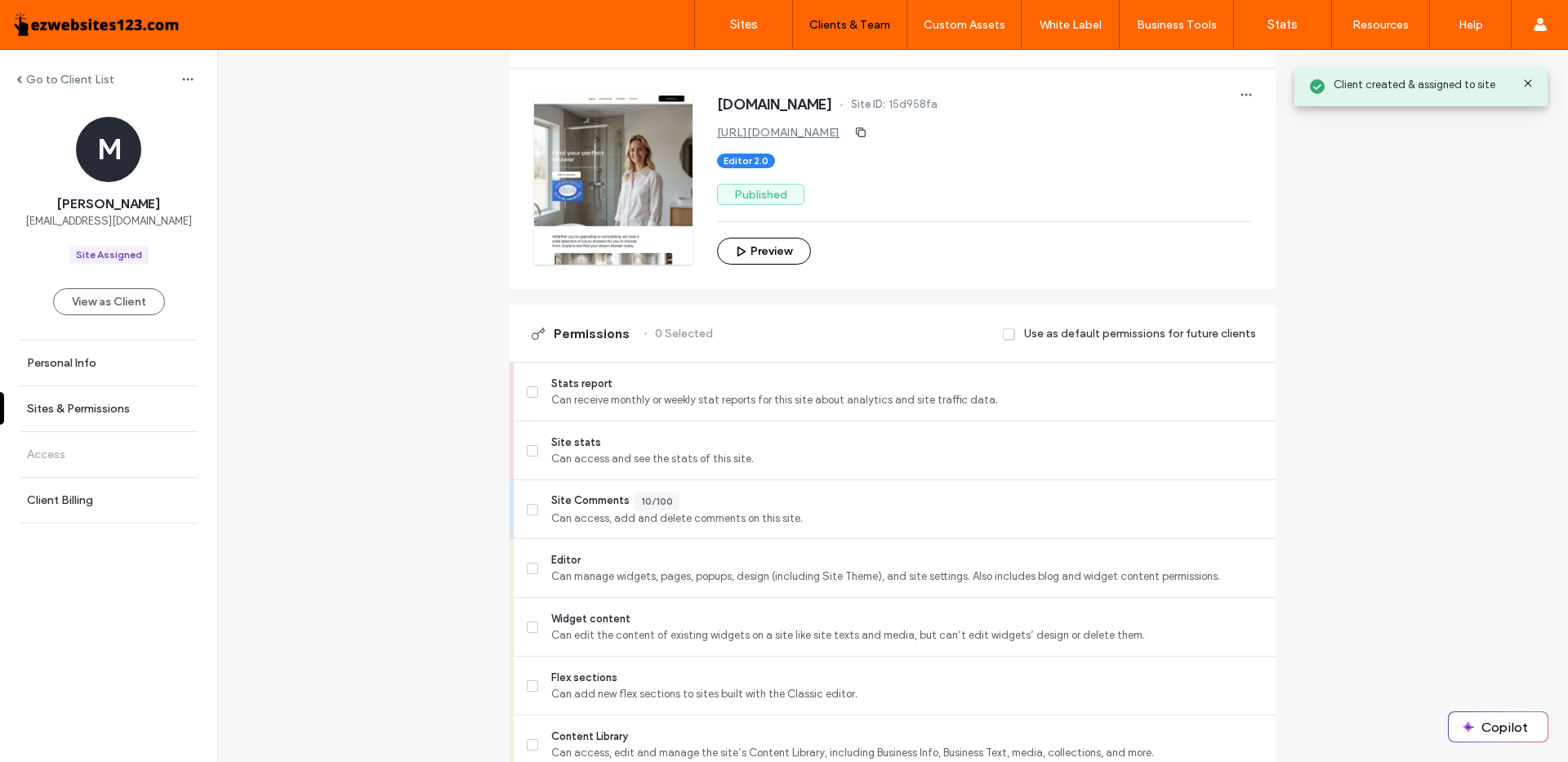
scroll to position [327, 0]
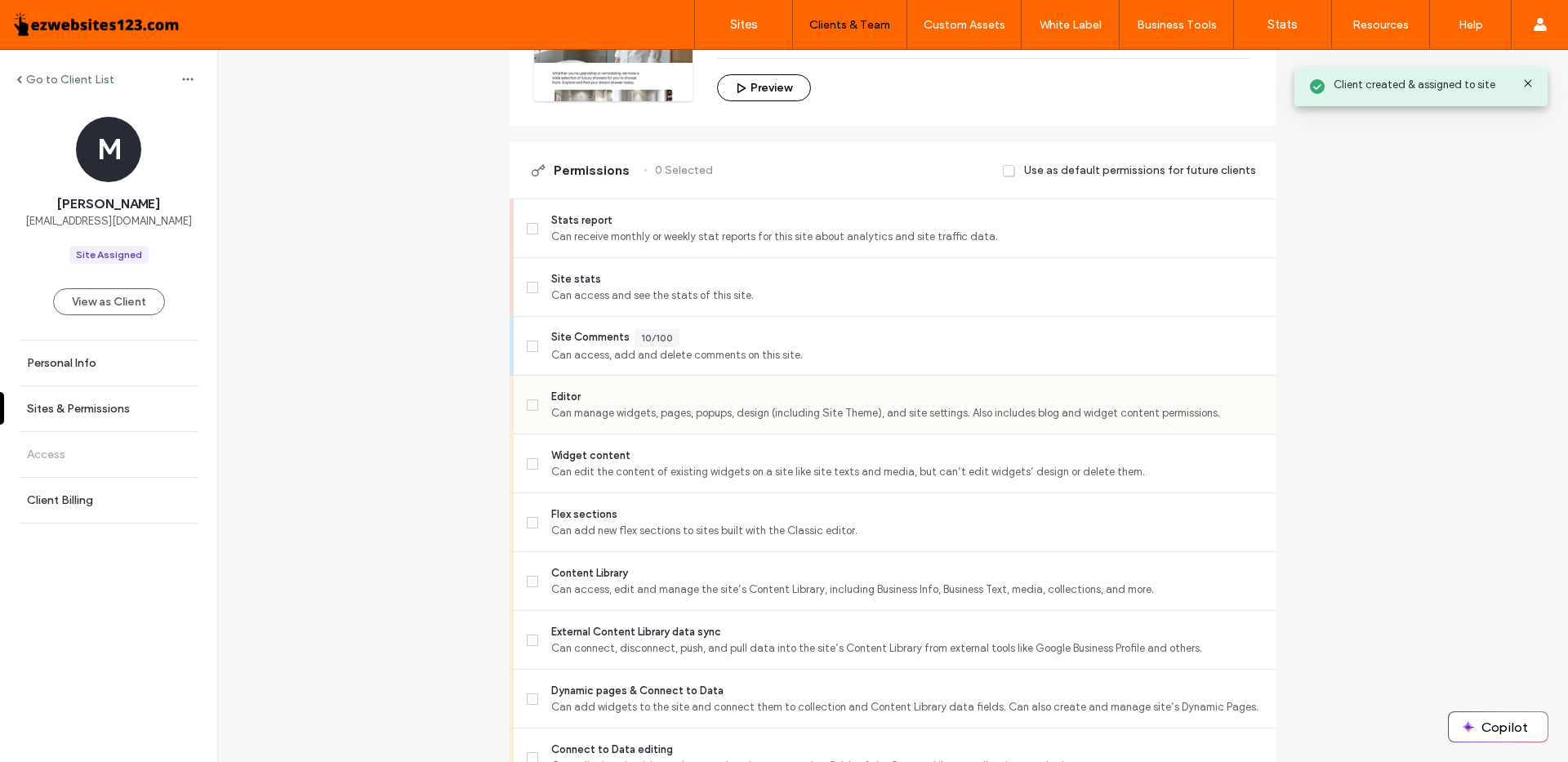
click at [530, 409] on span at bounding box center [533, 405] width 12 height 12
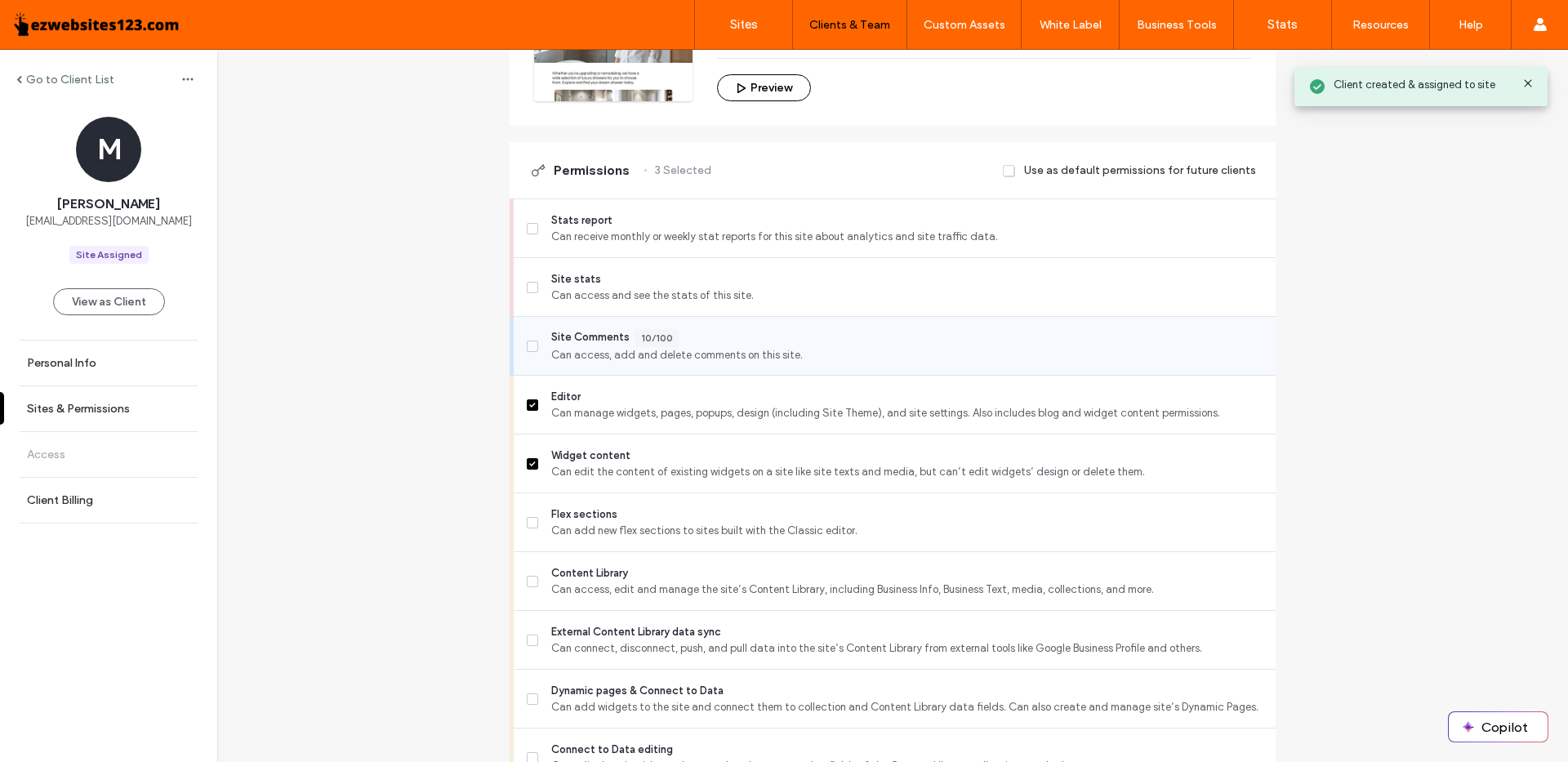
click at [527, 343] on span at bounding box center [533, 346] width 12 height 12
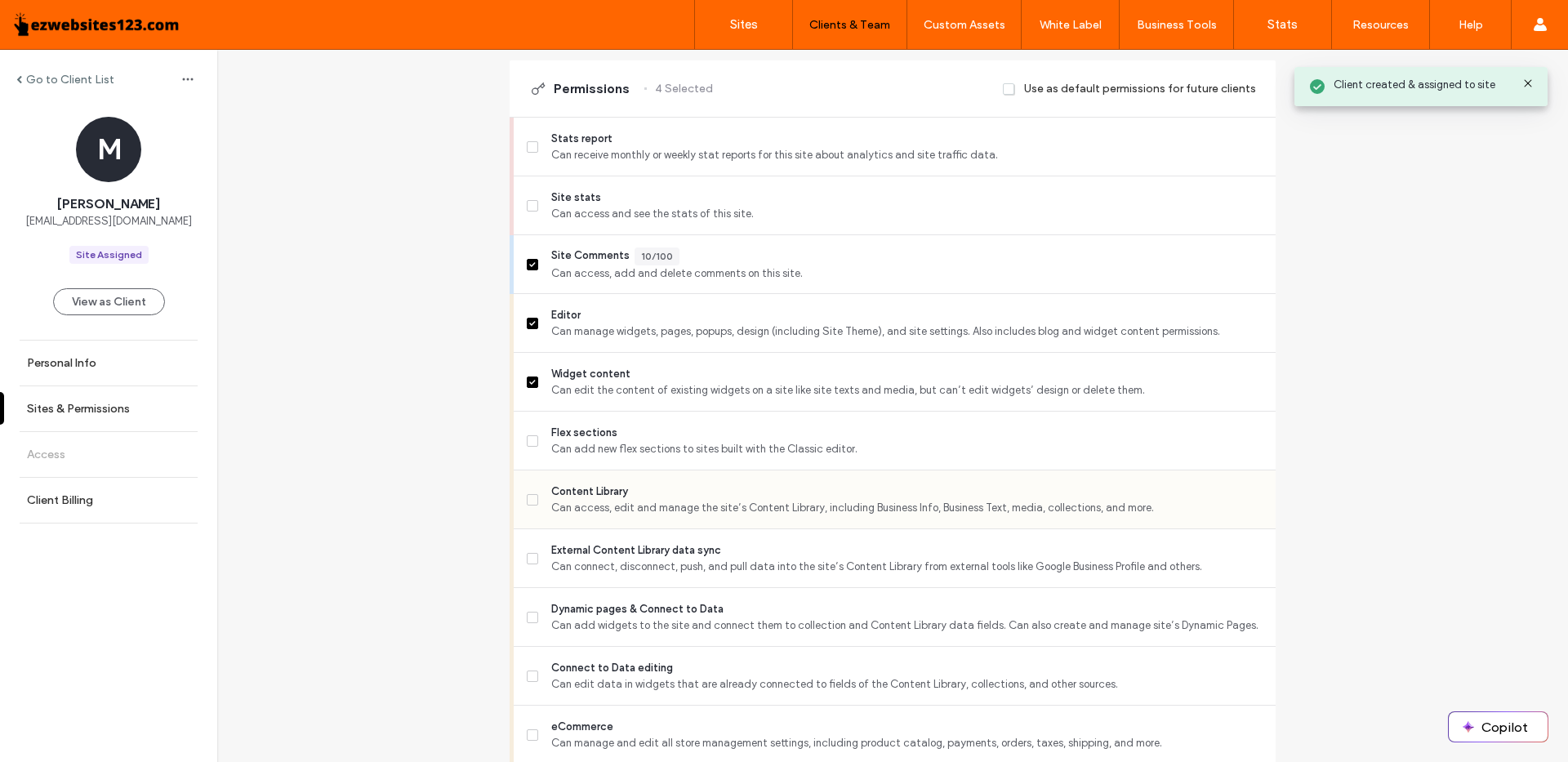
click at [537, 497] on label "Content Library Can access, edit and manage the site’s Content Library, includi…" at bounding box center [894, 500] width 736 height 33
click at [530, 446] on span at bounding box center [533, 441] width 12 height 12
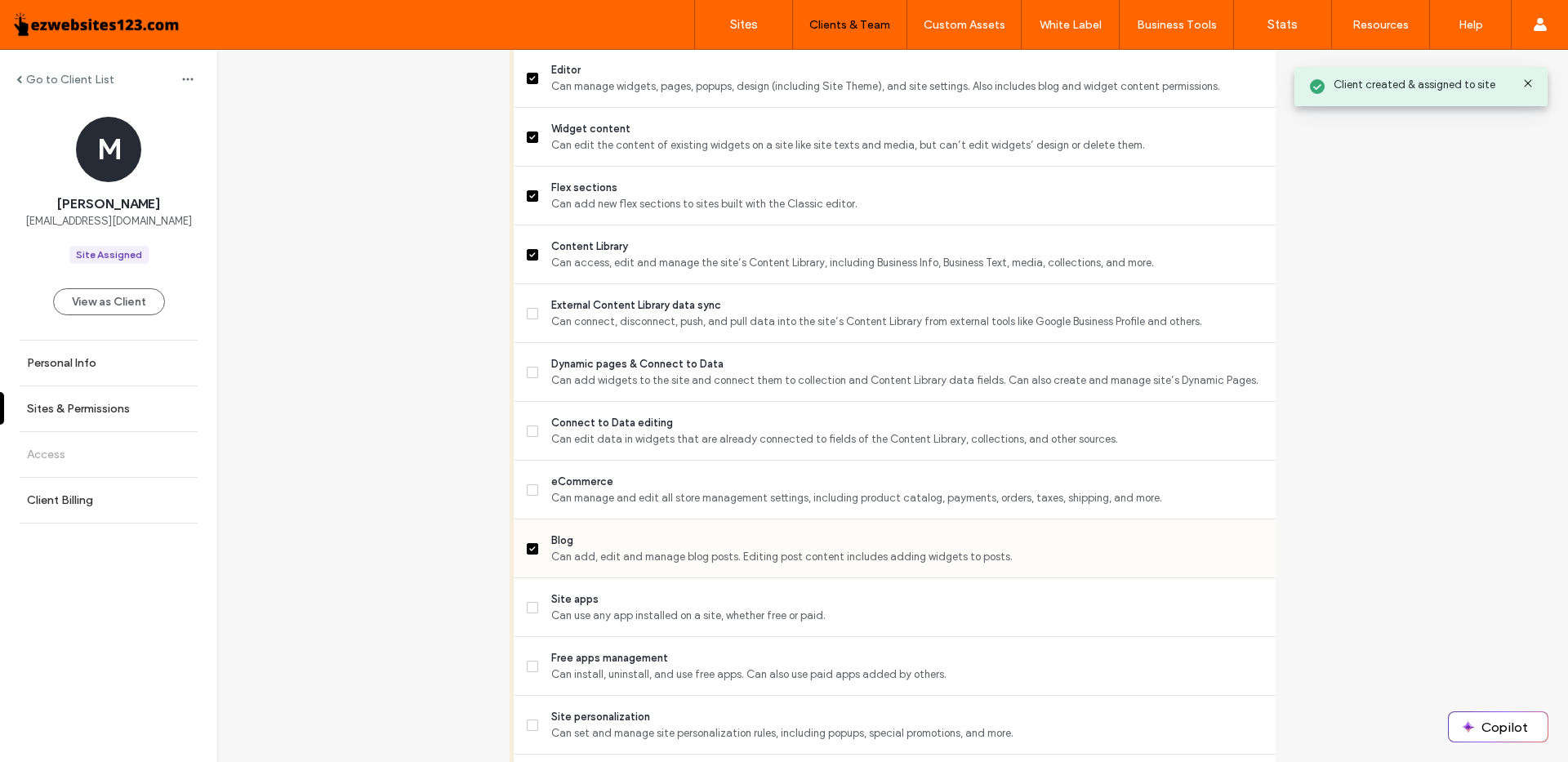
scroll to position [817, 0]
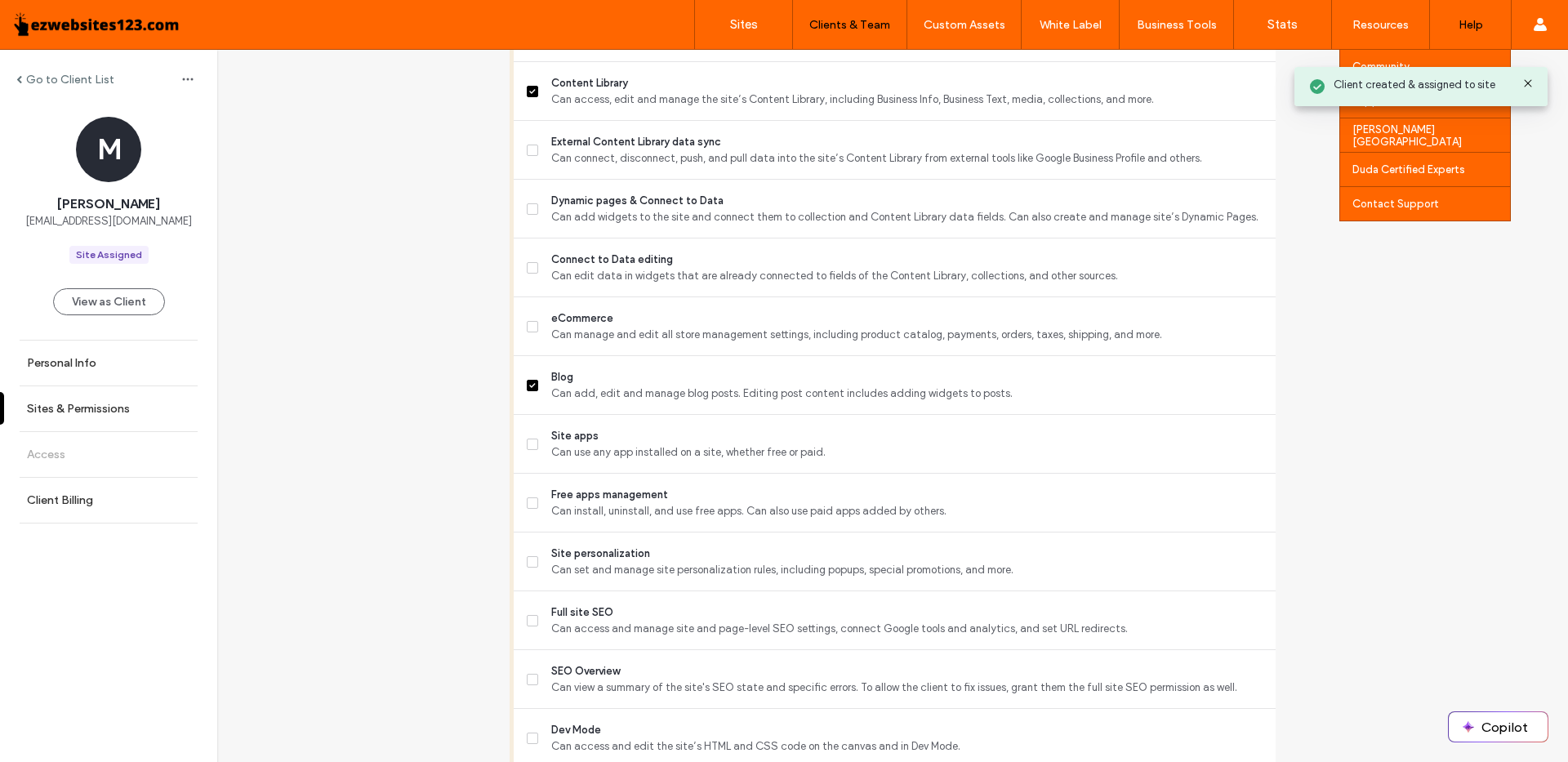
click at [1485, 31] on div "Help" at bounding box center [1471, 24] width 81 height 49
click at [1406, 195] on div "Contact Support" at bounding box center [1432, 203] width 157 height 34
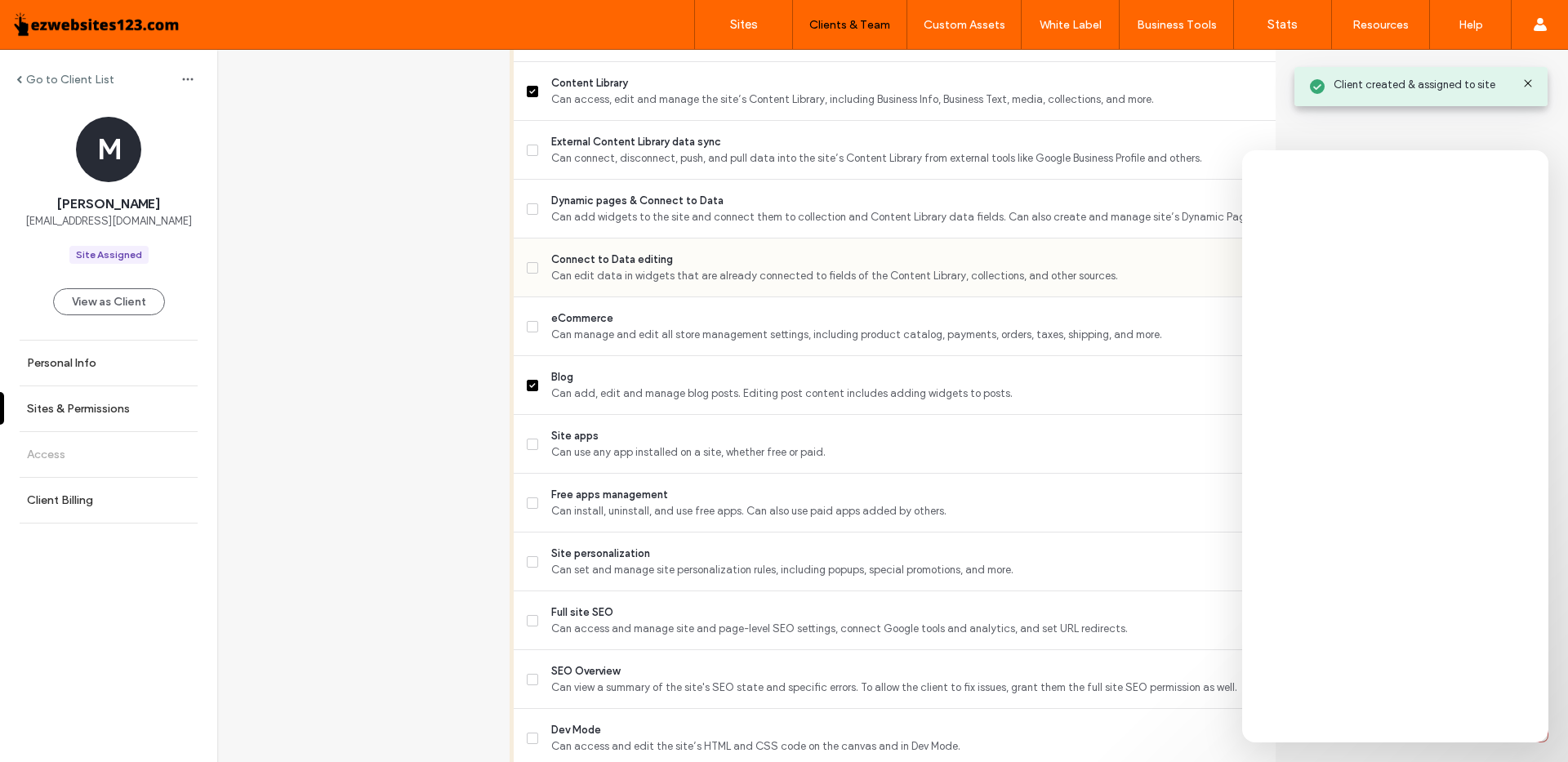
click at [527, 272] on span at bounding box center [533, 268] width 12 height 12
click at [527, 214] on span at bounding box center [533, 209] width 12 height 12
click at [519, 156] on div "External Content Library data sync Can connect, disconnect, push, and pull data…" at bounding box center [894, 150] width 762 height 59
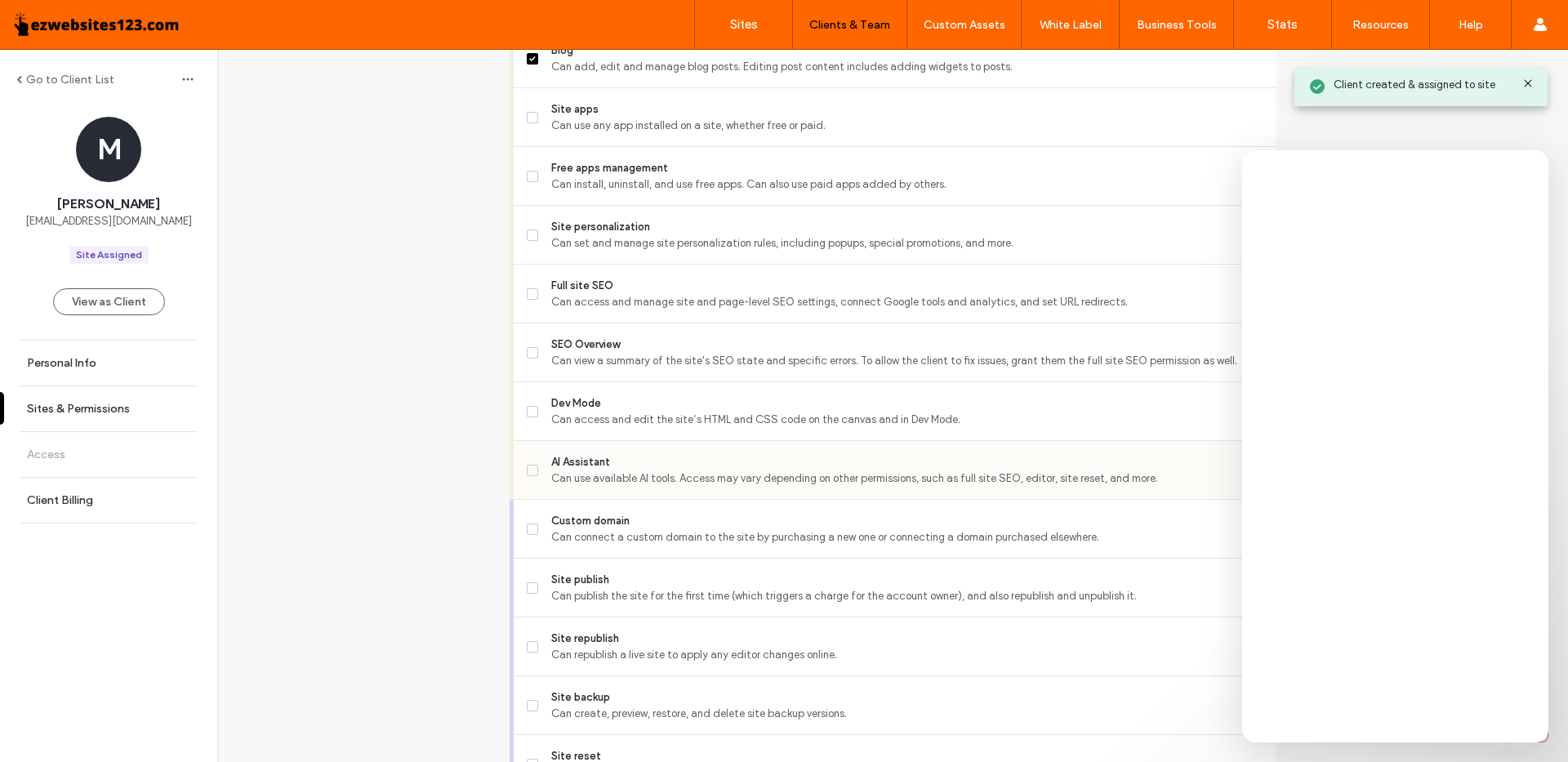
scroll to position [1235, 0]
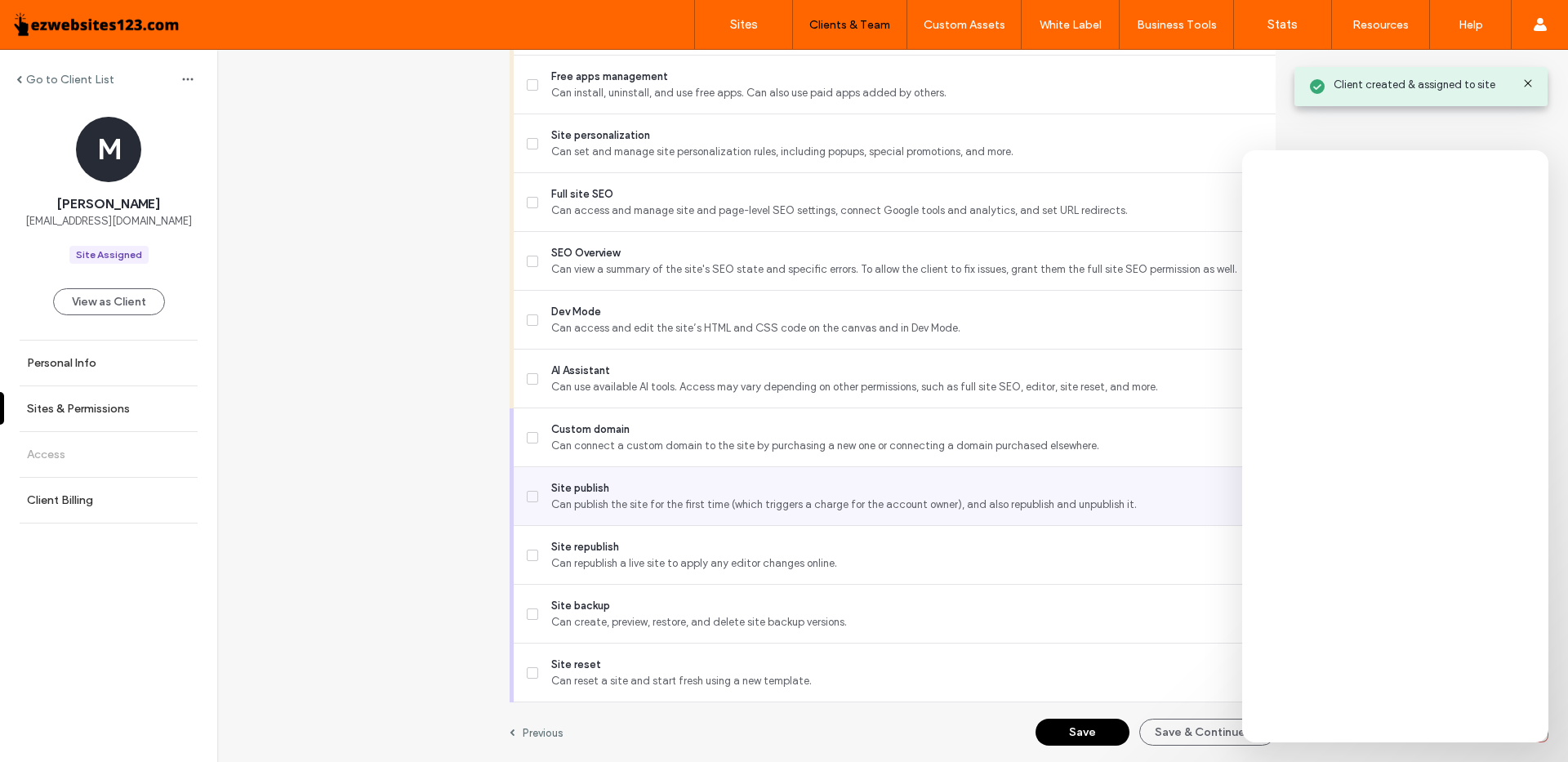
click at [530, 495] on icon at bounding box center [533, 496] width 7 height 5
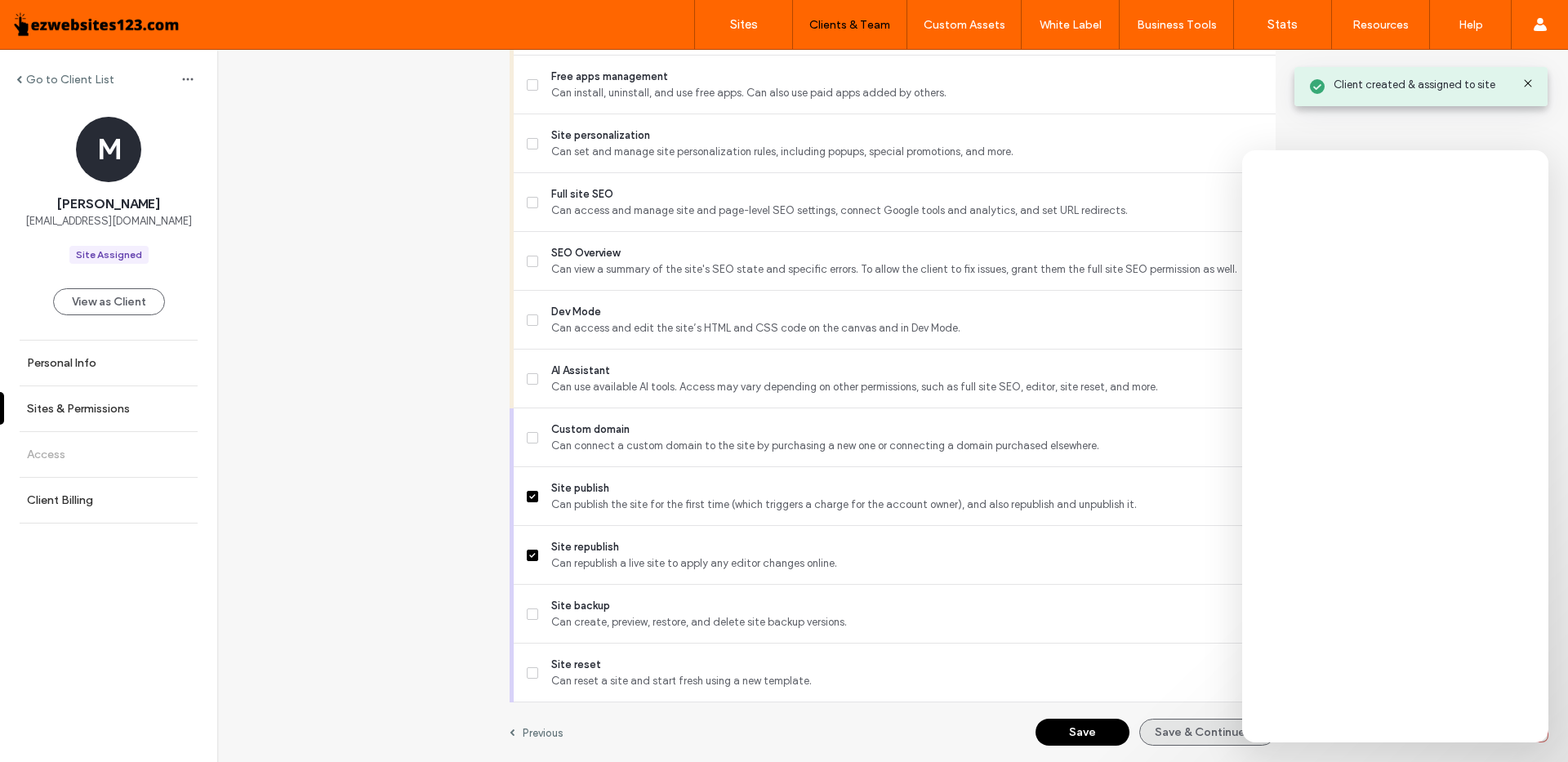
click at [1171, 730] on button "Save & Continue" at bounding box center [1208, 732] width 136 height 27
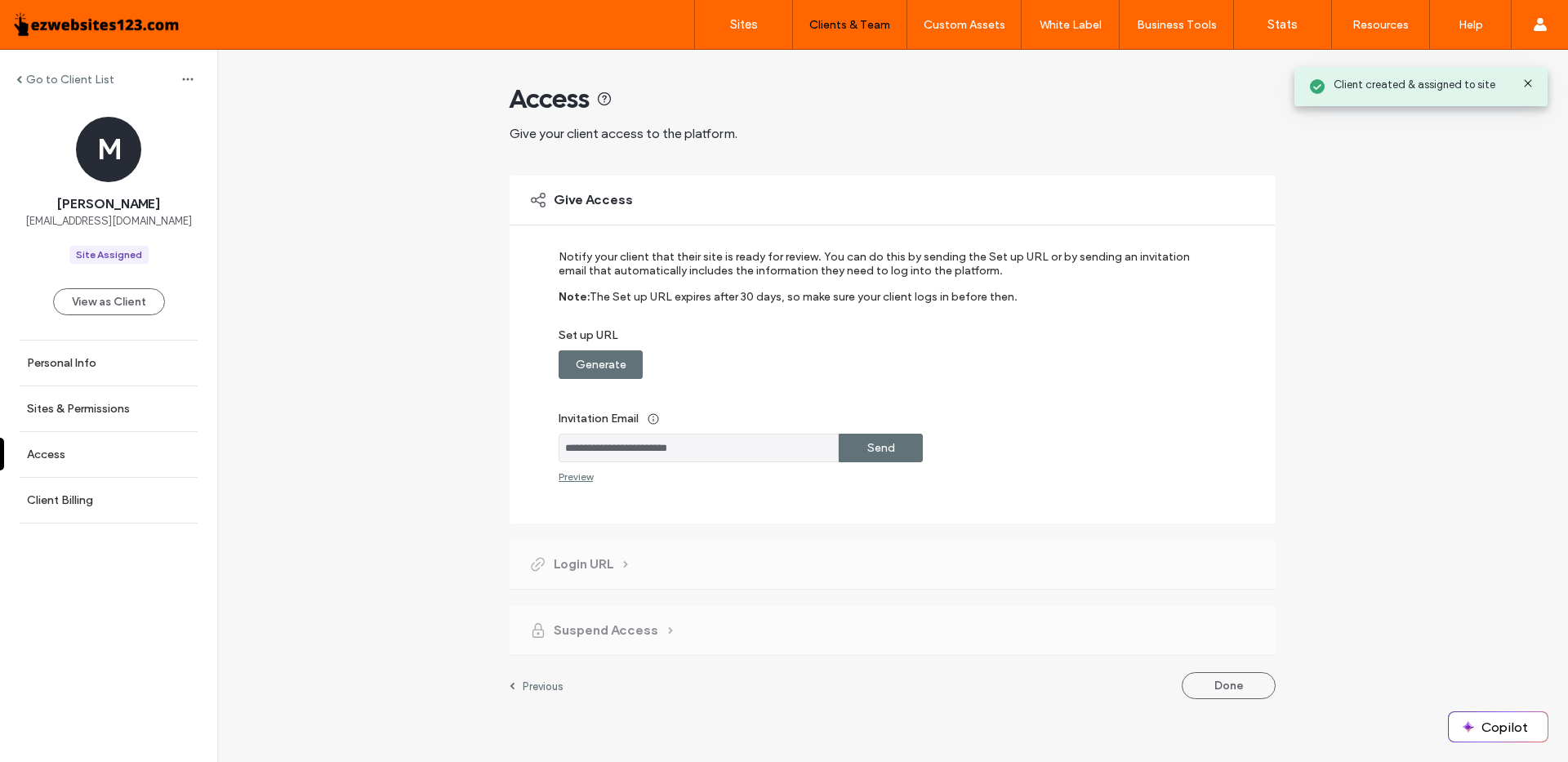
drag, startPoint x: 882, startPoint y: 443, endPoint x: 621, endPoint y: 443, distance: 261.0
click at [621, 443] on div "**********" at bounding box center [881, 448] width 646 height 29
click at [608, 363] on label "Generate" at bounding box center [601, 364] width 51 height 30
click at [877, 442] on label "Send" at bounding box center [881, 447] width 28 height 30
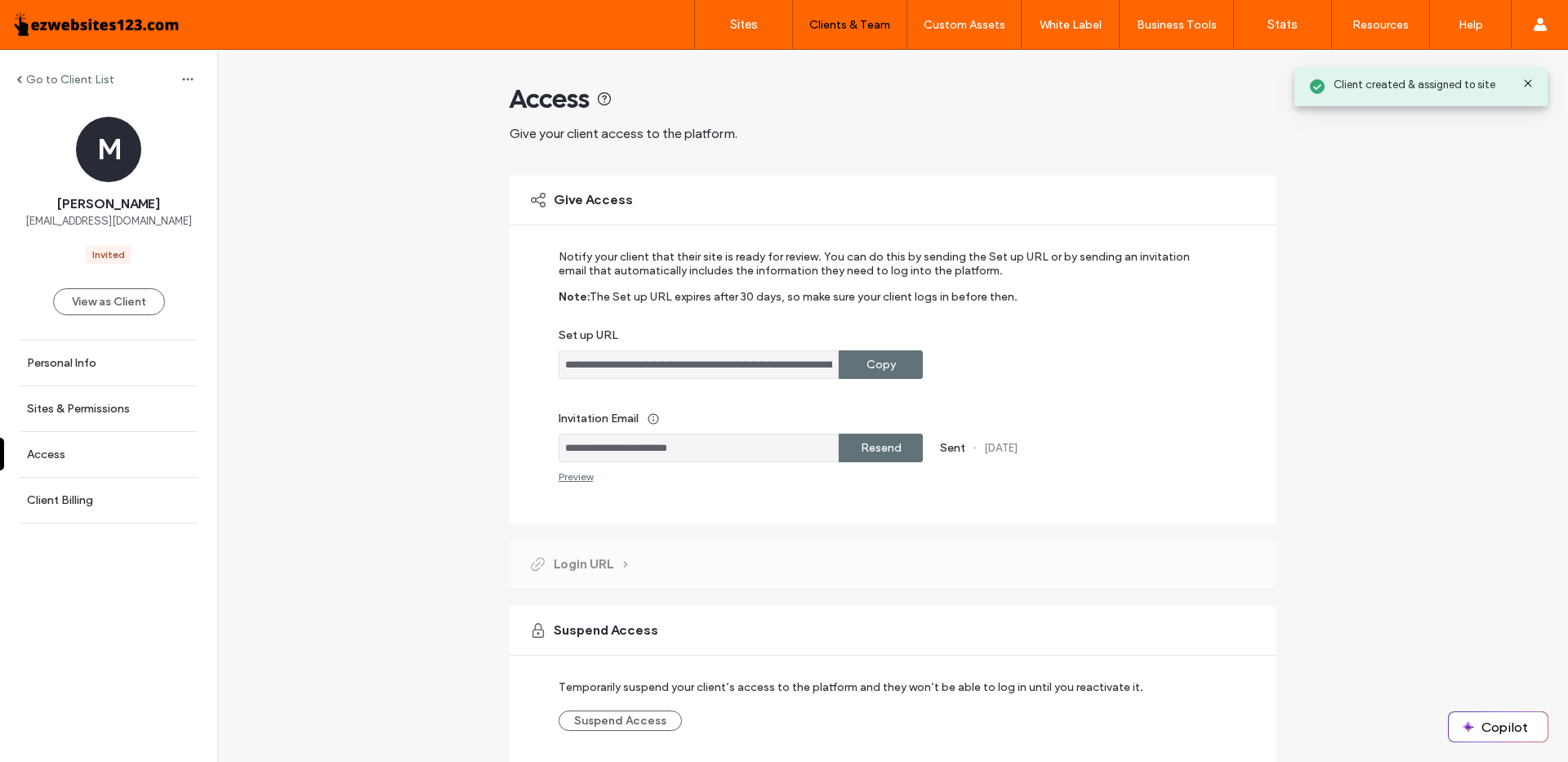
scroll to position [61, 0]
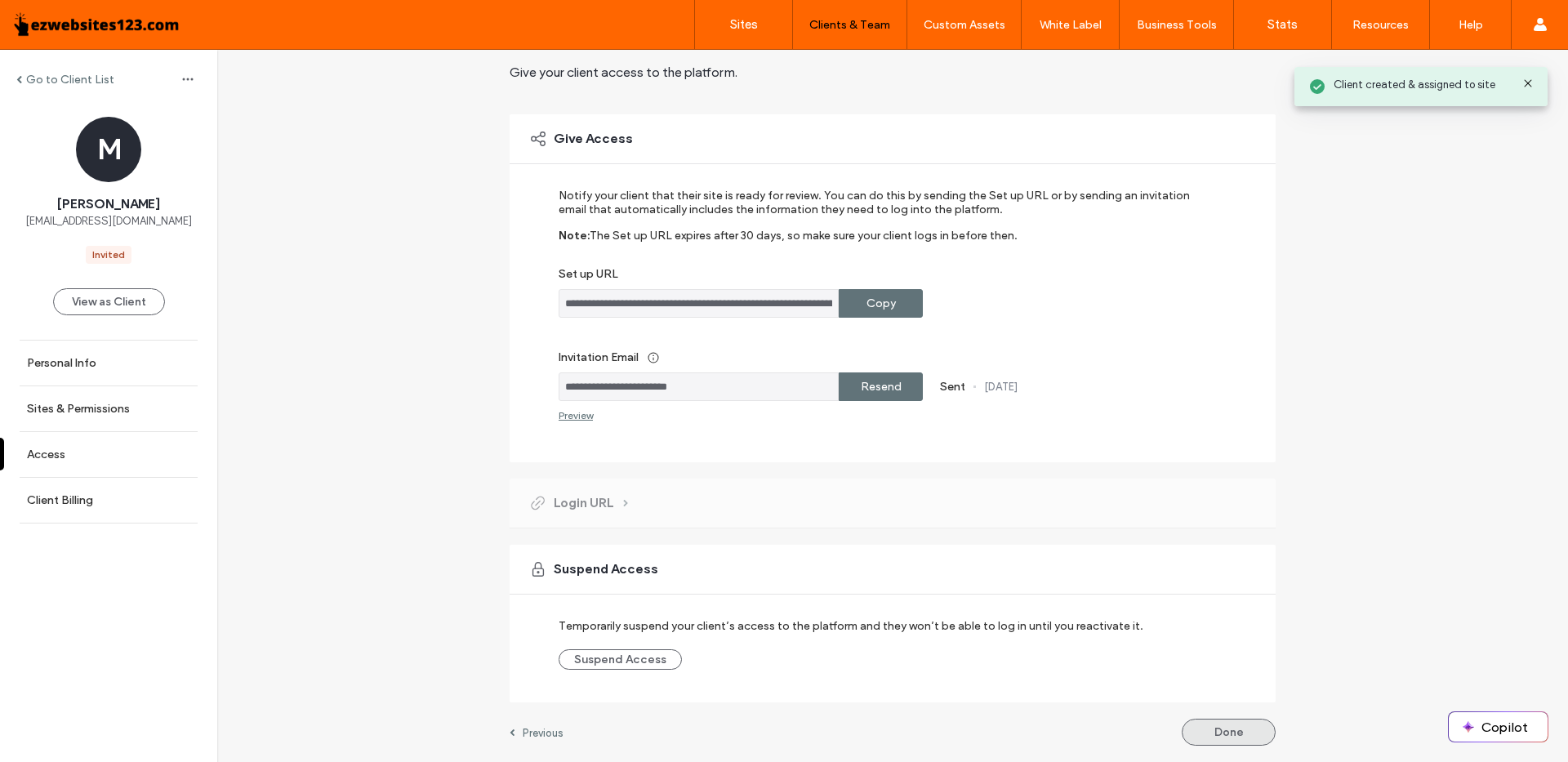
click at [1209, 724] on button "Done" at bounding box center [1229, 732] width 94 height 27
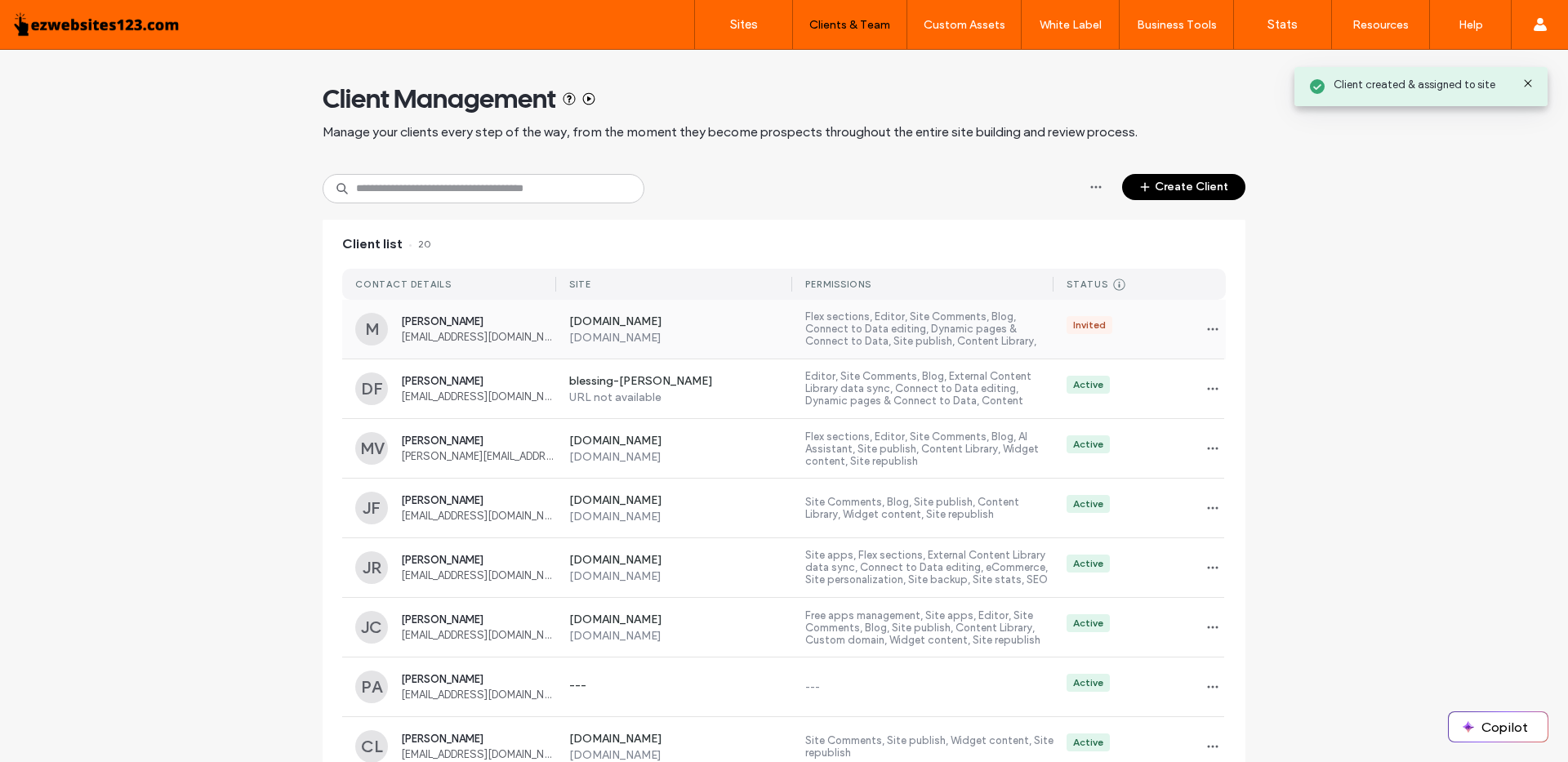
click at [667, 319] on label "[DOMAIN_NAME]" at bounding box center [680, 322] width 224 height 16
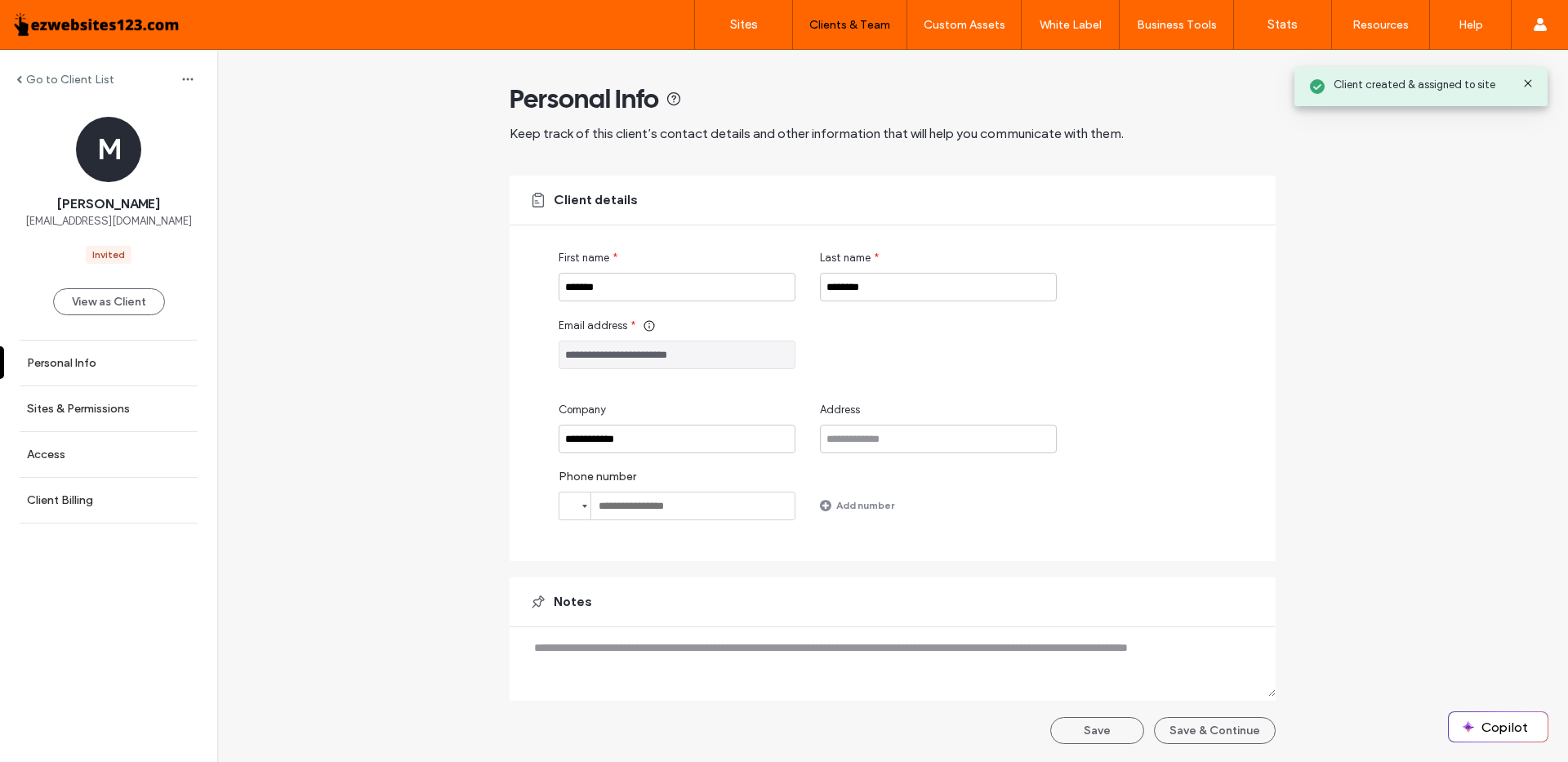
click at [840, 377] on div "**********" at bounding box center [916, 385] width 717 height 271
click at [1529, 82] on icon at bounding box center [1529, 83] width 13 height 13
click at [1108, 733] on button "Save" at bounding box center [1098, 730] width 94 height 27
click at [83, 303] on button "View as Client" at bounding box center [108, 302] width 112 height 27
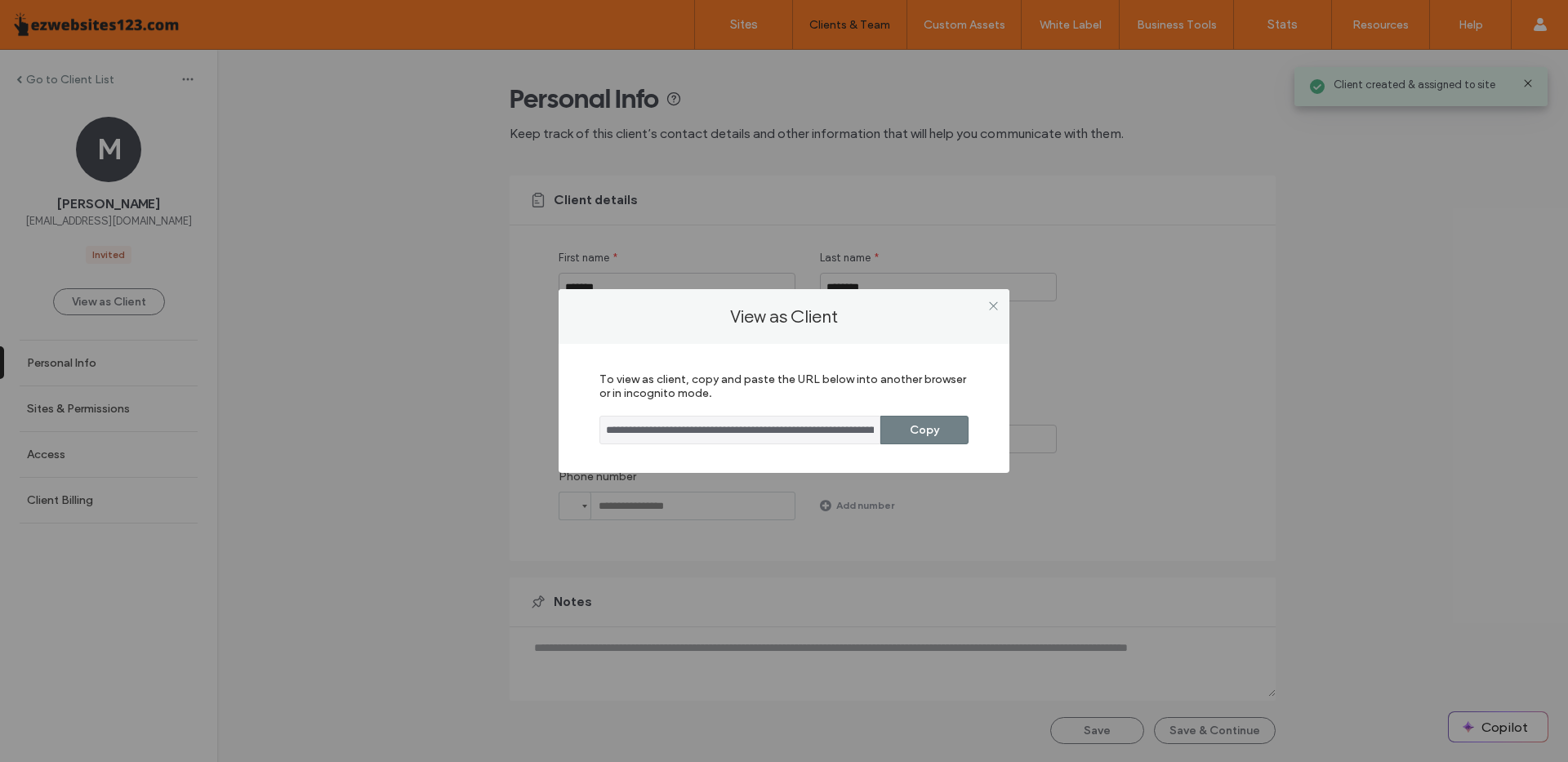
click at [915, 430] on button "Copy" at bounding box center [925, 430] width 88 height 29
click at [696, 425] on input "**********" at bounding box center [740, 430] width 281 height 29
click at [992, 305] on use at bounding box center [993, 305] width 9 height 9
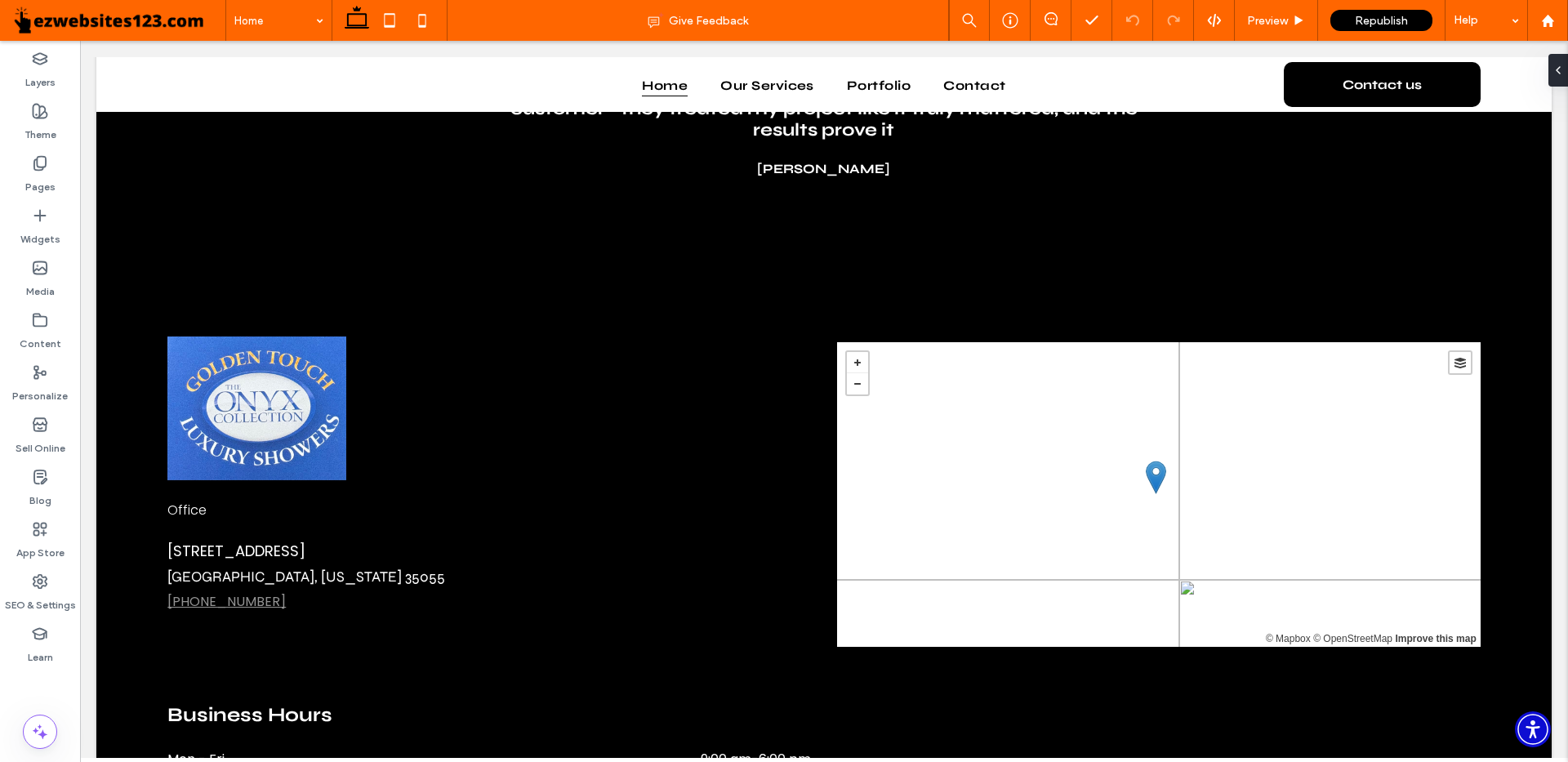
scroll to position [2124, 0]
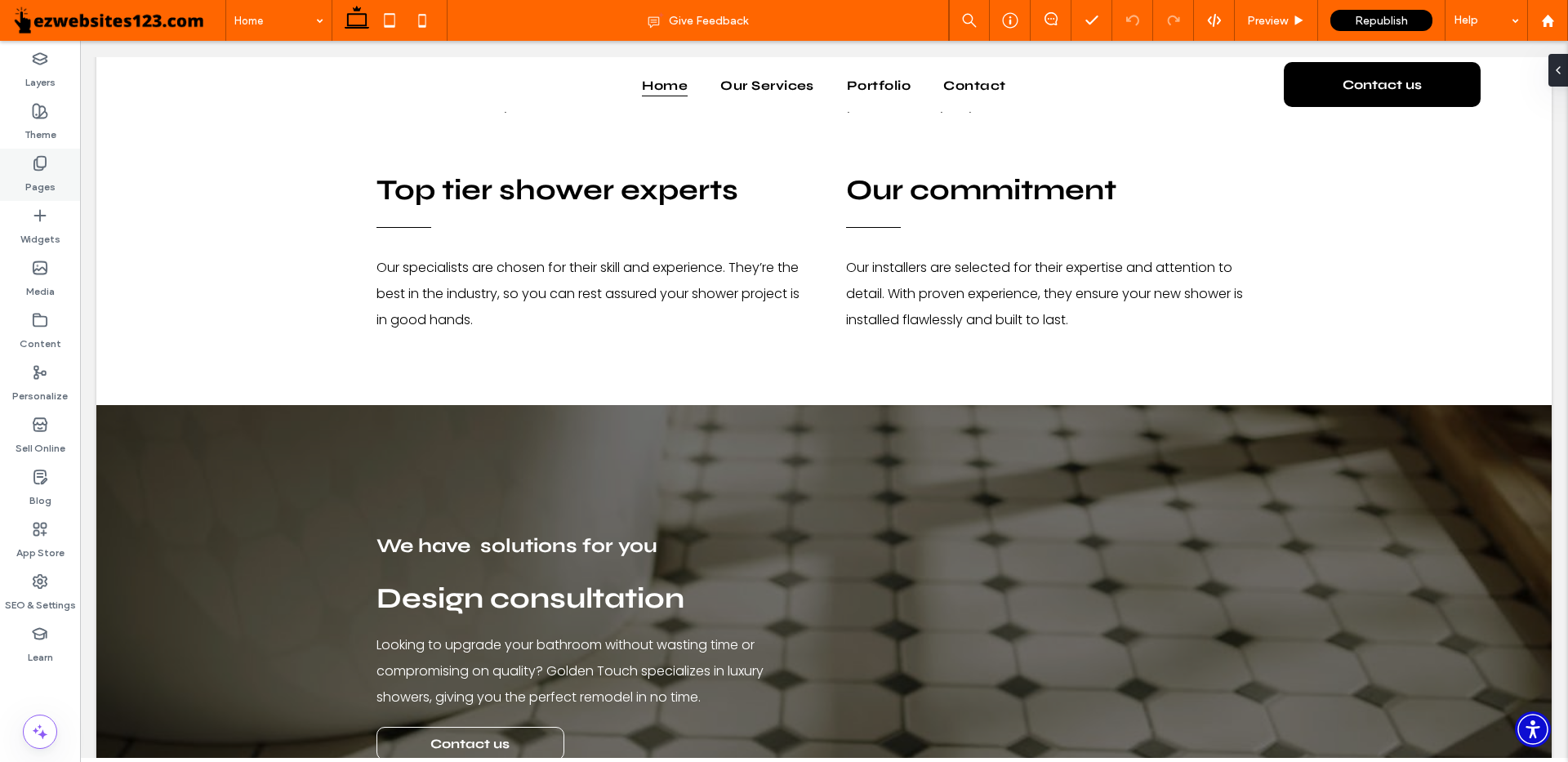
click at [46, 170] on icon at bounding box center [39, 163] width 16 height 16
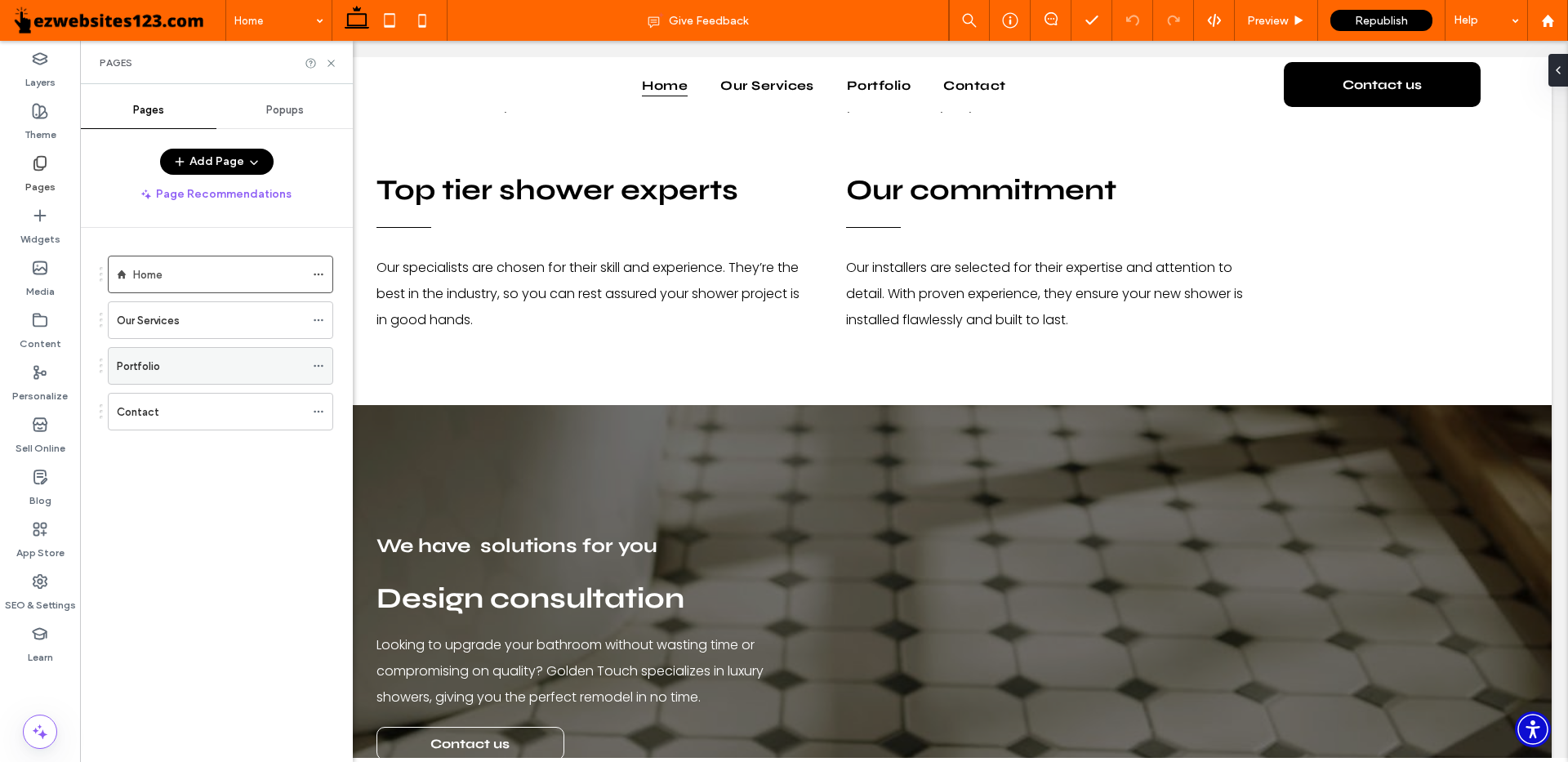
click at [151, 370] on label "Portfolio" at bounding box center [138, 367] width 43 height 29
click at [334, 63] on icon at bounding box center [331, 63] width 12 height 12
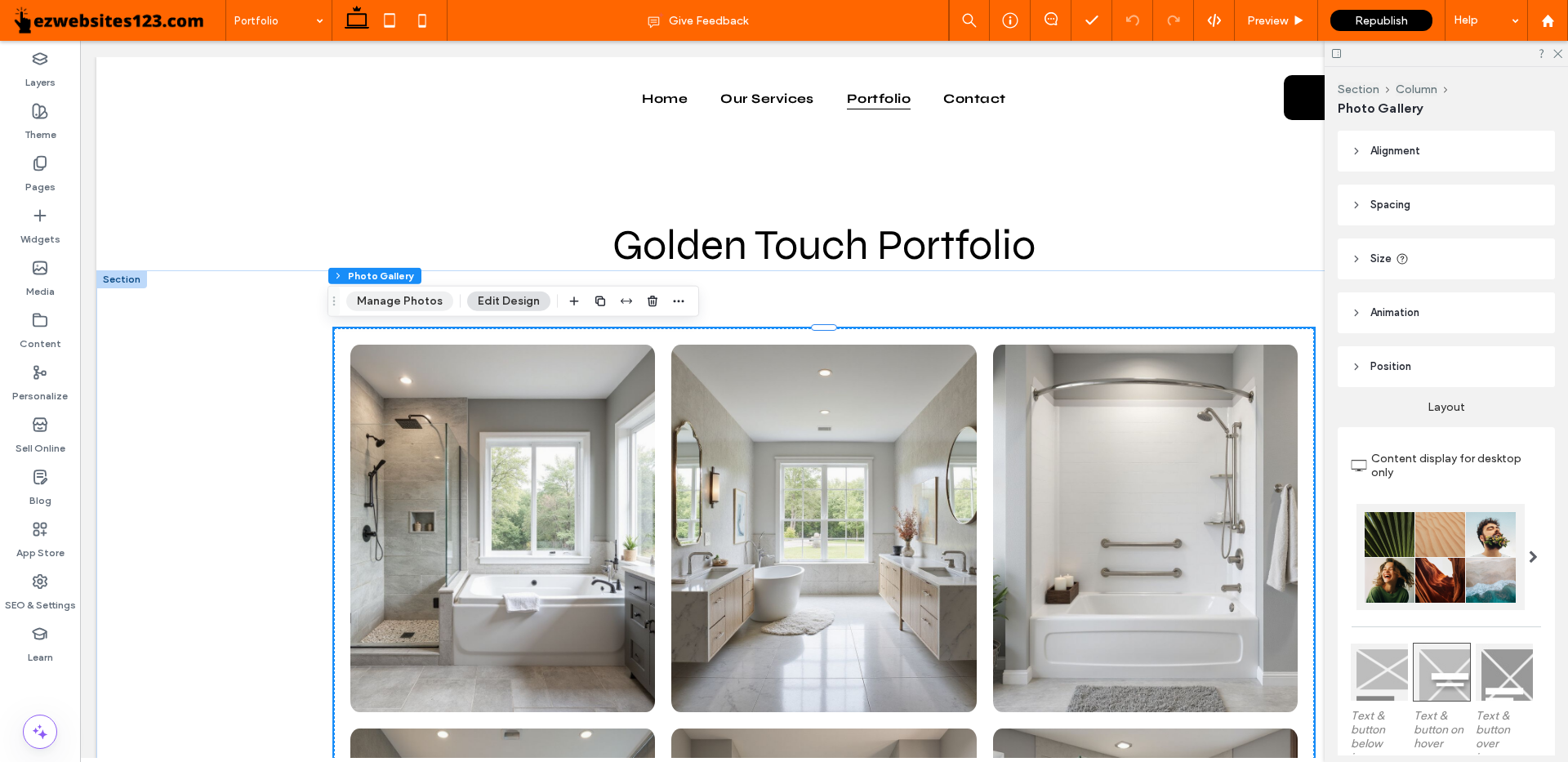
click at [431, 299] on button "Manage Photos" at bounding box center [400, 301] width 107 height 19
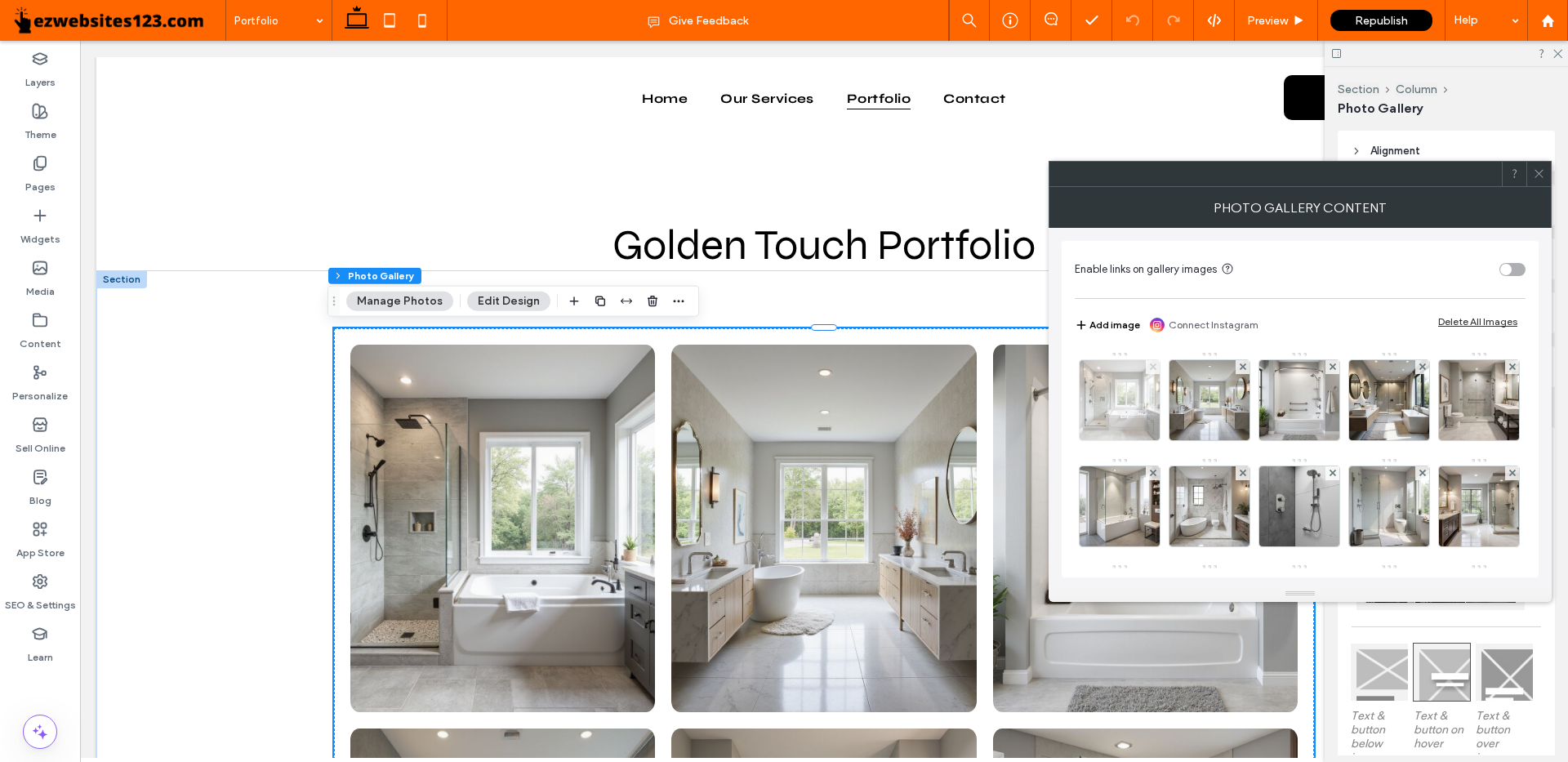
click at [1151, 366] on icon at bounding box center [1153, 367] width 7 height 7
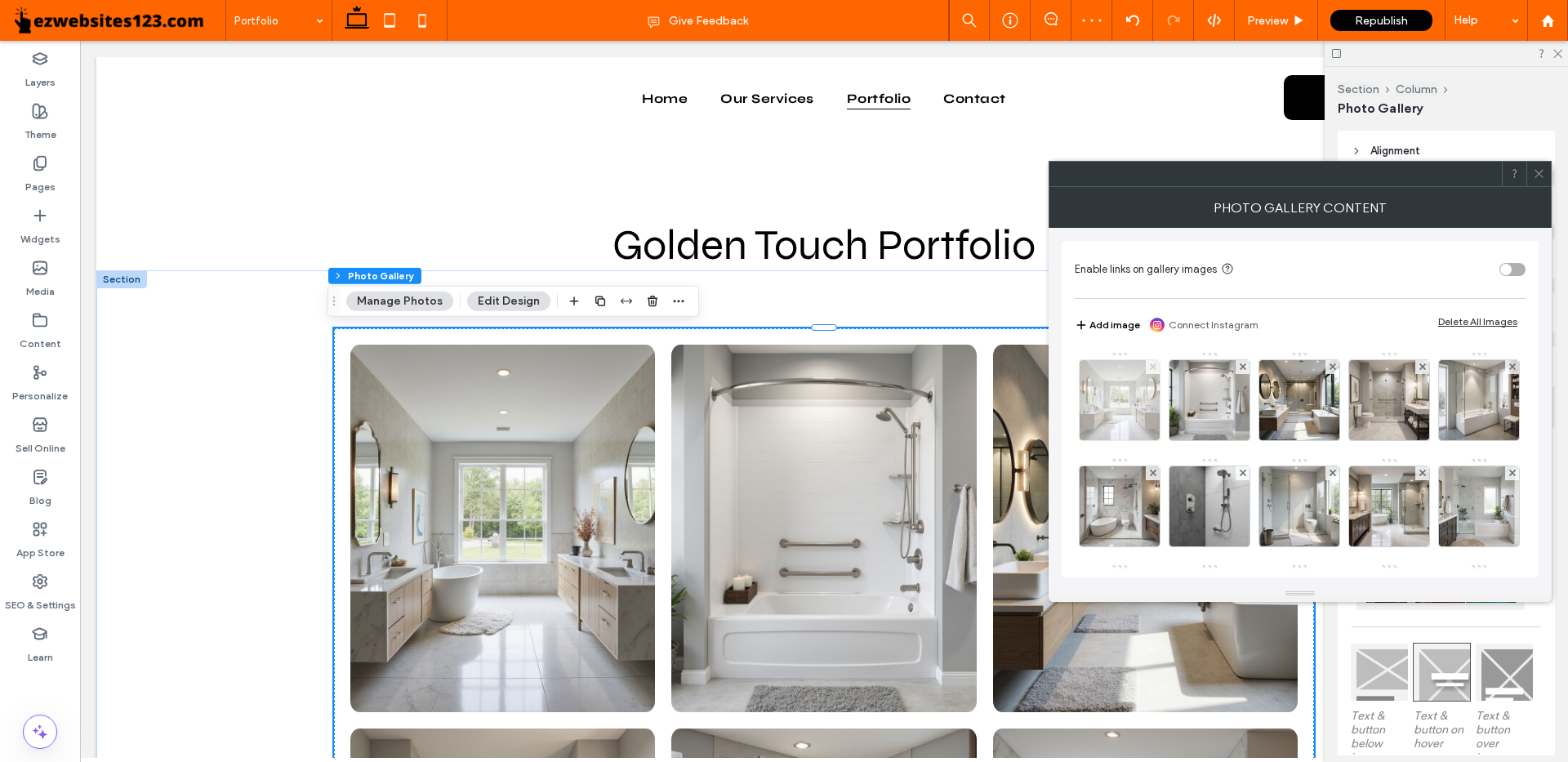
click at [1154, 369] on use at bounding box center [1152, 367] width 7 height 7
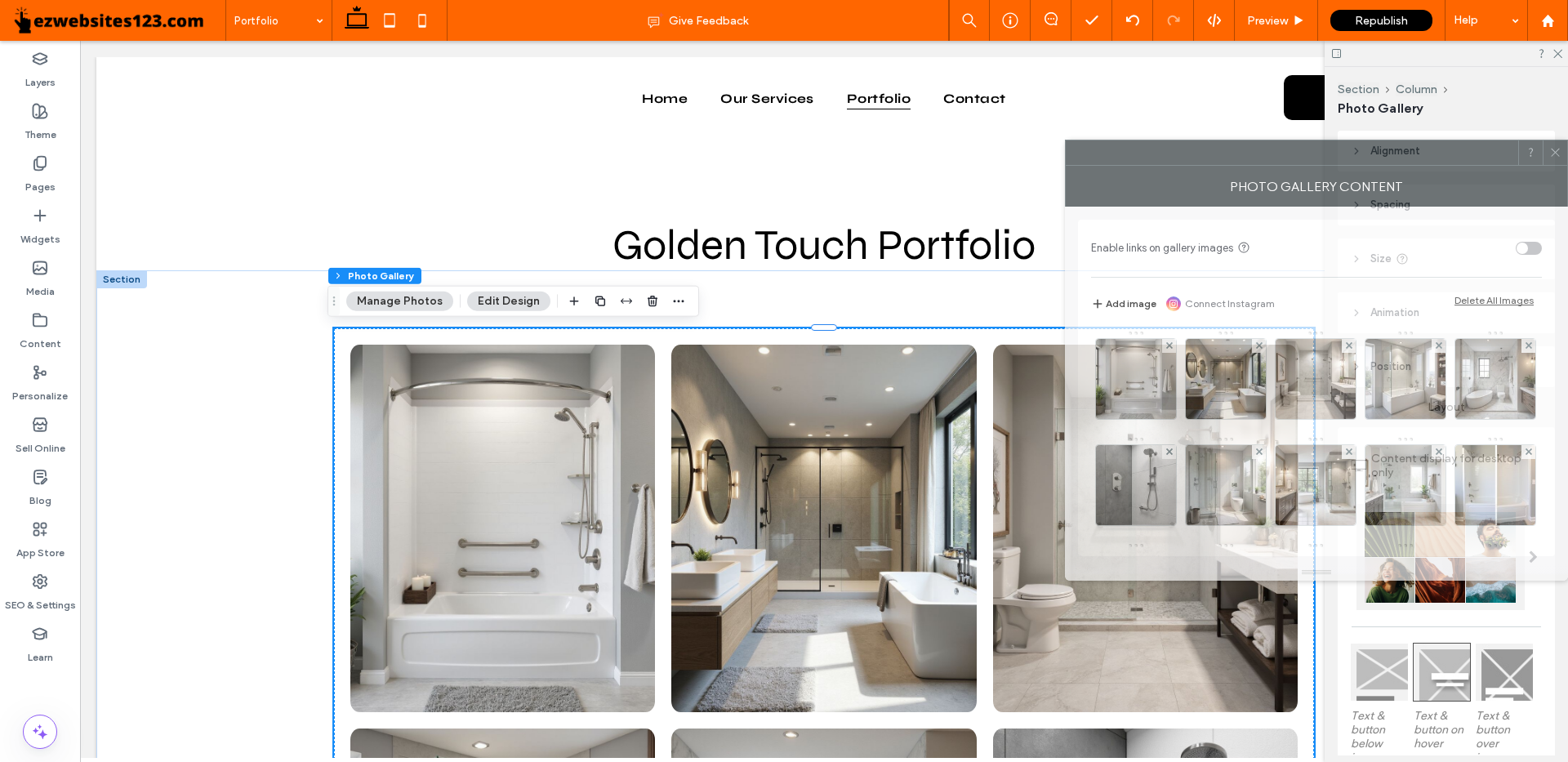
drag, startPoint x: 1210, startPoint y: 181, endPoint x: 1299, endPoint y: 160, distance: 91.4
click at [1299, 160] on div at bounding box center [1293, 153] width 453 height 25
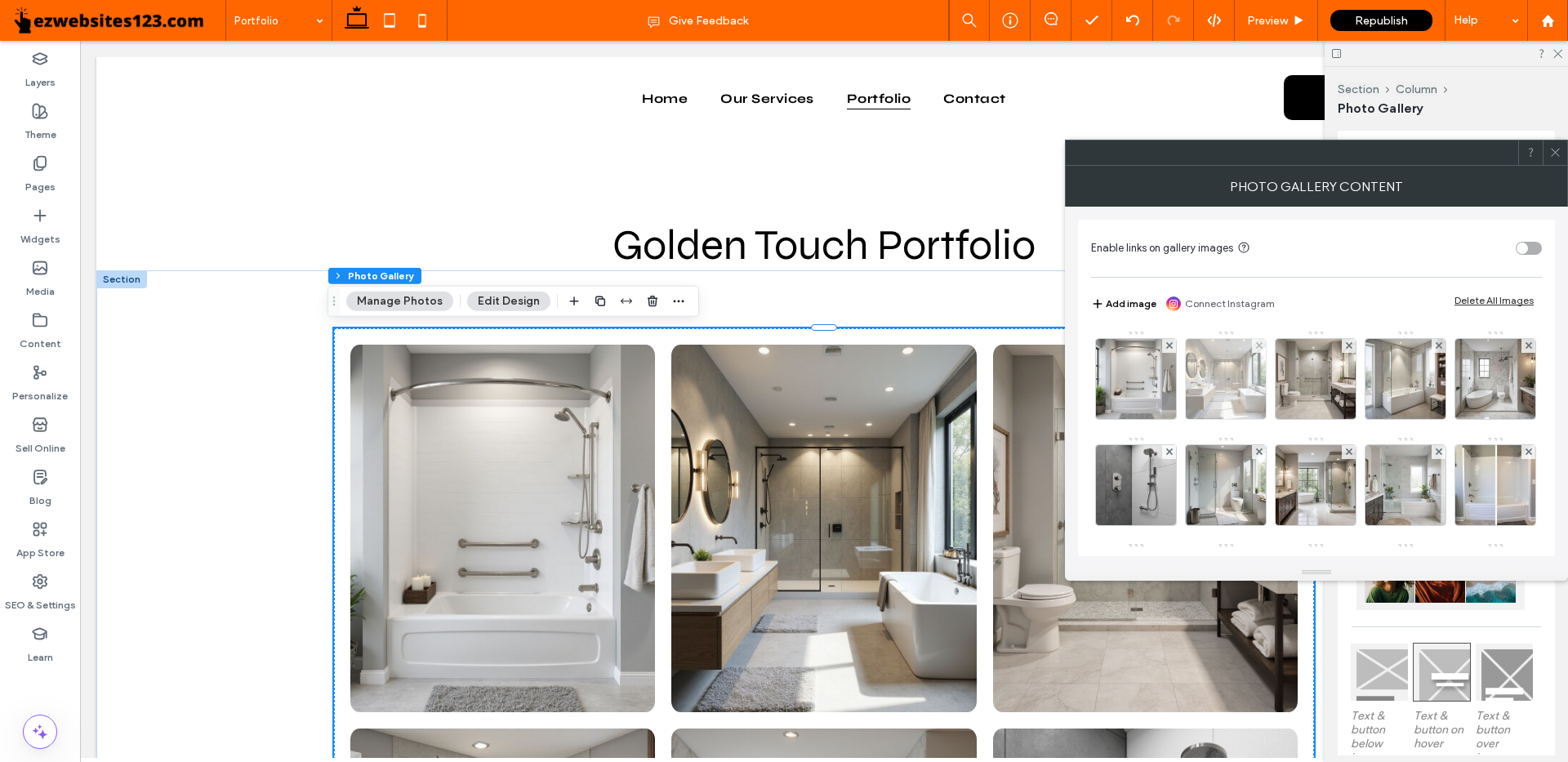
click at [1255, 345] on div at bounding box center [1259, 345] width 13 height 13
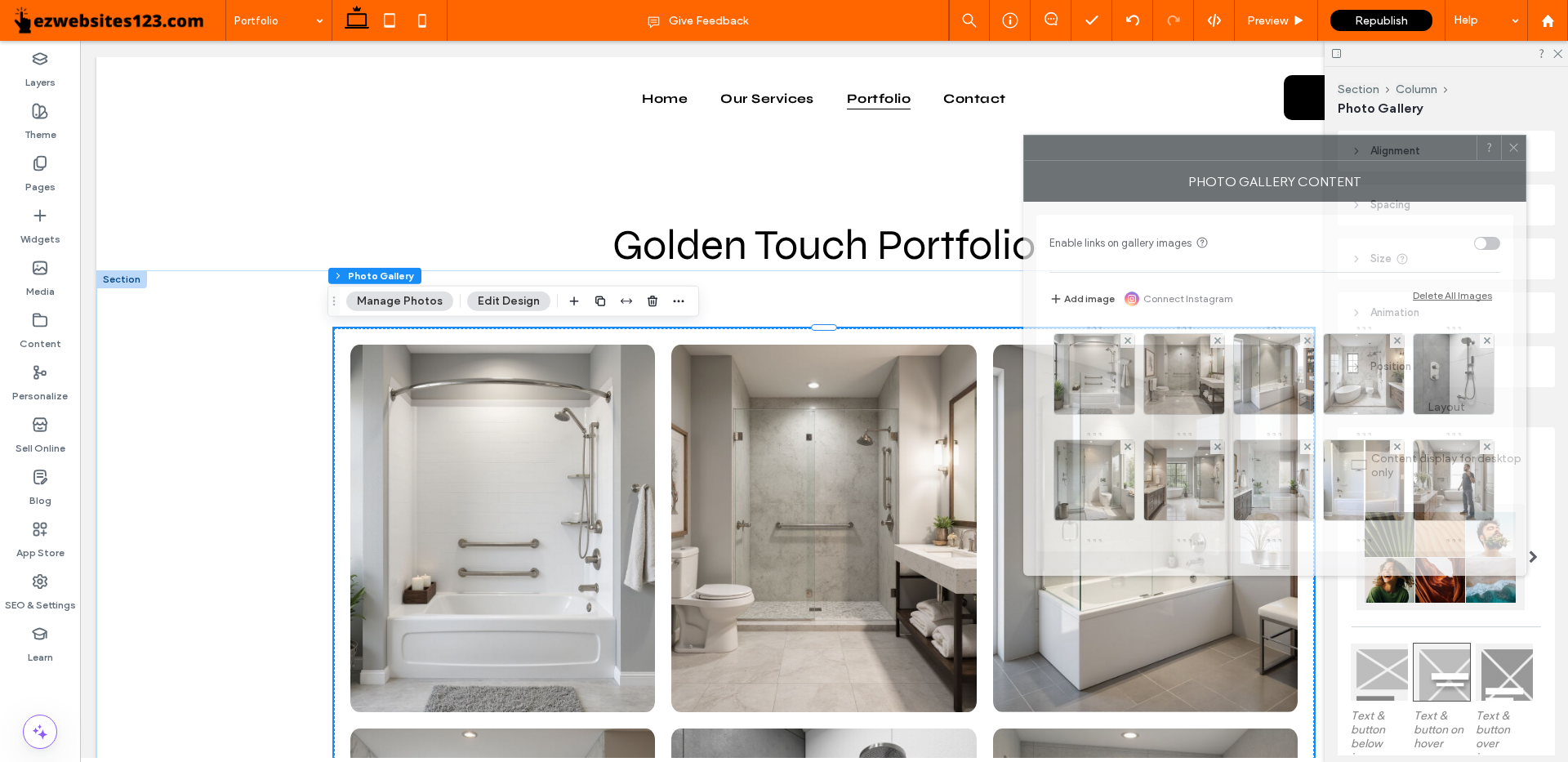
drag, startPoint x: 1354, startPoint y: 160, endPoint x: 267, endPoint y: 112, distance: 1088.1
click at [1025, 135] on div at bounding box center [1251, 148] width 453 height 25
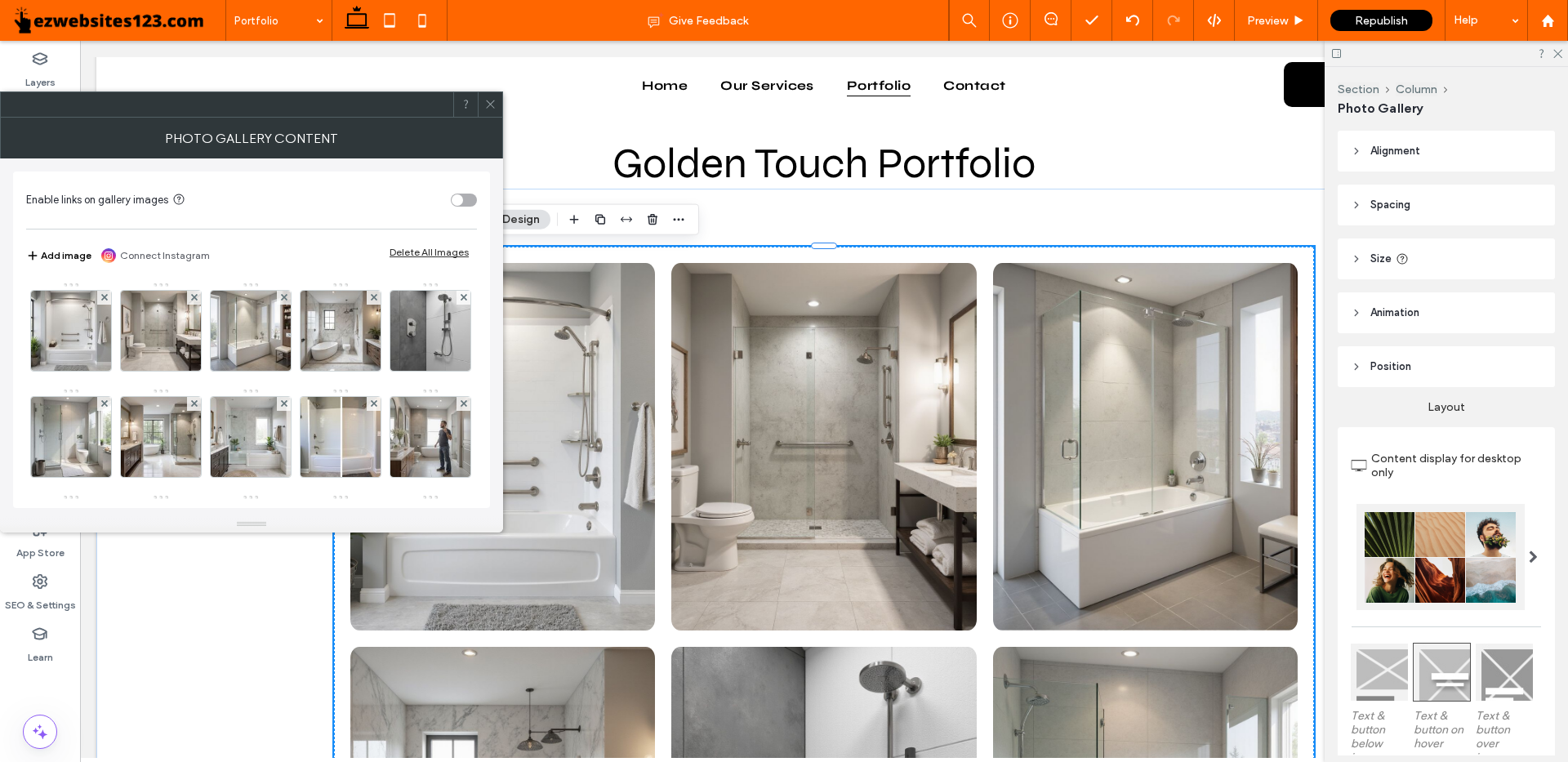
scroll to position [245, 0]
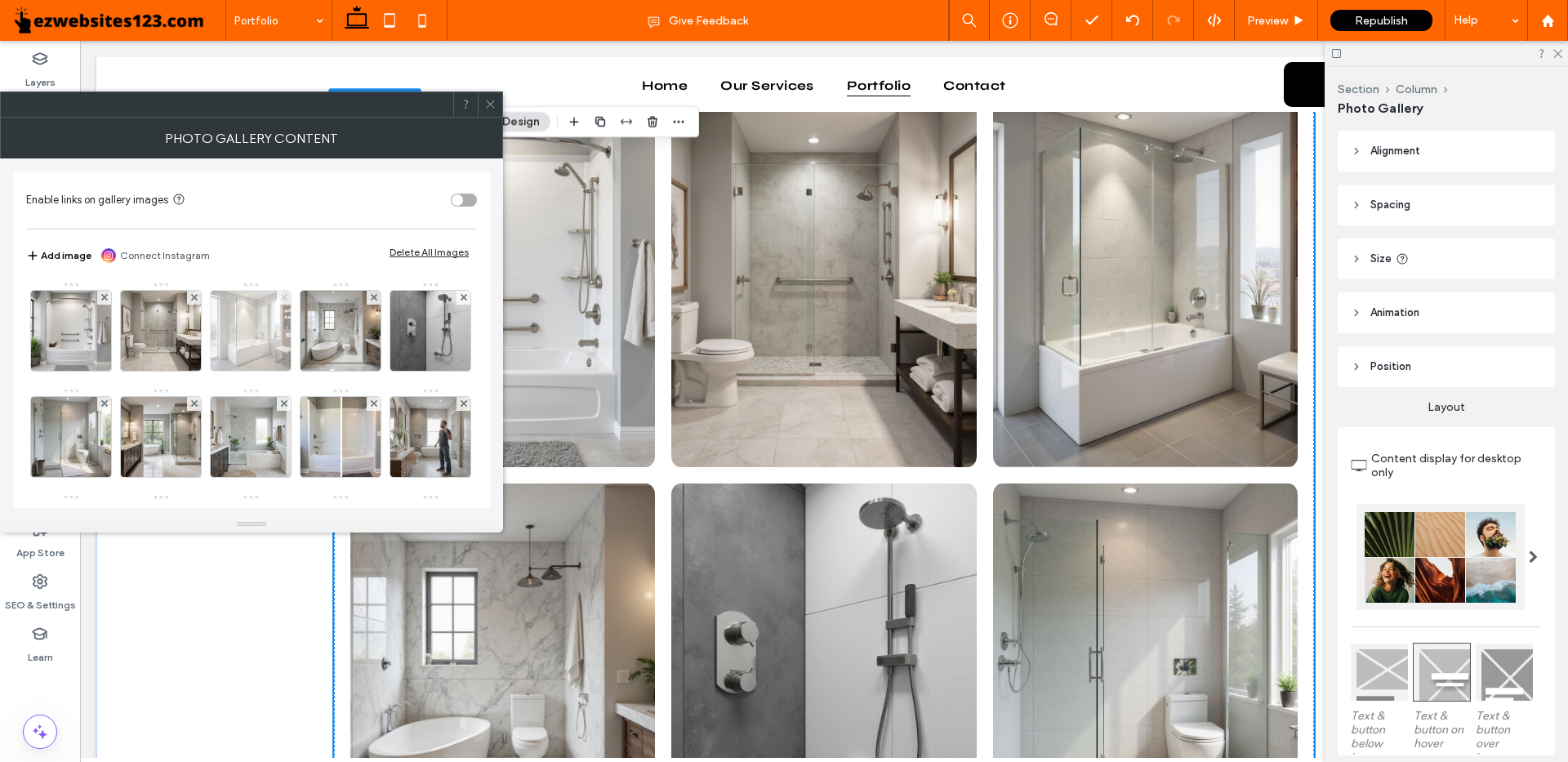
click at [285, 298] on use at bounding box center [283, 297] width 7 height 7
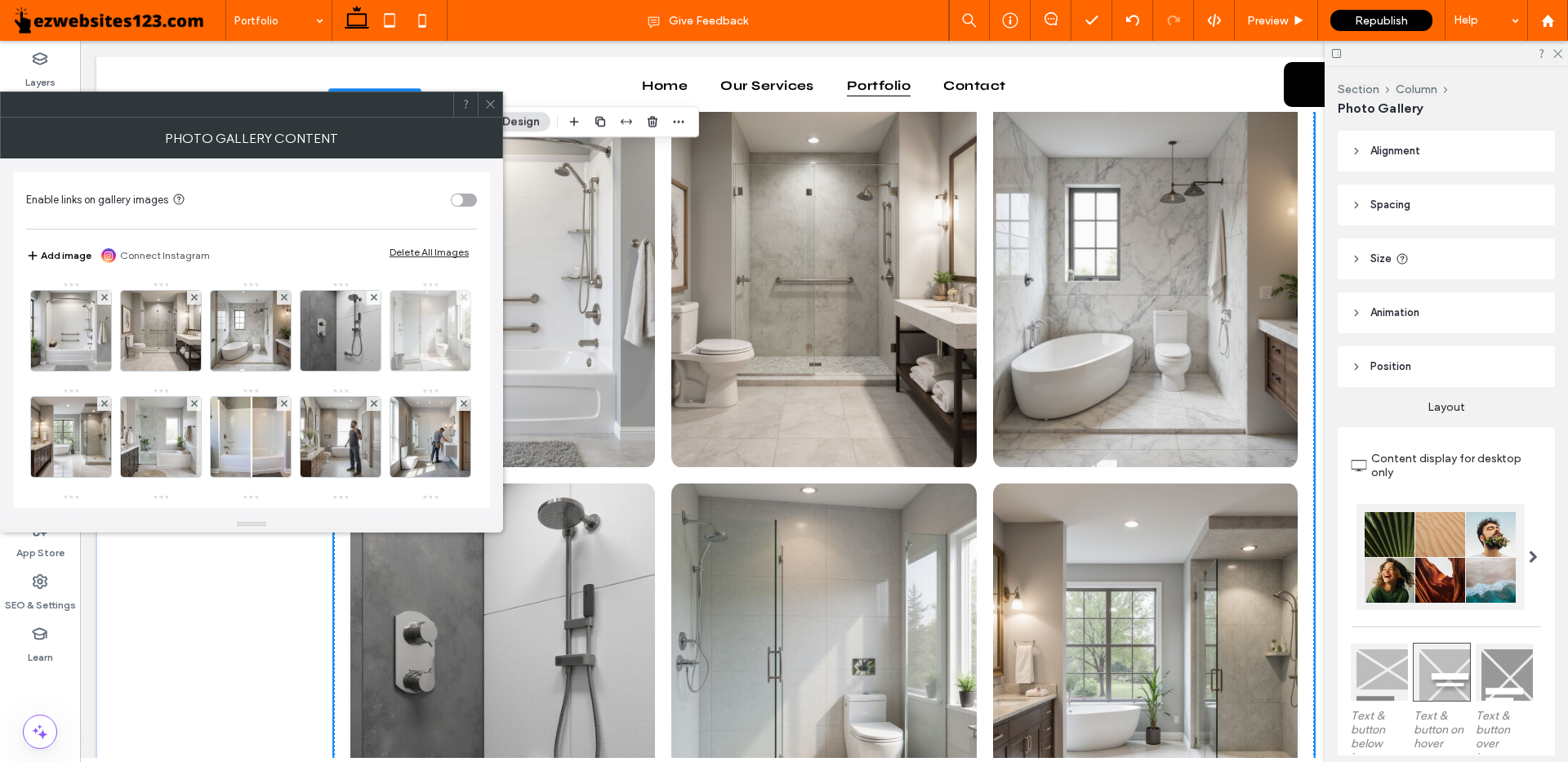
click at [461, 300] on icon at bounding box center [463, 297] width 7 height 7
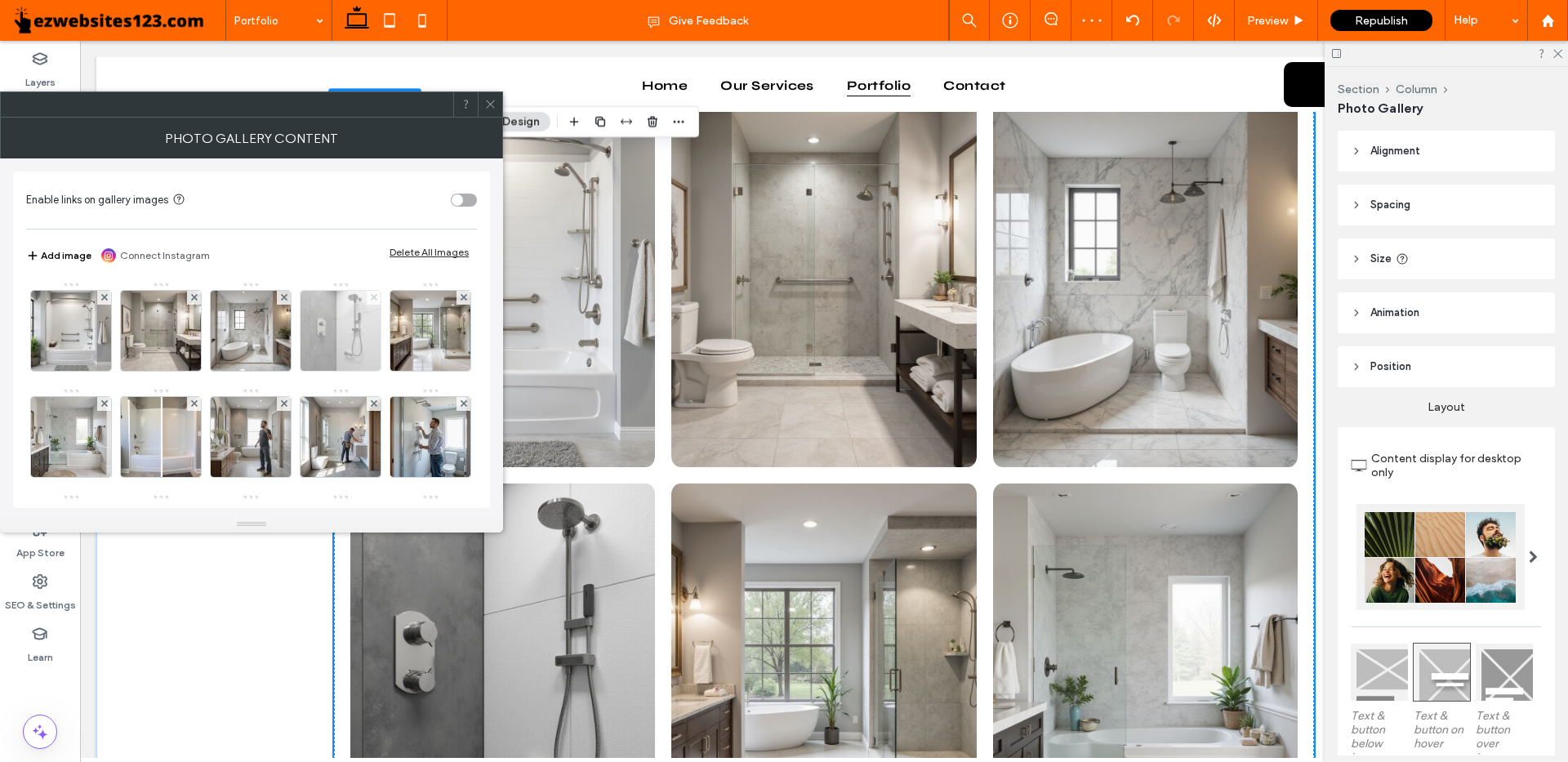
click at [375, 296] on use at bounding box center [373, 297] width 7 height 7
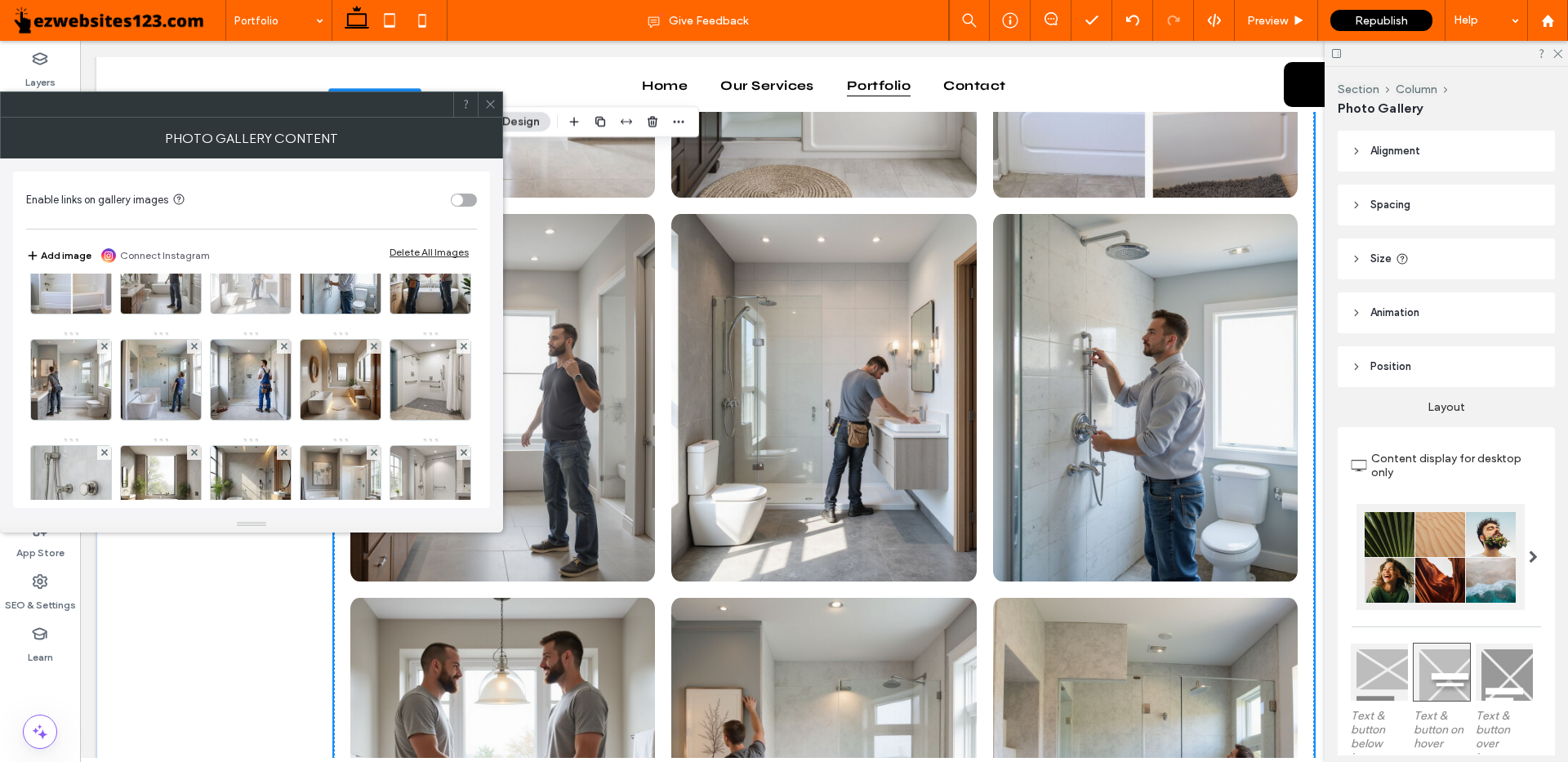
scroll to position [82, 0]
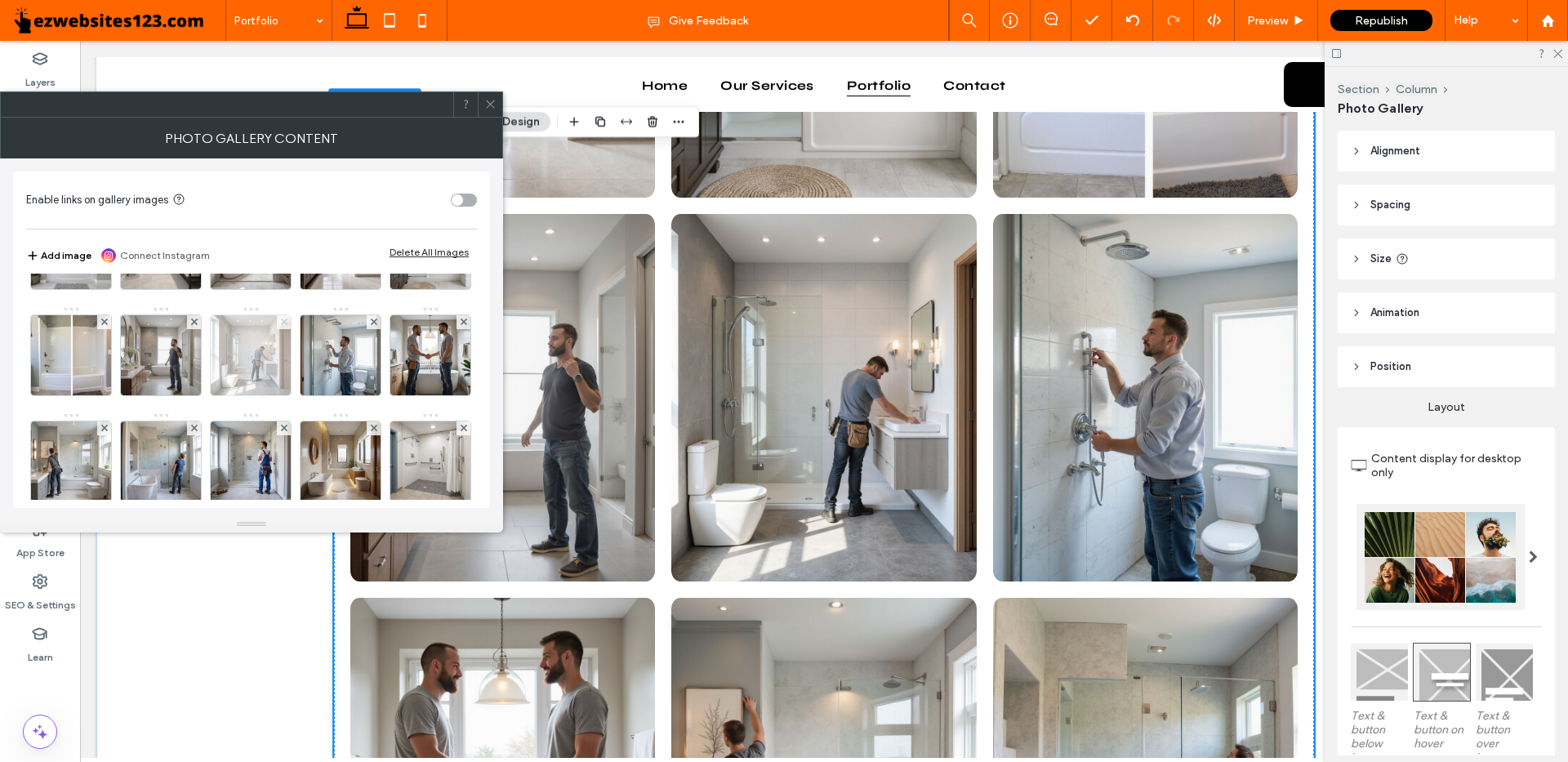
click at [288, 323] on icon at bounding box center [284, 321] width 7 height 7
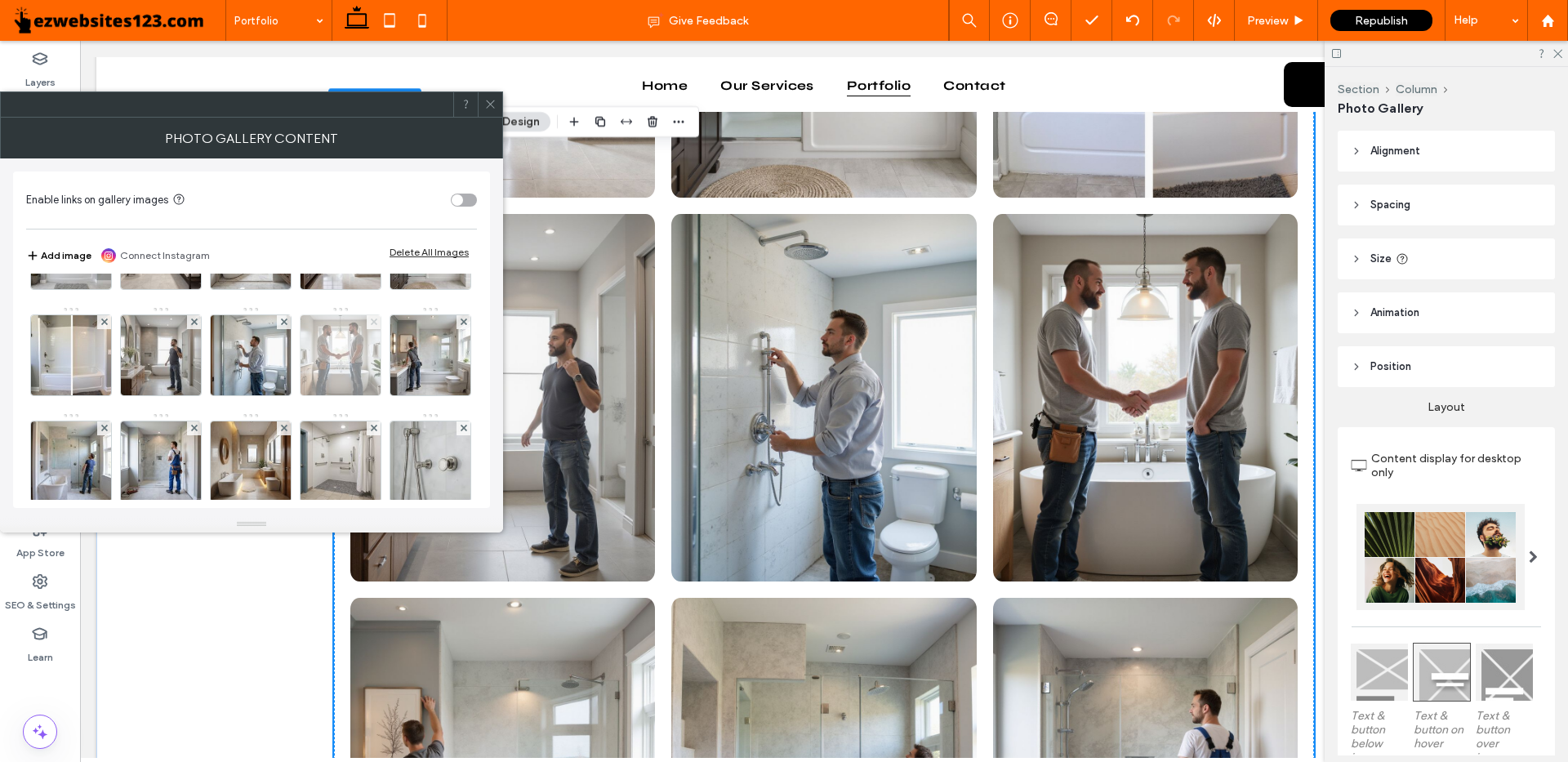
click at [370, 325] on icon at bounding box center [373, 321] width 7 height 7
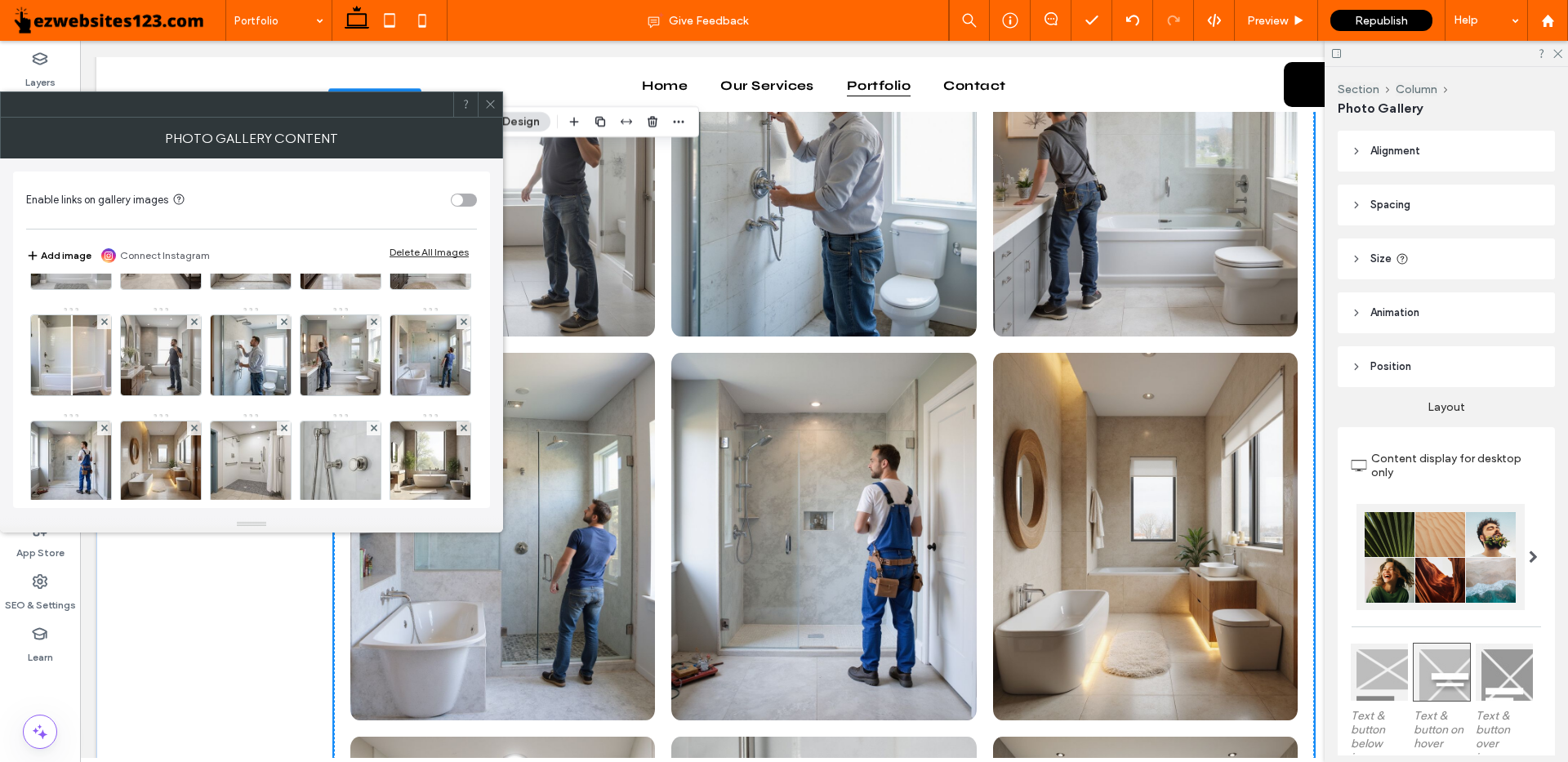
scroll to position [1226, 0]
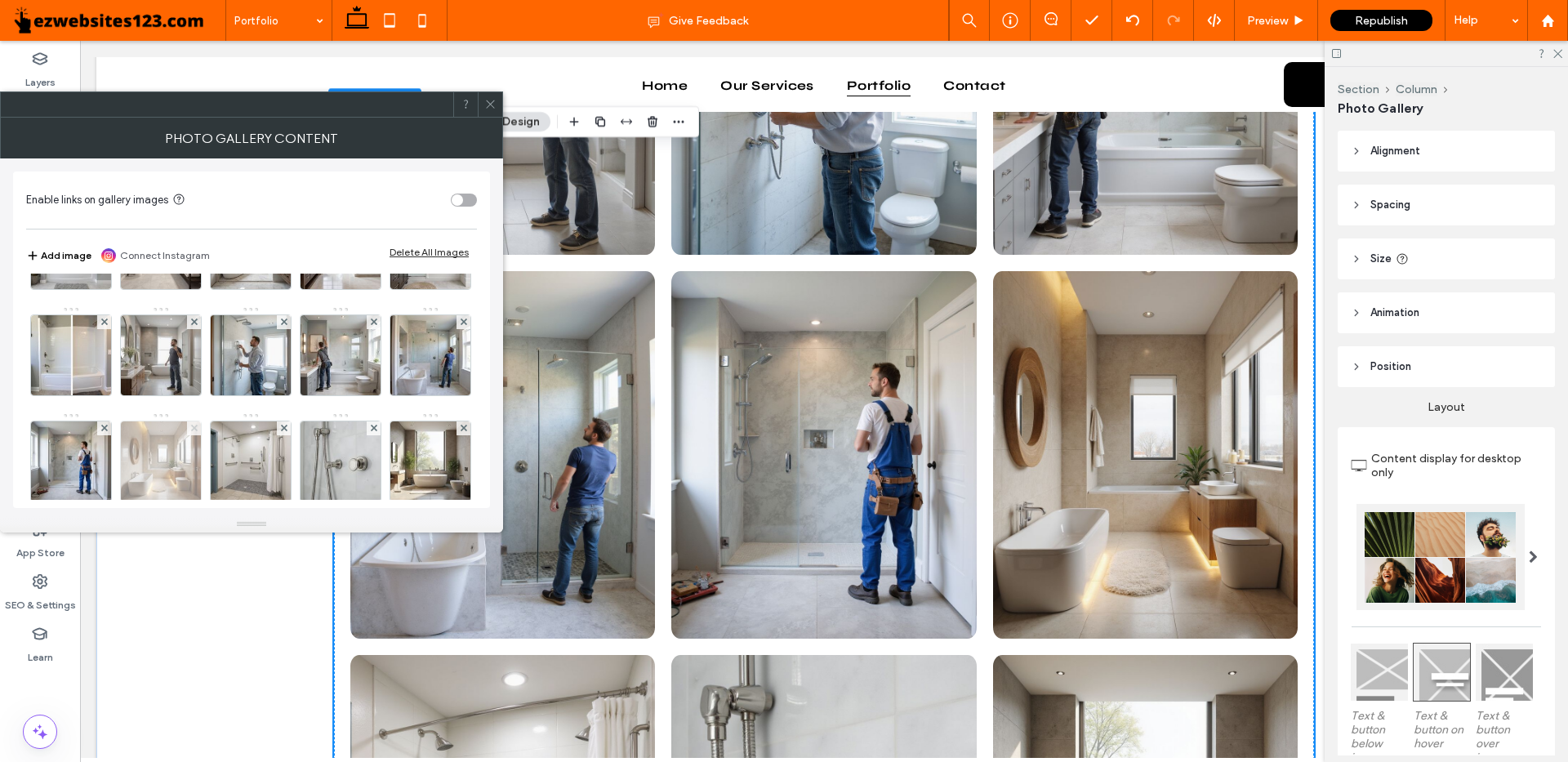
click at [198, 426] on icon at bounding box center [194, 428] width 7 height 7
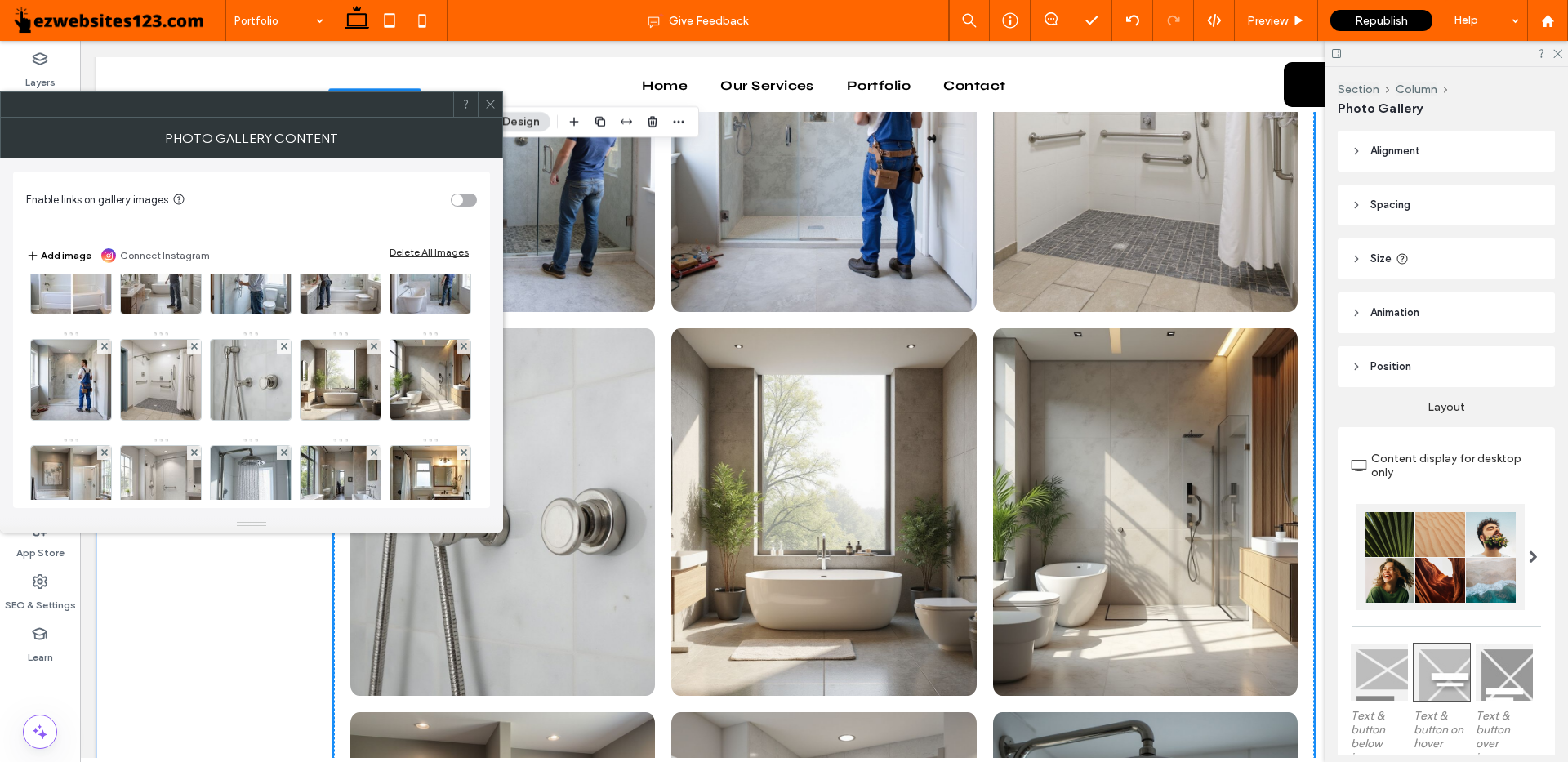
scroll to position [245, 0]
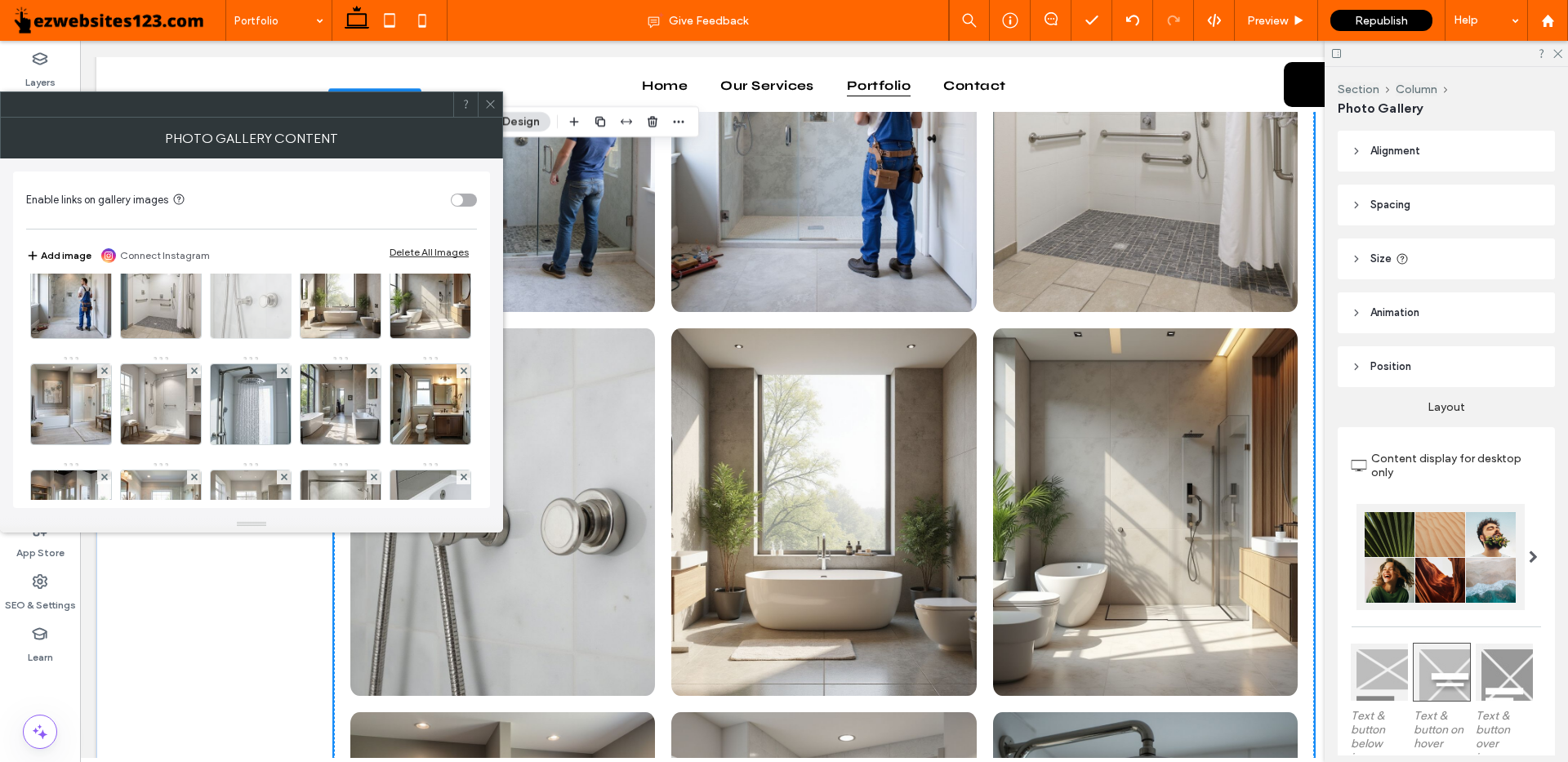
click at [280, 268] on use at bounding box center [283, 264] width 7 height 7
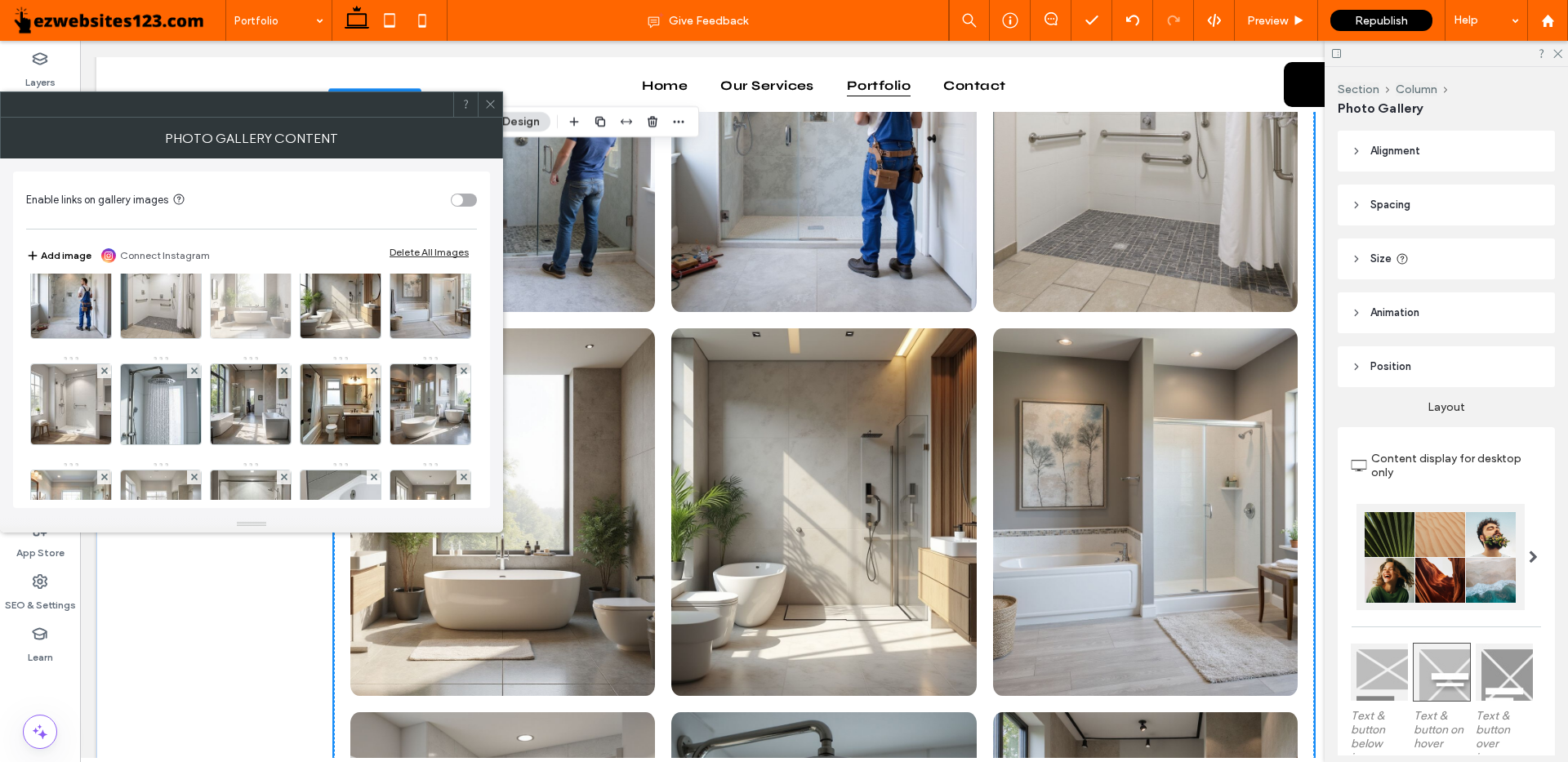
click at [281, 272] on span at bounding box center [284, 265] width 7 height 13
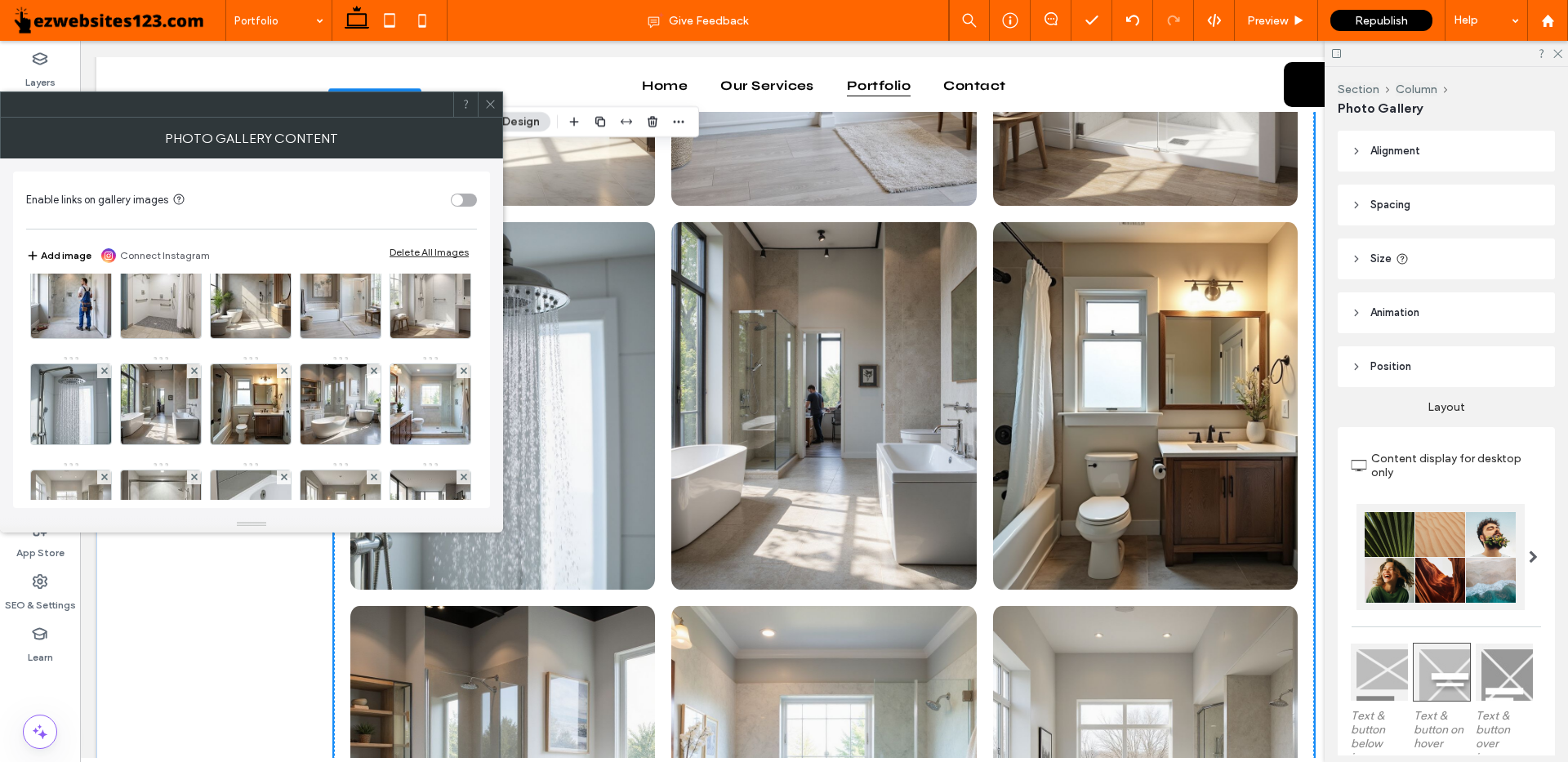
scroll to position [327, 0]
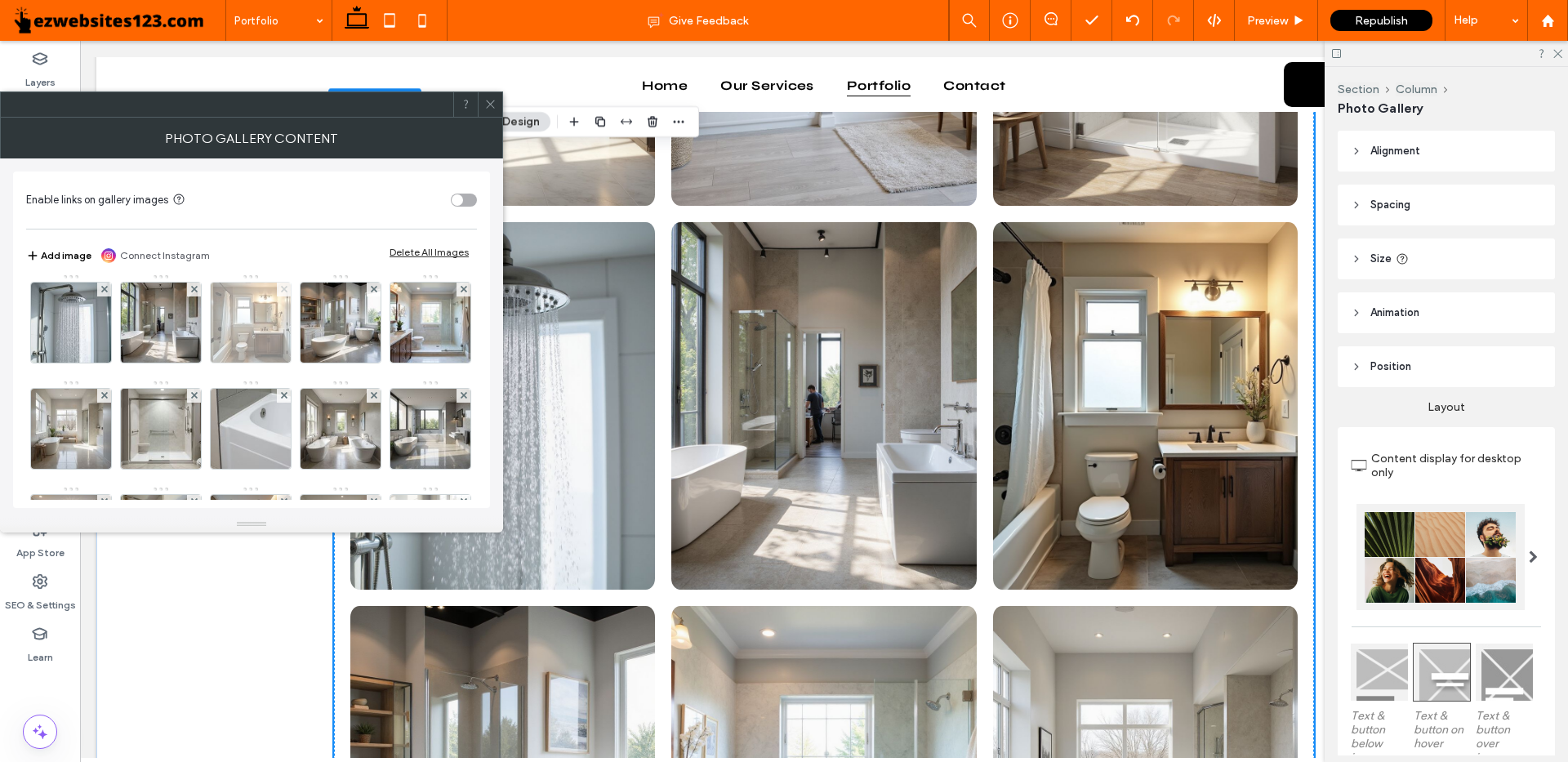
click at [281, 293] on icon at bounding box center [284, 289] width 7 height 7
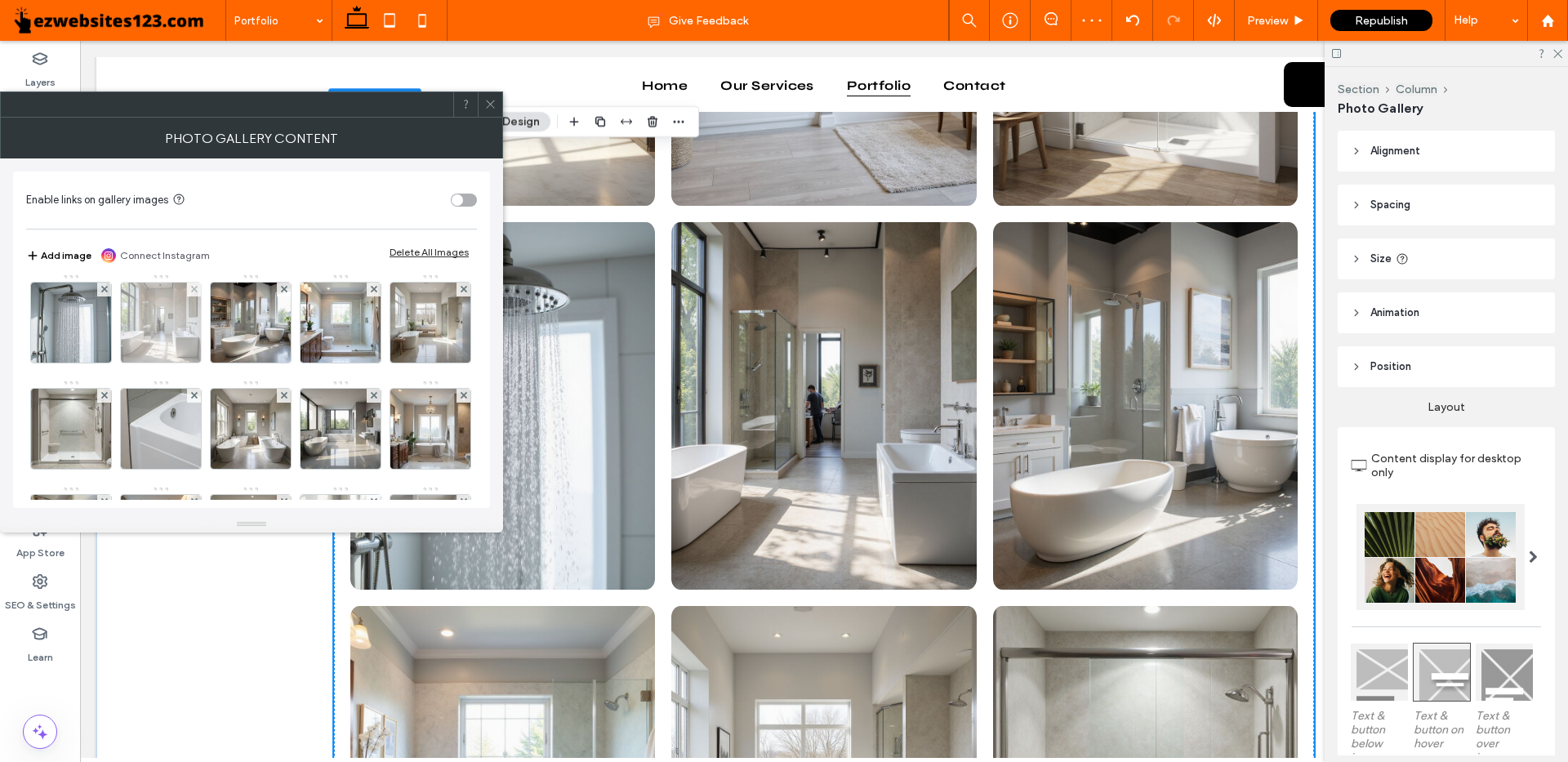
click at [187, 297] on div at bounding box center [194, 290] width 13 height 13
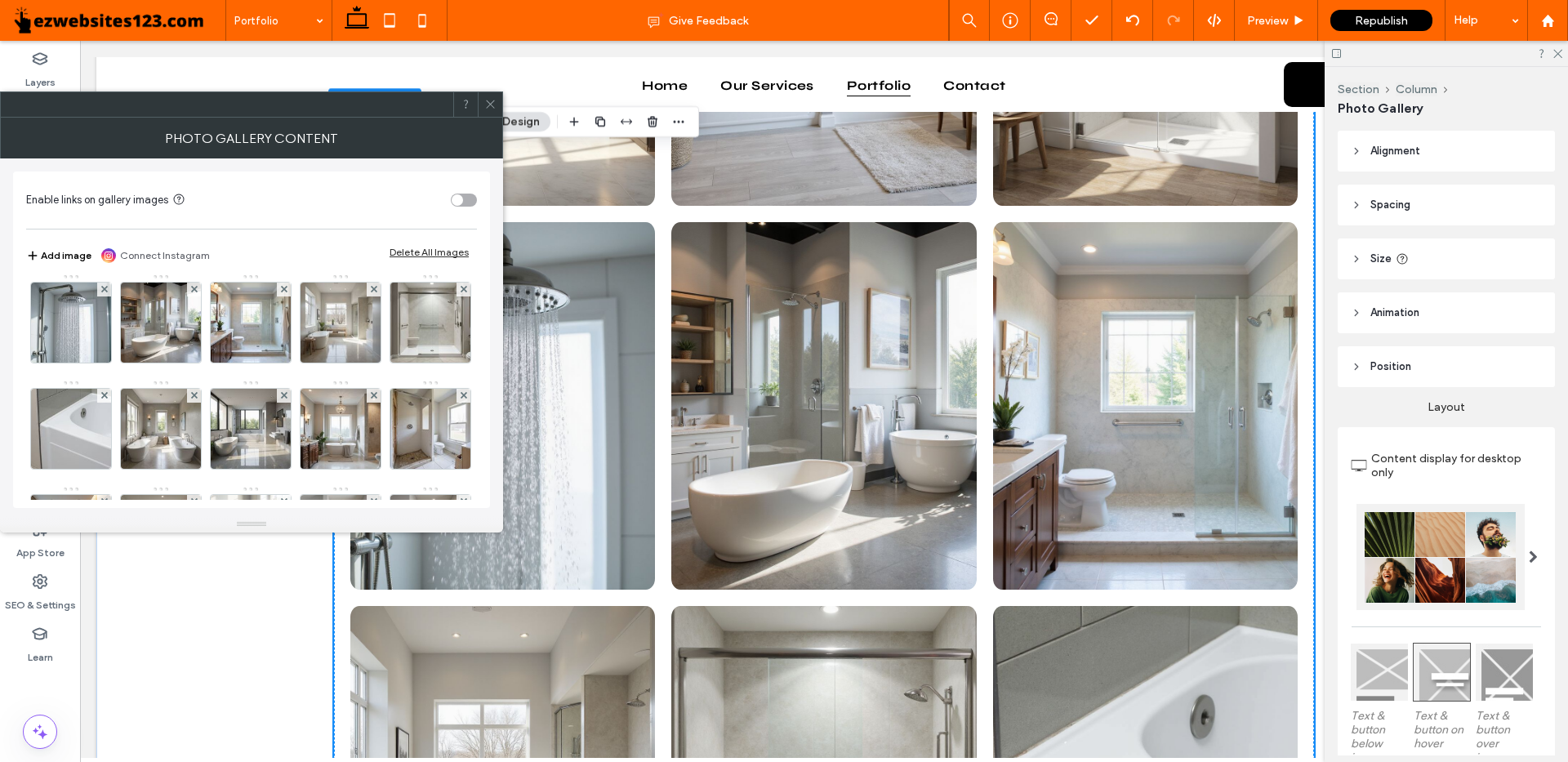
click at [187, 297] on div at bounding box center [194, 290] width 13 height 13
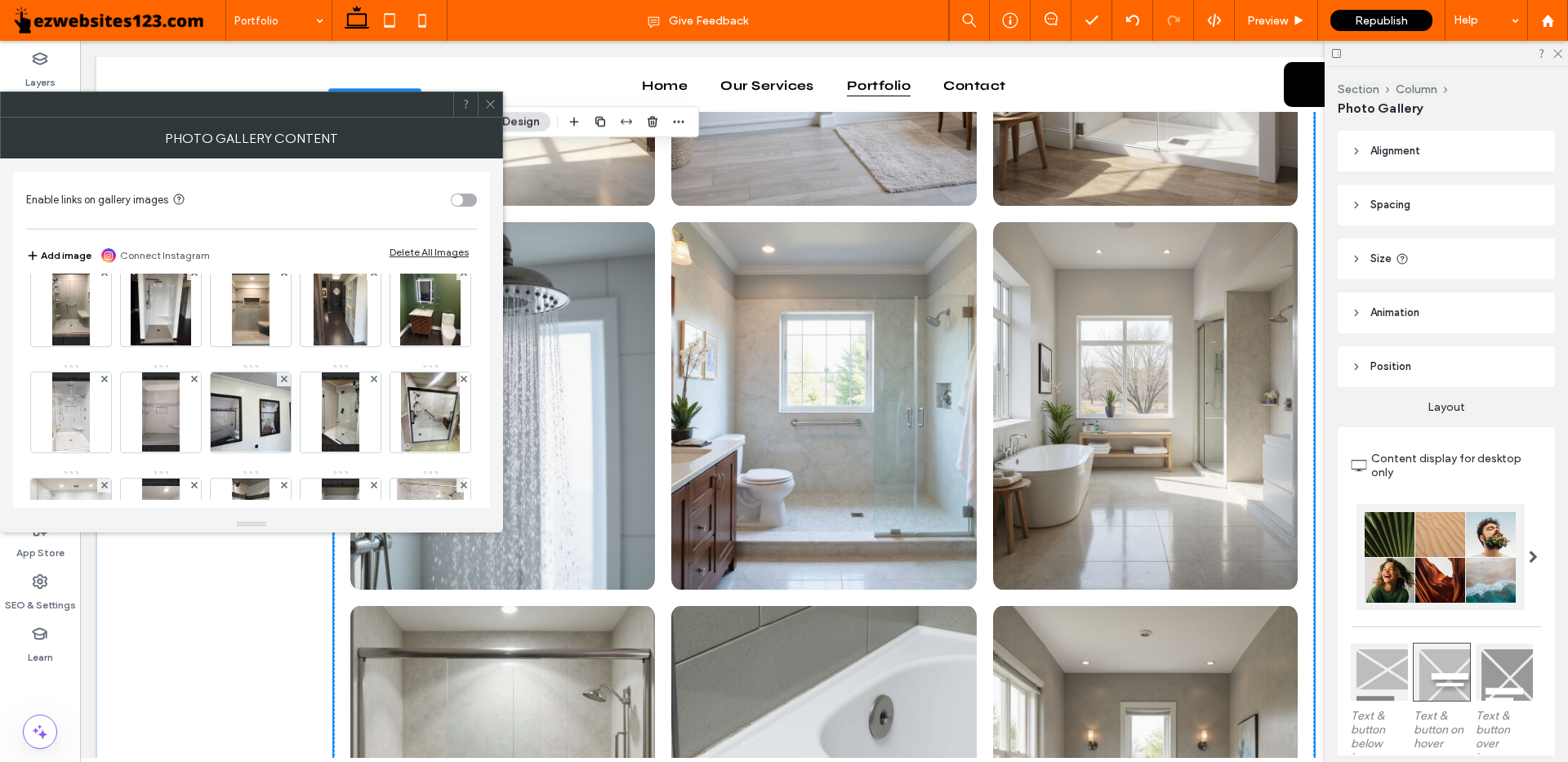
scroll to position [817, 0]
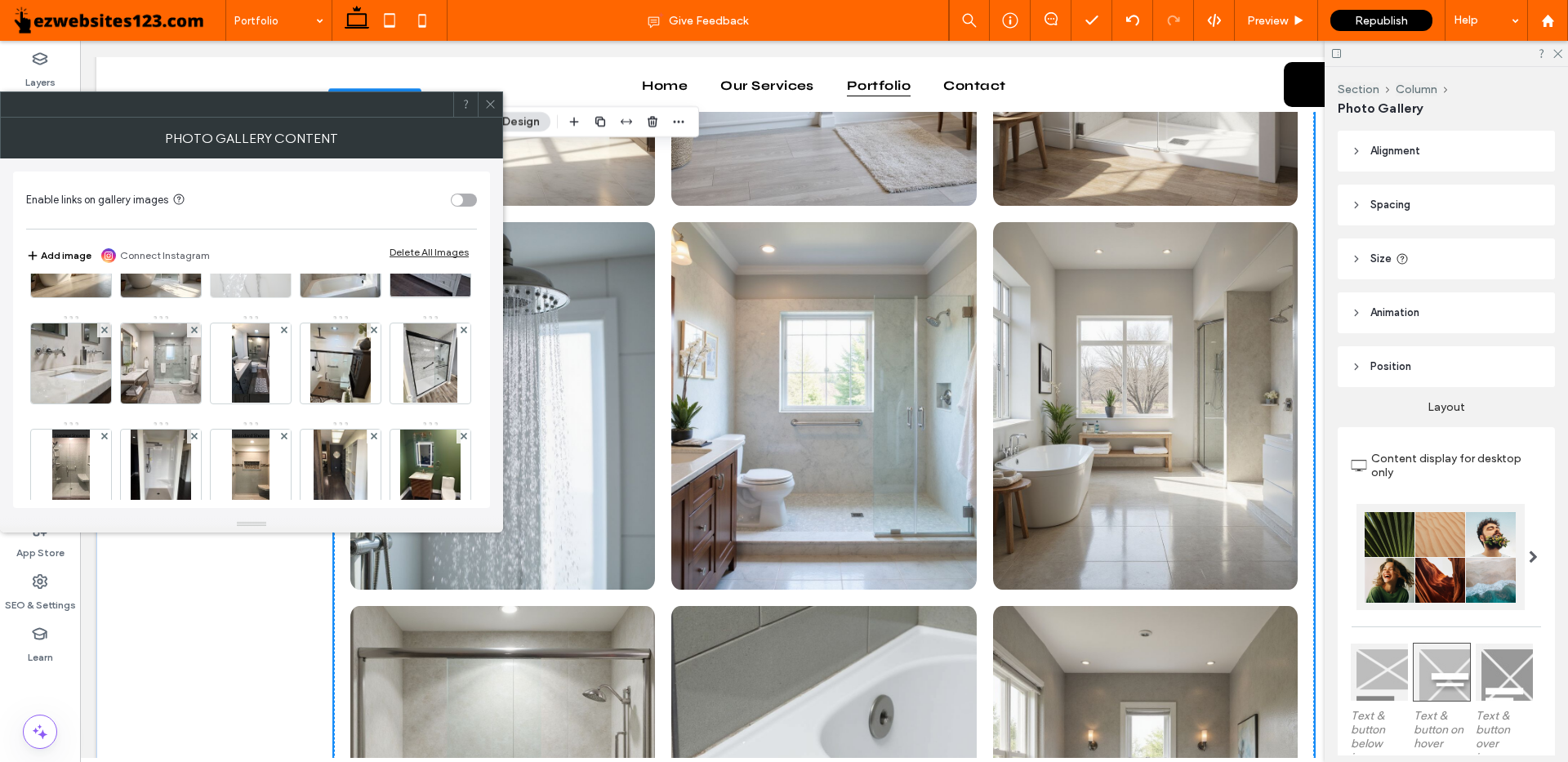
click at [281, 227] on icon at bounding box center [284, 224] width 7 height 7
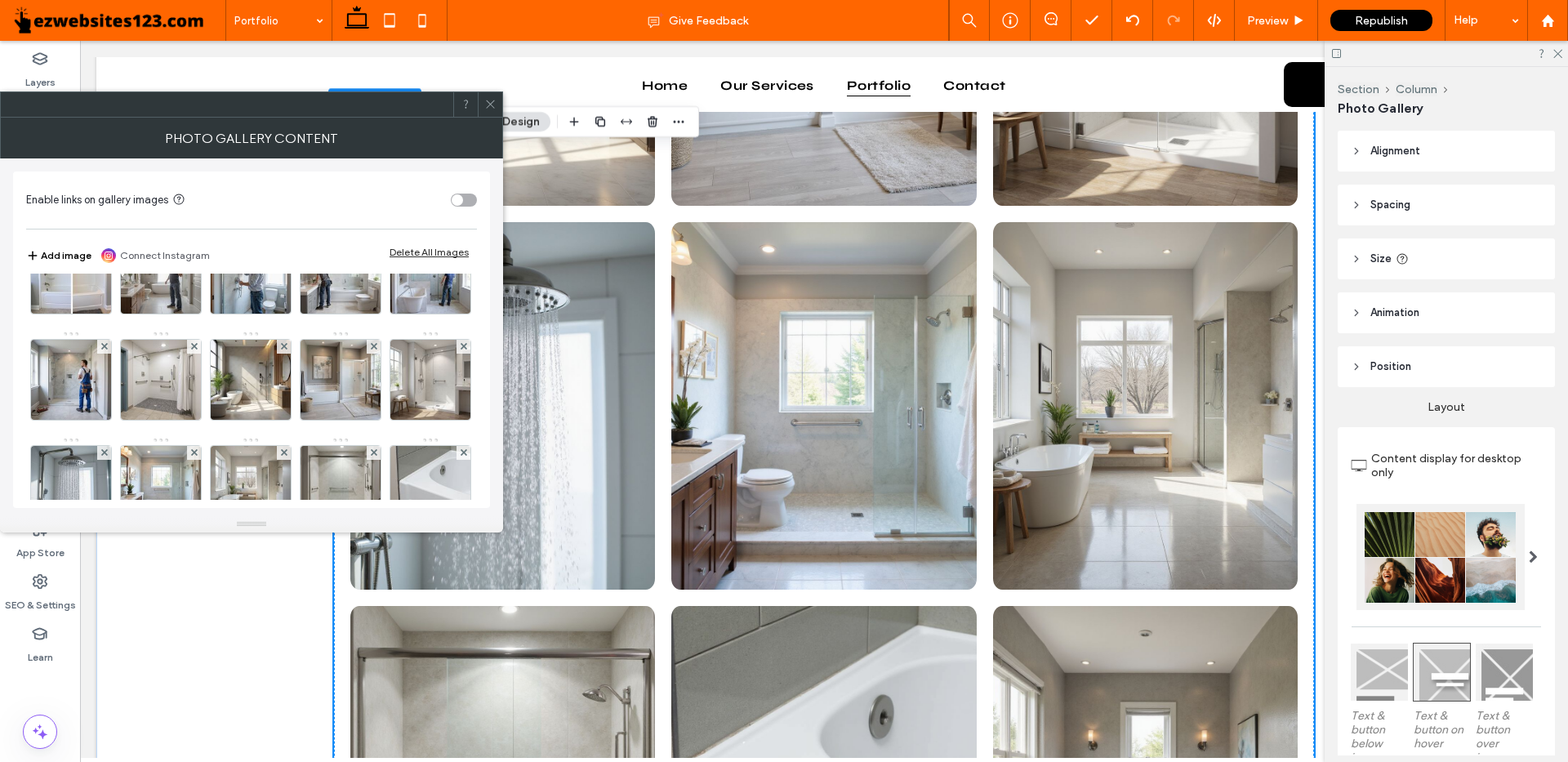
scroll to position [82, 0]
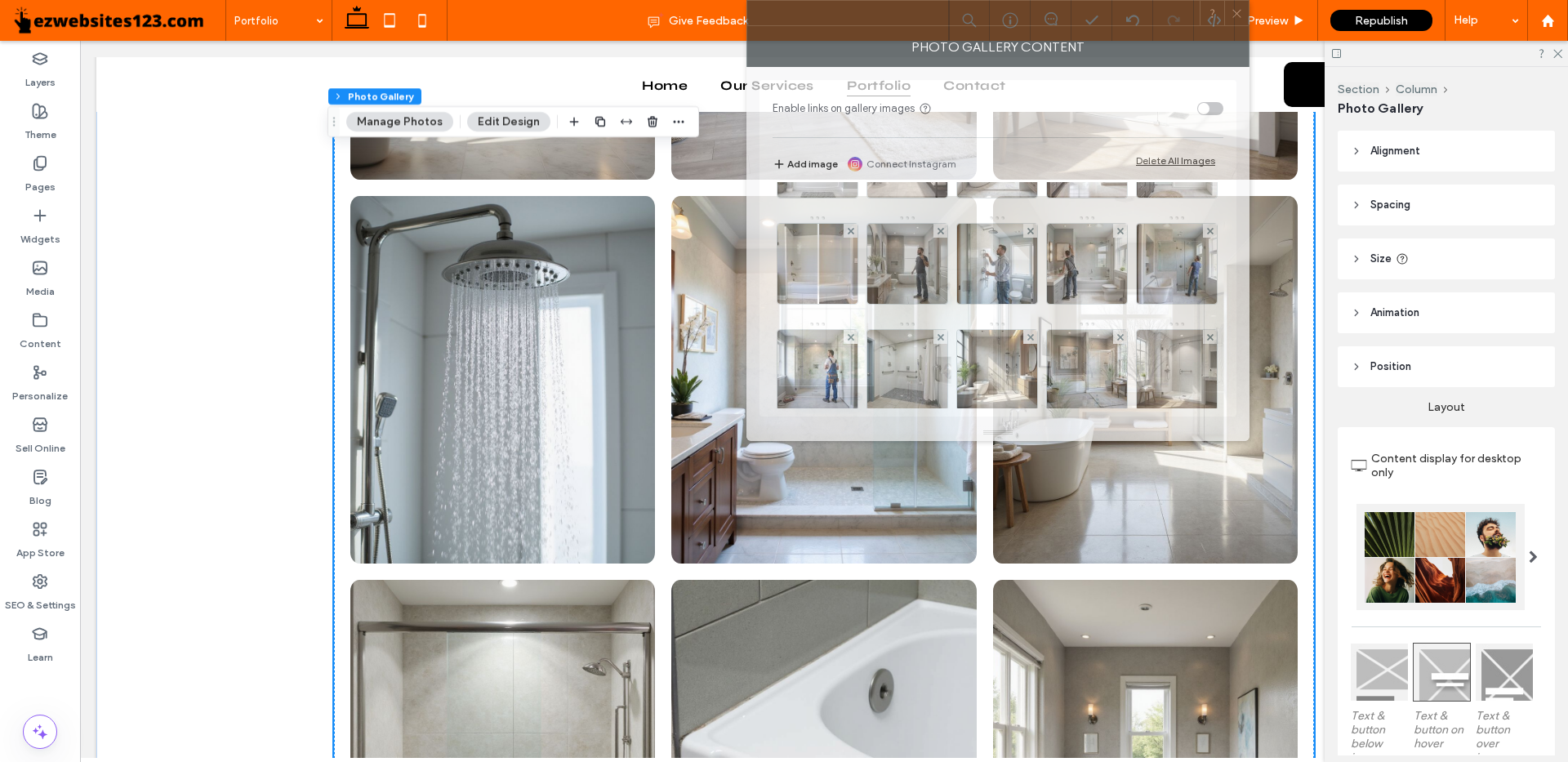
drag, startPoint x: 242, startPoint y: 115, endPoint x: 938, endPoint y: 2, distance: 705.1
click at [938, 2] on div at bounding box center [974, 13] width 453 height 25
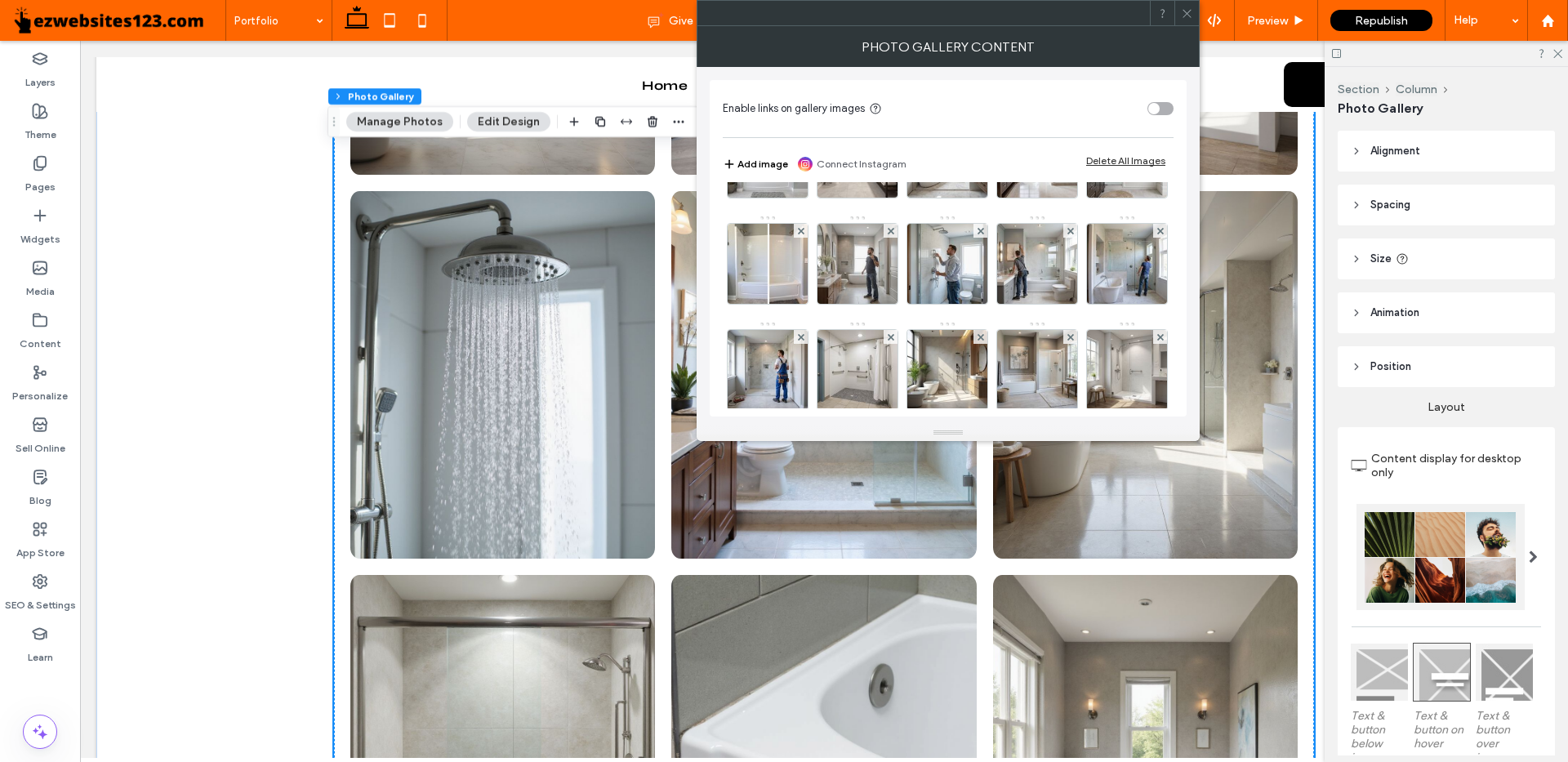
scroll to position [2042, 0]
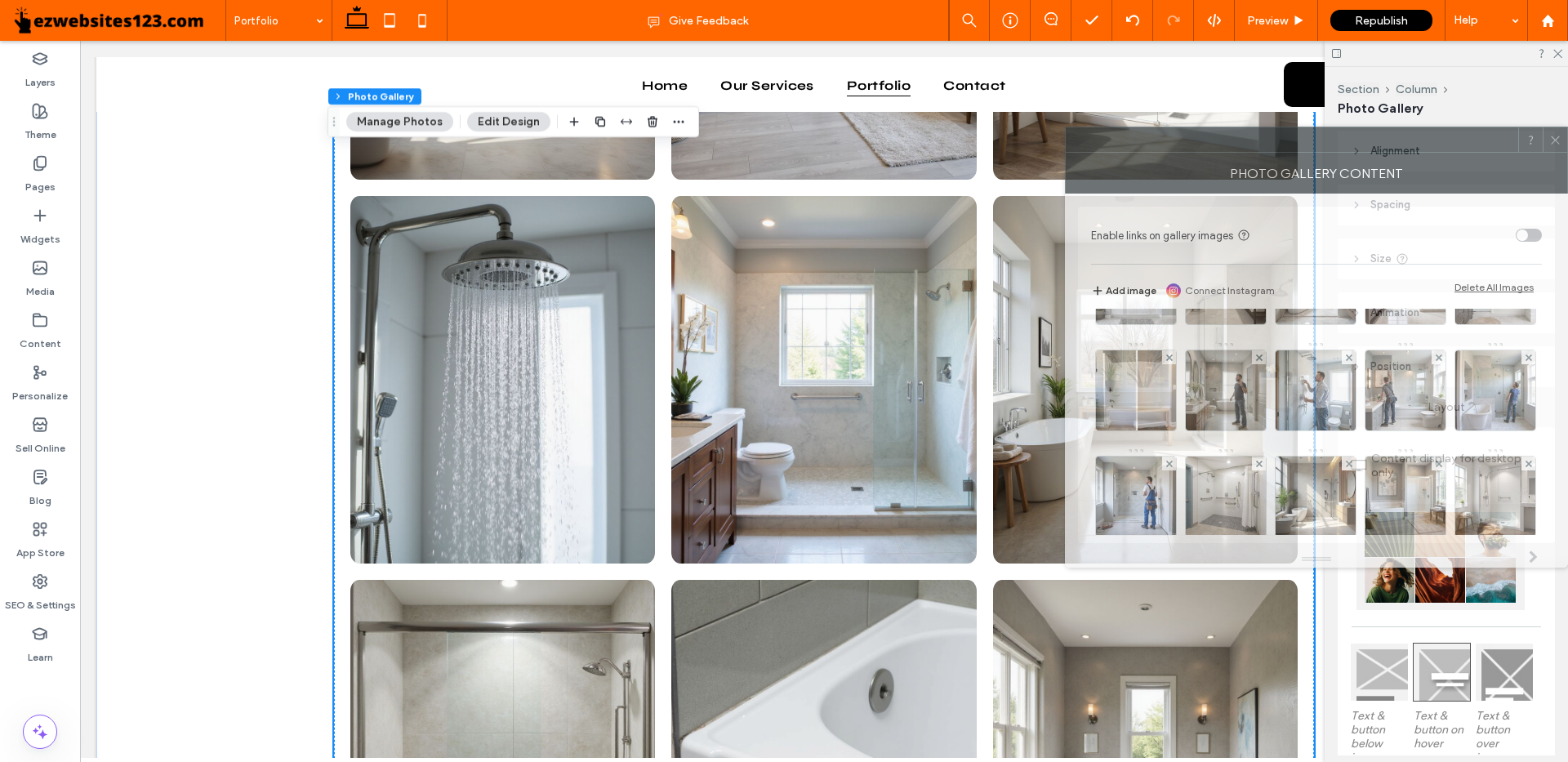
drag, startPoint x: 867, startPoint y: 20, endPoint x: 1376, endPoint y: 147, distance: 524.6
click at [1376, 147] on div at bounding box center [1293, 140] width 453 height 25
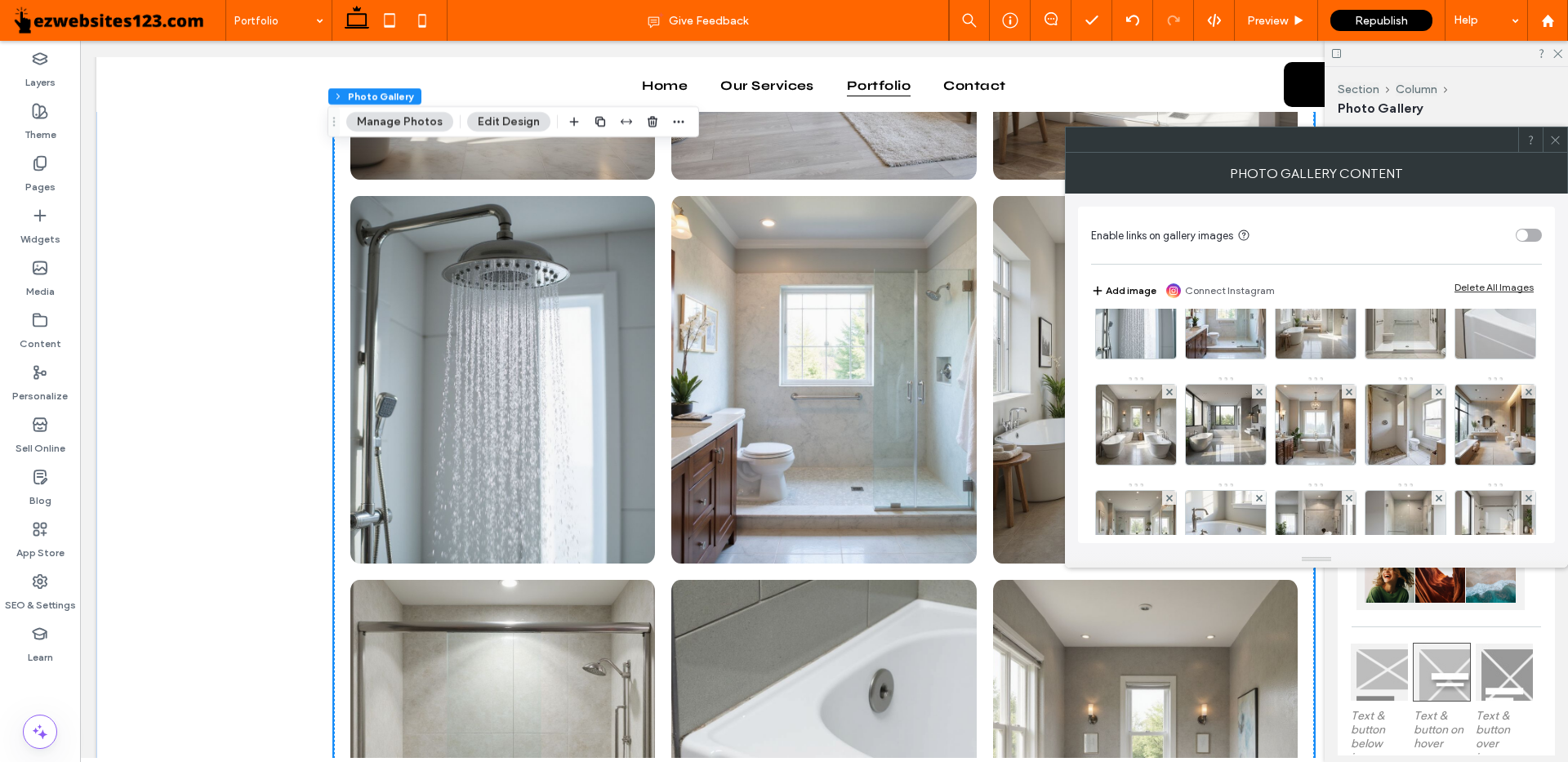
scroll to position [292, 0]
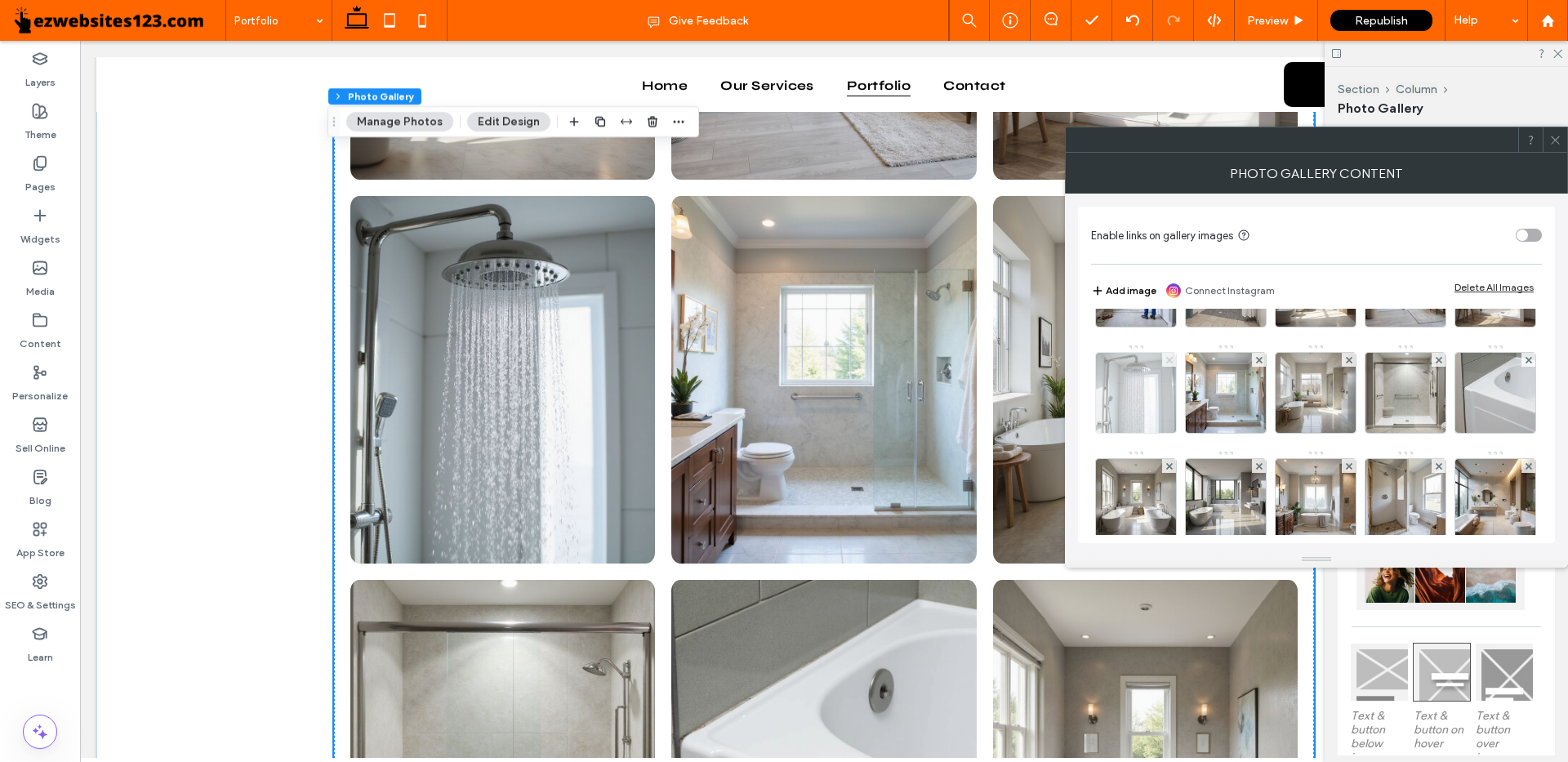
click at [1173, 361] on use at bounding box center [1169, 359] width 7 height 7
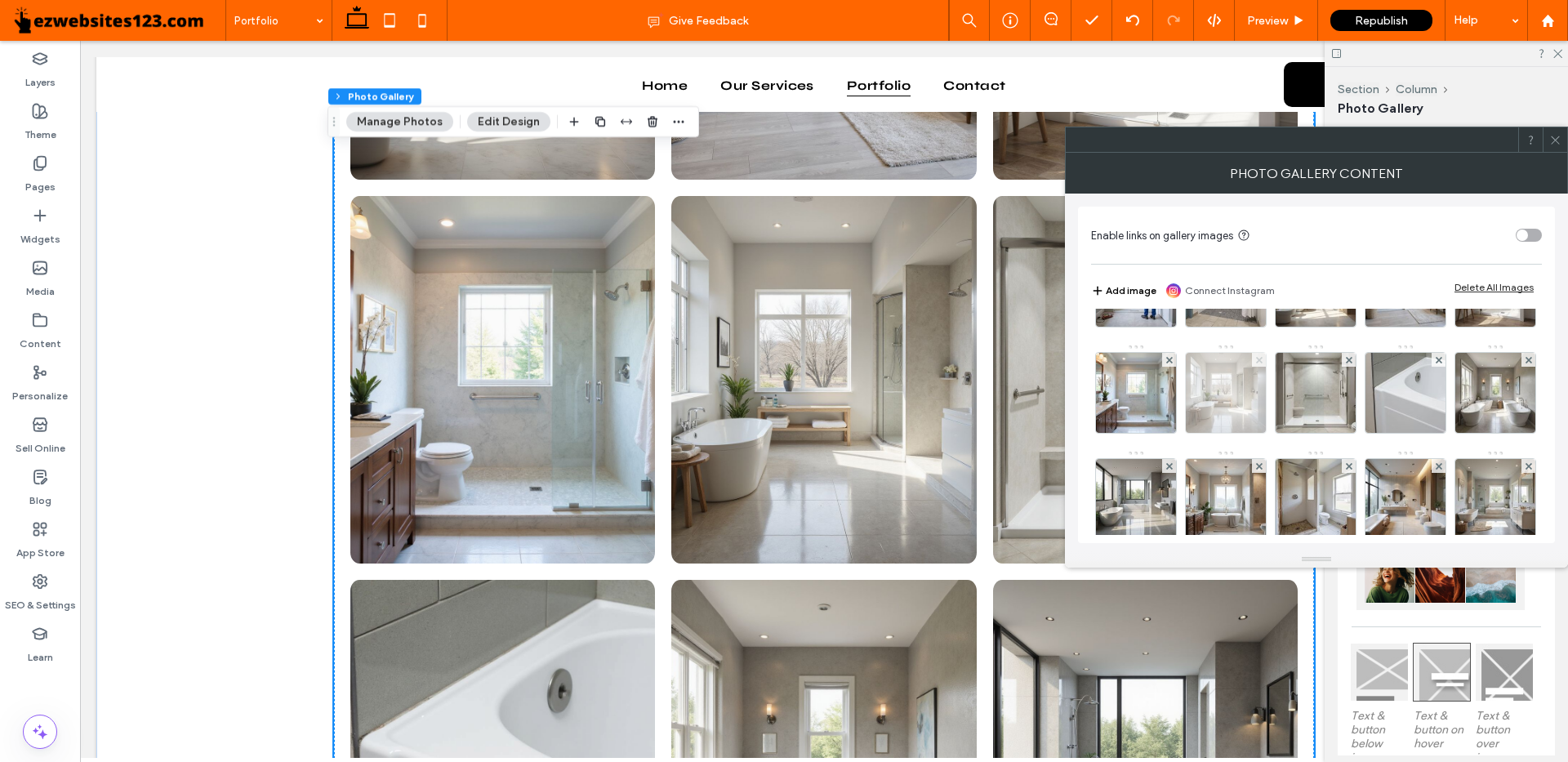
click at [1256, 364] on icon at bounding box center [1259, 360] width 7 height 7
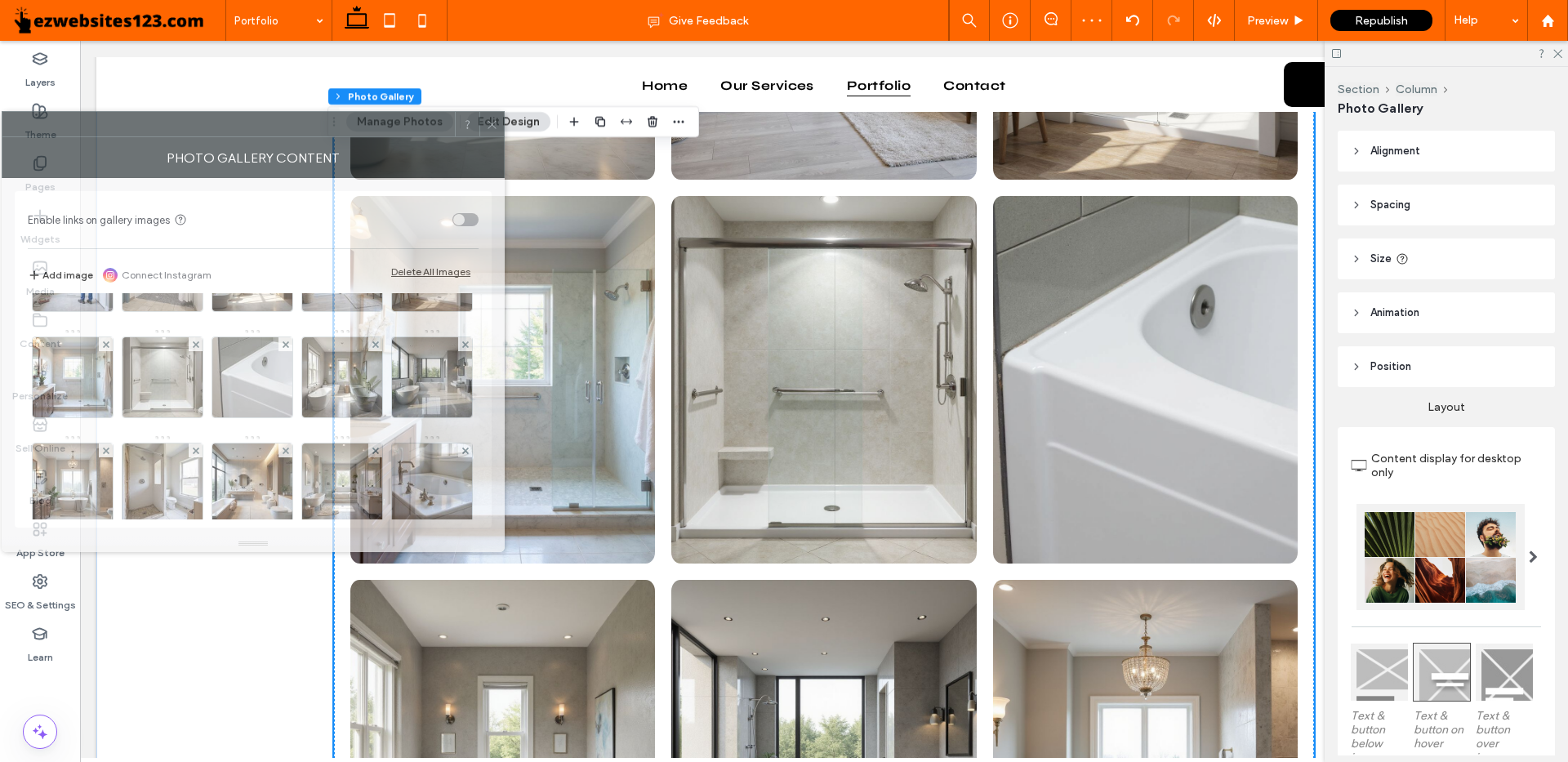
drag, startPoint x: 1492, startPoint y: 153, endPoint x: 429, endPoint y: 137, distance: 1063.1
click at [429, 137] on div "Photo Gallery Content" at bounding box center [253, 157] width 503 height 41
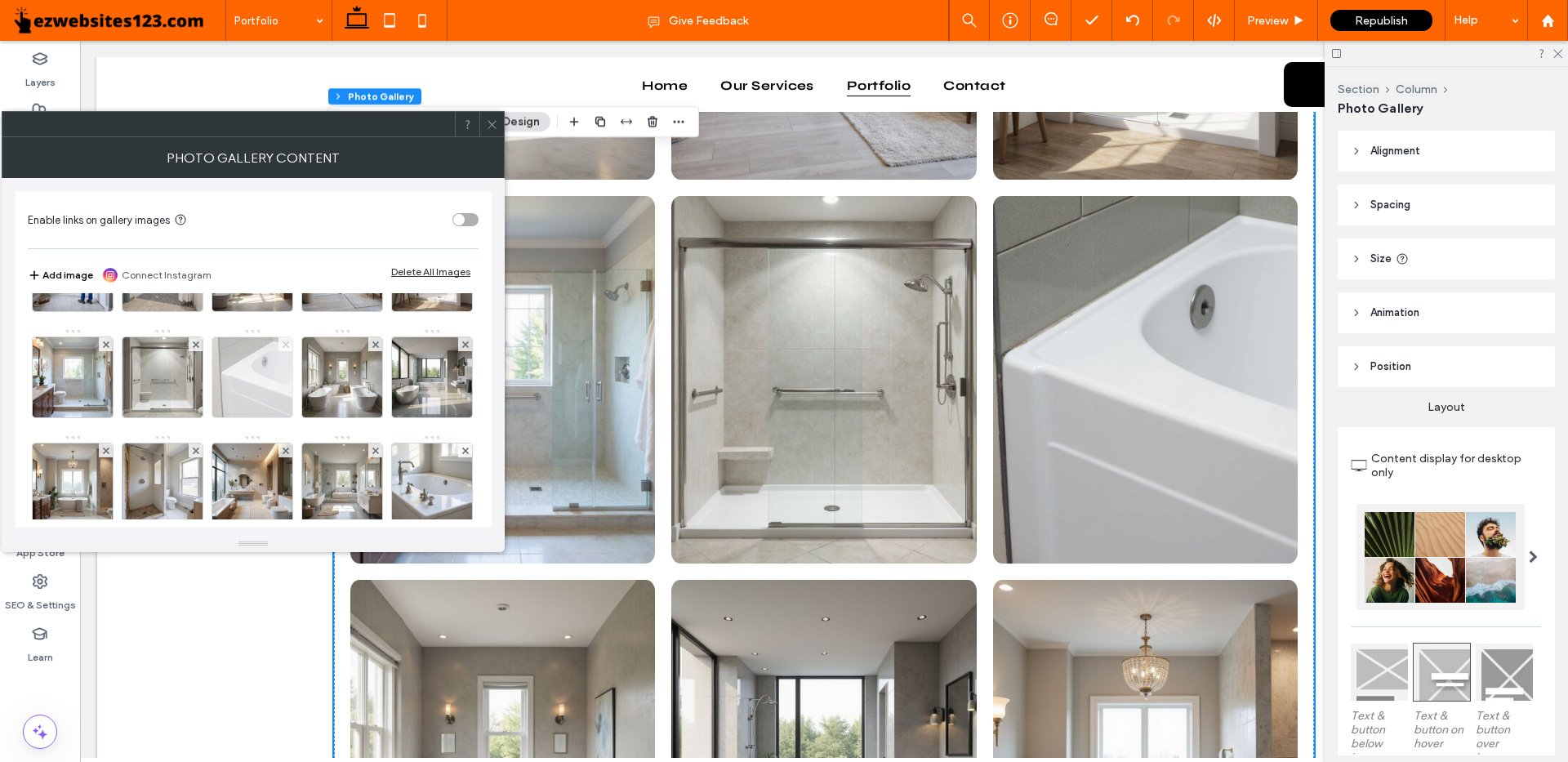
click at [282, 347] on use at bounding box center [285, 344] width 7 height 7
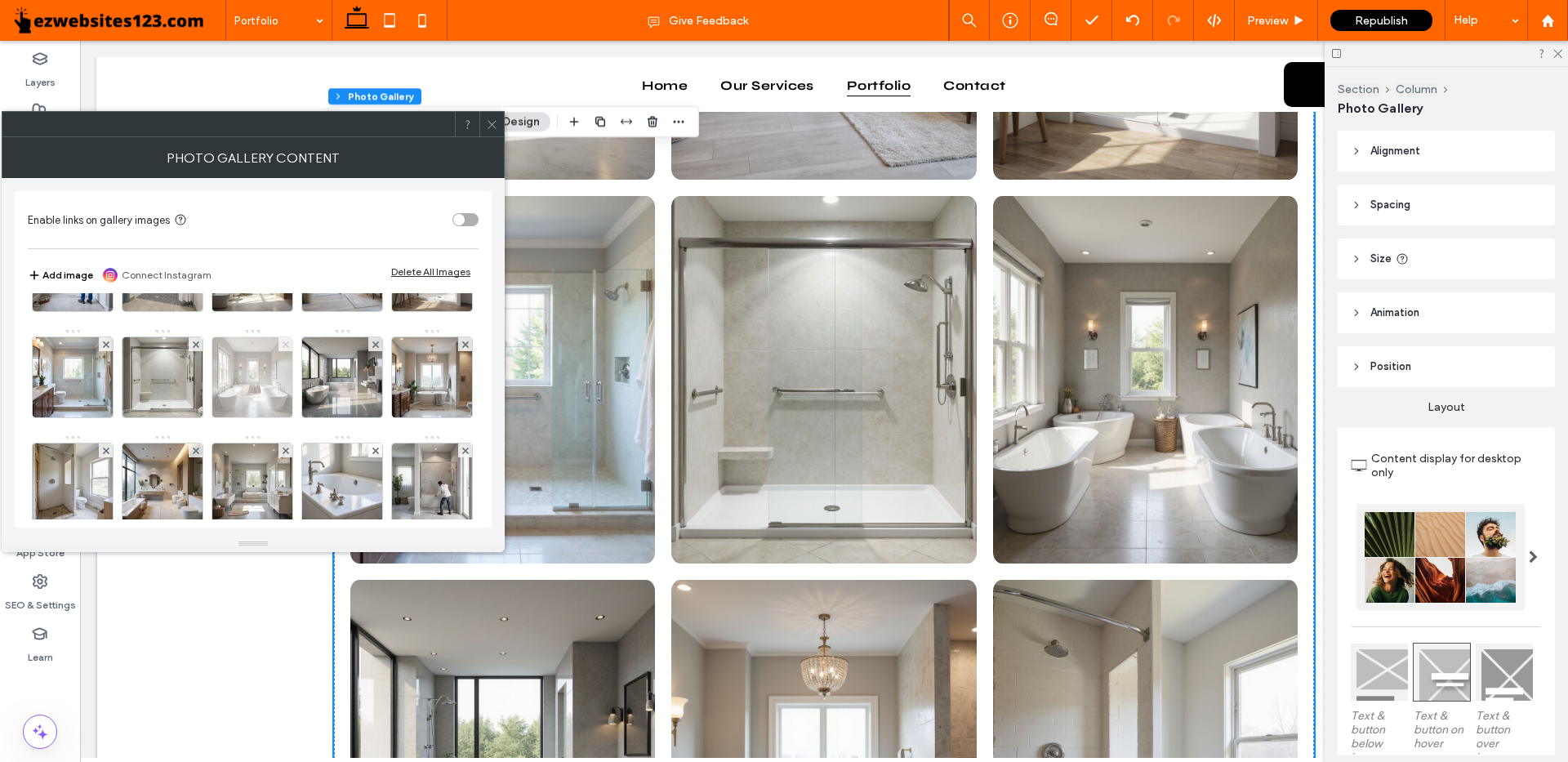
click at [282, 347] on use at bounding box center [285, 344] width 7 height 7
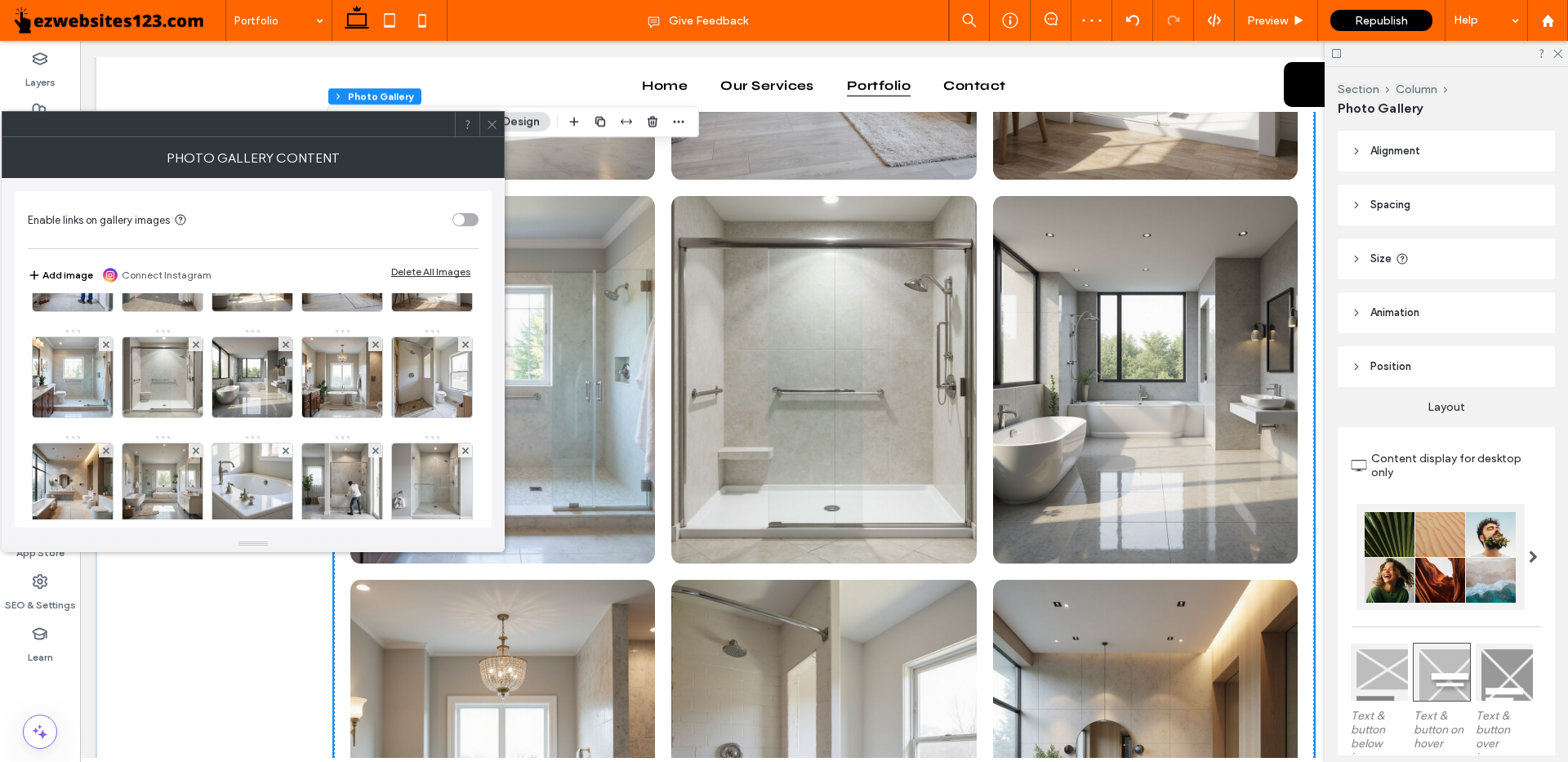
click at [282, 347] on use at bounding box center [285, 344] width 7 height 7
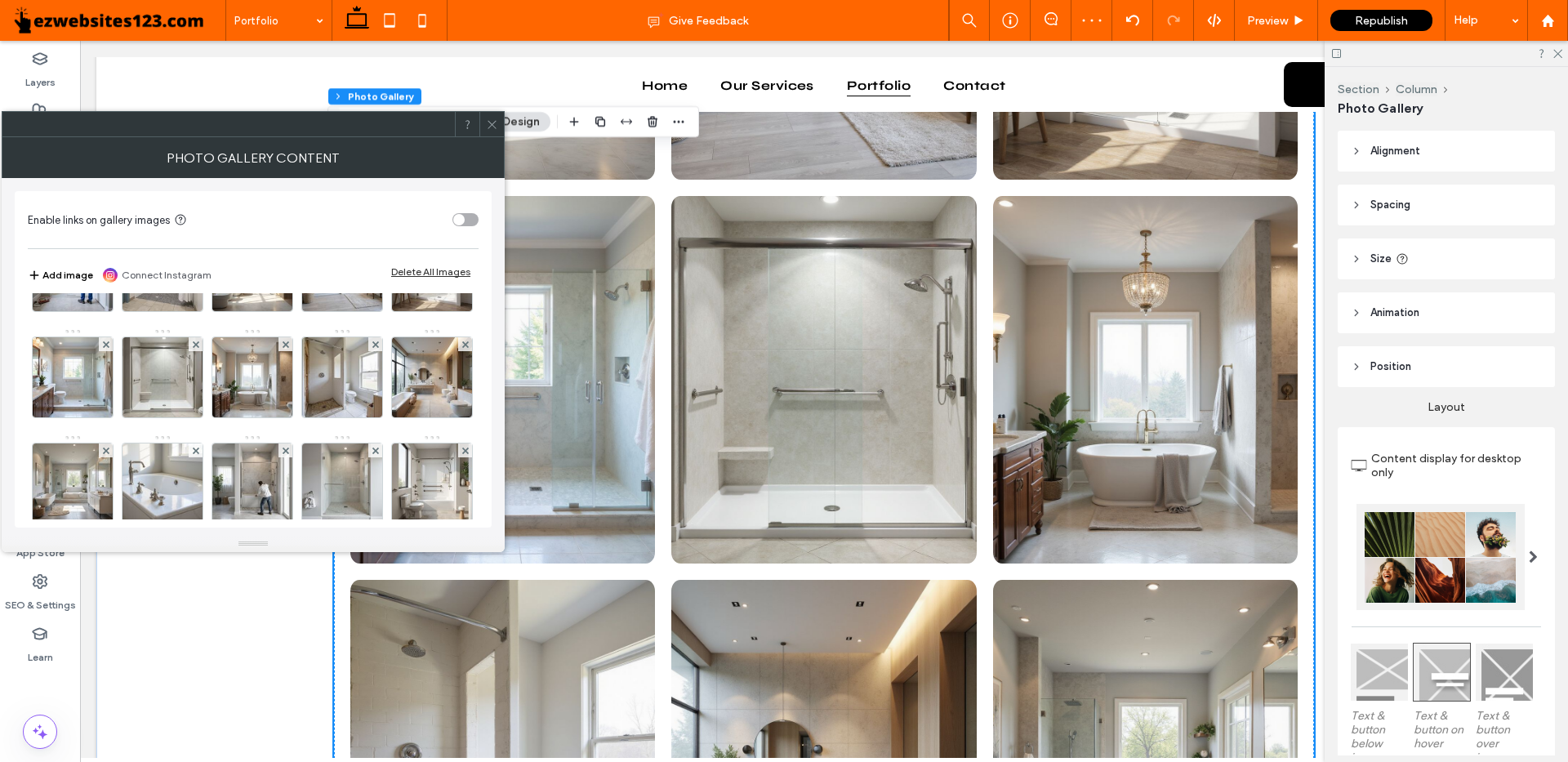
click at [282, 347] on use at bounding box center [285, 344] width 7 height 7
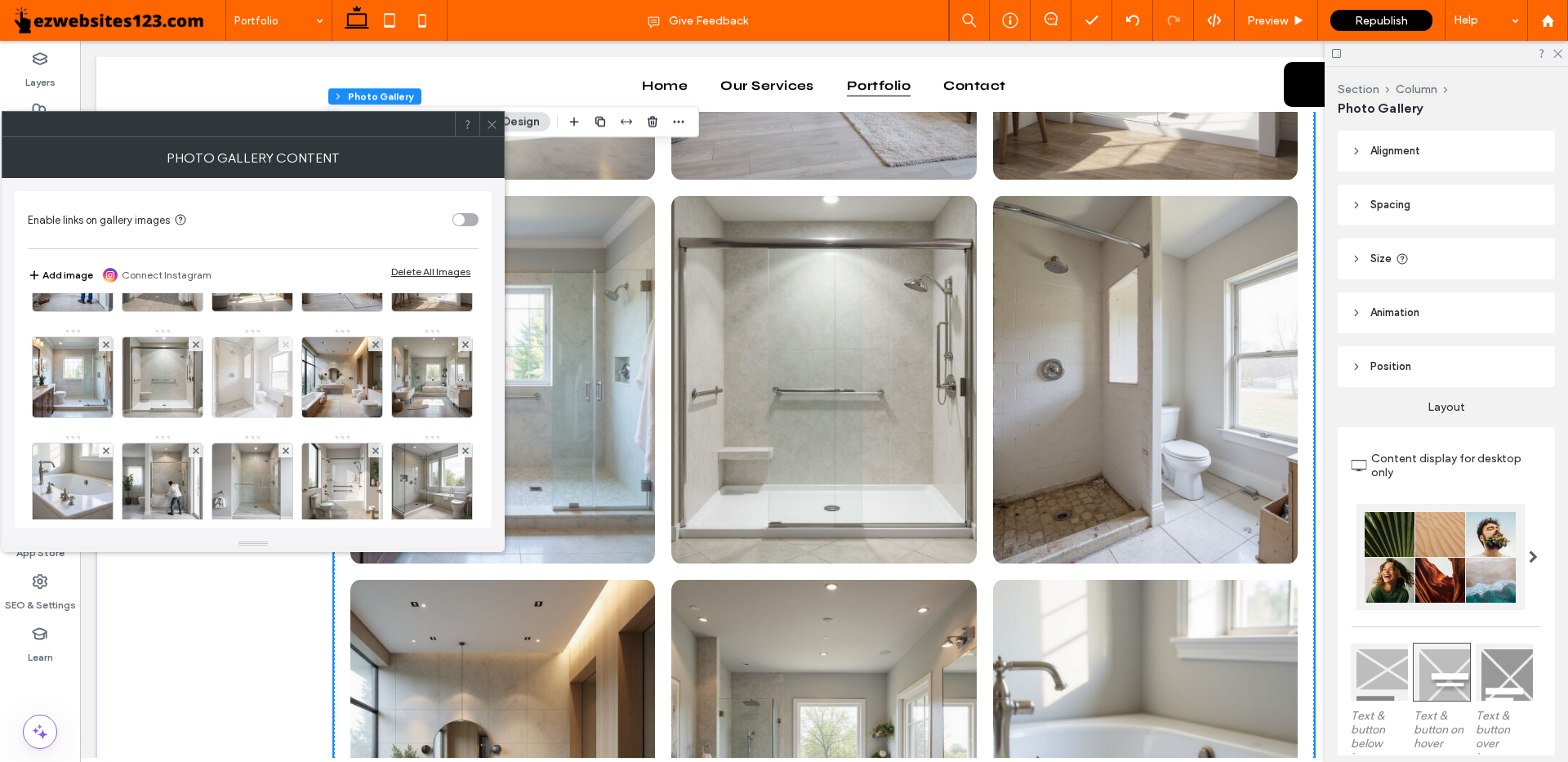
click at [282, 347] on use at bounding box center [285, 344] width 7 height 7
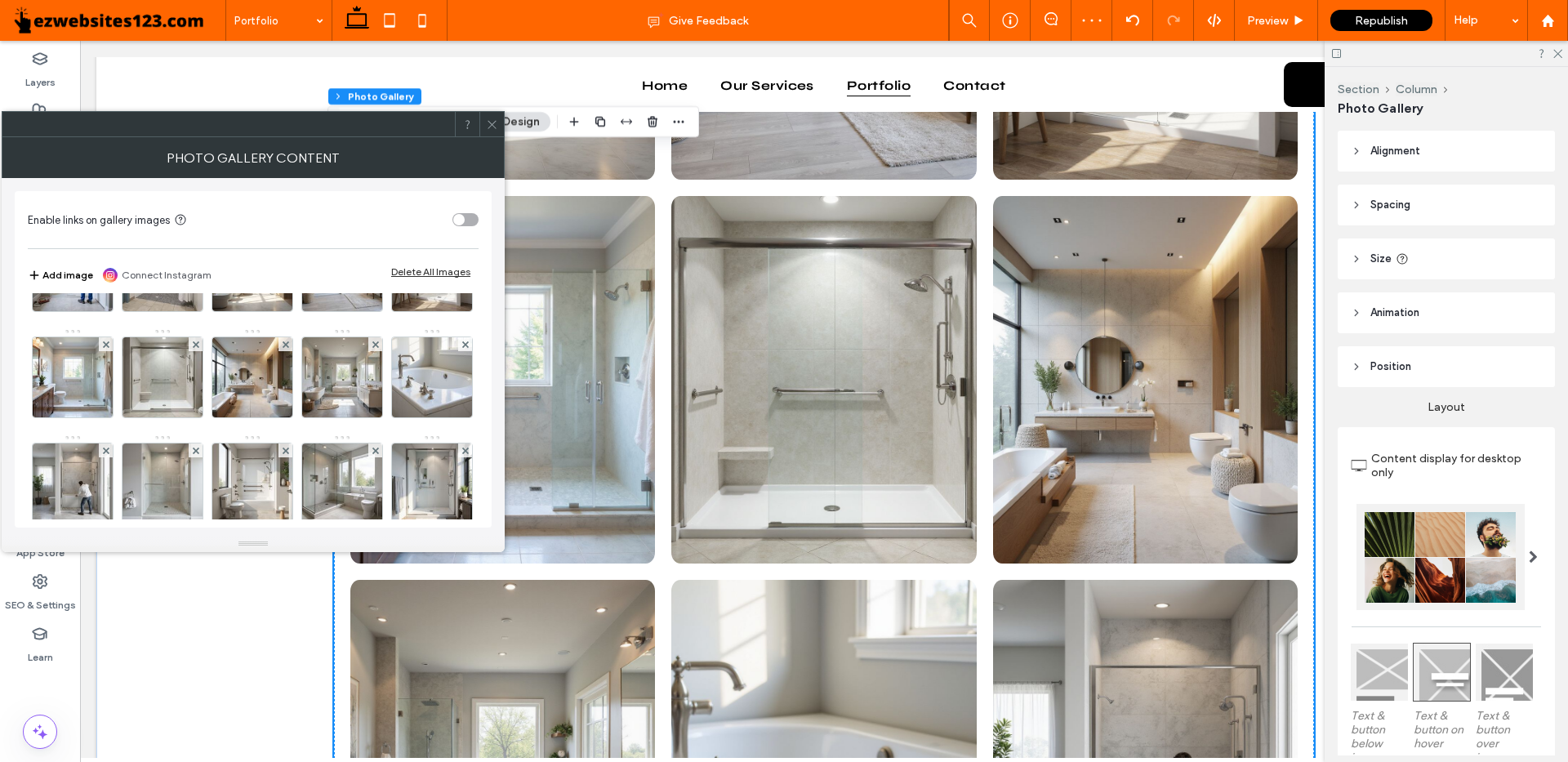
click at [282, 347] on use at bounding box center [285, 344] width 7 height 7
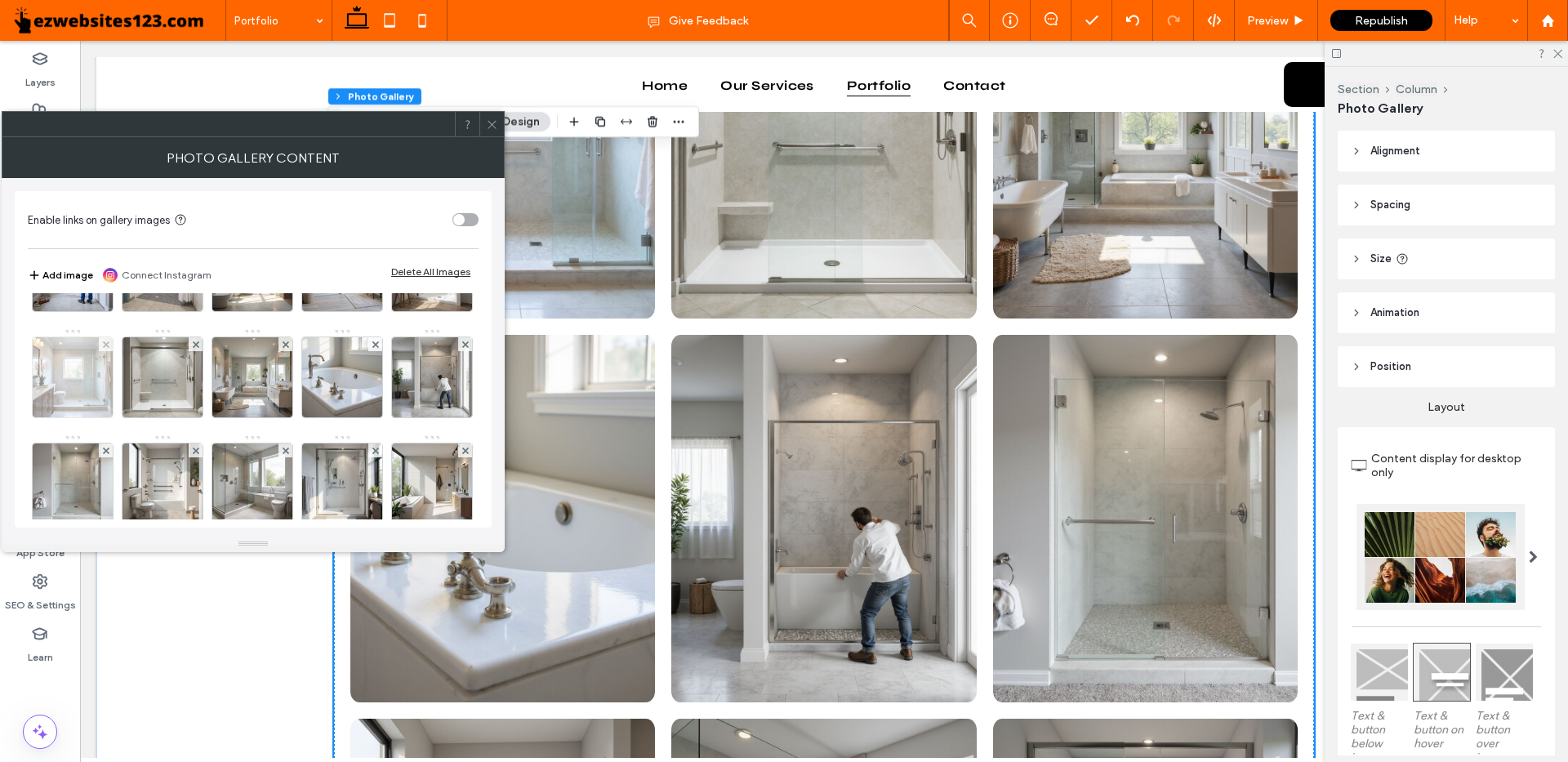
scroll to position [373, 0]
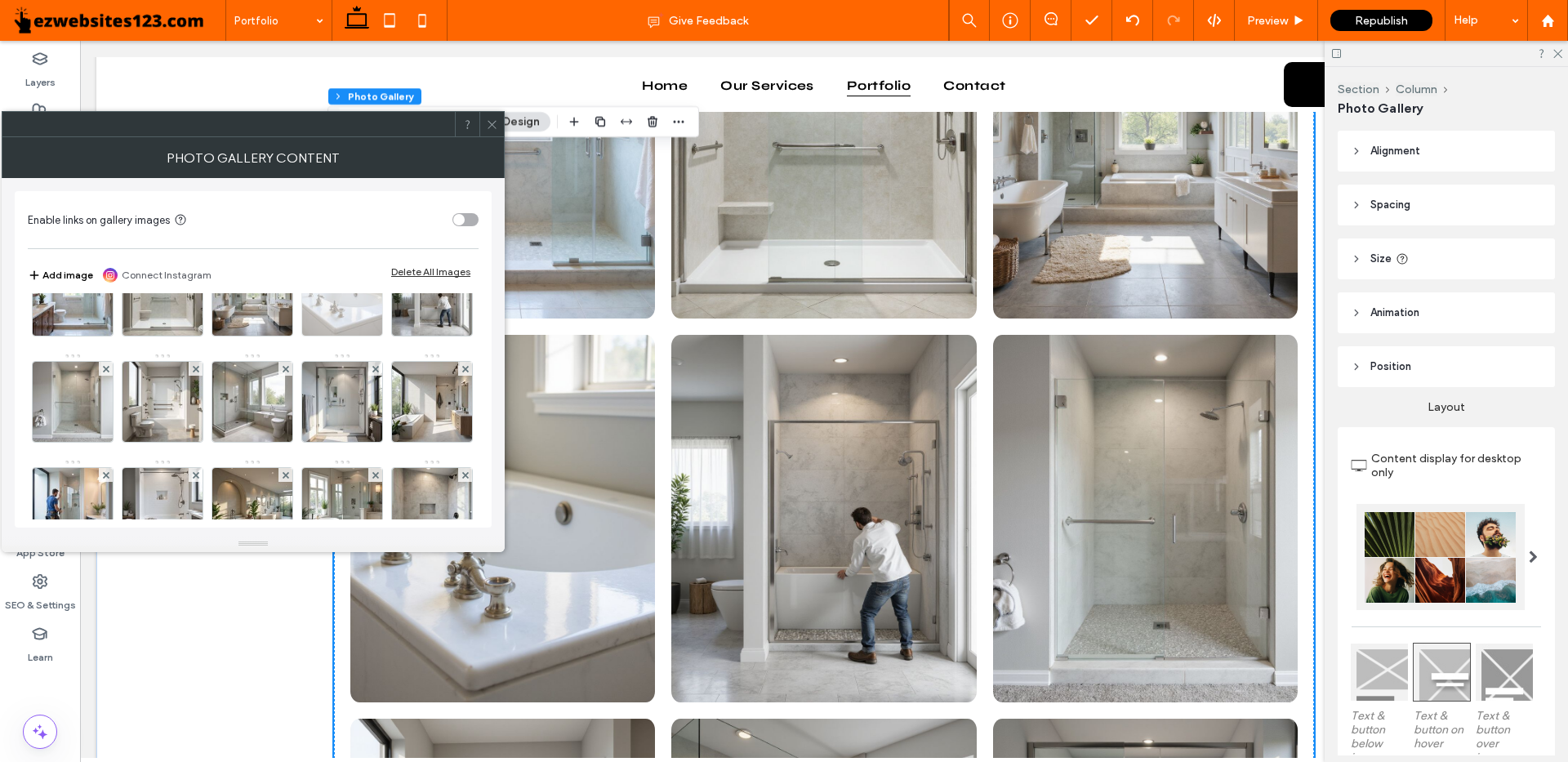
click at [371, 266] on use at bounding box center [374, 262] width 7 height 7
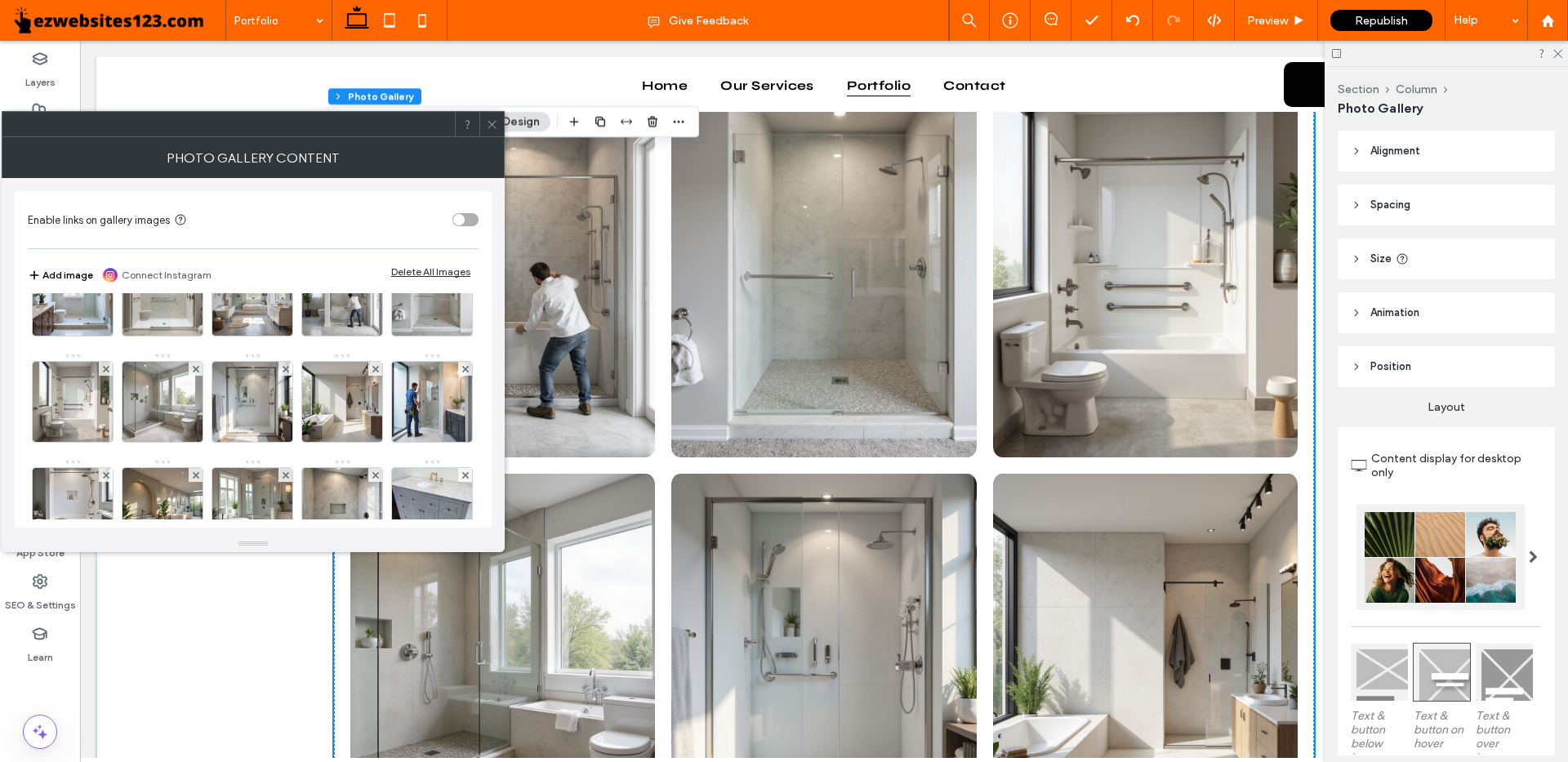
scroll to position [2696, 0]
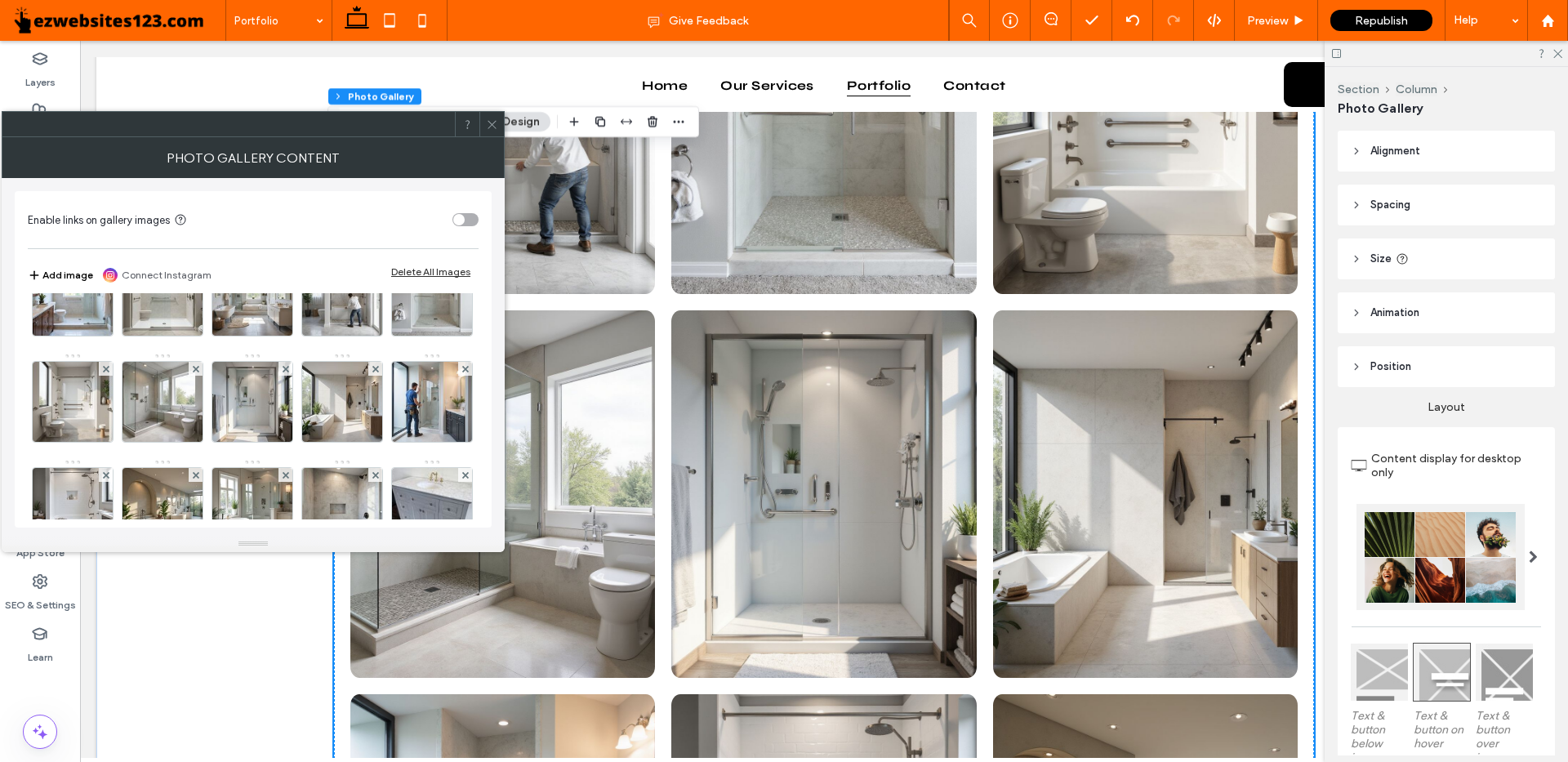
click at [134, 112] on div at bounding box center [229, 125] width 453 height 25
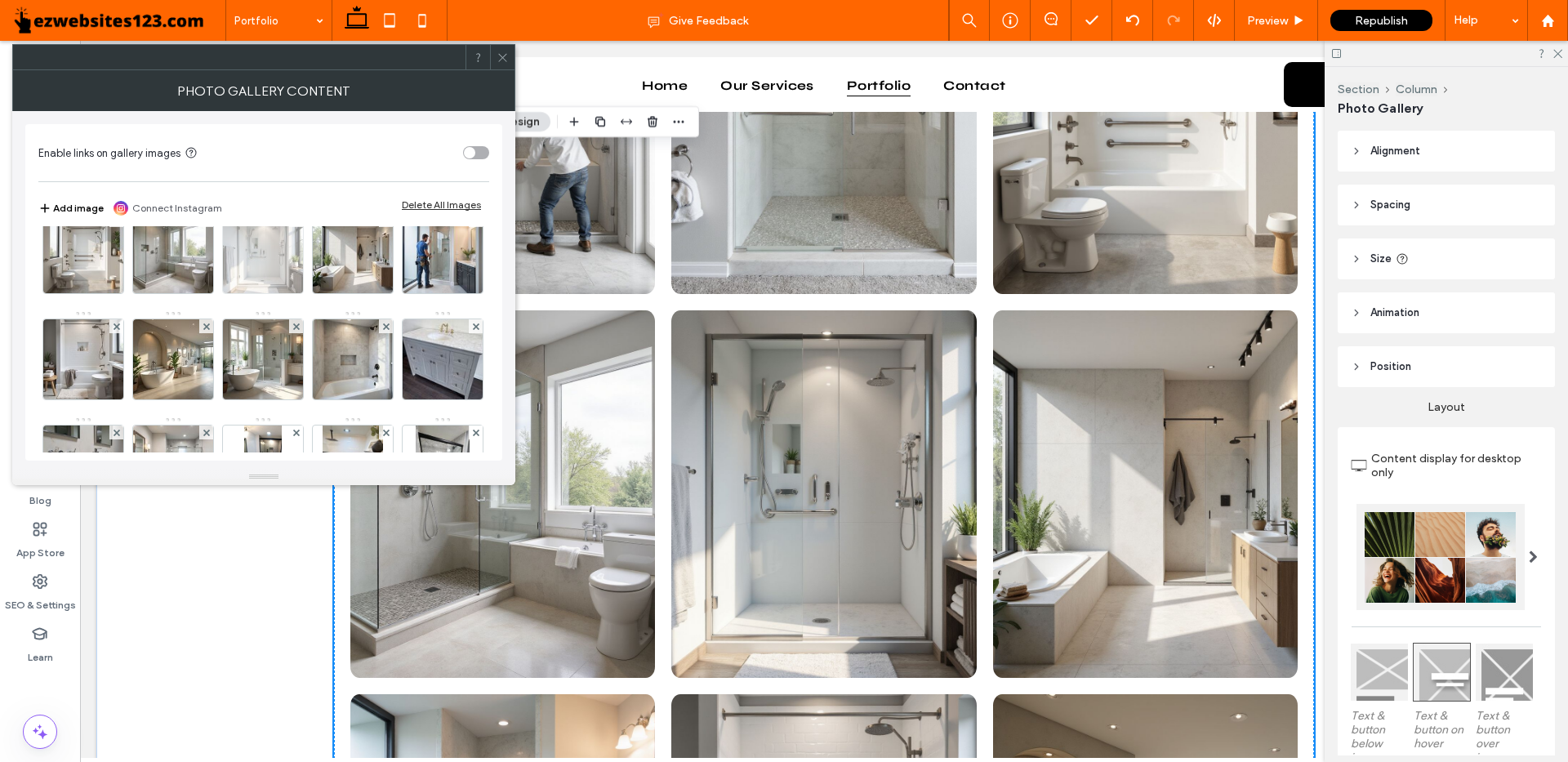
scroll to position [373, 0]
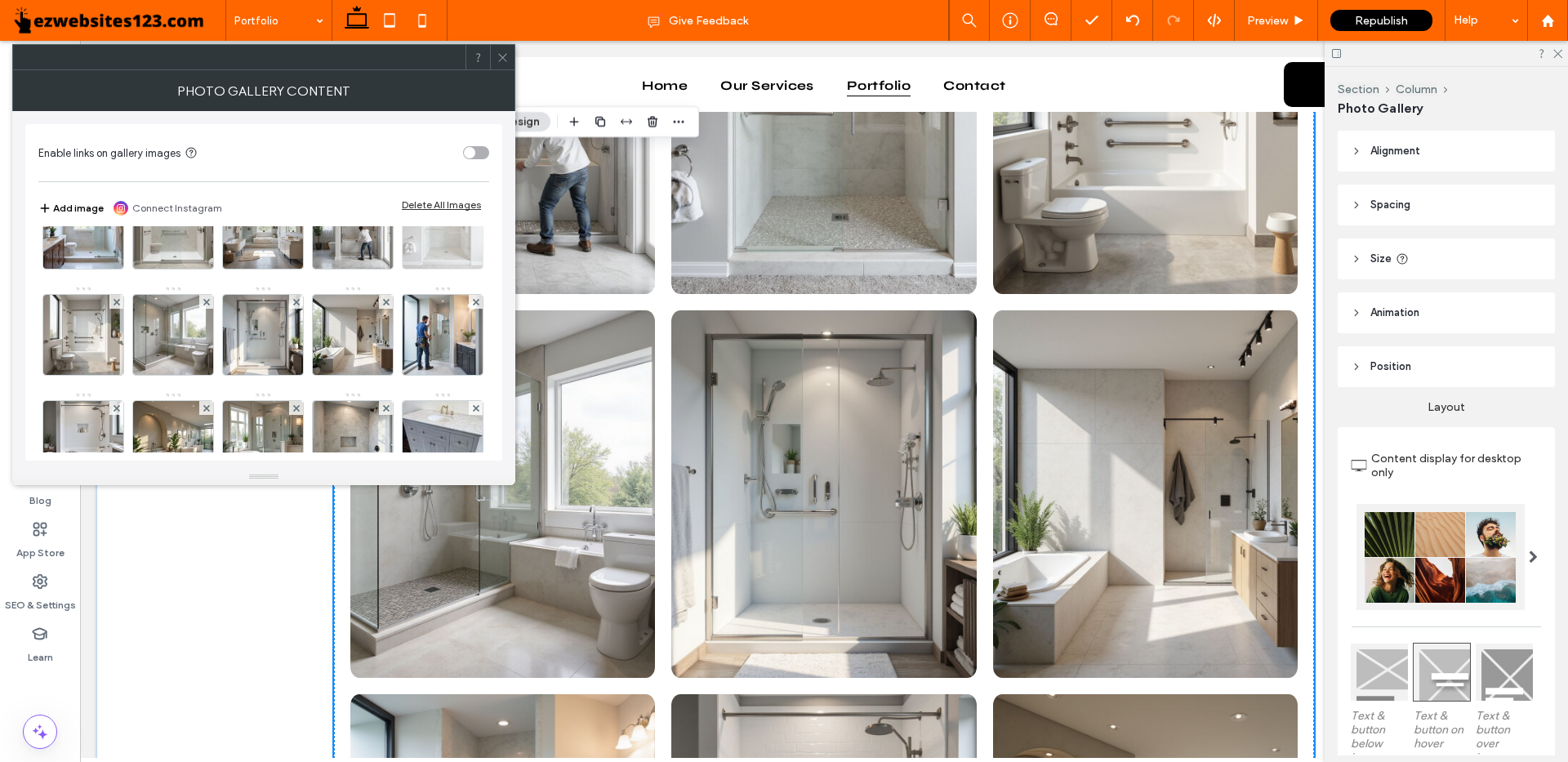
click at [473, 202] on span at bounding box center [476, 196] width 7 height 13
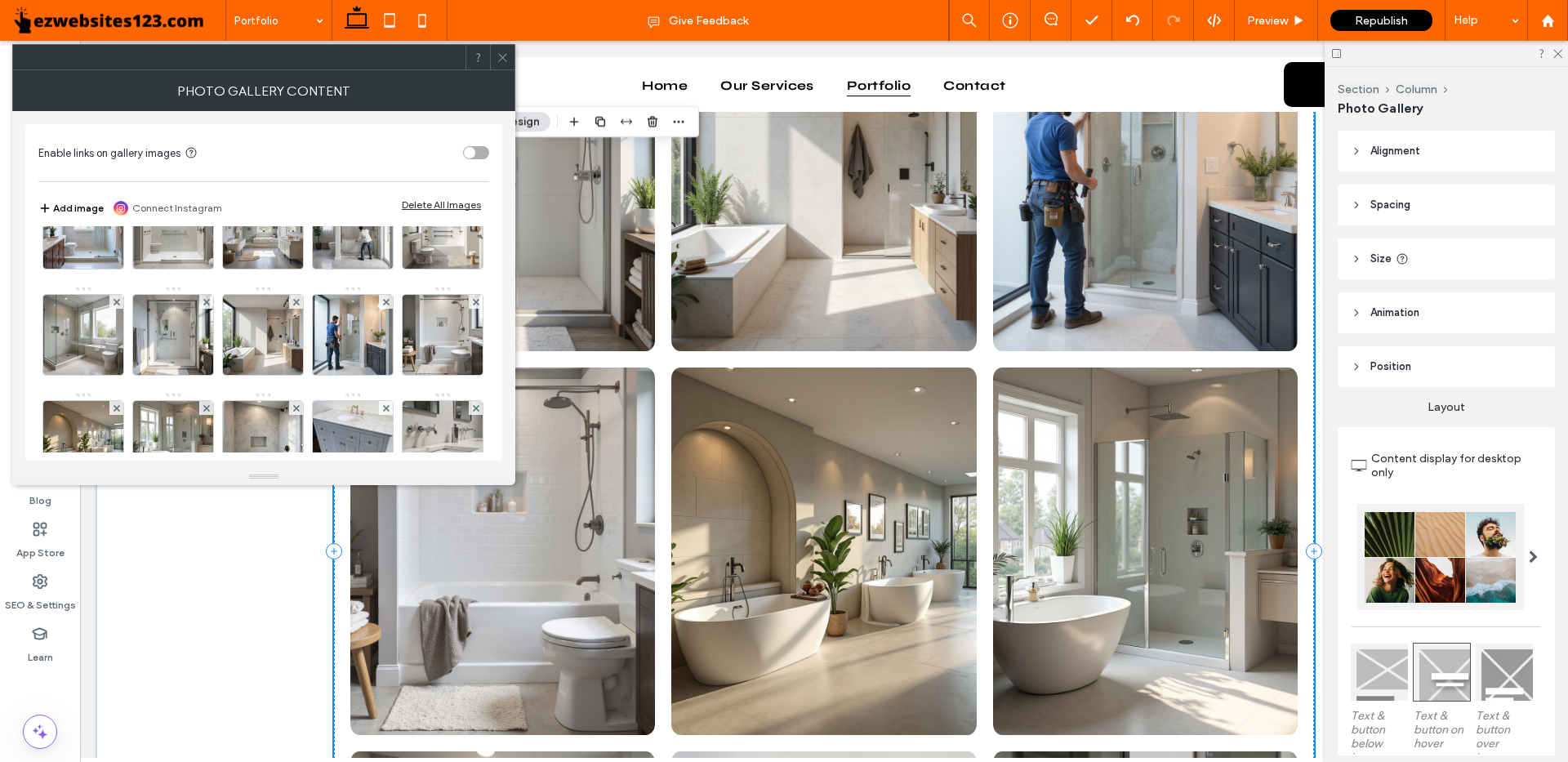
scroll to position [536, 0]
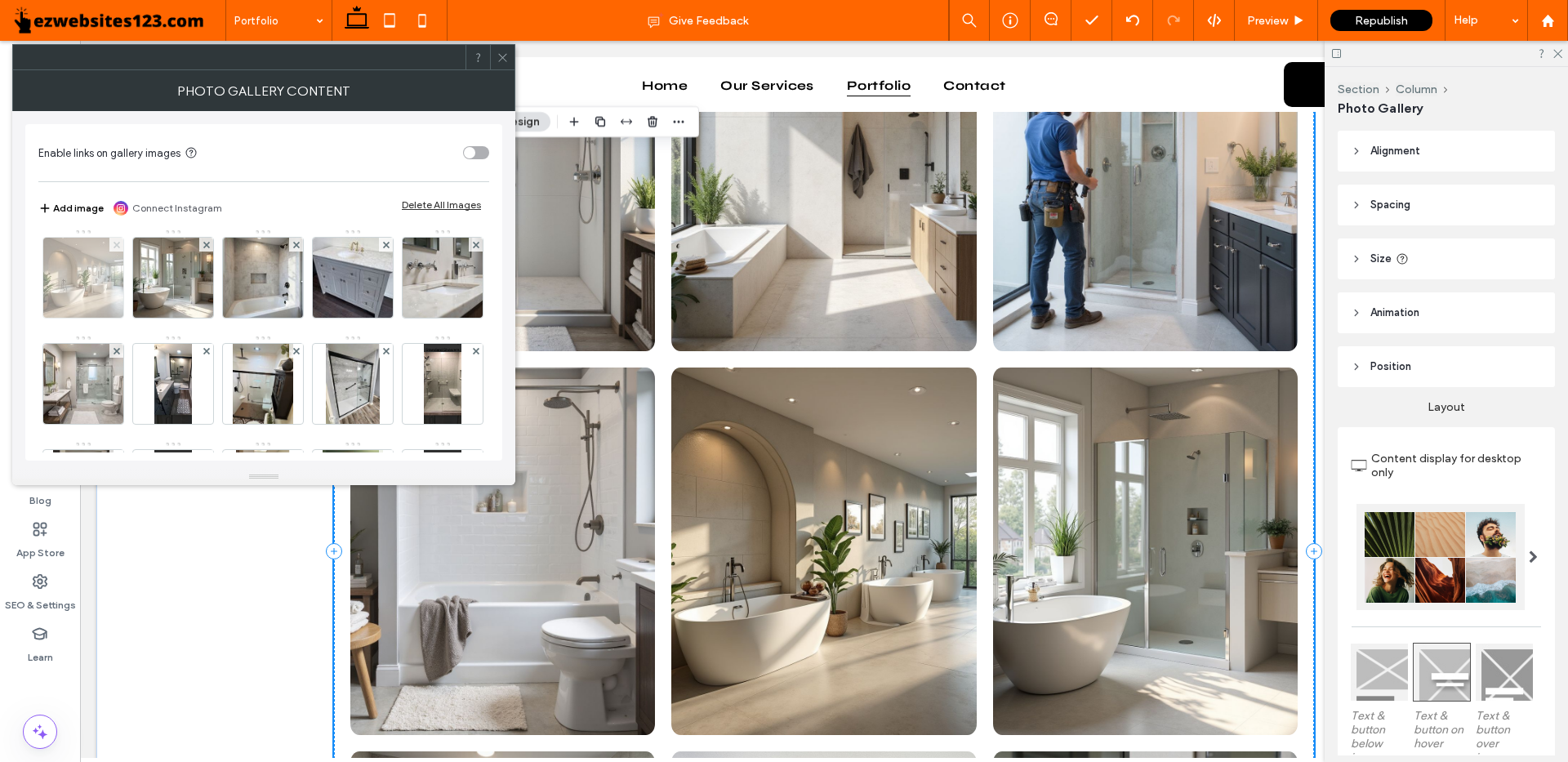
click at [120, 249] on icon at bounding box center [116, 245] width 7 height 7
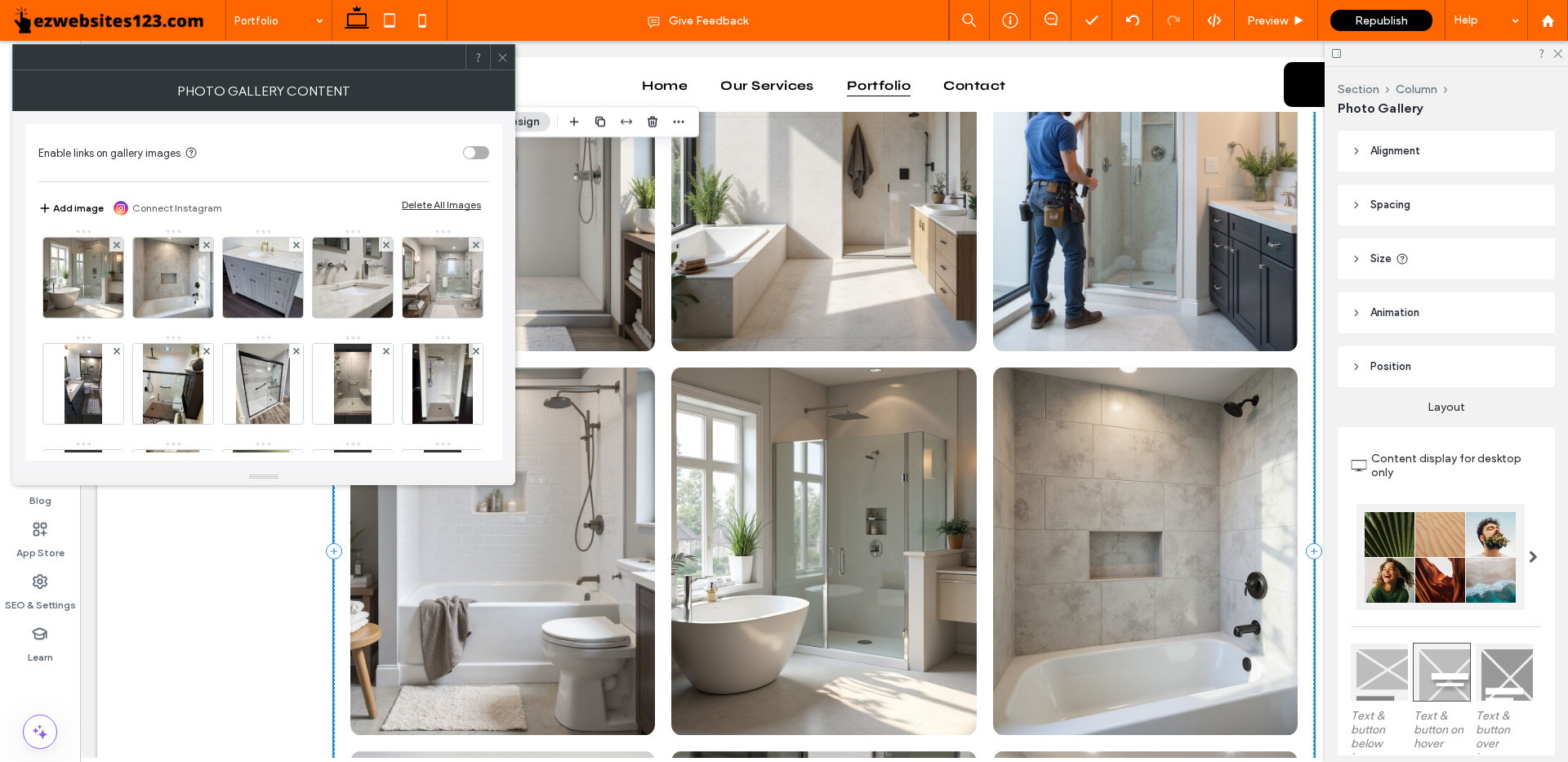
scroll to position [3105, 0]
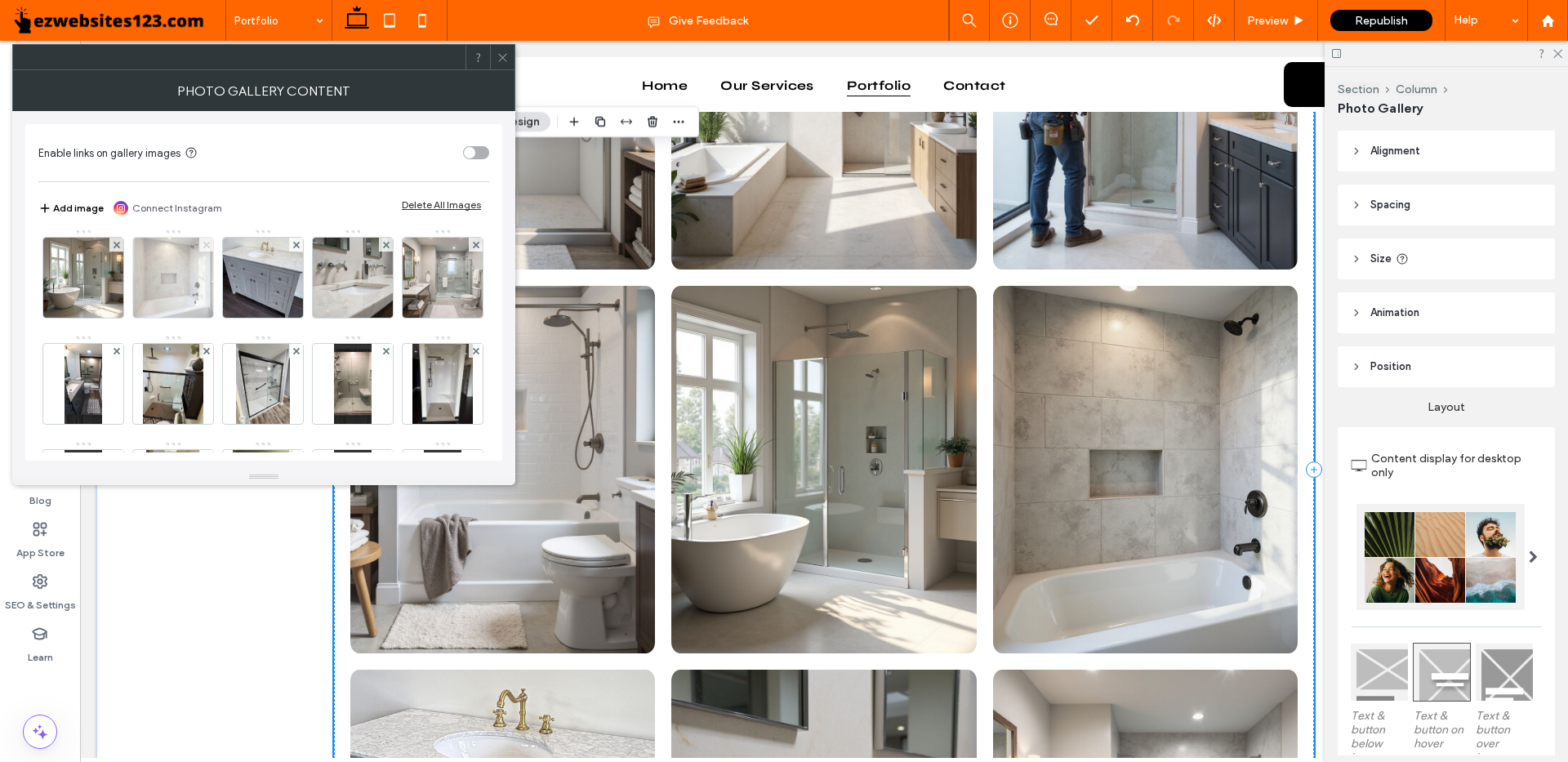
click at [210, 249] on icon at bounding box center [206, 245] width 7 height 7
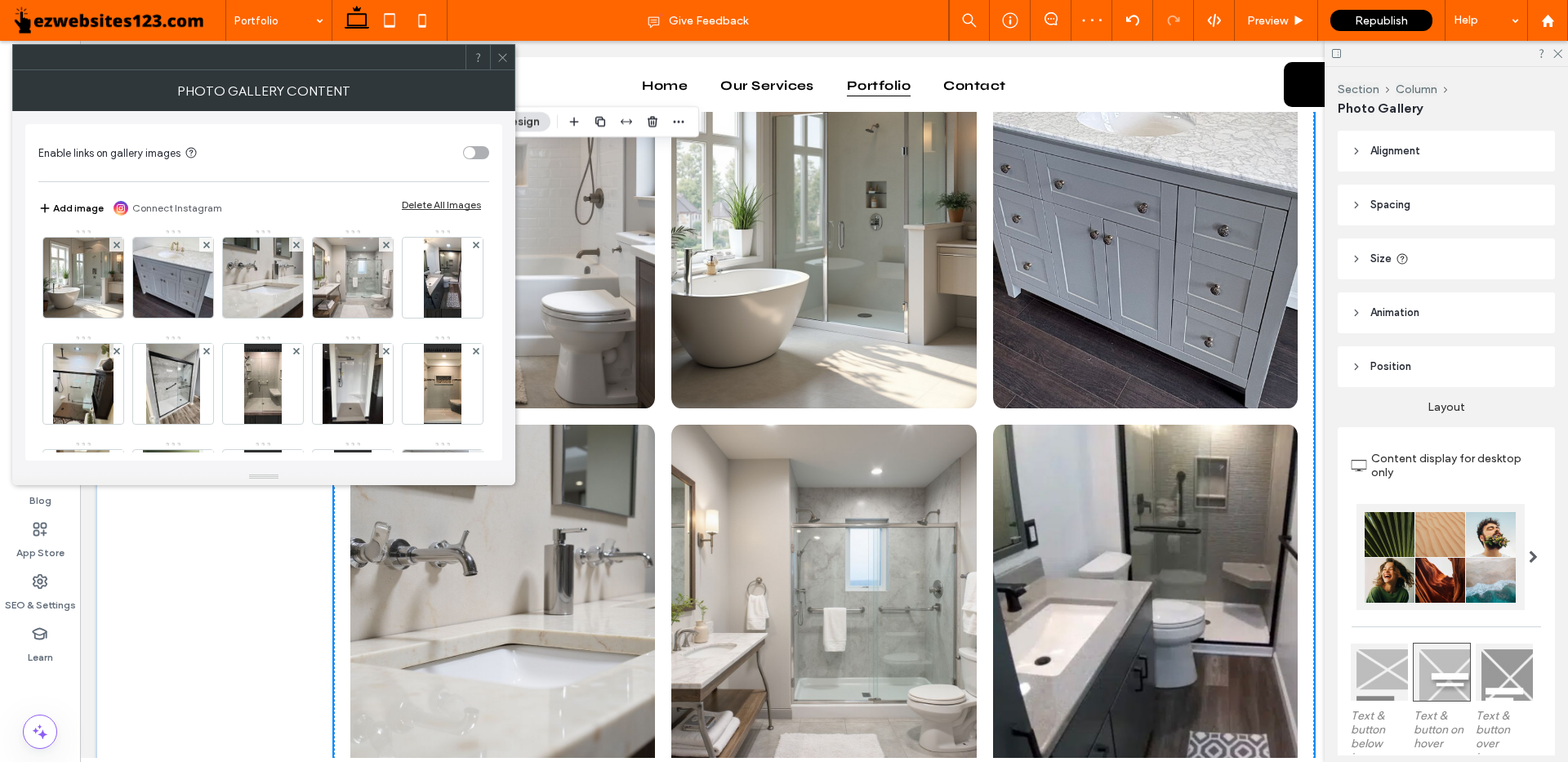
scroll to position [3431, 0]
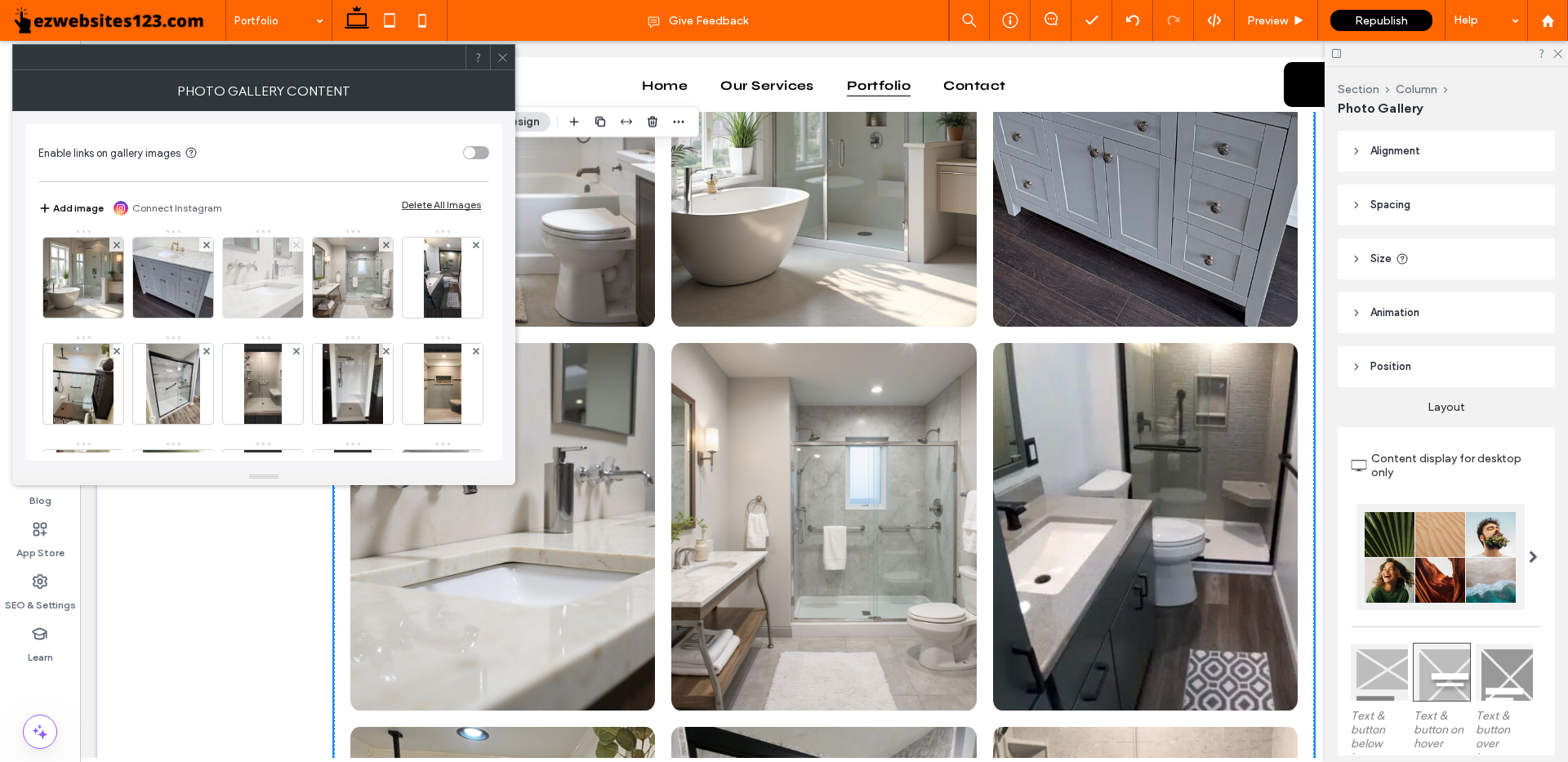
click at [299, 249] on icon at bounding box center [297, 245] width 7 height 7
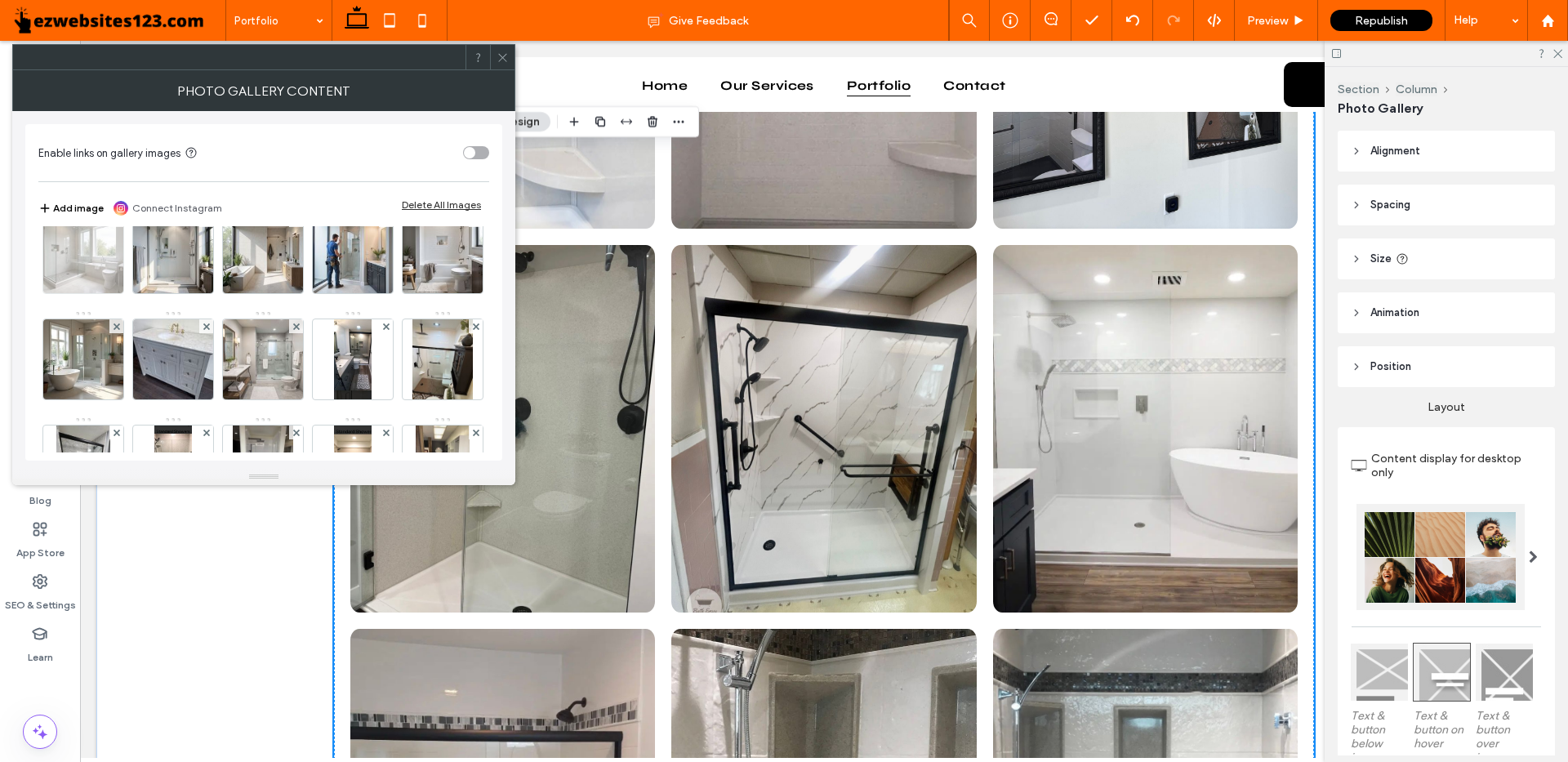
scroll to position [373, 0]
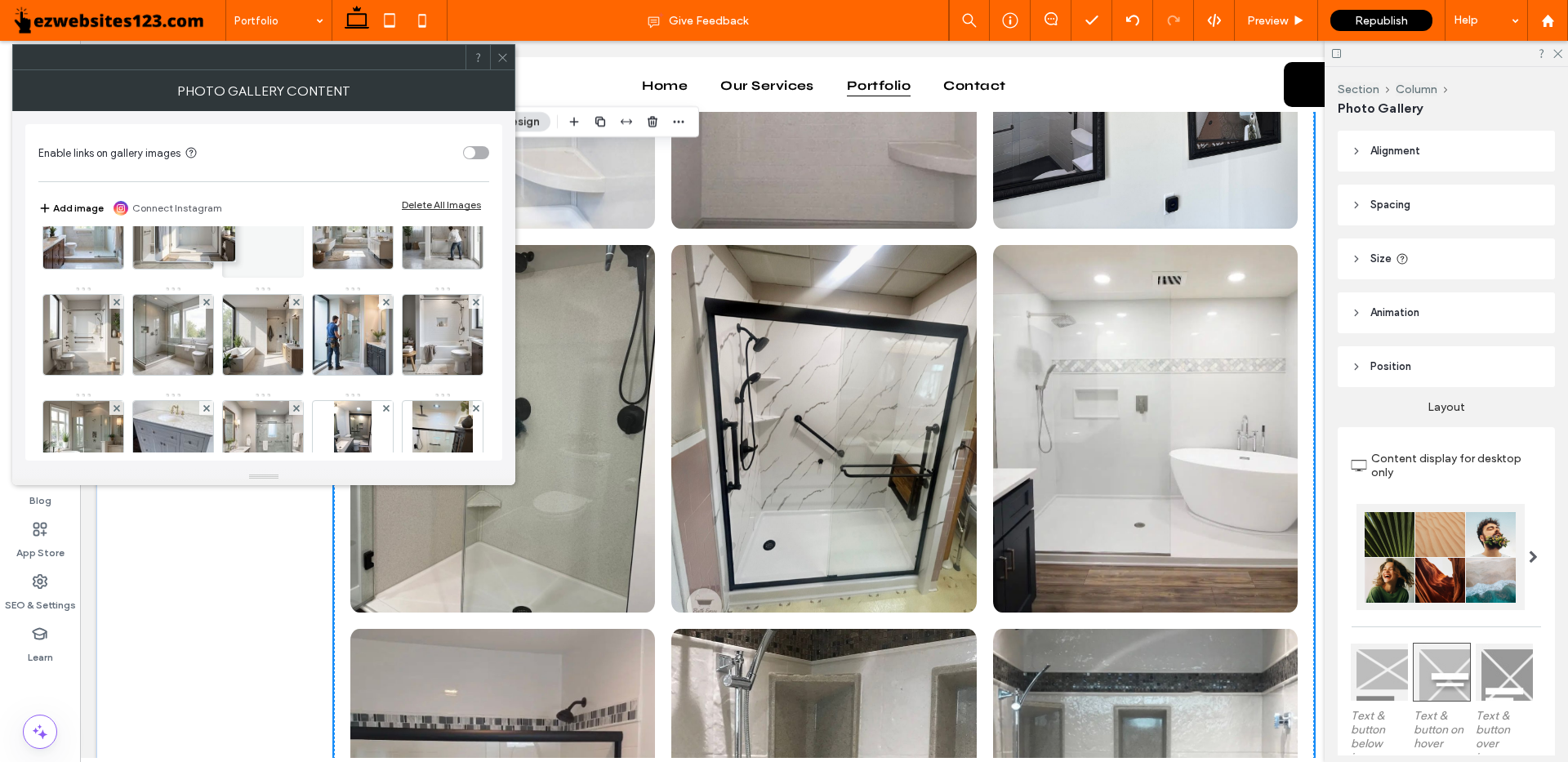
drag, startPoint x: 172, startPoint y: 422, endPoint x: 189, endPoint y: 202, distance: 220.7
click at [189, 202] on div "Enable links on gallery images Add image Connect Instagram Delete All Images Im…" at bounding box center [263, 292] width 477 height 337
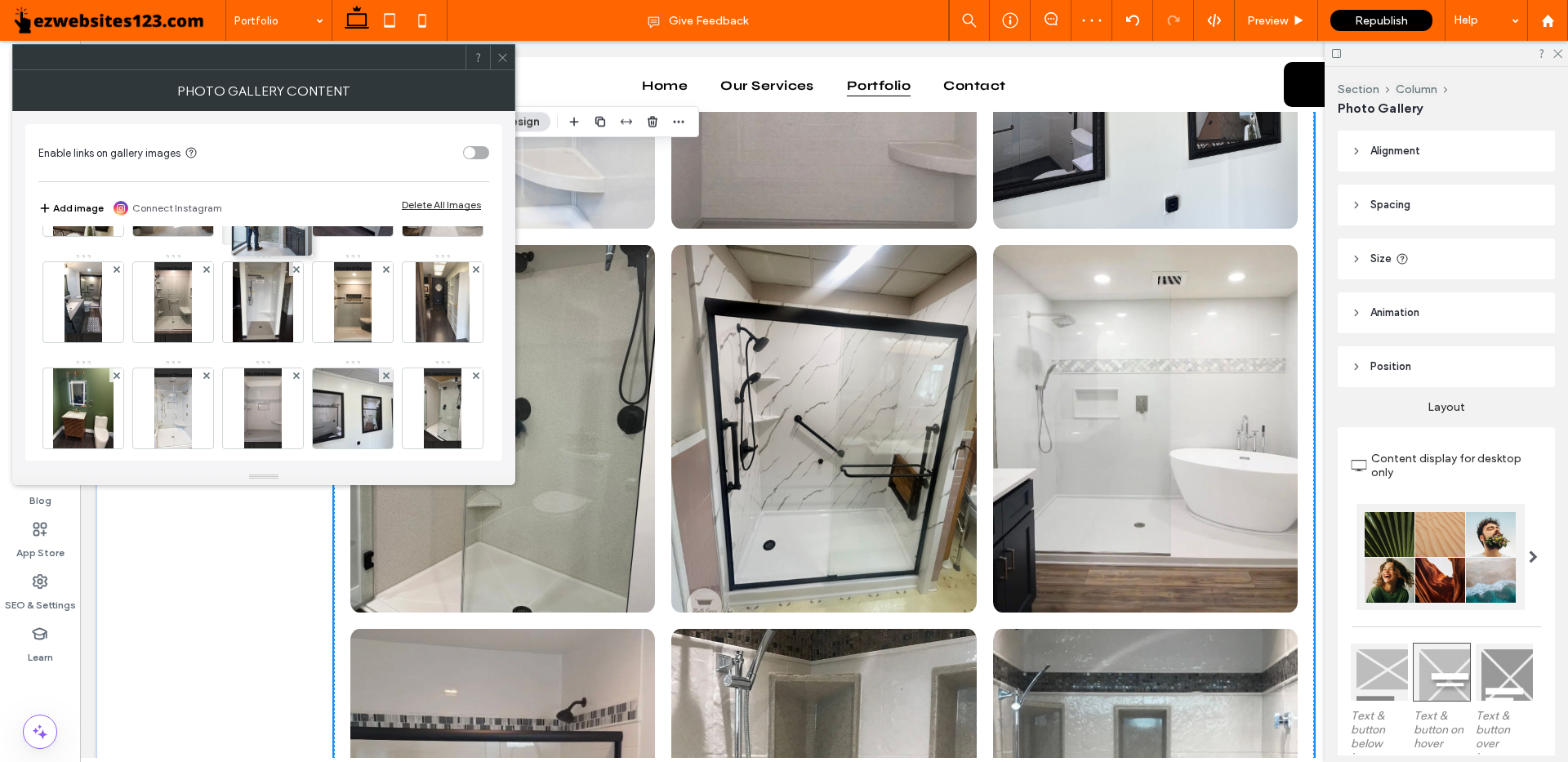
drag, startPoint x: 255, startPoint y: 344, endPoint x: 261, endPoint y: 197, distance: 147.1
click at [261, 197] on div "Enable links on gallery images Add image Connect Instagram Delete All Images Im…" at bounding box center [263, 292] width 477 height 337
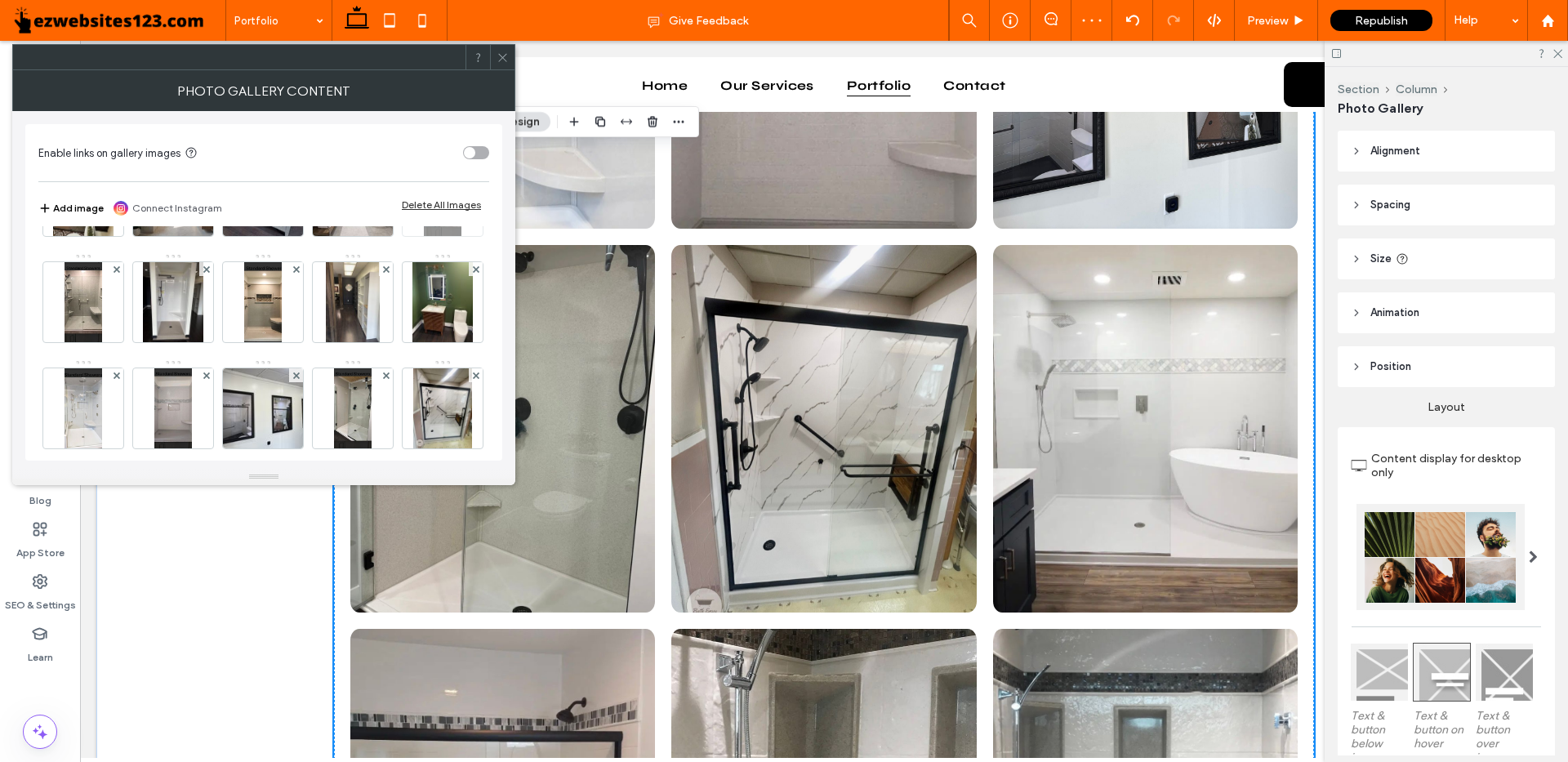
scroll to position [782, 0]
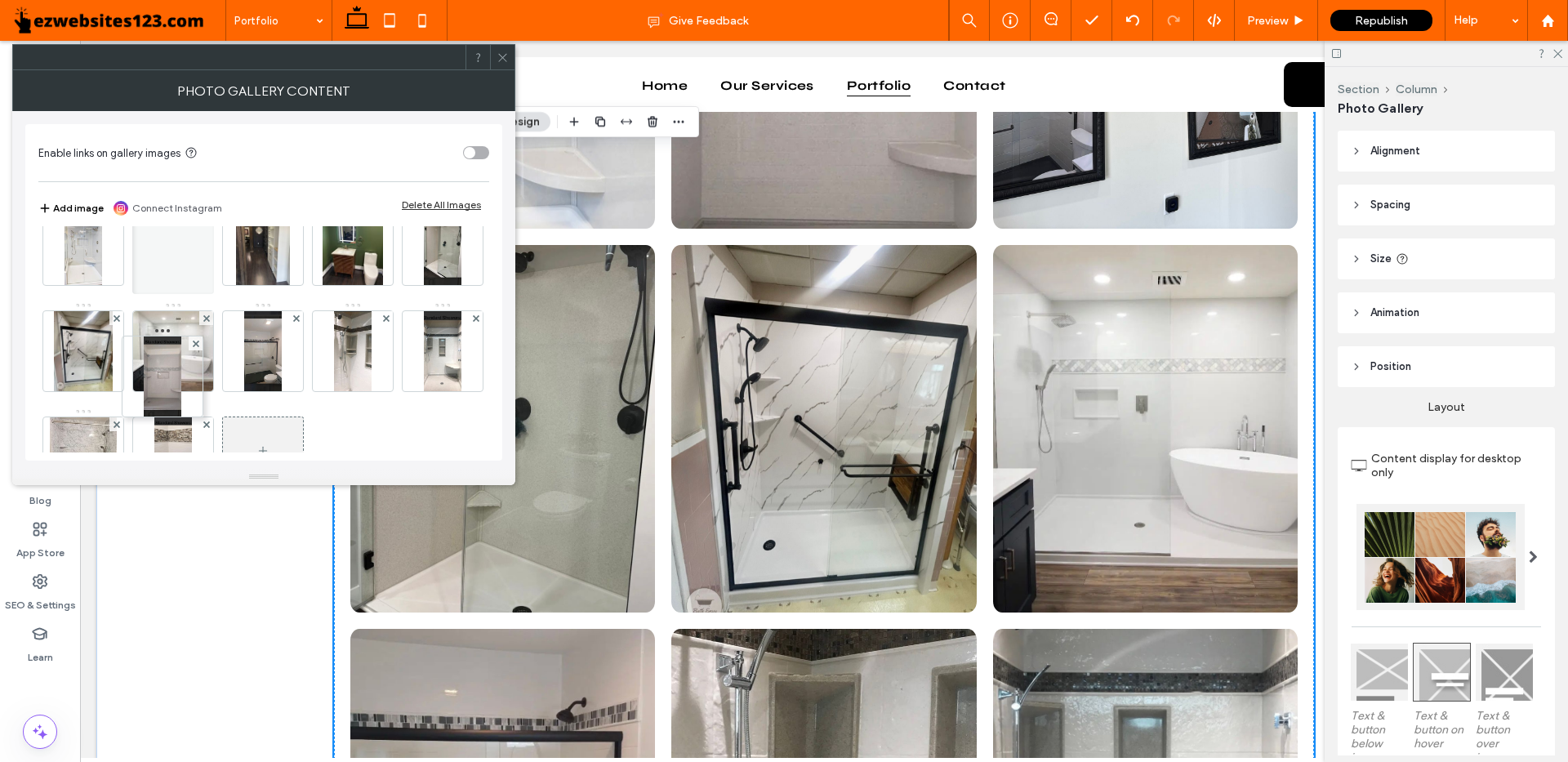
drag, startPoint x: 173, startPoint y: 434, endPoint x: 124, endPoint y: 131, distance: 306.9
click at [124, 131] on div "Enable links on gallery images Add image Connect Instagram Delete All Images Im…" at bounding box center [263, 292] width 477 height 337
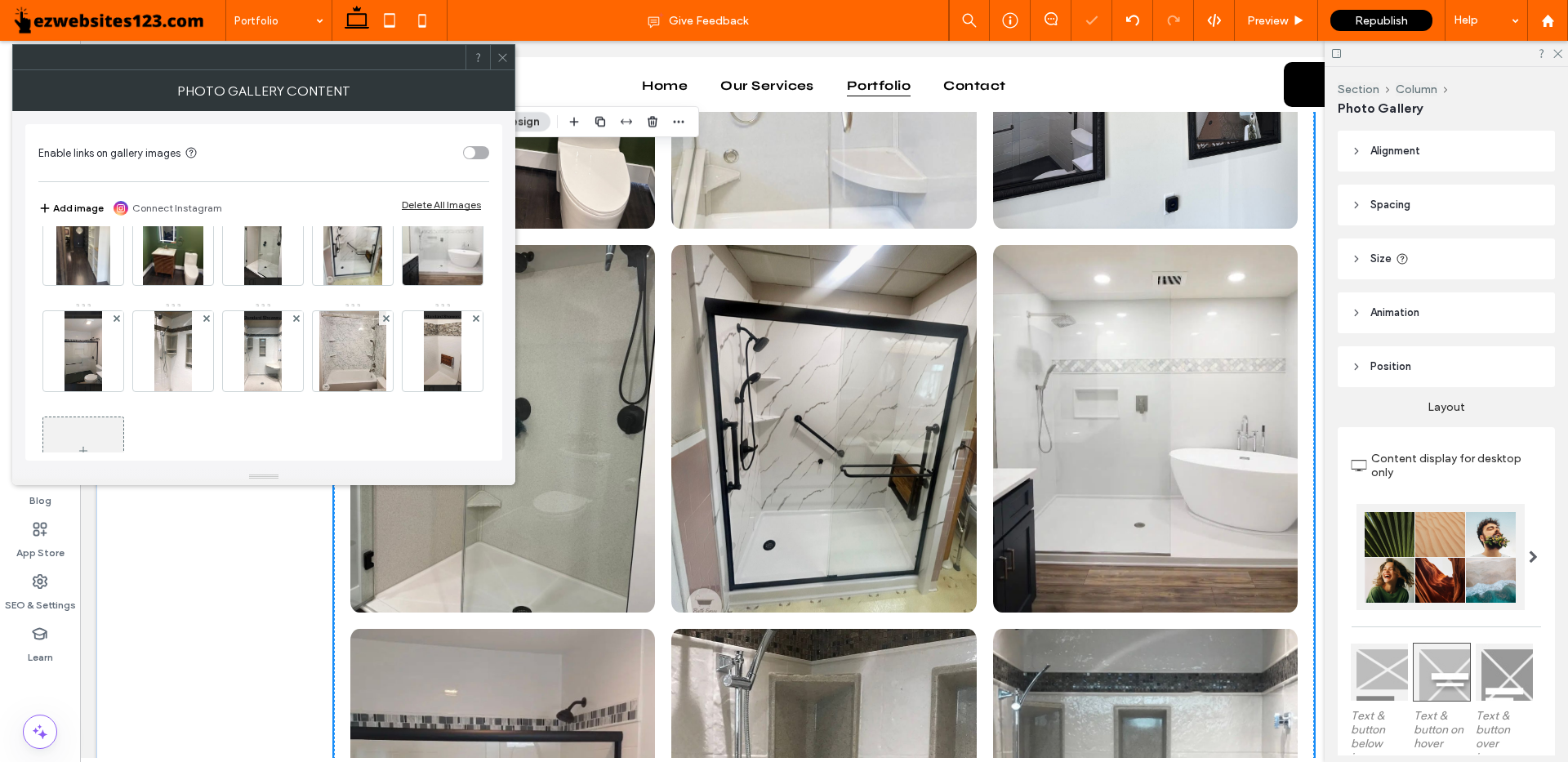
scroll to position [945, 0]
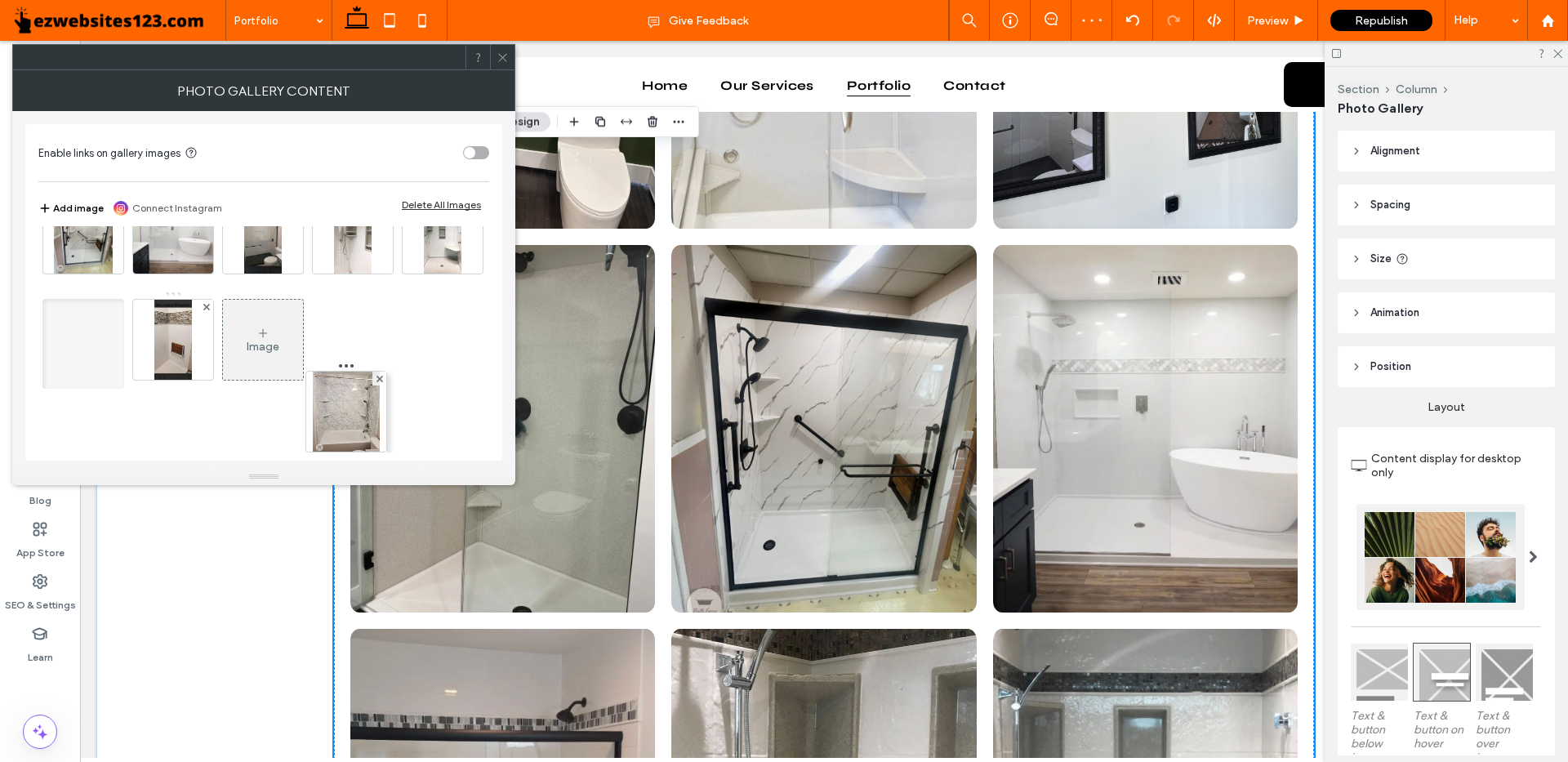
drag, startPoint x: 353, startPoint y: 421, endPoint x: 218, endPoint y: 178, distance: 278.0
click at [218, 178] on div "Enable links on gallery images Add image Connect Instagram Delete All Images Im…" at bounding box center [263, 292] width 477 height 337
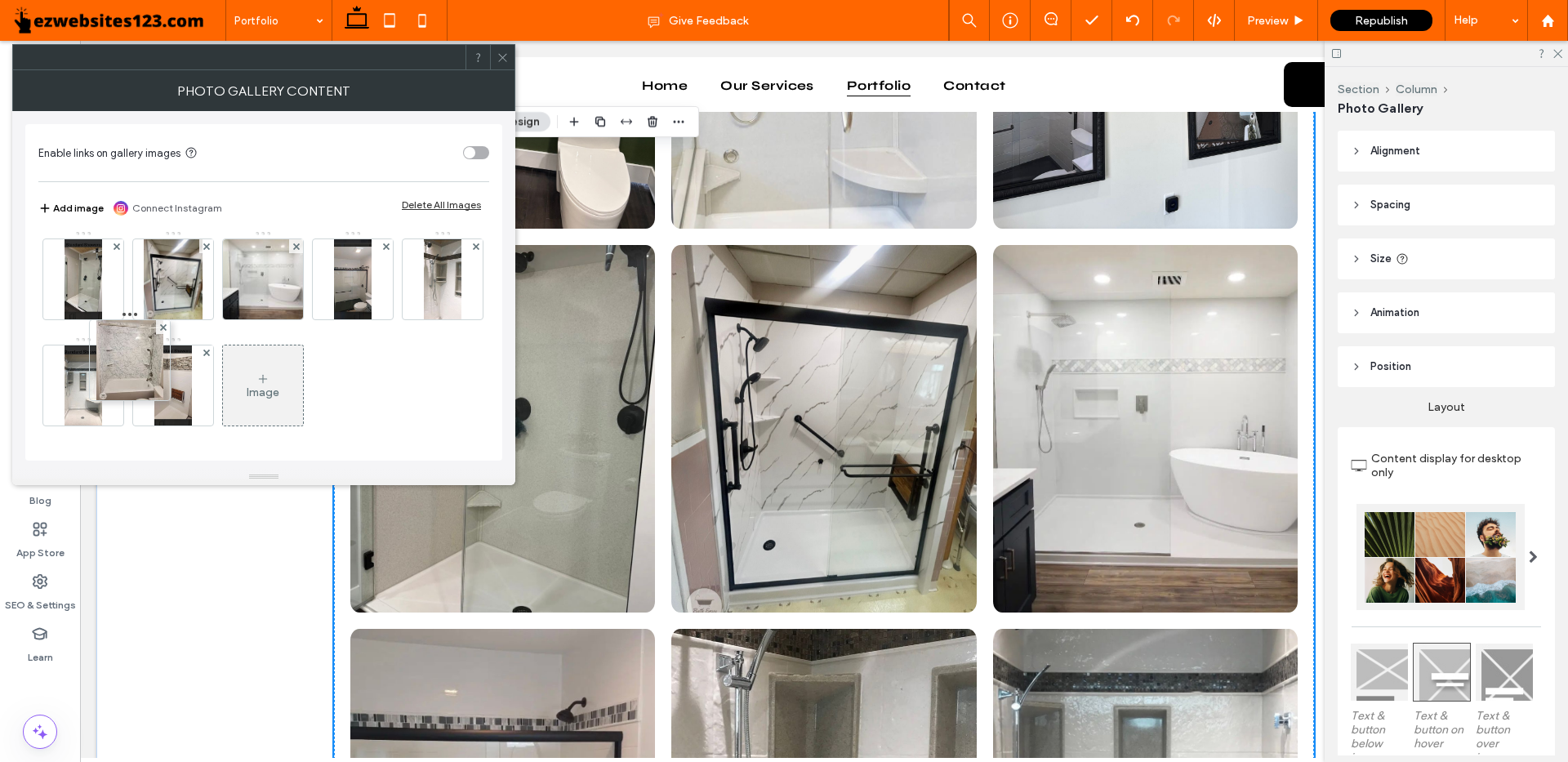
drag, startPoint x: 370, startPoint y: 406, endPoint x: 112, endPoint y: 196, distance: 332.7
click at [112, 196] on div "Enable links on gallery images Add image Connect Instagram Delete All Images Im…" at bounding box center [263, 292] width 477 height 337
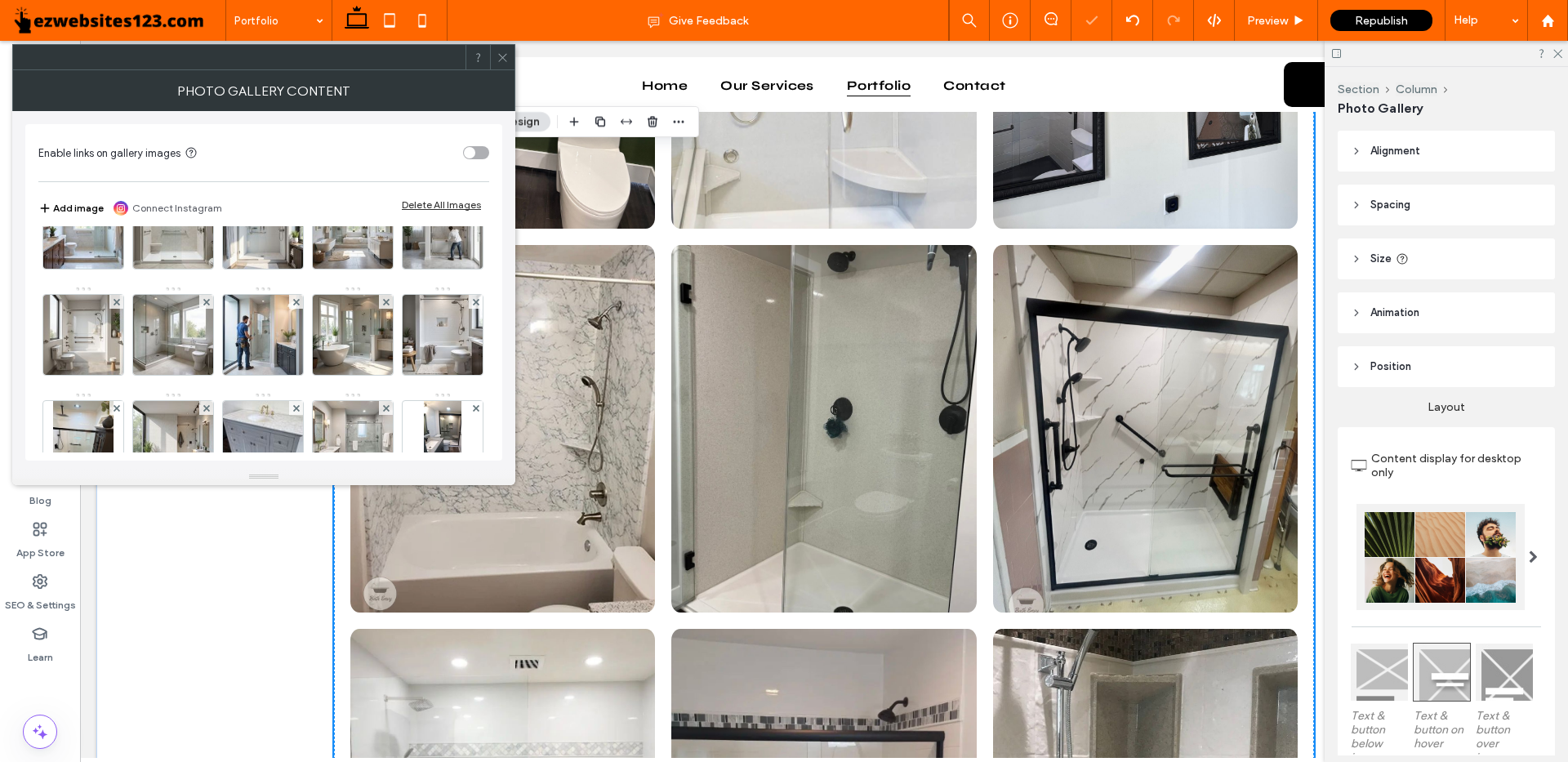
scroll to position [47, 0]
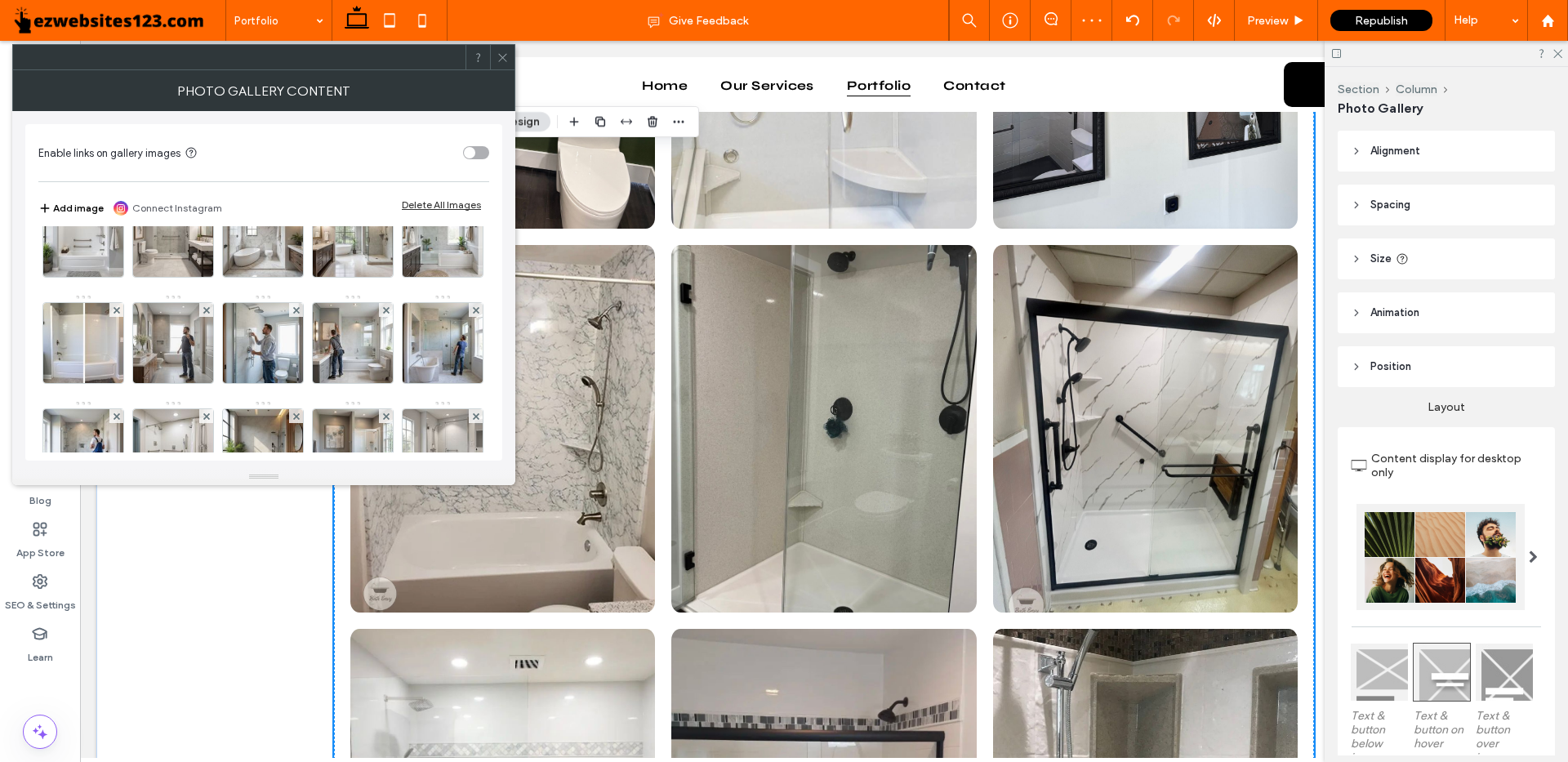
drag, startPoint x: 503, startPoint y: 63, endPoint x: 931, endPoint y: 20, distance: 430.2
click at [503, 63] on span at bounding box center [503, 58] width 12 height 25
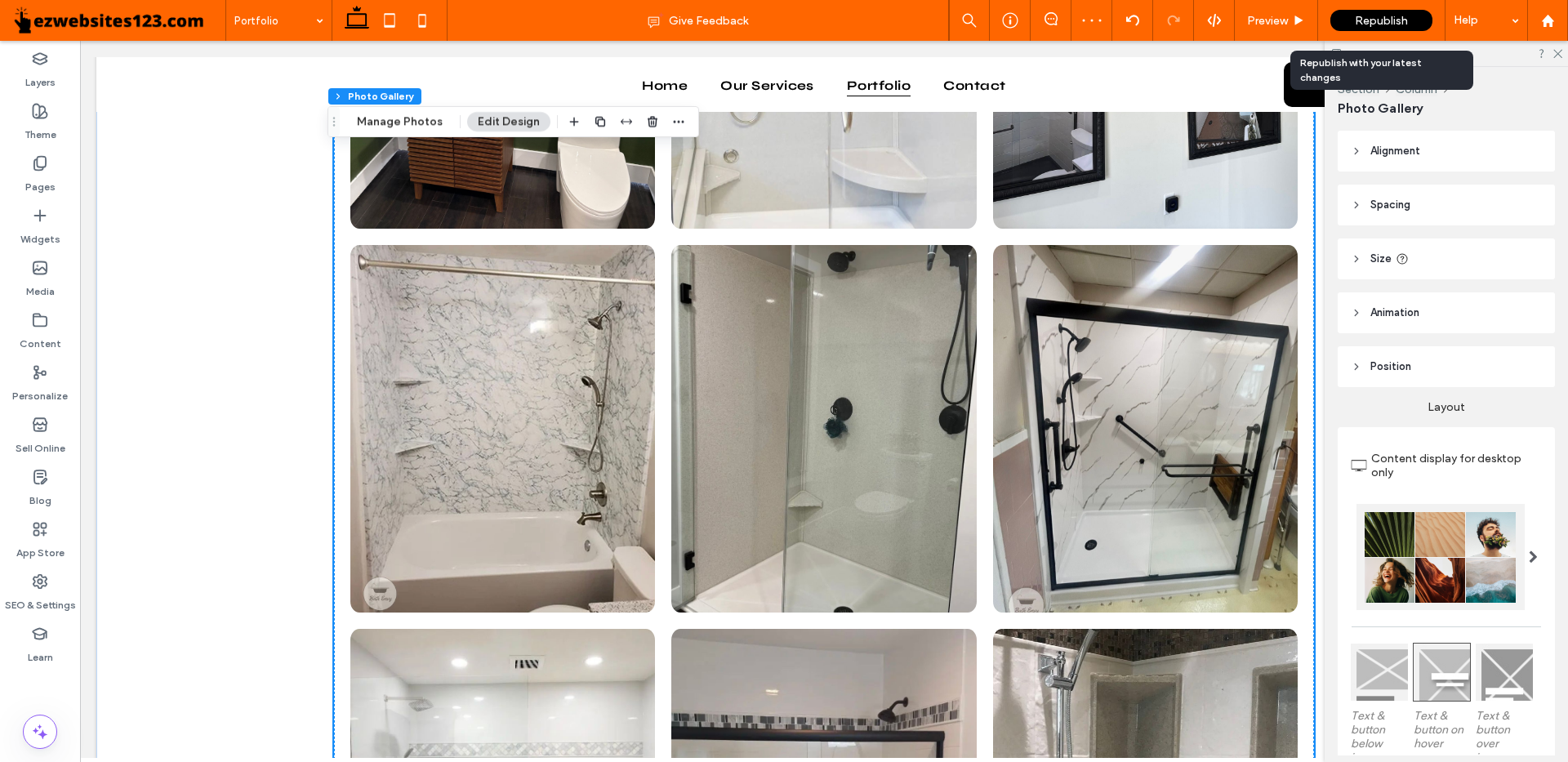
click at [1388, 12] on div "Republish" at bounding box center [1382, 20] width 102 height 21
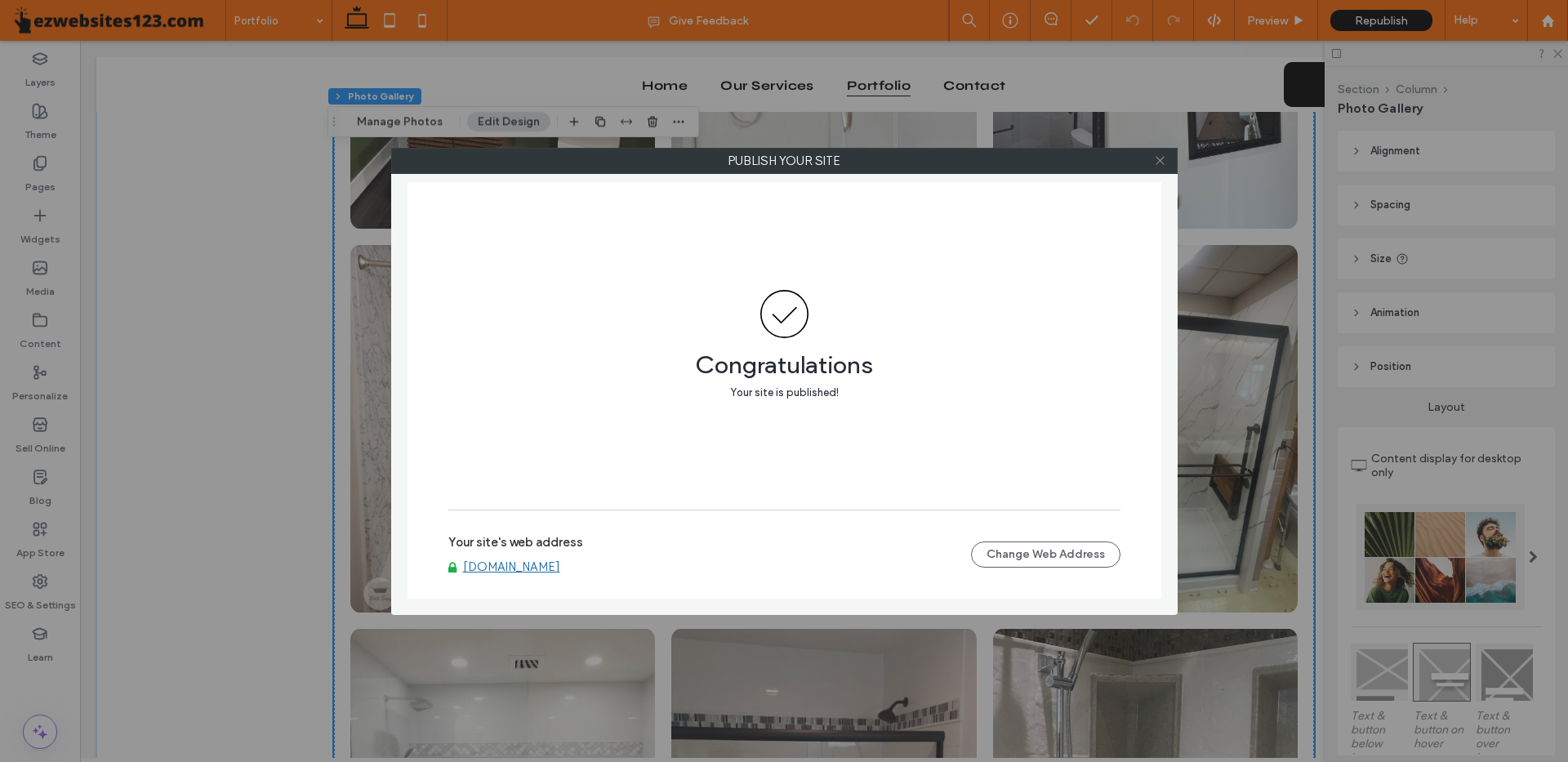
click at [1158, 159] on icon at bounding box center [1160, 160] width 12 height 12
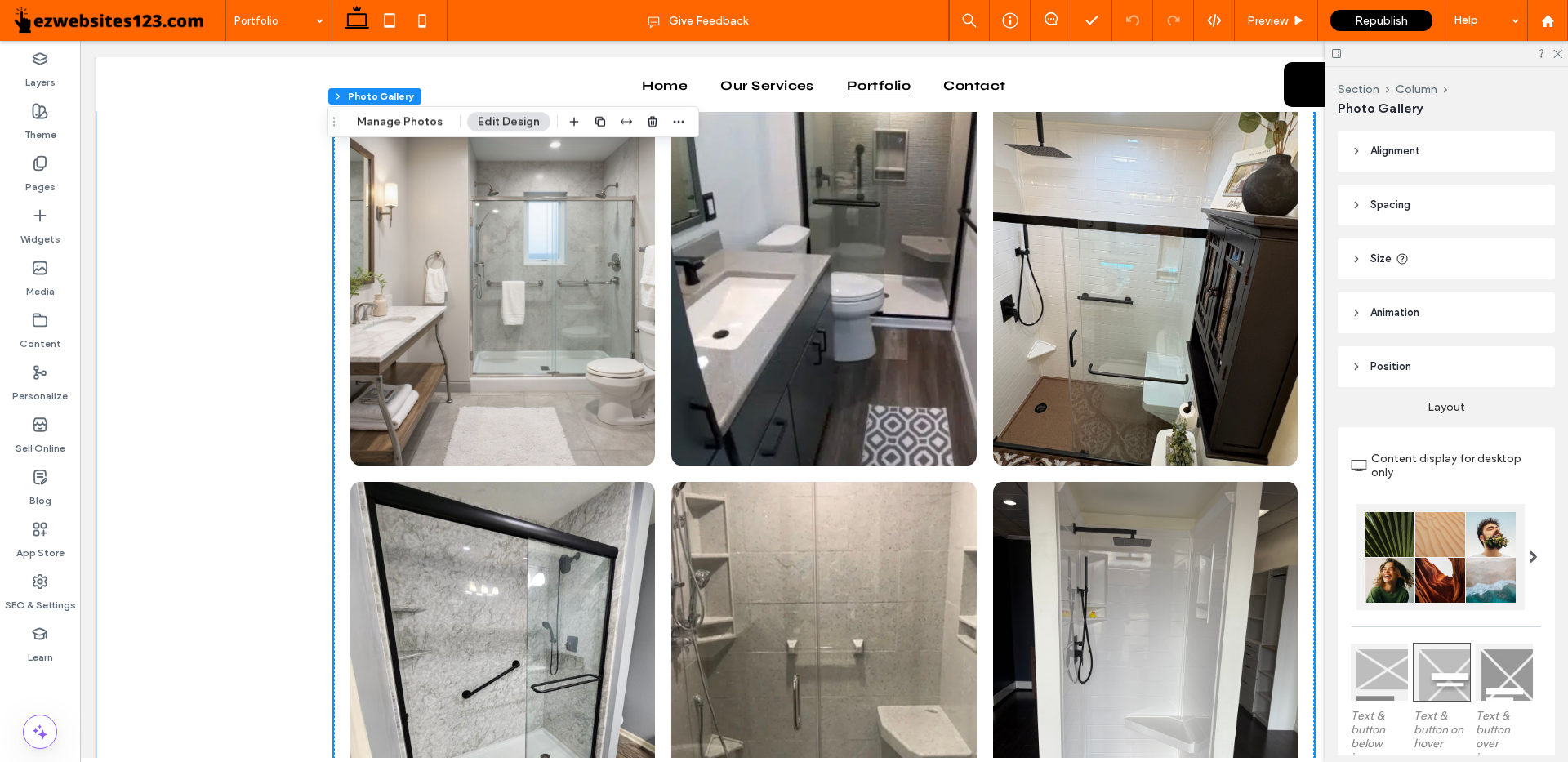
scroll to position [3595, 0]
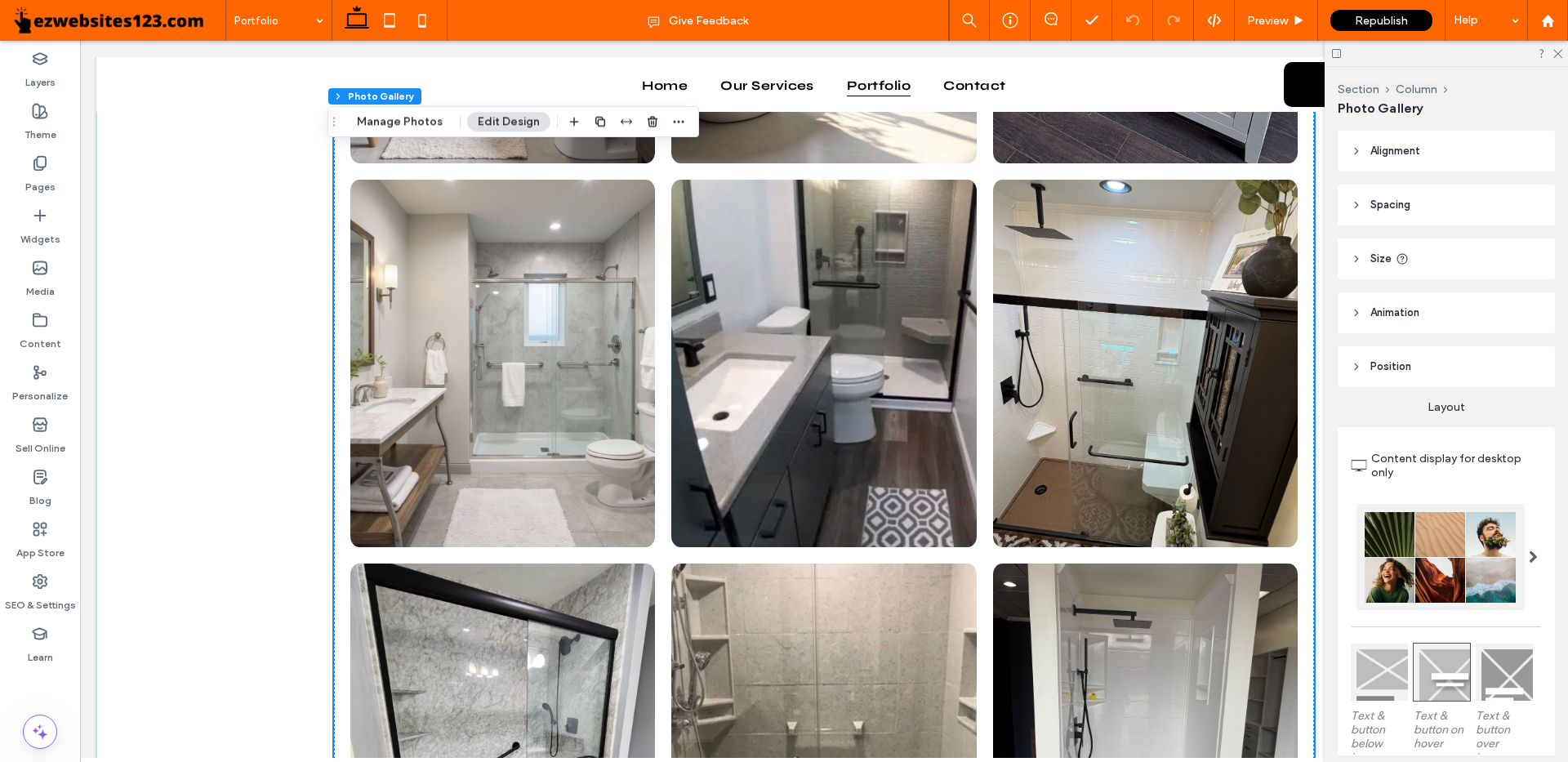
click at [738, 344] on link at bounding box center [824, 363] width 305 height 368
click at [412, 126] on button "Manage Photos" at bounding box center [400, 122] width 107 height 19
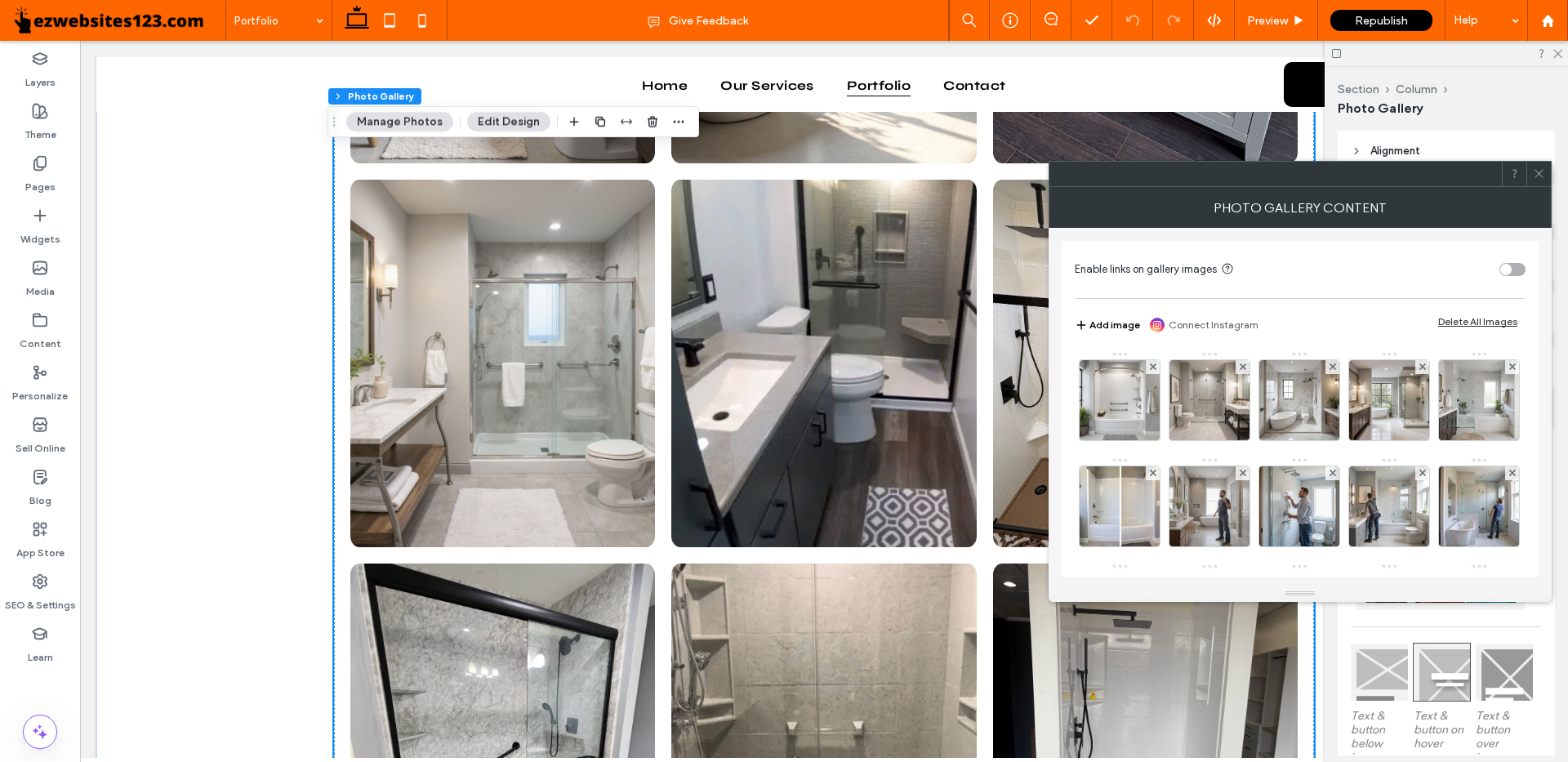
click at [1205, 324] on link "Connect Instagram" at bounding box center [1214, 324] width 90 height 14
click at [1540, 173] on use at bounding box center [1539, 174] width 9 height 9
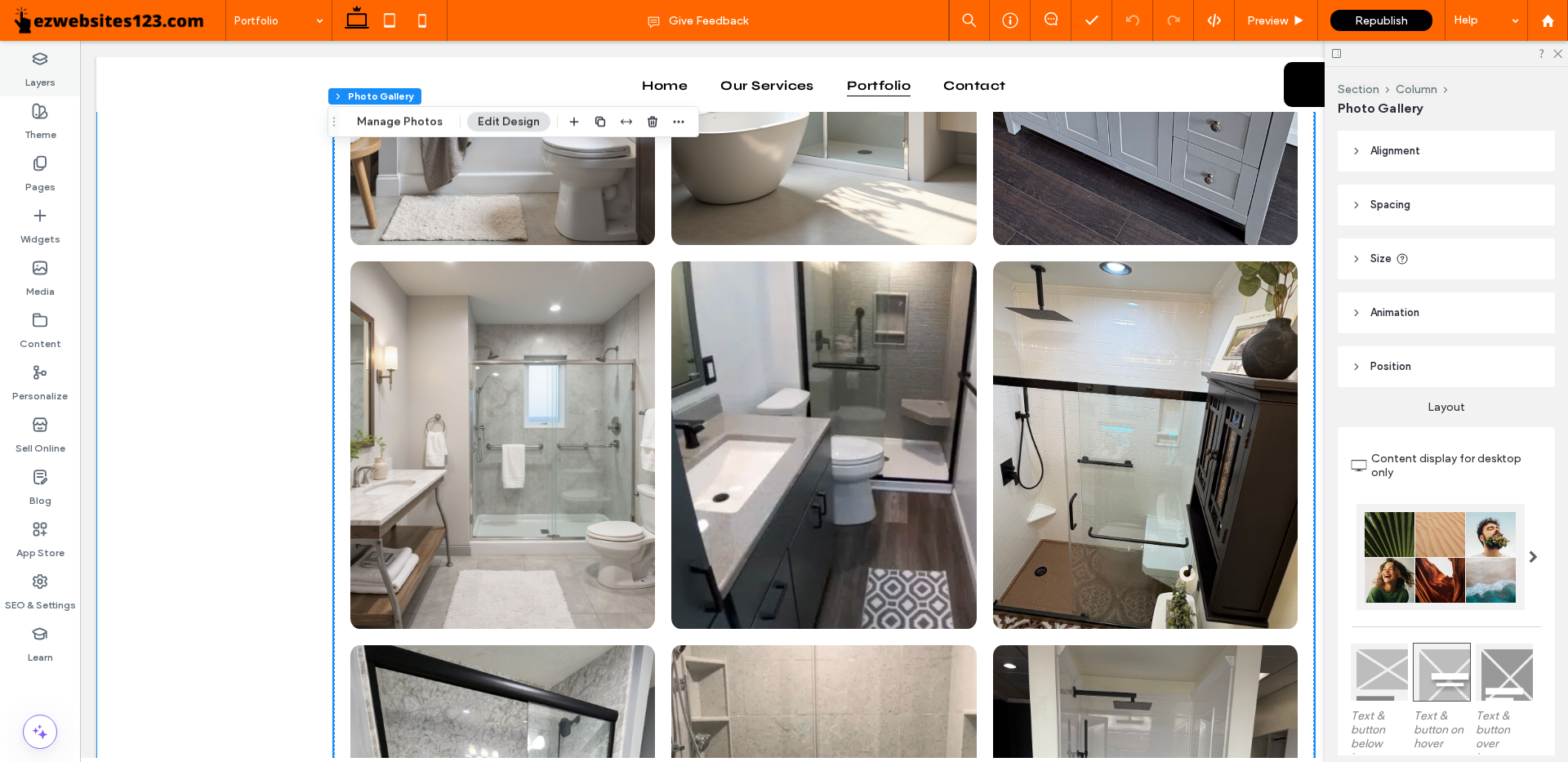
scroll to position [2941, 0]
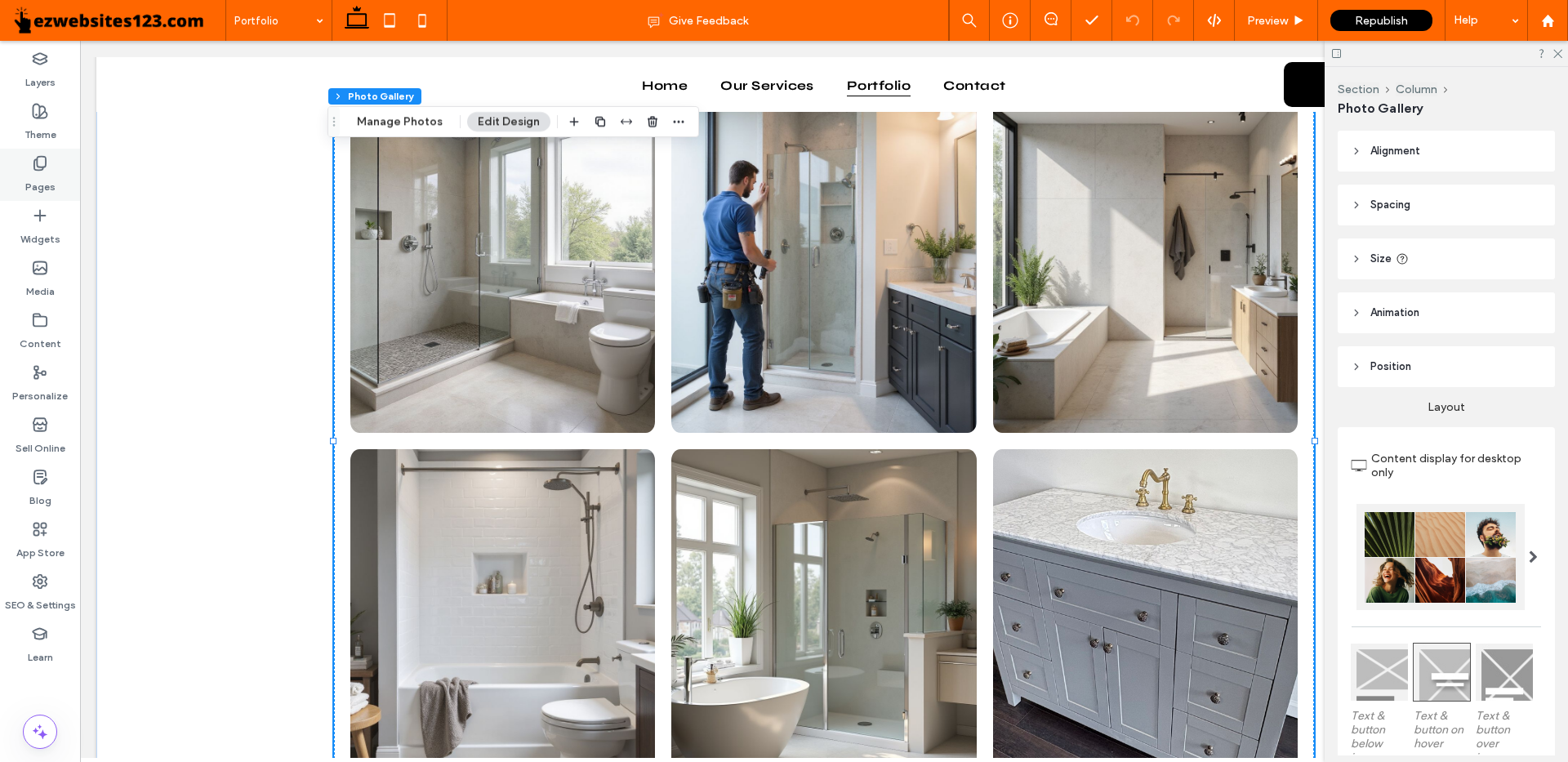
click at [41, 166] on icon at bounding box center [39, 163] width 16 height 16
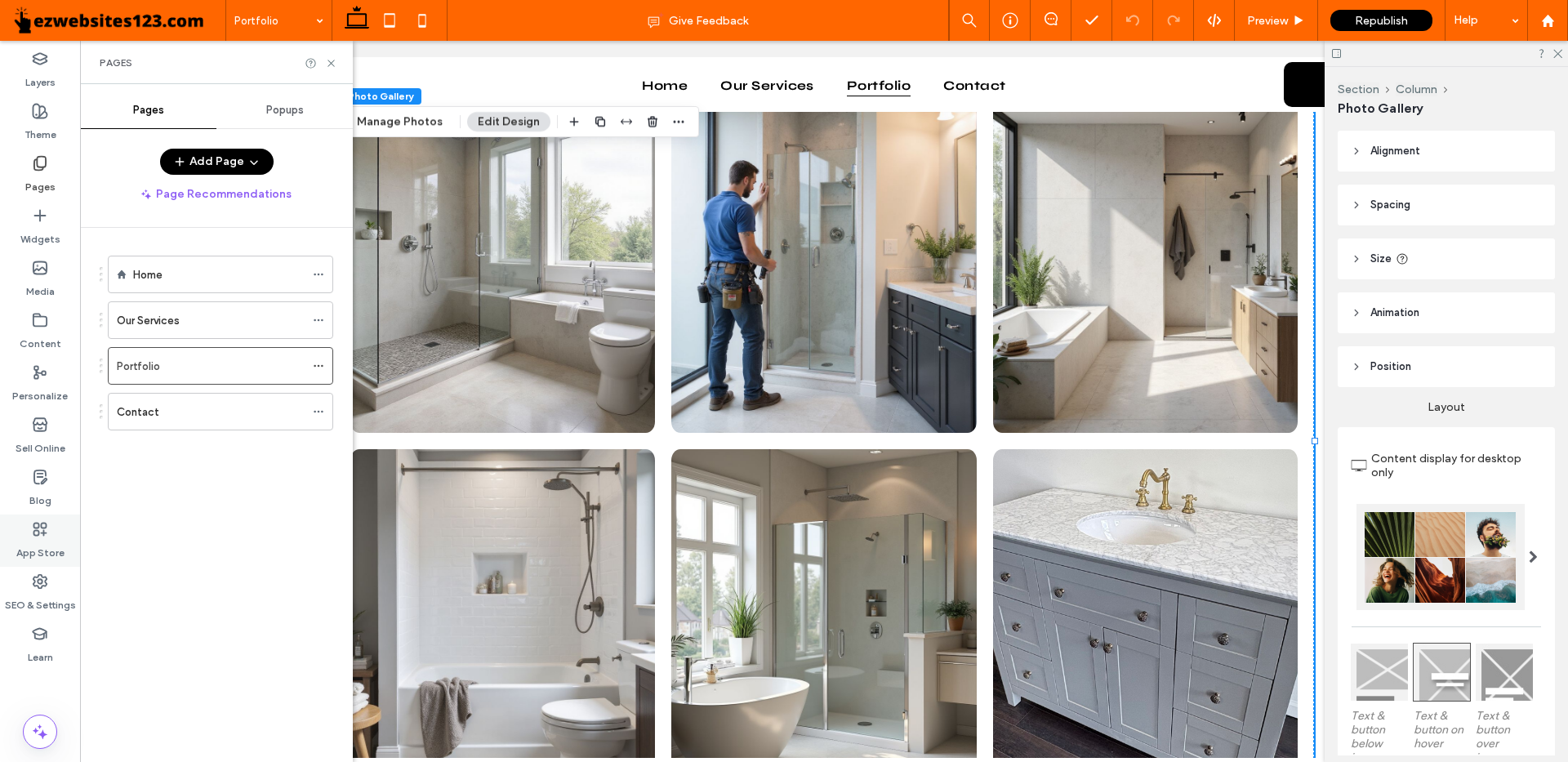
click at [36, 527] on icon at bounding box center [39, 529] width 16 height 16
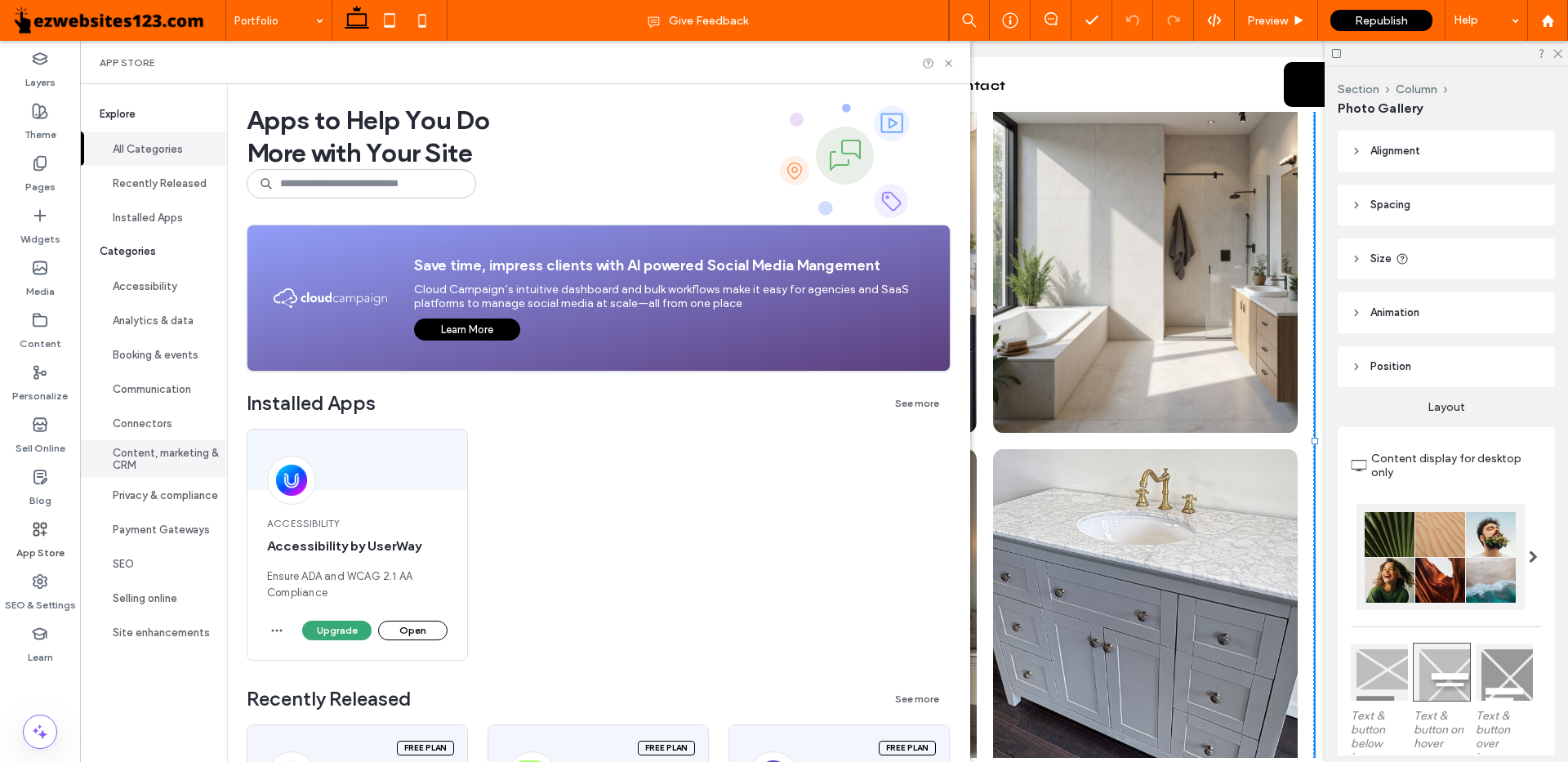
click at [181, 453] on button "Content, marketing & CRM" at bounding box center [153, 459] width 147 height 37
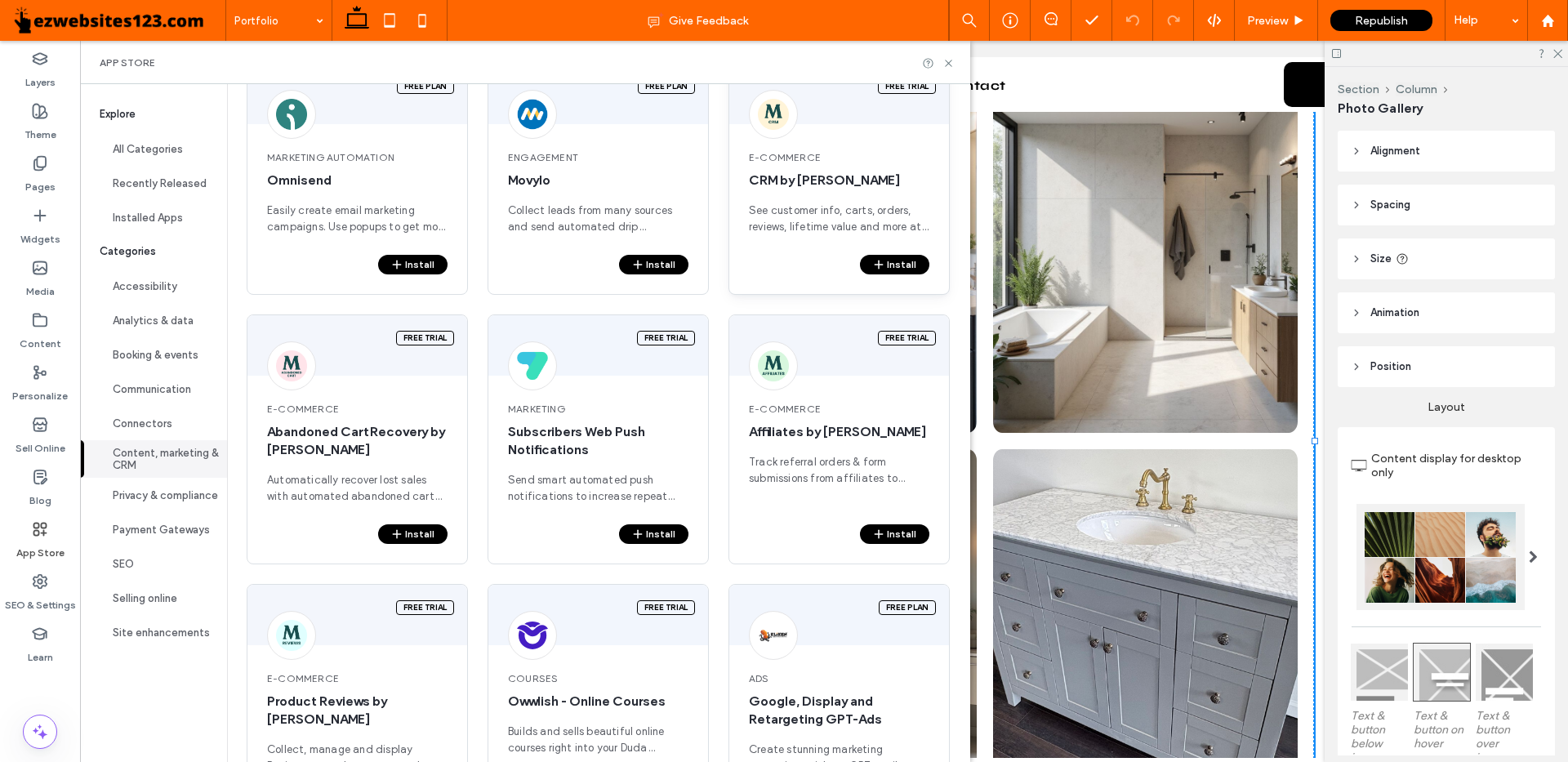
scroll to position [0, 0]
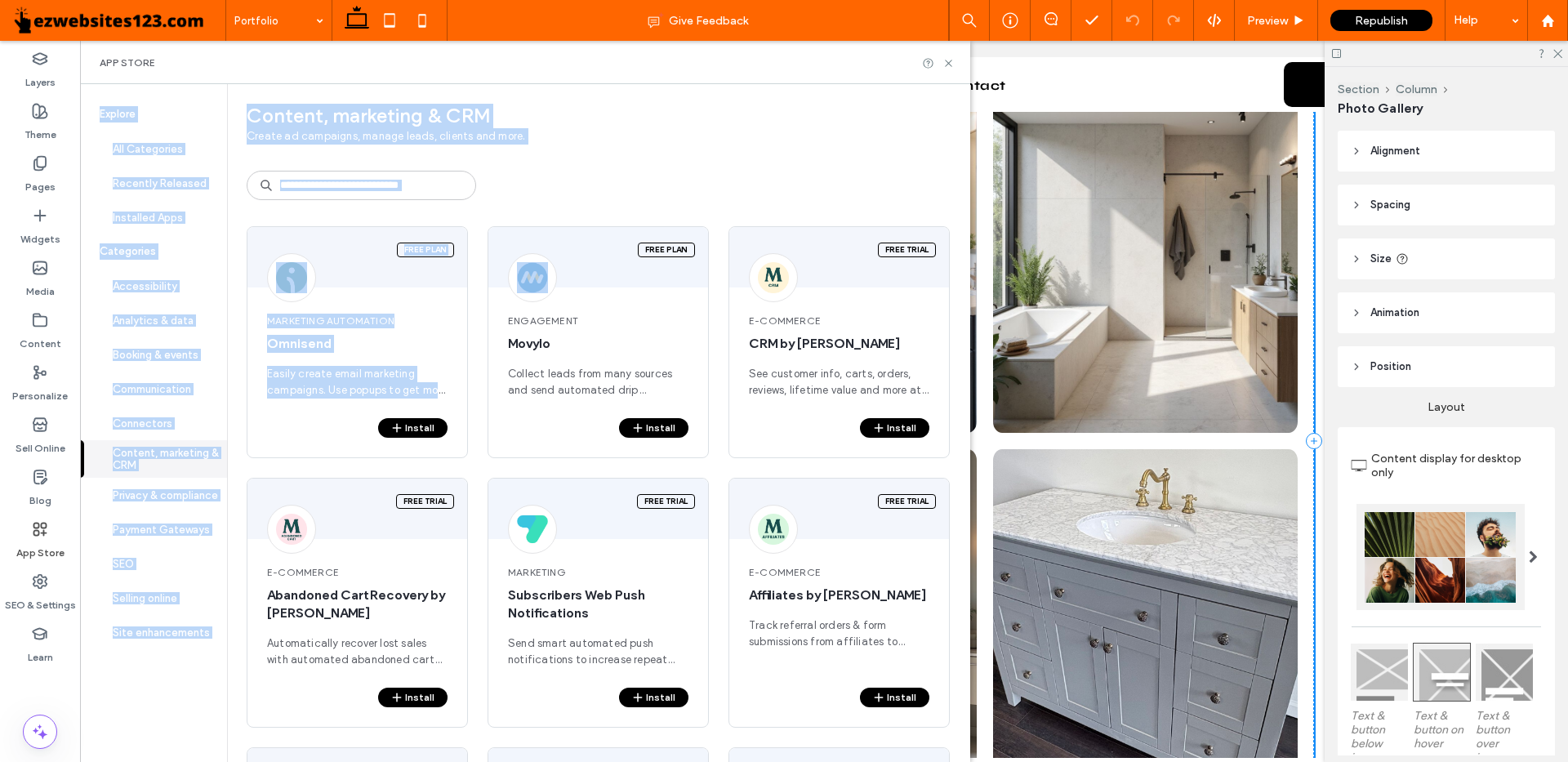
drag, startPoint x: 965, startPoint y: 66, endPoint x: 472, endPoint y: 296, distance: 544.0
click at [503, 296] on div "App Store Explore All Categories Recently Released Installed Apps Categories Ac…" at bounding box center [525, 402] width 891 height 722
click at [184, 381] on button "Communication" at bounding box center [153, 389] width 147 height 35
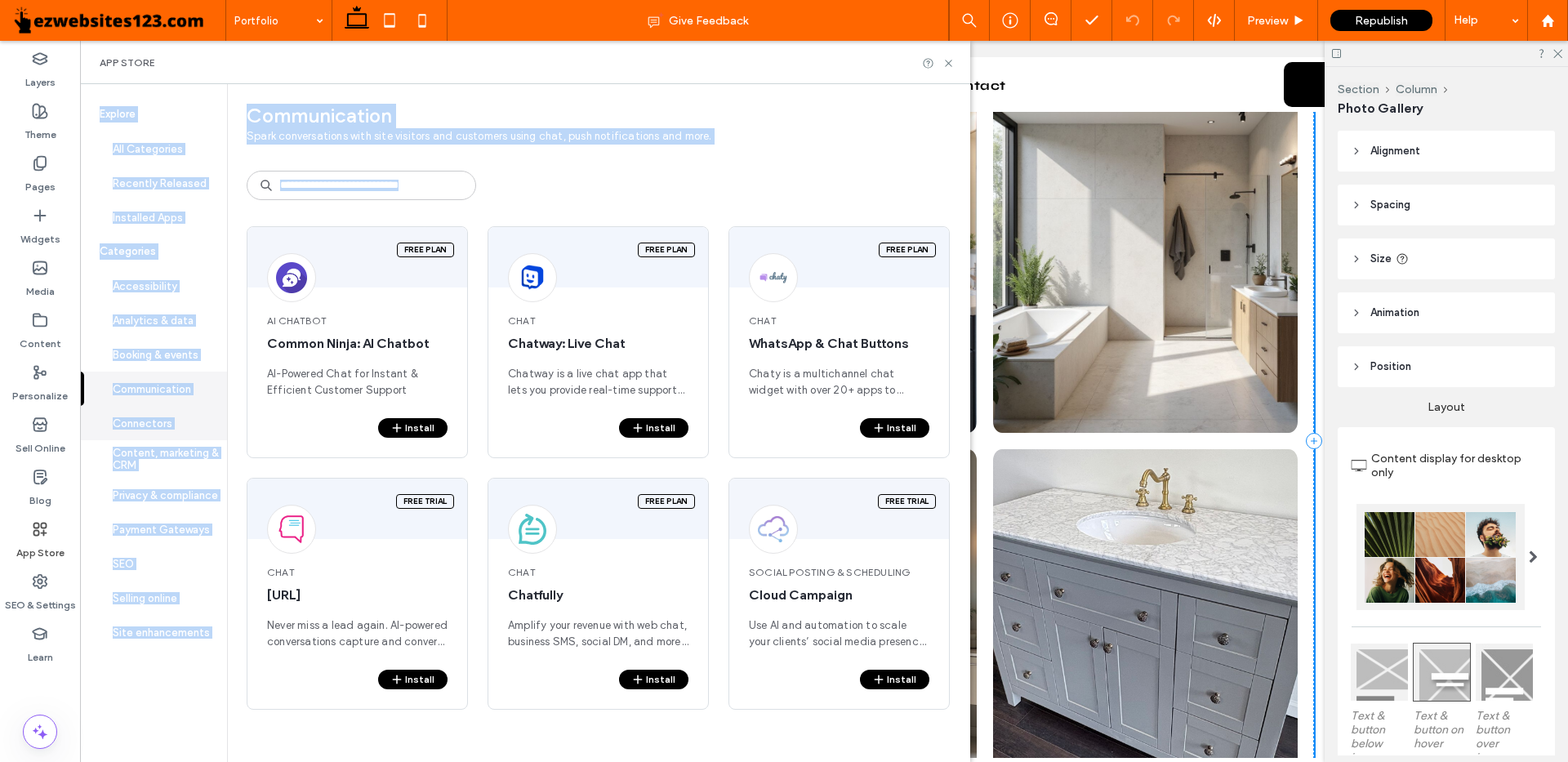
click at [201, 406] on button "Connectors" at bounding box center [153, 423] width 147 height 35
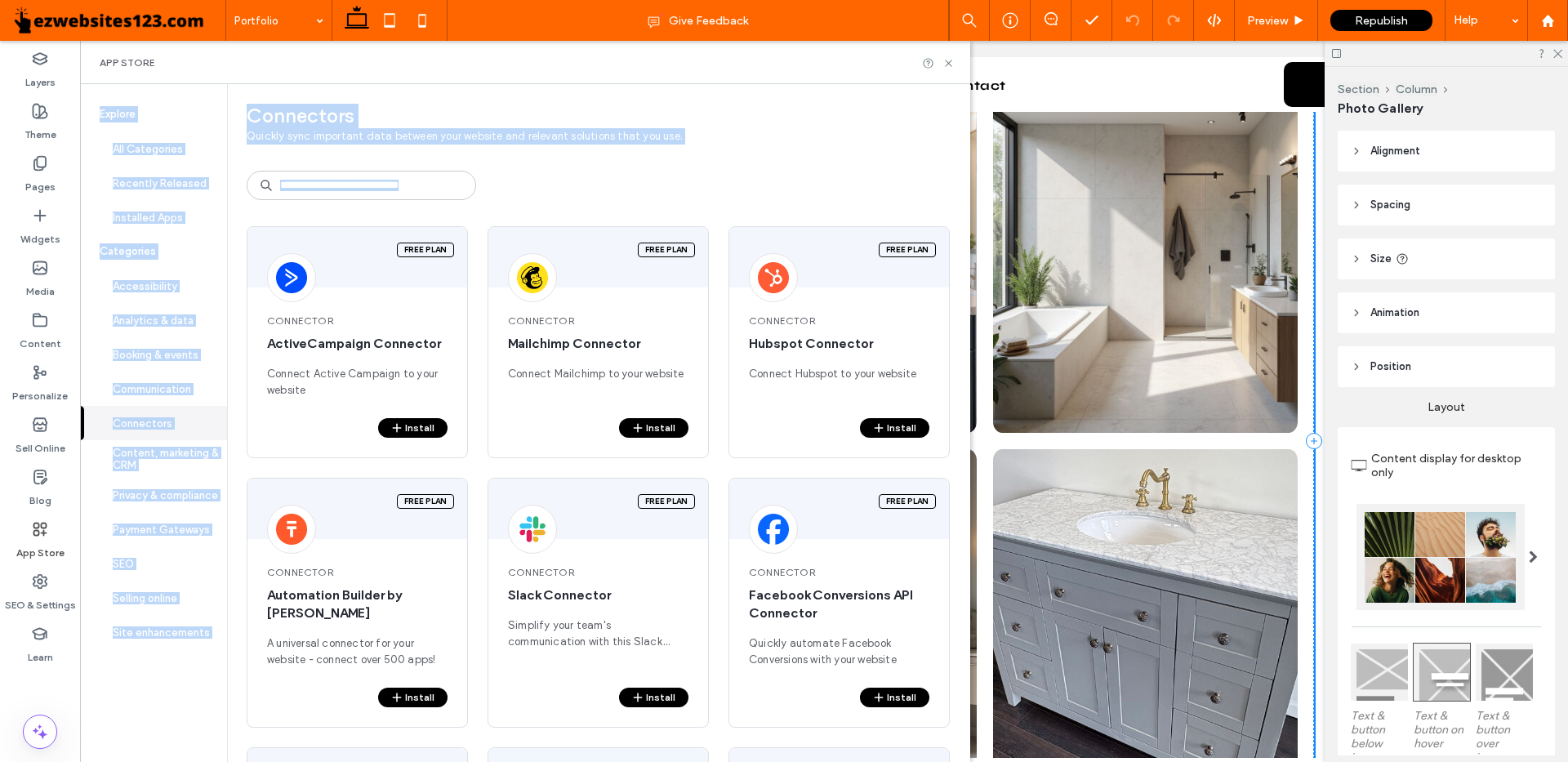
click at [155, 691] on div "Explore All Categories Recently Released Installed Apps Categories Accessibilit…" at bounding box center [154, 423] width 148 height 679
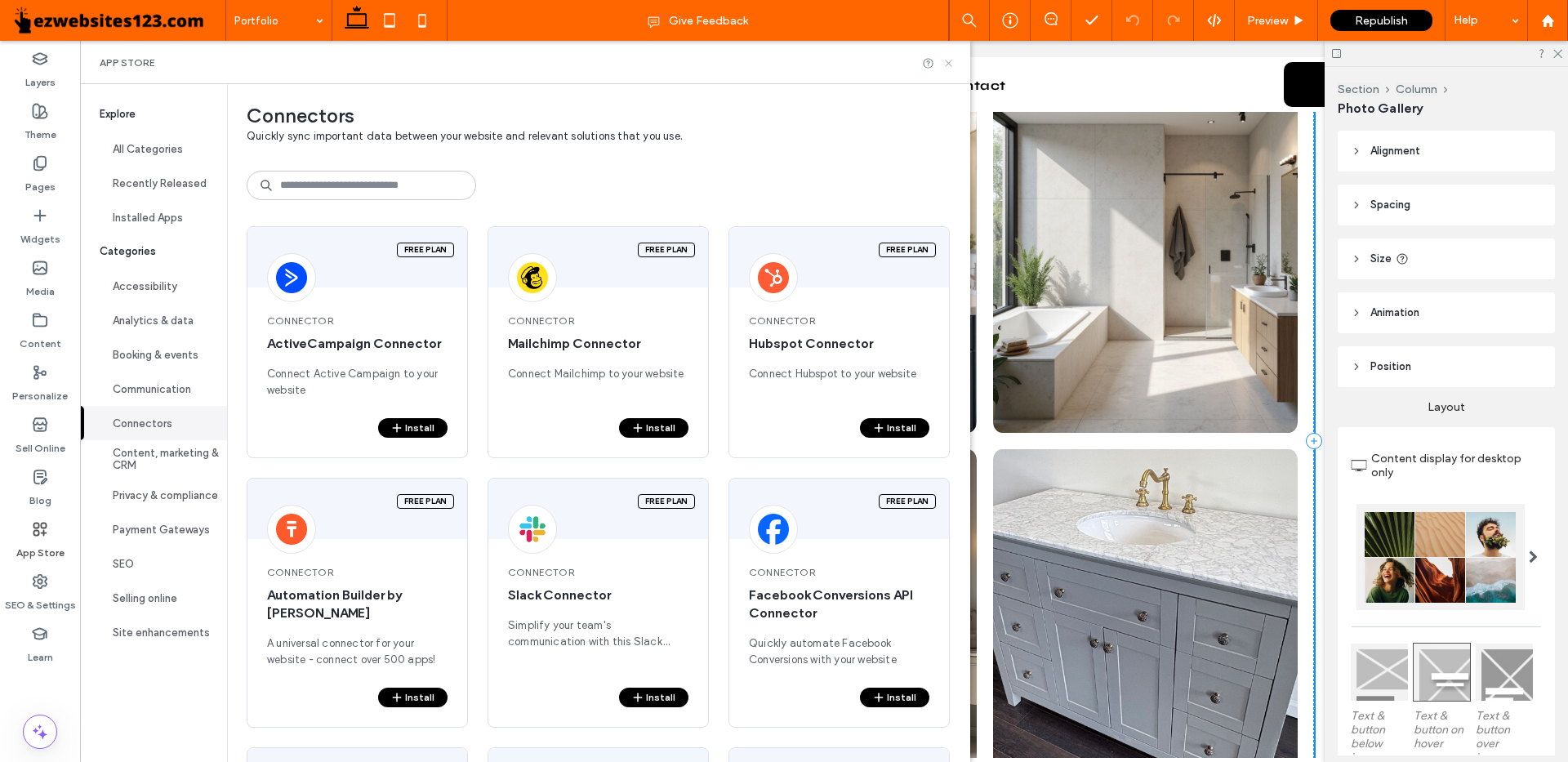
click at [955, 63] on icon at bounding box center [948, 63] width 12 height 12
